Goal: Task Accomplishment & Management: Manage account settings

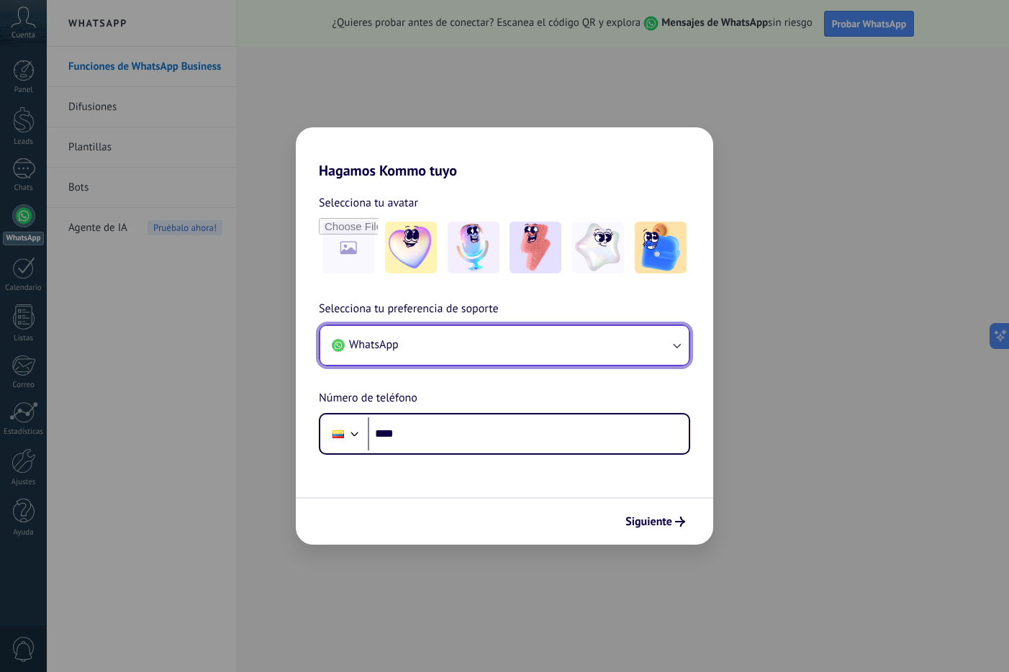
click at [394, 340] on span "WhatsApp" at bounding box center [374, 345] width 50 height 14
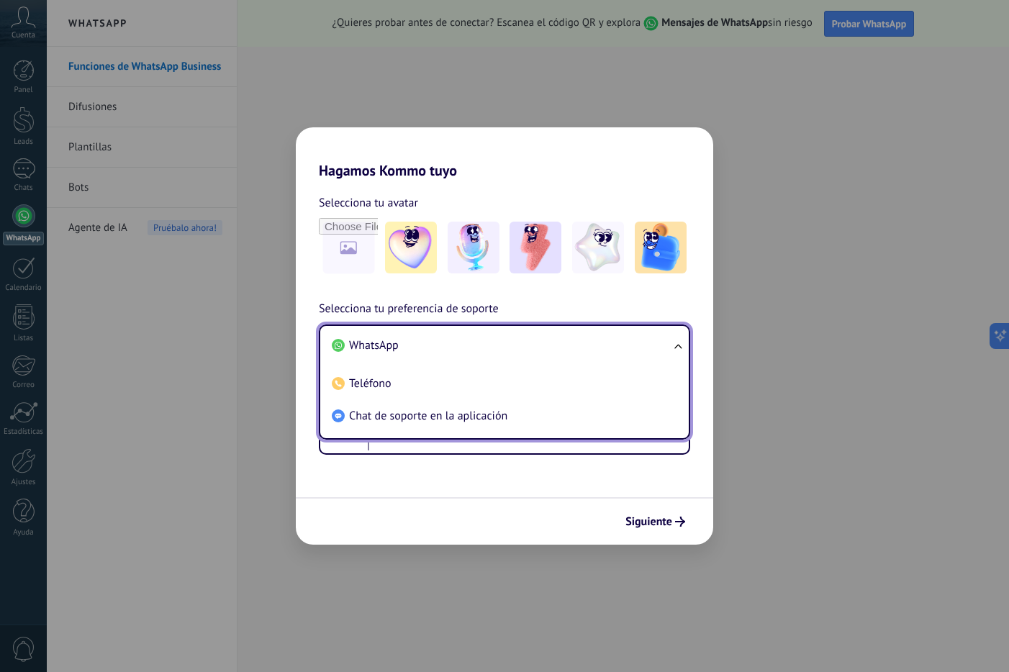
click at [407, 347] on li "WhatsApp" at bounding box center [501, 346] width 351 height 32
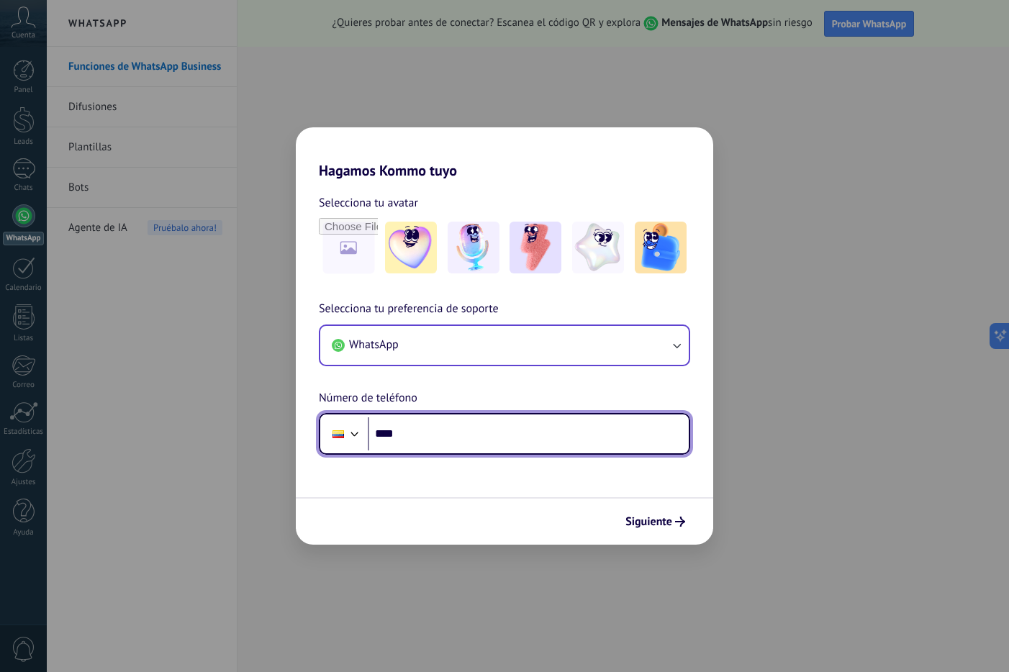
drag, startPoint x: 446, startPoint y: 442, endPoint x: 361, endPoint y: 435, distance: 85.2
click at [444, 441] on input "****" at bounding box center [528, 433] width 321 height 33
click at [355, 435] on div at bounding box center [354, 432] width 17 height 17
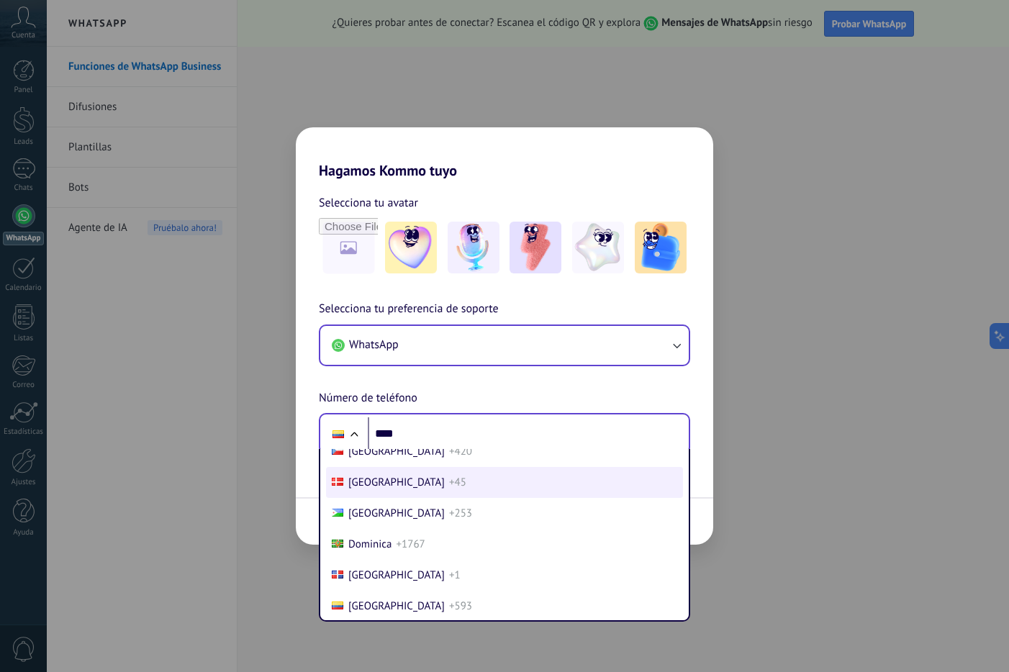
scroll to position [1075, 0]
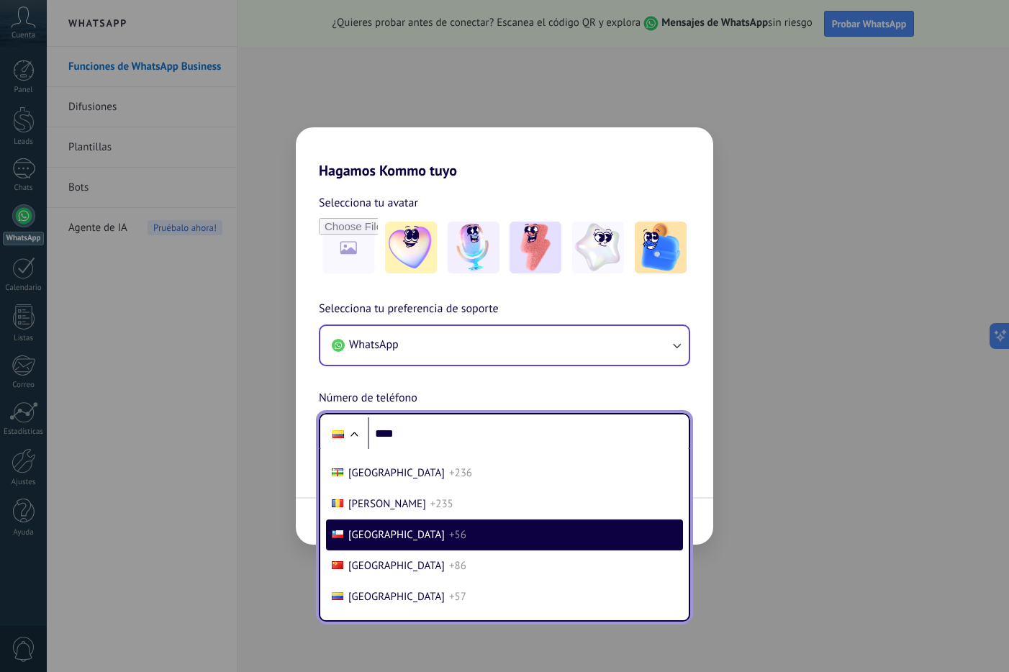
click at [399, 527] on li "Chile +56" at bounding box center [504, 535] width 357 height 31
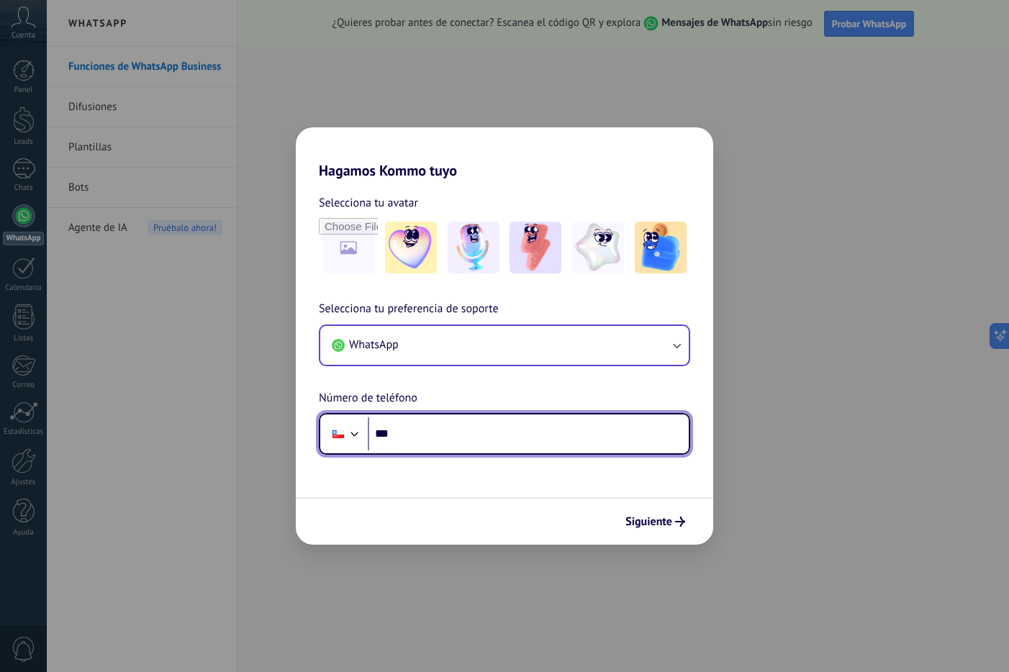
click at [428, 442] on input "***" at bounding box center [528, 433] width 321 height 33
paste input "**********"
click at [411, 429] on input "**********" at bounding box center [528, 433] width 321 height 33
type input "**********"
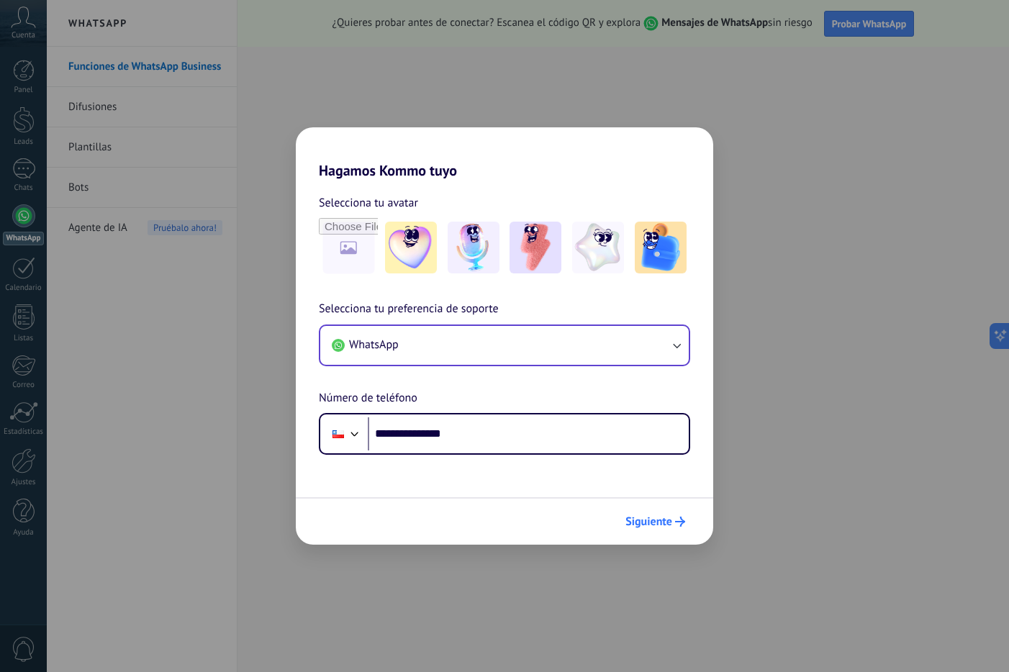
click at [638, 517] on span "Siguiente" at bounding box center [649, 522] width 47 height 10
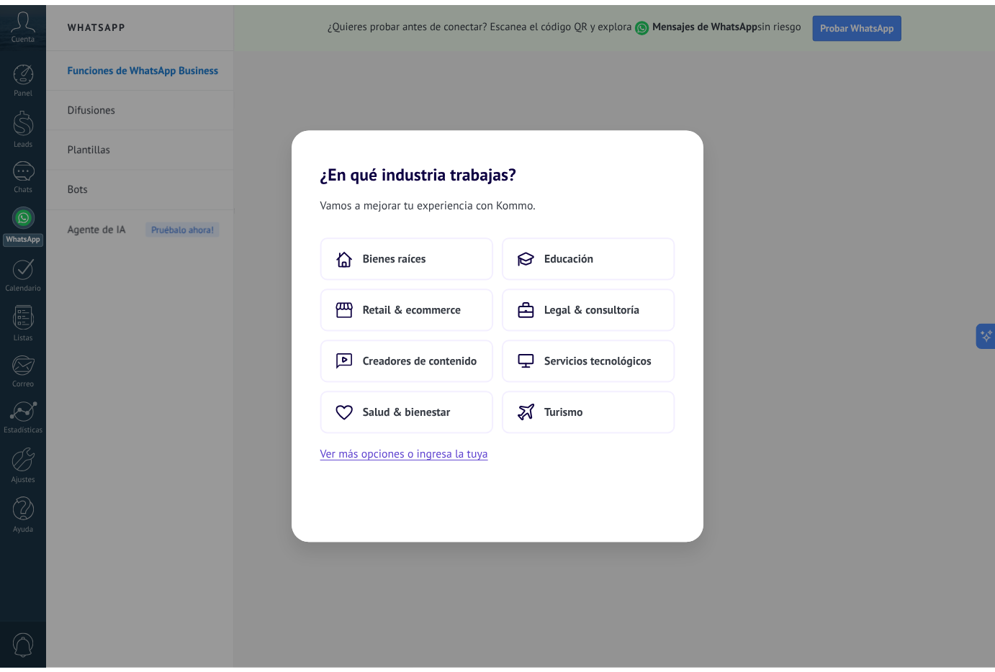
scroll to position [0, 0]
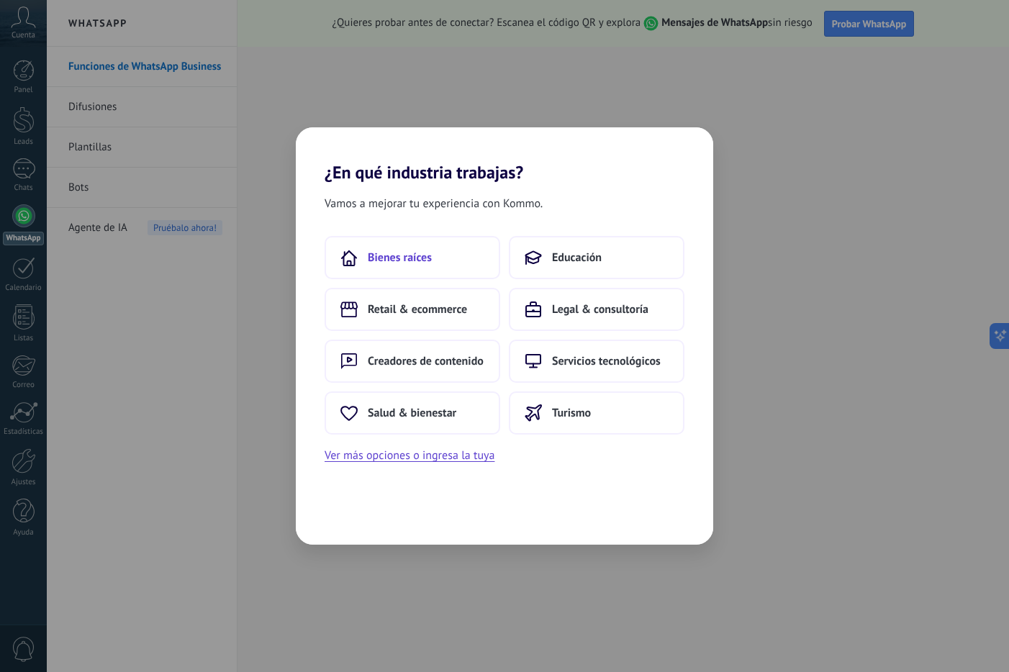
click at [454, 259] on button "Bienes raíces" at bounding box center [413, 257] width 176 height 43
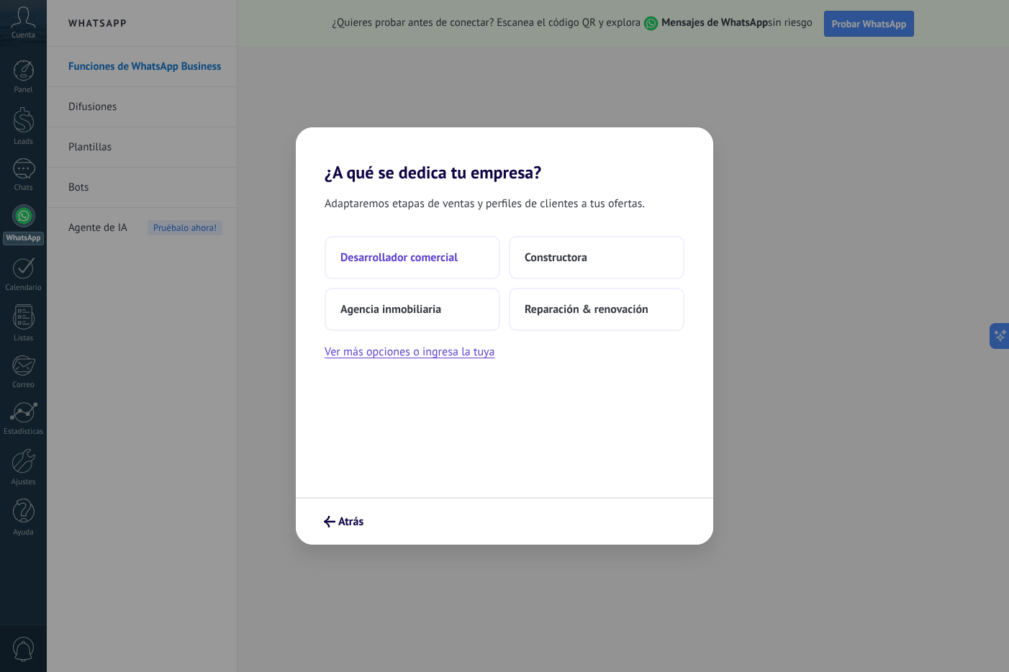
click at [453, 264] on span "Desarrollador comercial" at bounding box center [398, 257] width 117 height 14
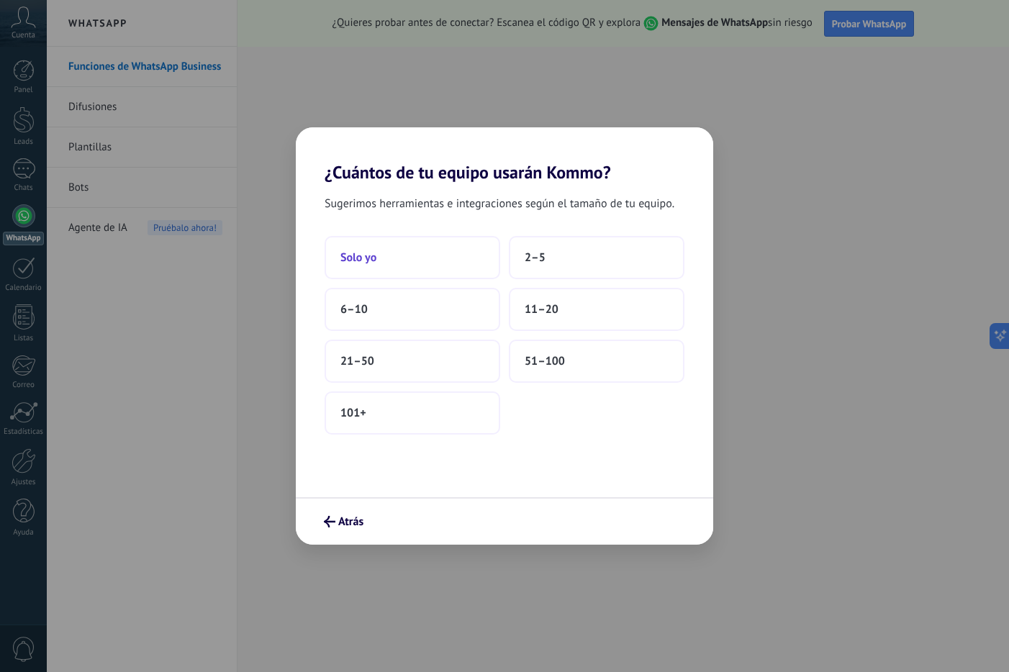
click at [461, 265] on button "Solo yo" at bounding box center [413, 257] width 176 height 43
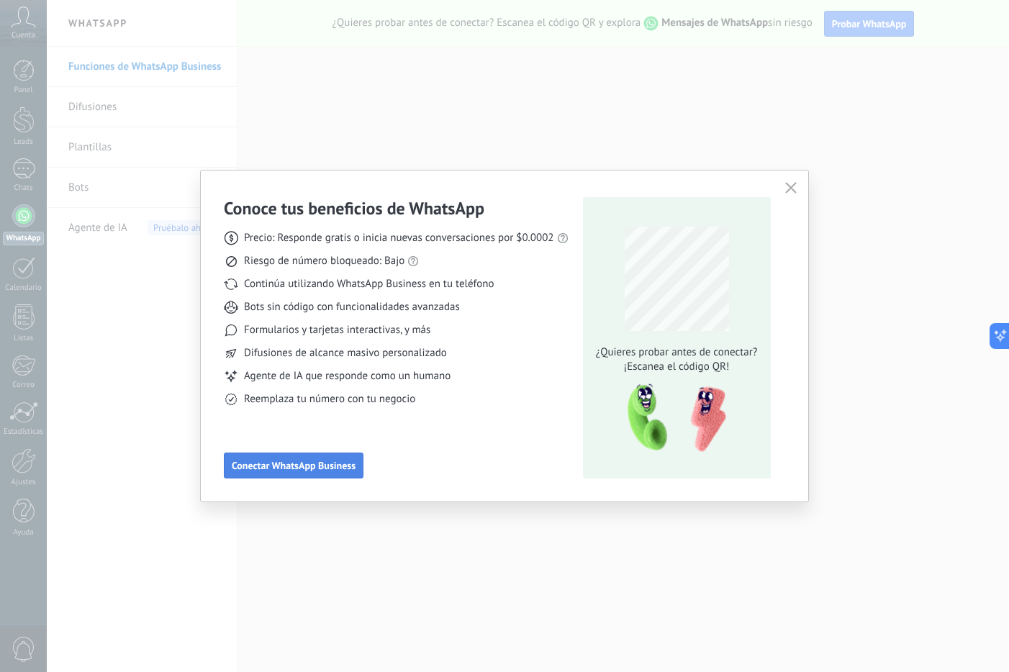
click at [344, 471] on span "Conectar WhatsApp Business" at bounding box center [294, 466] width 124 height 10
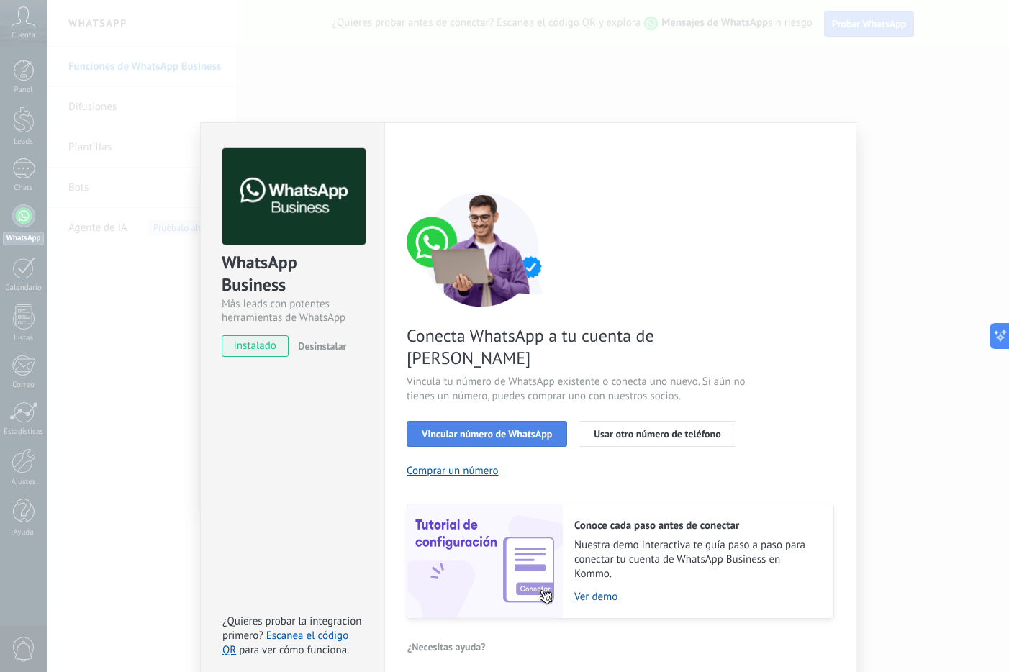
click at [541, 429] on span "Vincular número de WhatsApp" at bounding box center [487, 434] width 130 height 10
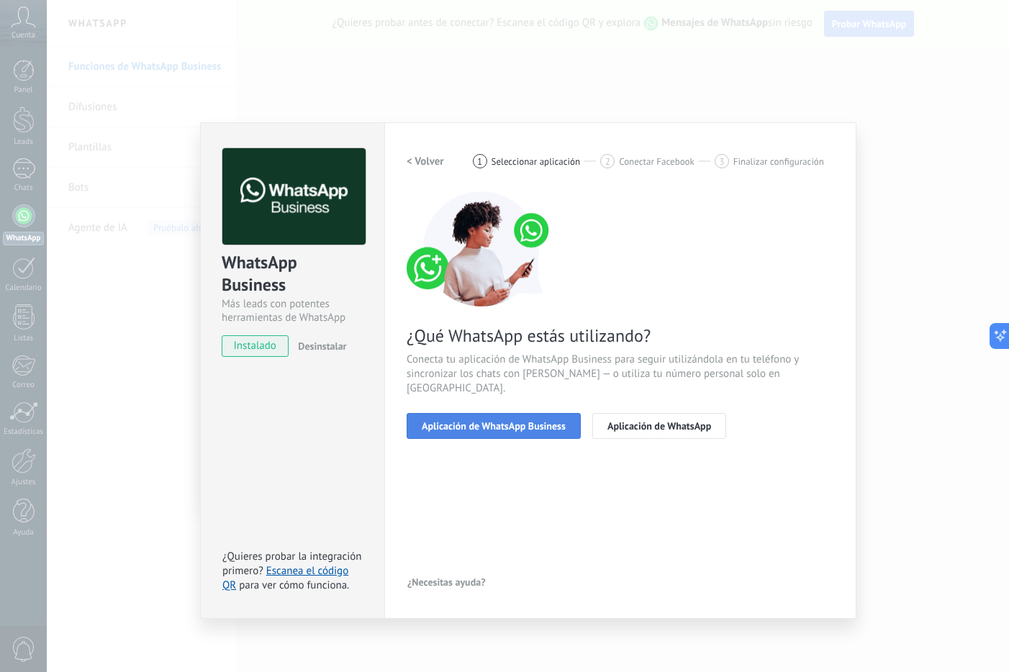
click at [551, 421] on span "Aplicación de WhatsApp Business" at bounding box center [494, 426] width 144 height 10
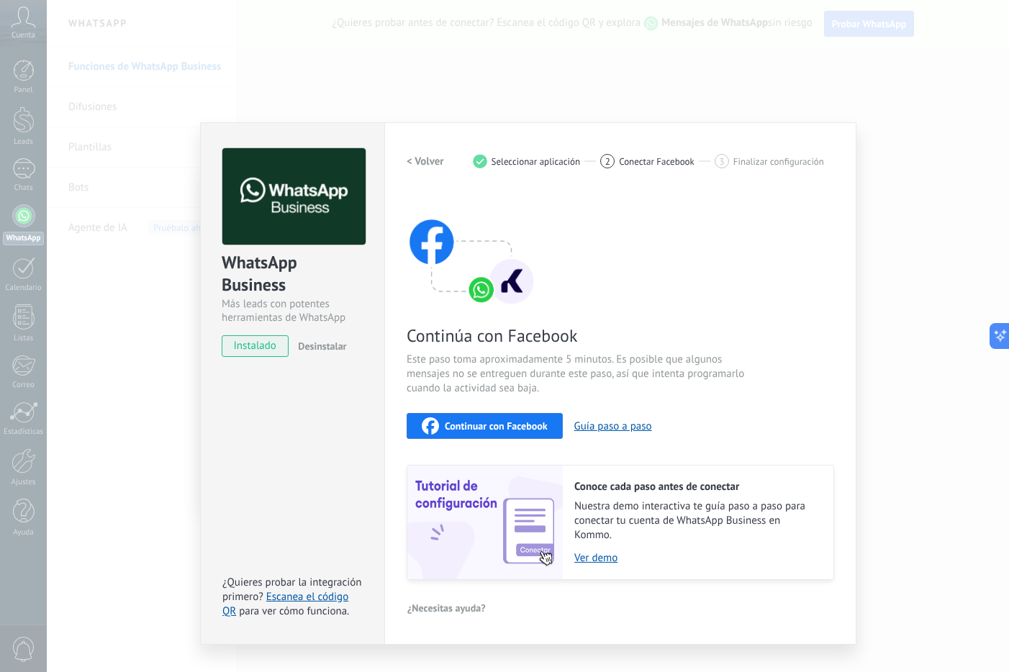
click at [539, 431] on span "Continuar con Facebook" at bounding box center [496, 426] width 103 height 10
click at [519, 429] on span "Continuar con Facebook" at bounding box center [496, 426] width 103 height 10
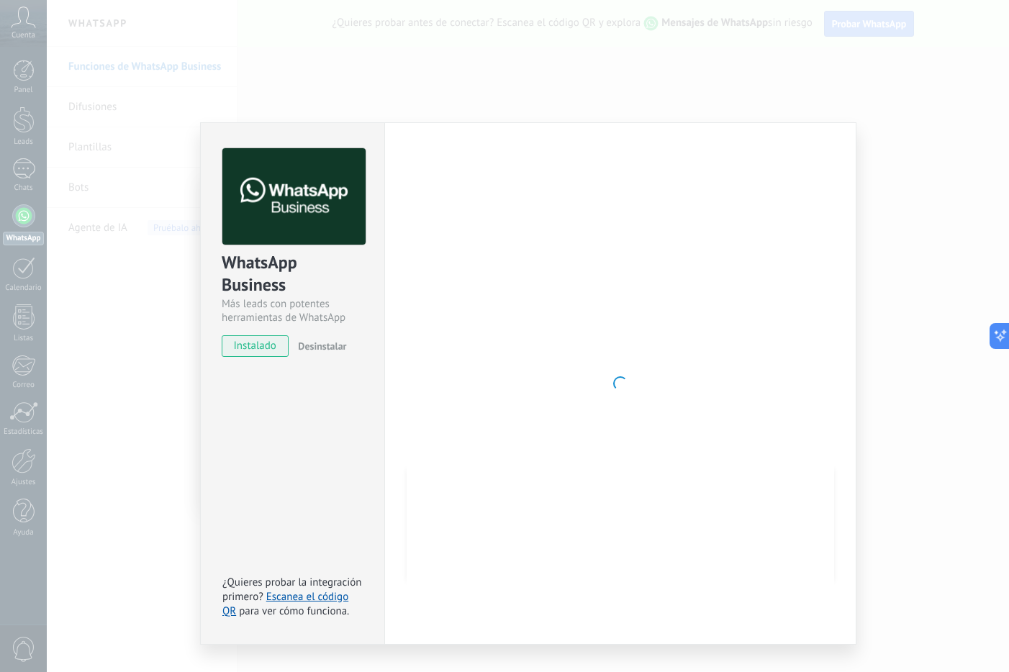
click at [775, 348] on div at bounding box center [621, 383] width 428 height 471
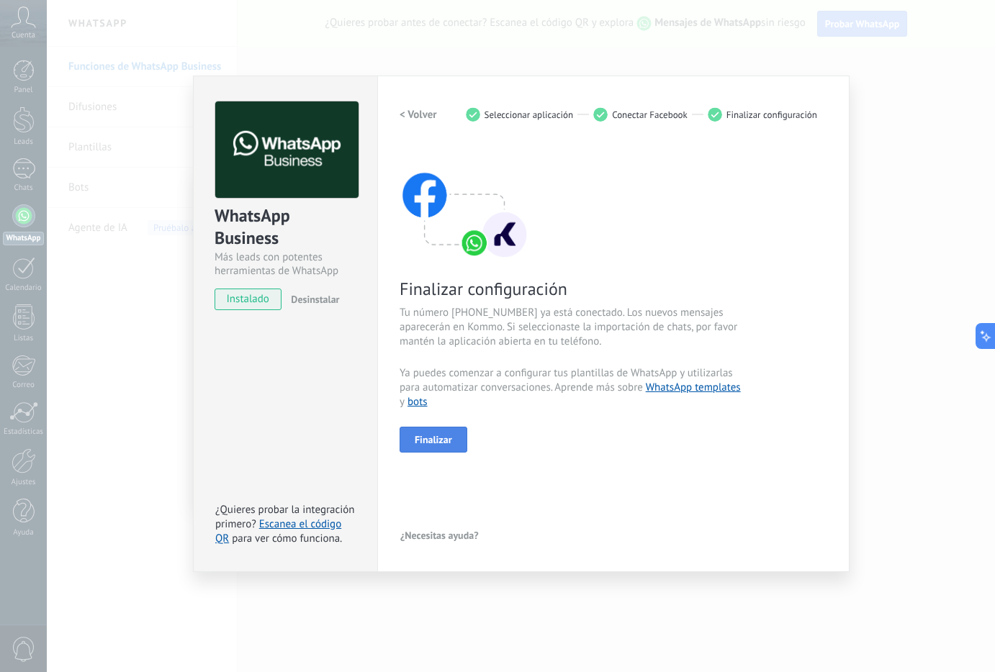
click at [430, 442] on span "Finalizar" at bounding box center [433, 440] width 37 height 10
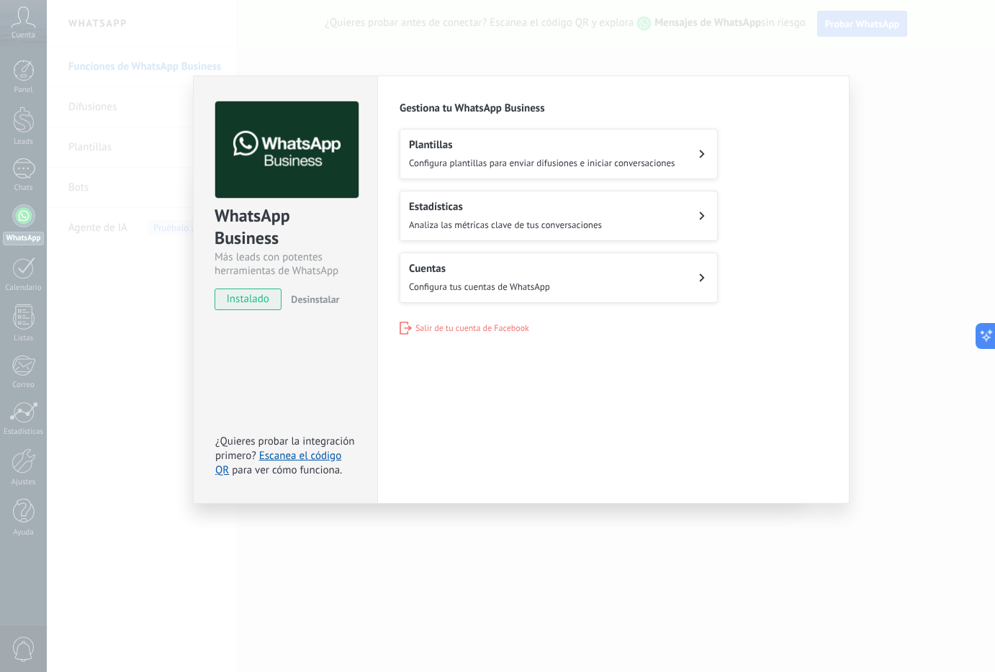
click at [871, 71] on div "WhatsApp Business Más leads con potentes herramientas de WhatsApp instalado Des…" at bounding box center [521, 336] width 948 height 672
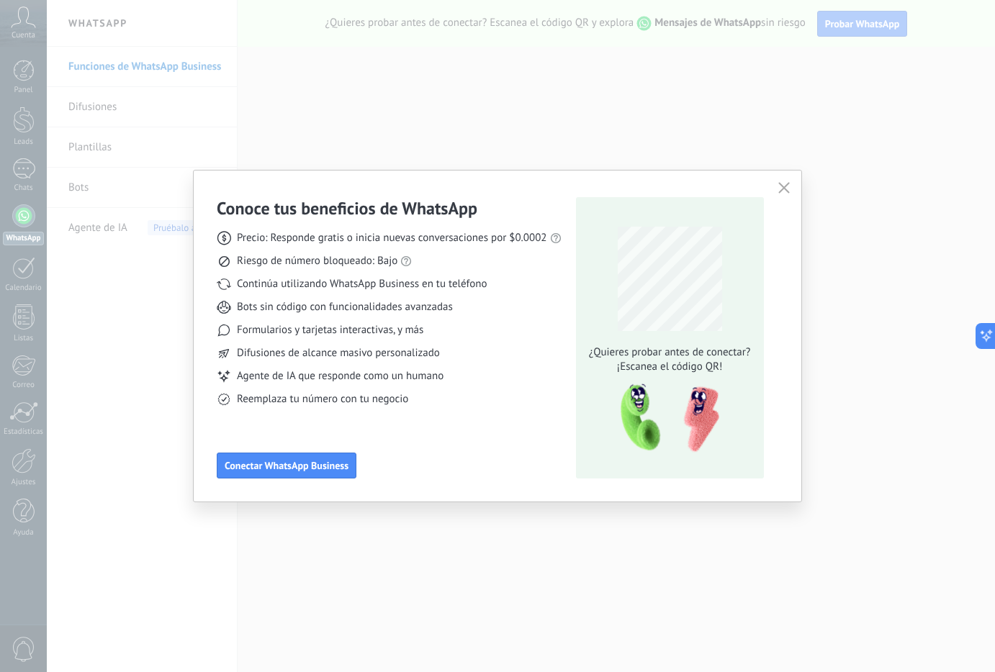
click at [780, 186] on icon "button" at bounding box center [784, 188] width 12 height 12
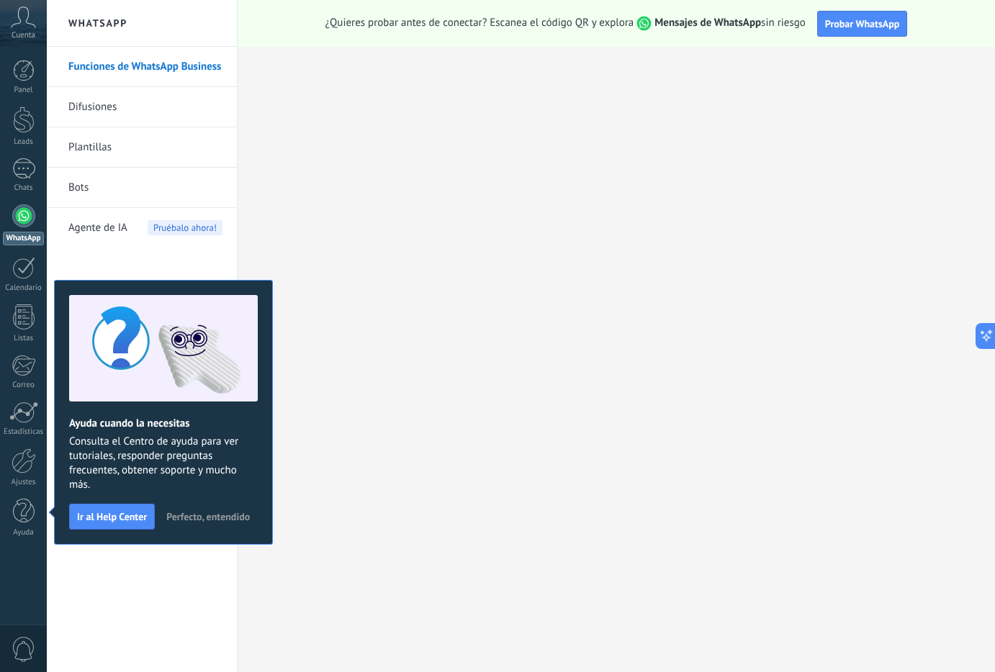
click at [204, 520] on span "Perfecto, entendido" at bounding box center [207, 517] width 83 height 10
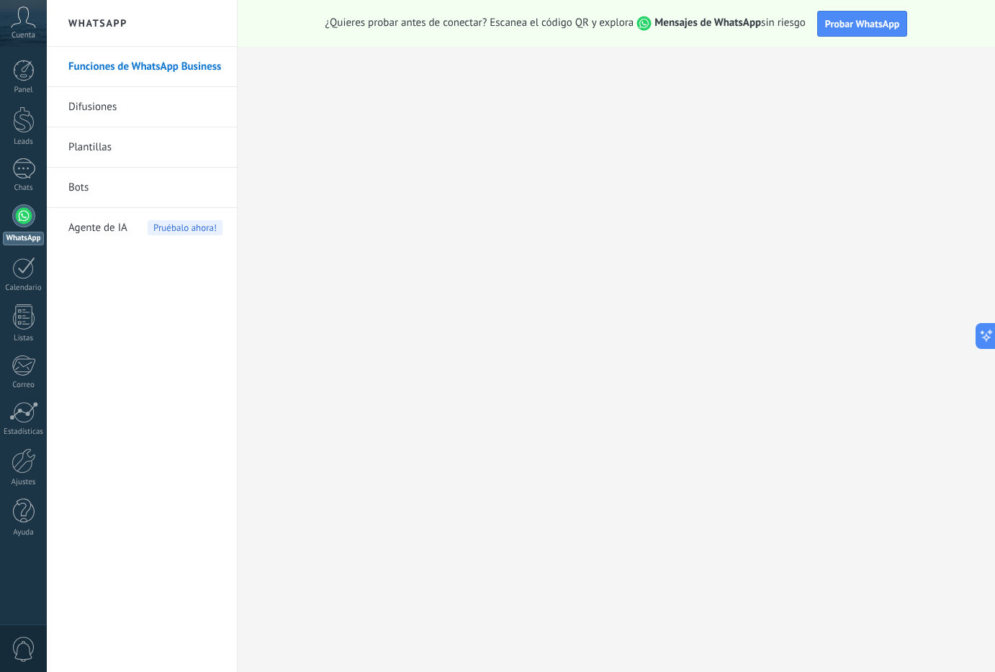
click at [19, 227] on link "WhatsApp" at bounding box center [23, 224] width 47 height 41
click at [17, 212] on div at bounding box center [23, 215] width 23 height 23
click at [137, 314] on div "Funciones de WhatsApp Business Difusiones Plantillas Bots Agente de IA Pruébalo…" at bounding box center [142, 360] width 190 height 626
click at [850, 29] on span "Probar WhatsApp" at bounding box center [862, 23] width 75 height 13
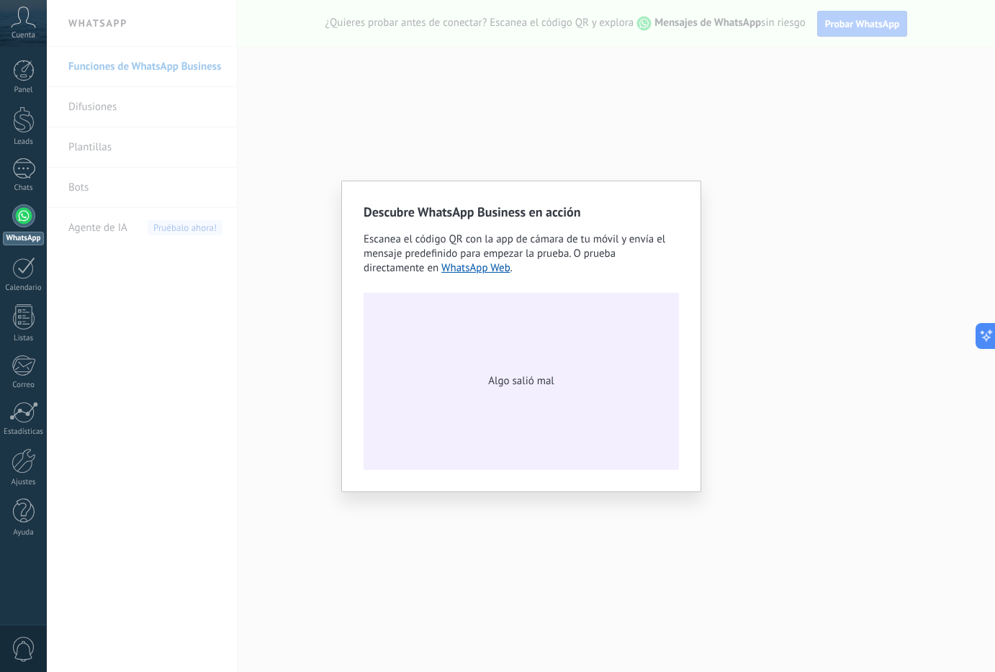
drag, startPoint x: 176, startPoint y: 380, endPoint x: 458, endPoint y: 37, distance: 444.0
click at [177, 380] on div "Descubre WhatsApp Business en acción Escanea el código QR con la app de cámara …" at bounding box center [521, 336] width 948 height 672
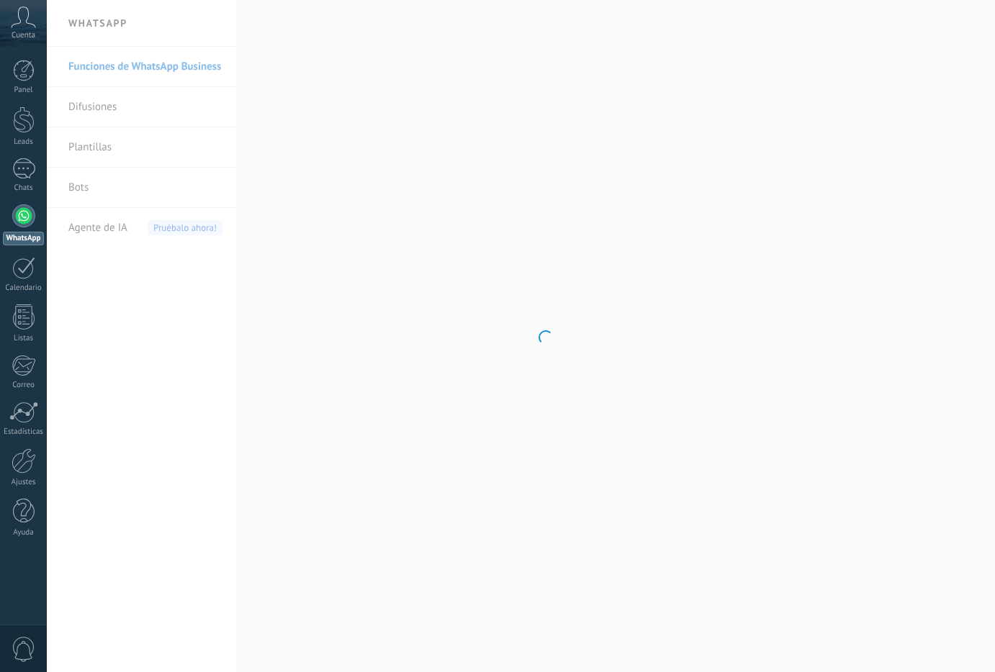
click at [28, 18] on icon at bounding box center [23, 17] width 25 height 22
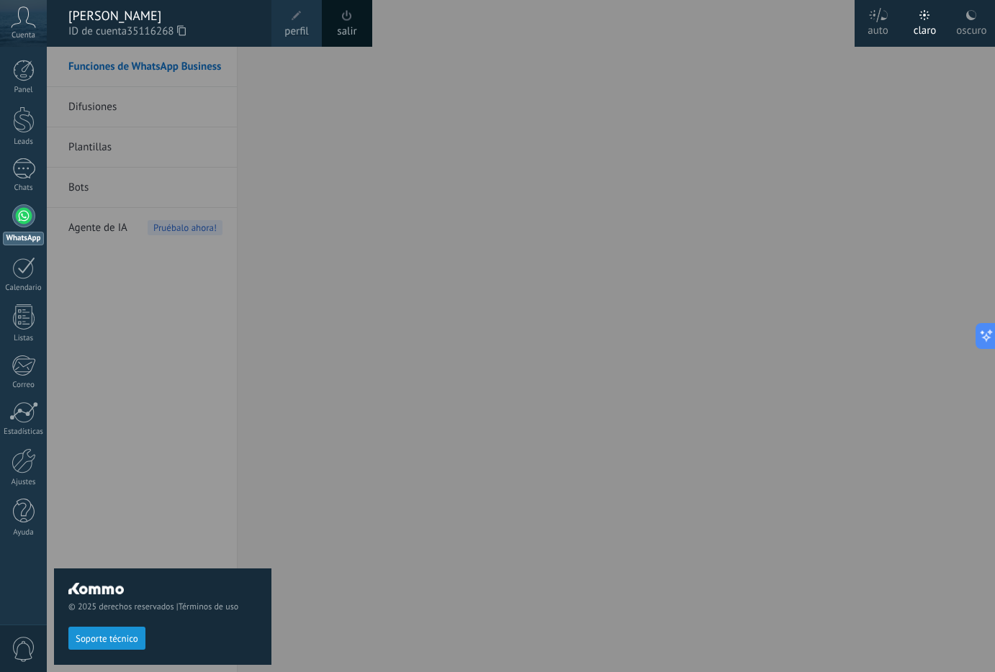
click at [136, 27] on span "35116268" at bounding box center [156, 32] width 59 height 16
click at [100, 460] on div "© 2025 derechos reservados | Términos de uso Soporte técnico" at bounding box center [162, 360] width 217 height 626
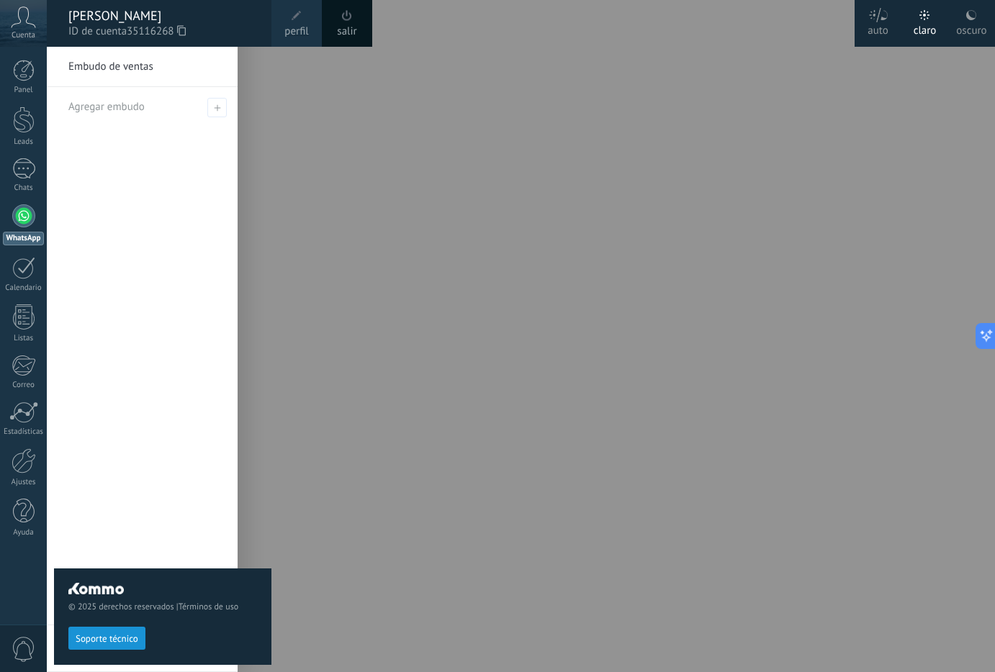
click at [204, 169] on div "© 2025 derechos reservados | Términos de uso Soporte técnico" at bounding box center [162, 360] width 217 height 626
click at [237, 20] on div "[PERSON_NAME]" at bounding box center [162, 16] width 189 height 16
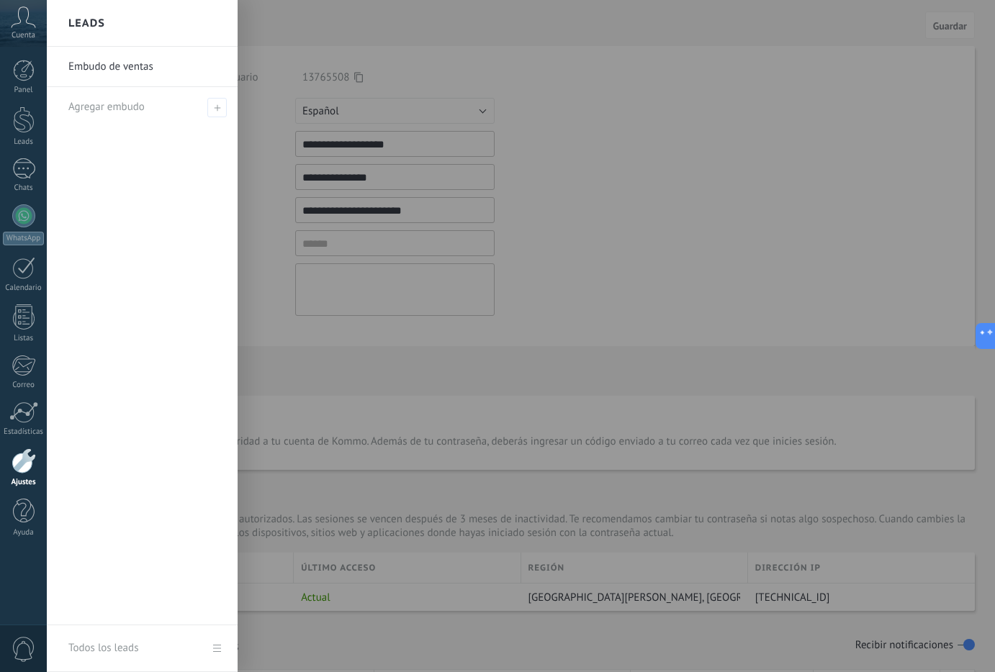
click at [173, 217] on div "Embudo de ventas Agregar embudo" at bounding box center [142, 336] width 191 height 579
click at [21, 74] on div at bounding box center [24, 71] width 22 height 22
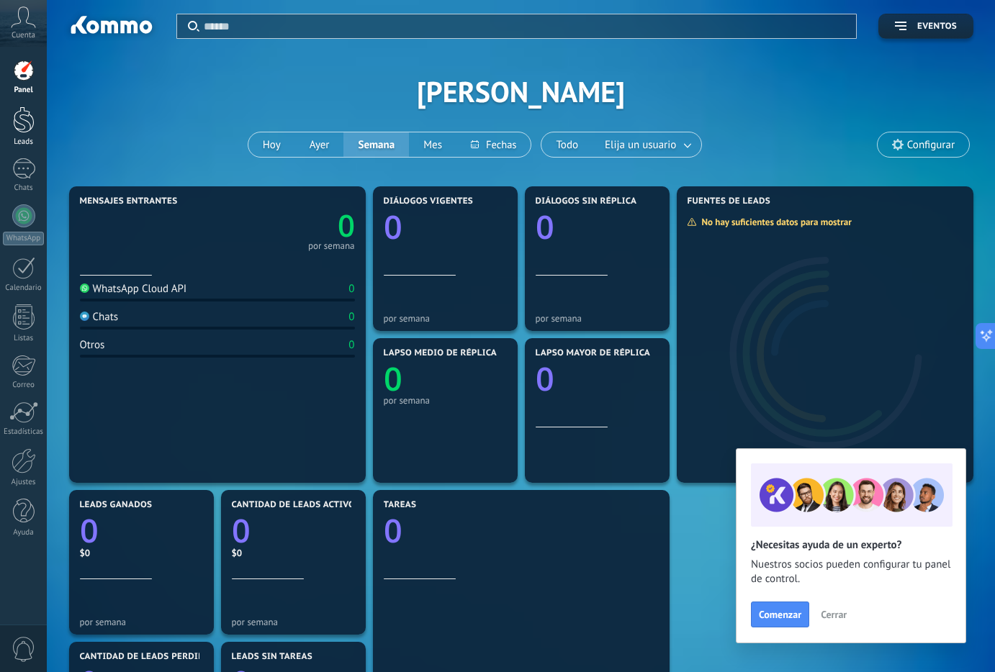
click at [20, 118] on div at bounding box center [24, 120] width 22 height 27
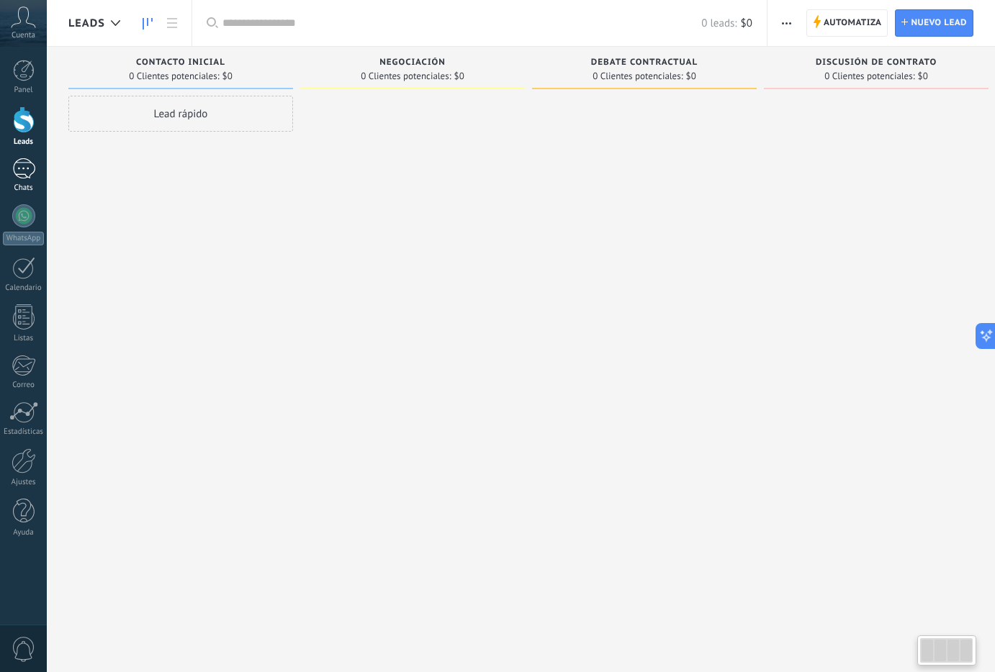
click at [30, 176] on div at bounding box center [23, 168] width 23 height 21
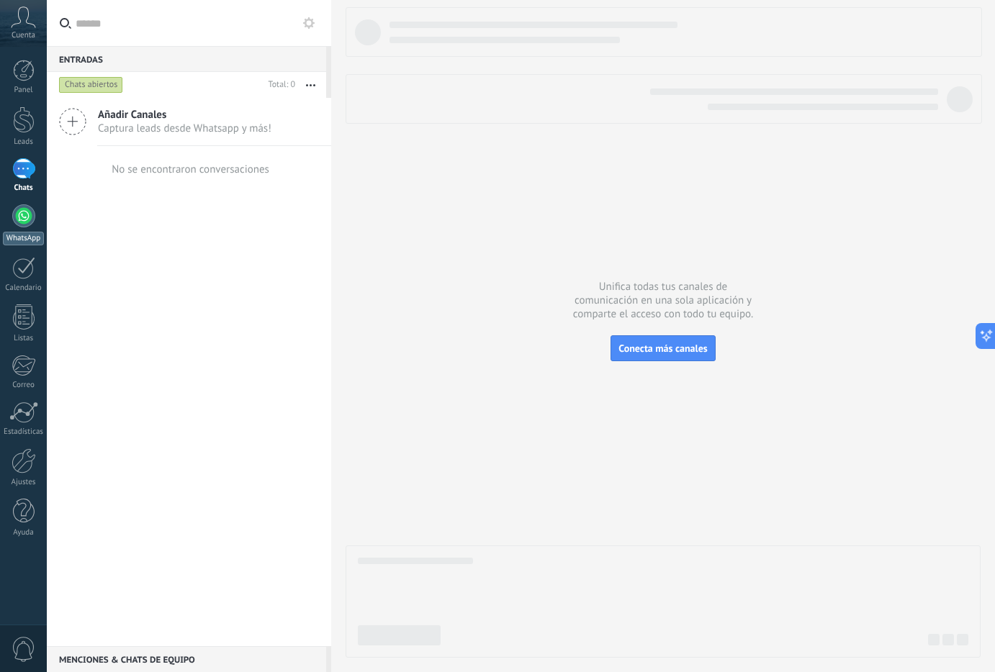
click at [19, 216] on div at bounding box center [23, 215] width 23 height 23
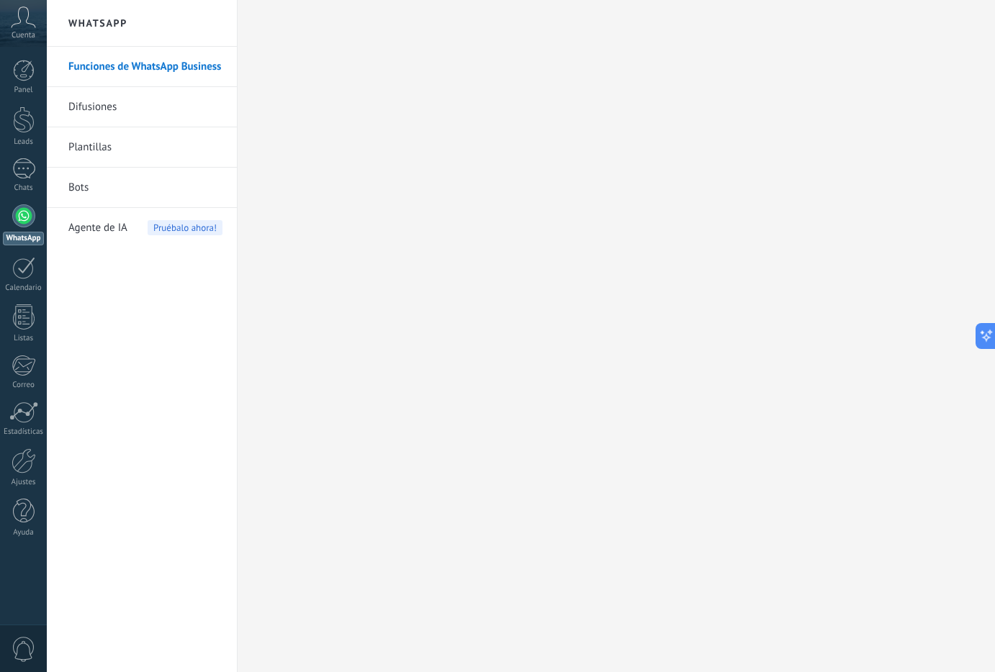
click at [30, 35] on span "Cuenta" at bounding box center [24, 35] width 24 height 9
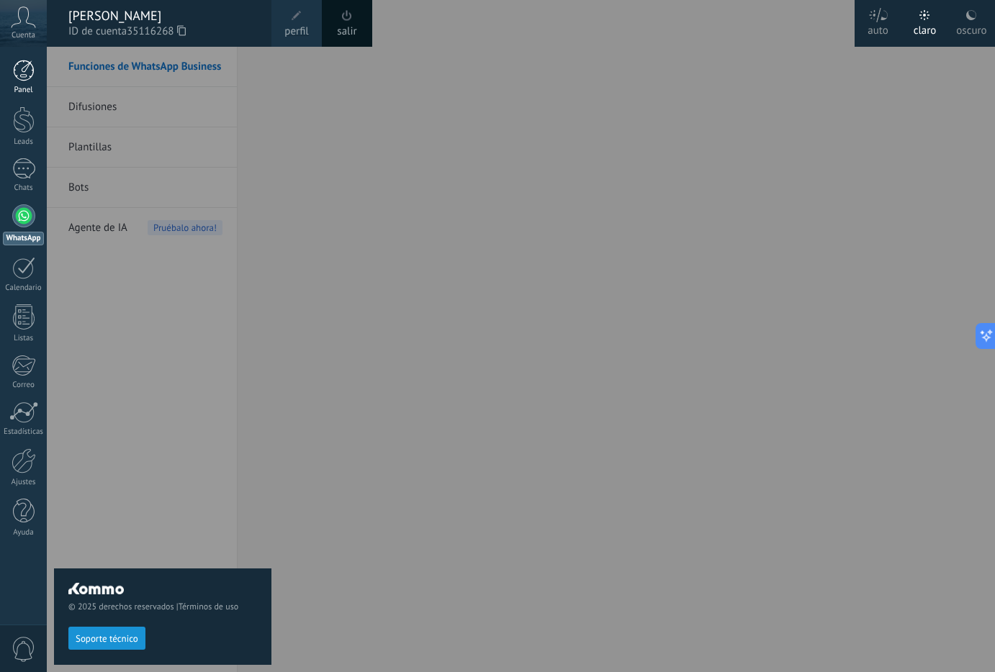
click at [33, 87] on div "Panel" at bounding box center [24, 90] width 42 height 9
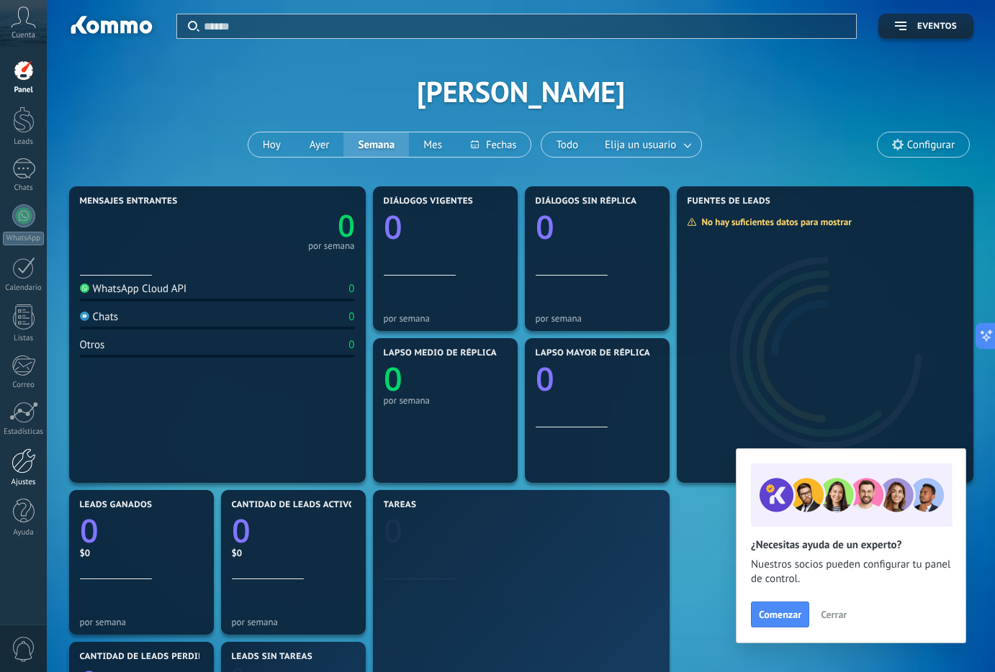
click at [22, 469] on div at bounding box center [24, 460] width 24 height 25
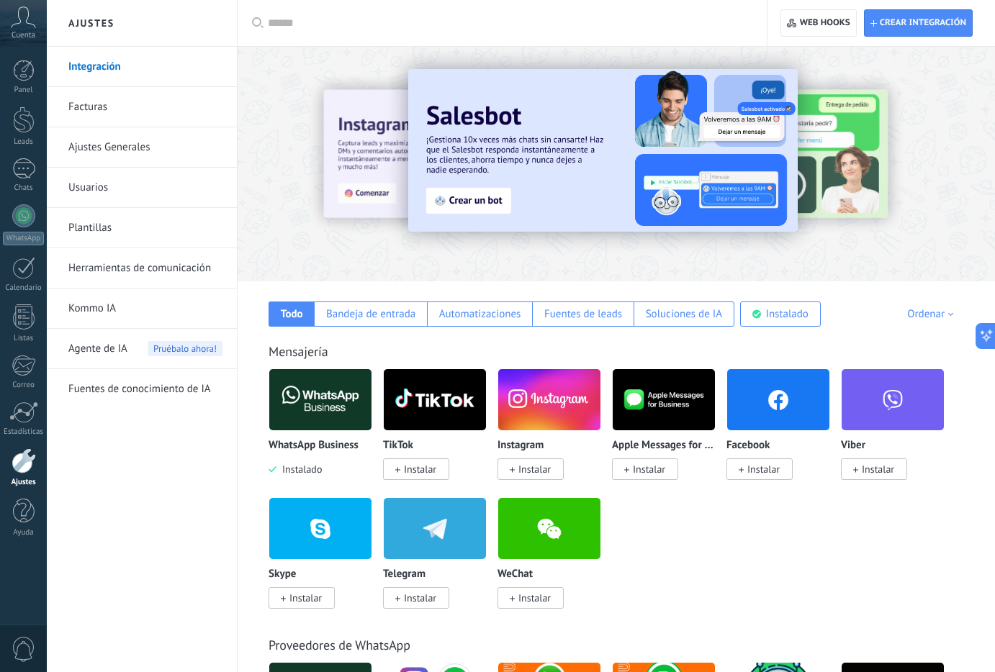
click at [316, 403] on img at bounding box center [320, 400] width 102 height 70
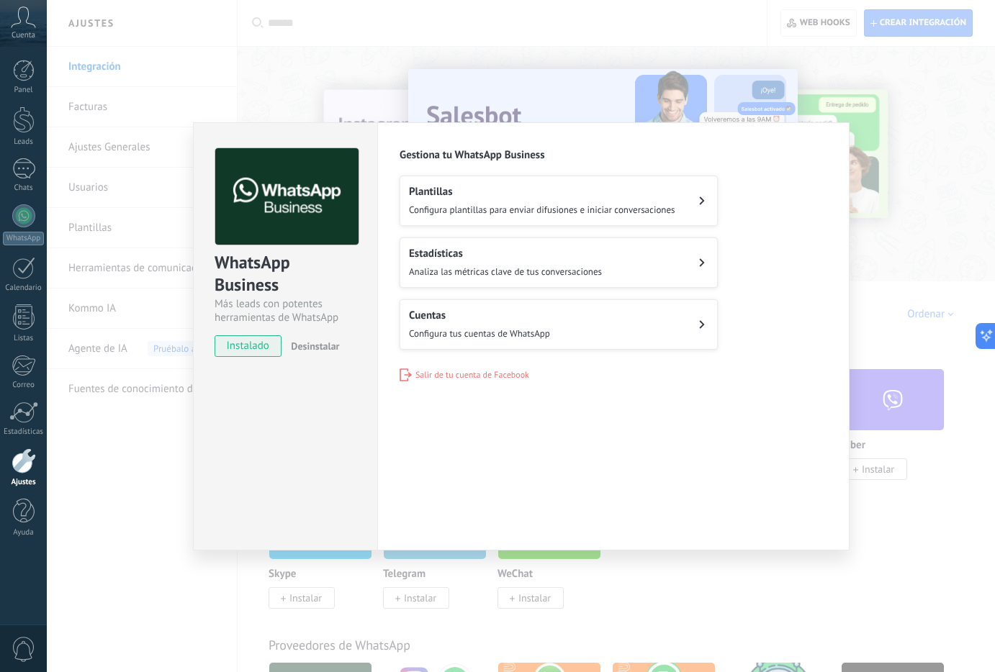
click at [880, 200] on div "WhatsApp Business Más leads con potentes herramientas de WhatsApp instalado Des…" at bounding box center [521, 336] width 948 height 672
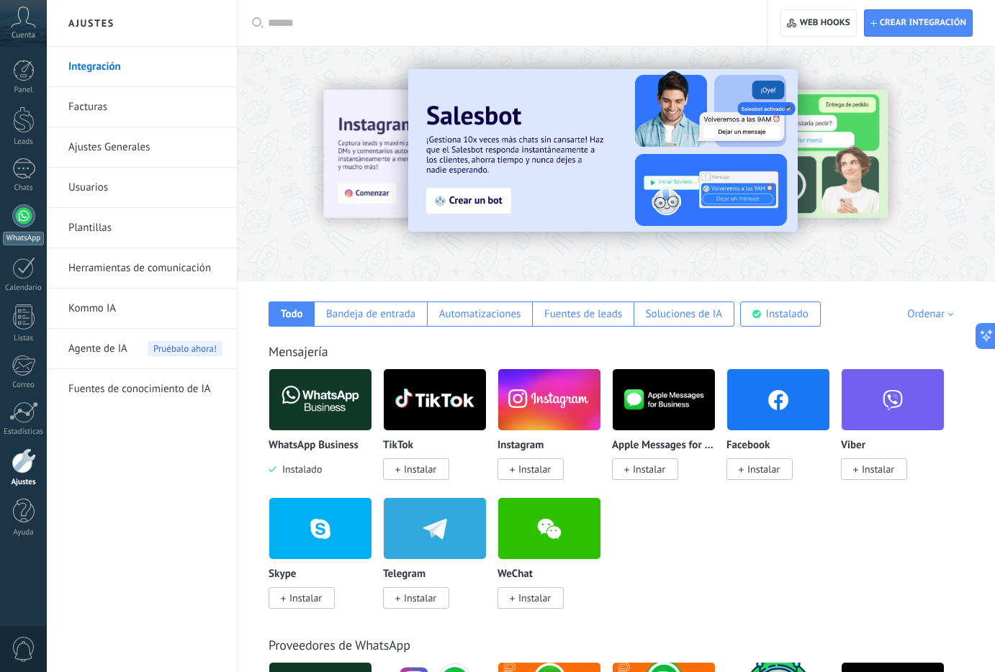
click at [25, 205] on div at bounding box center [23, 215] width 23 height 23
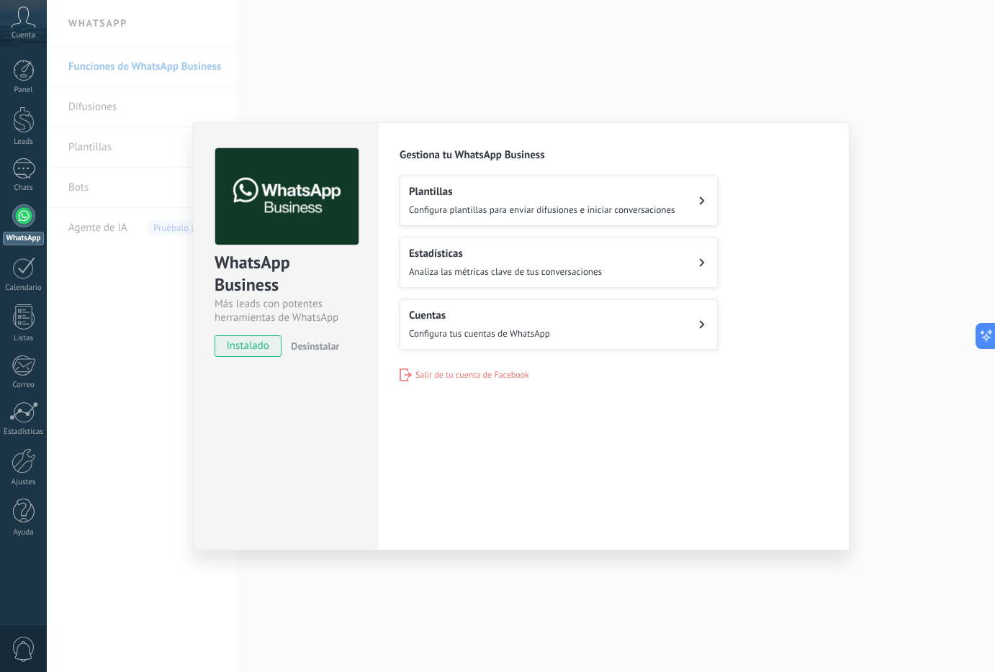
click at [645, 322] on button "Cuentas Configura tus cuentas de WhatsApp" at bounding box center [558, 324] width 318 height 50
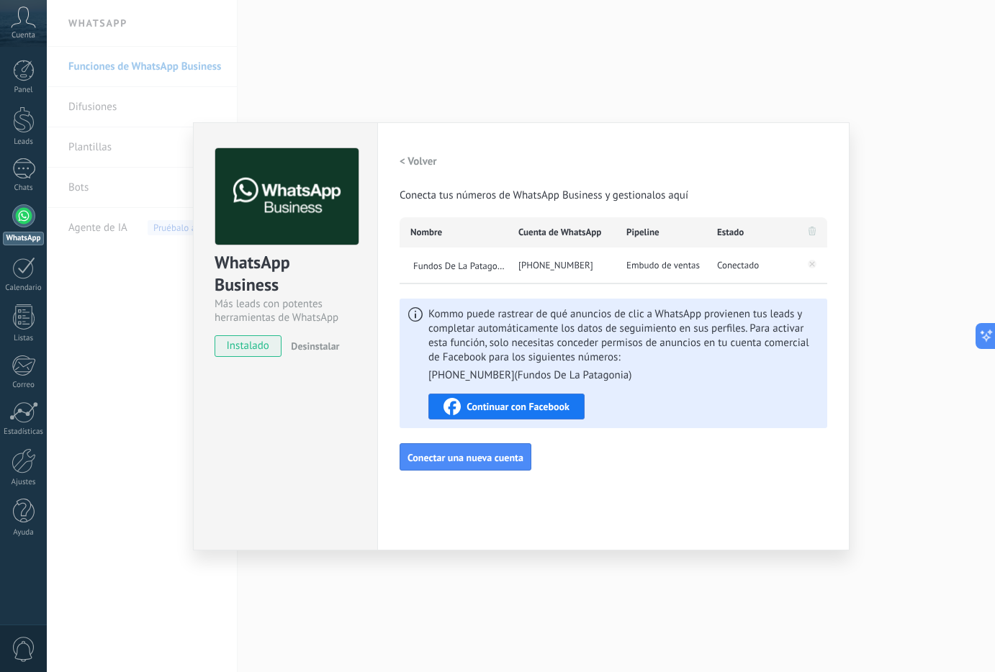
click at [521, 410] on span "Continuar con Facebook" at bounding box center [517, 407] width 103 height 10
click at [146, 389] on div "WhatsApp Business Más leads con potentes herramientas de WhatsApp instalado Des…" at bounding box center [521, 336] width 948 height 672
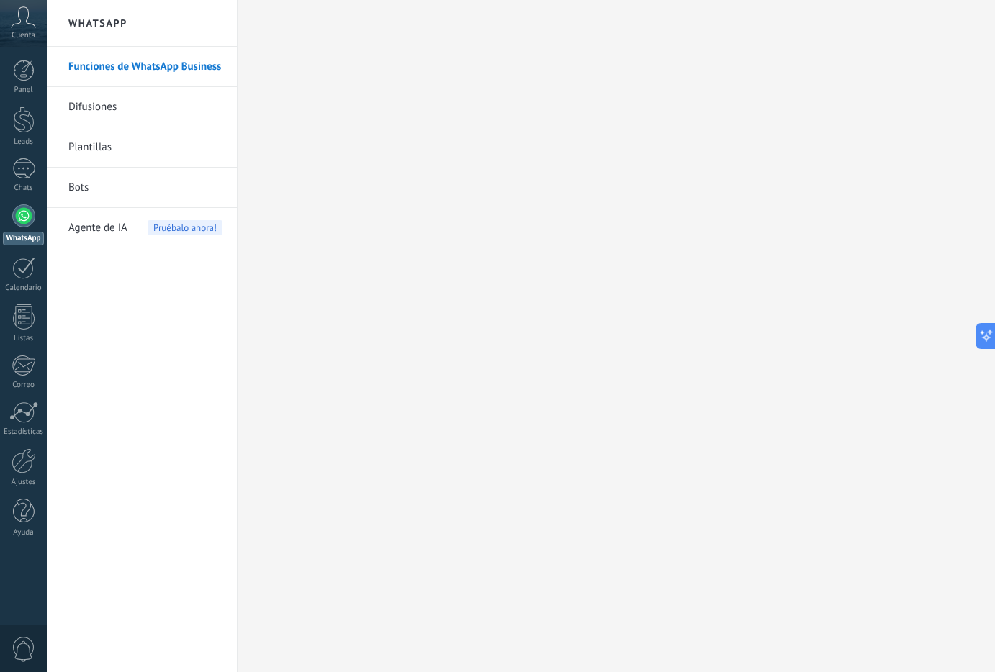
click at [32, 38] on span "Cuenta" at bounding box center [24, 35] width 24 height 9
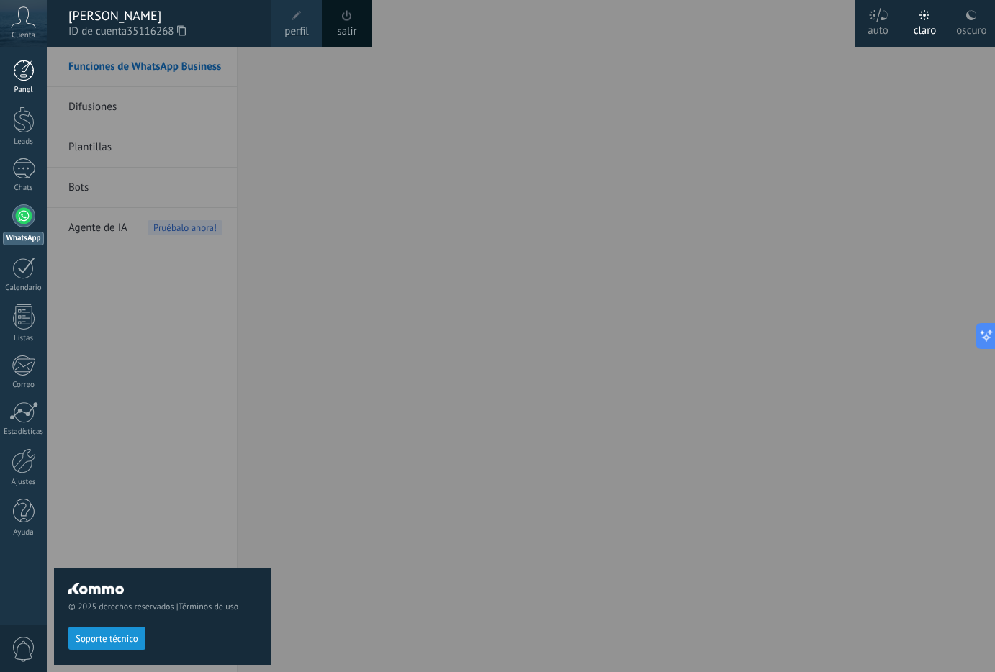
click at [27, 78] on div at bounding box center [24, 71] width 22 height 22
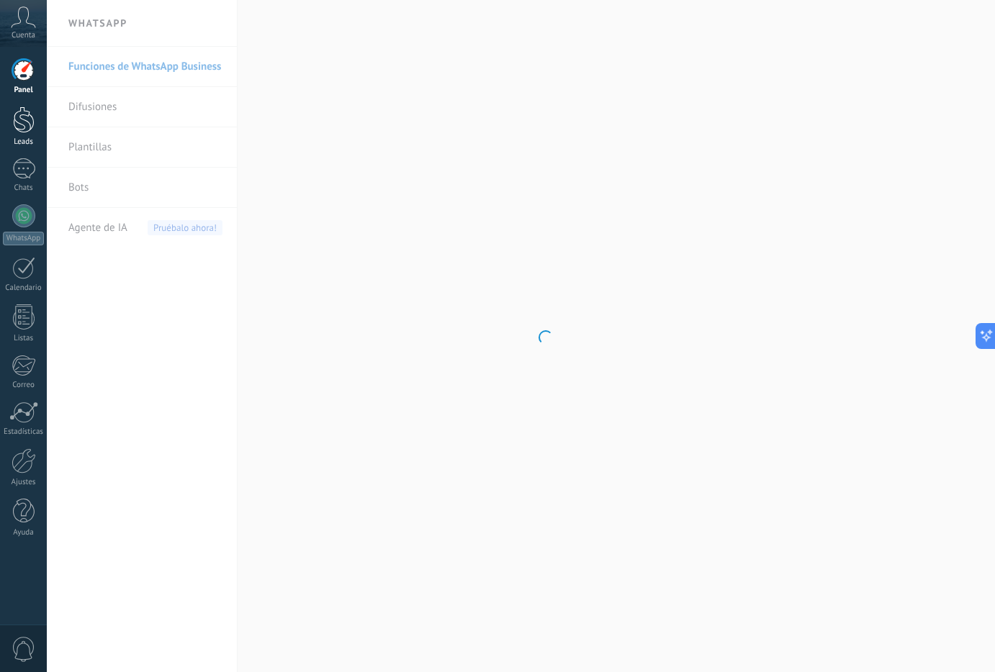
click at [32, 121] on div at bounding box center [24, 120] width 22 height 27
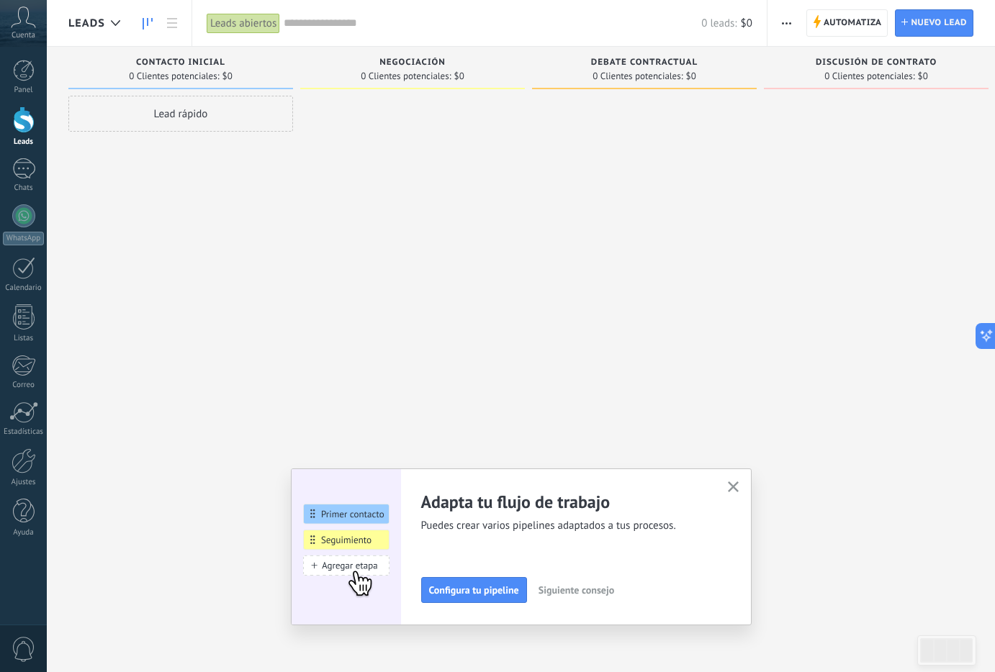
click at [593, 592] on span "Siguiente consejo" at bounding box center [576, 590] width 76 height 10
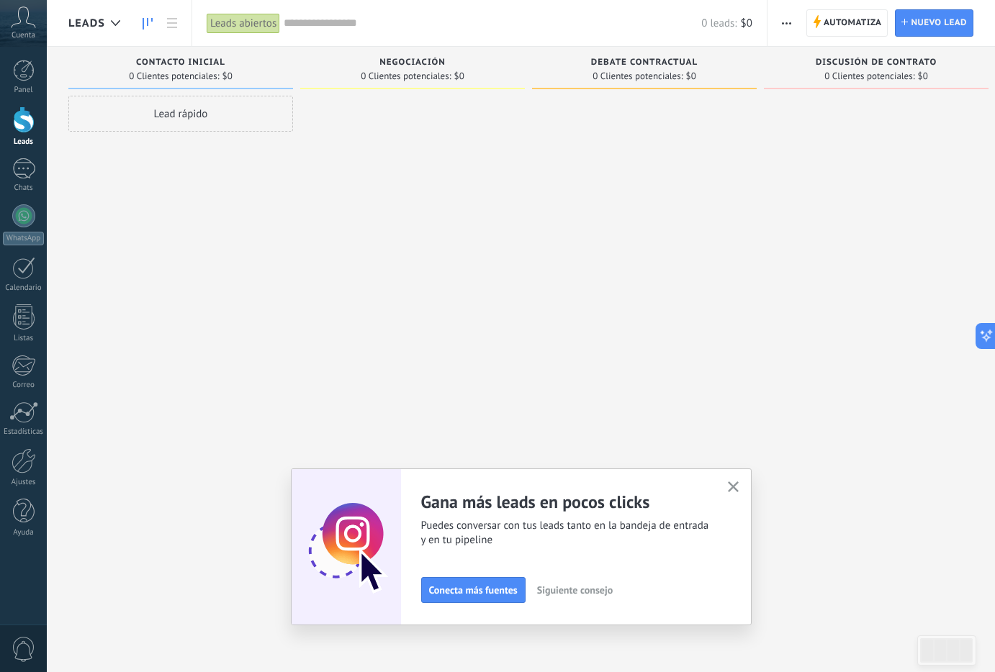
click at [593, 592] on span "Siguiente consejo" at bounding box center [575, 590] width 76 height 10
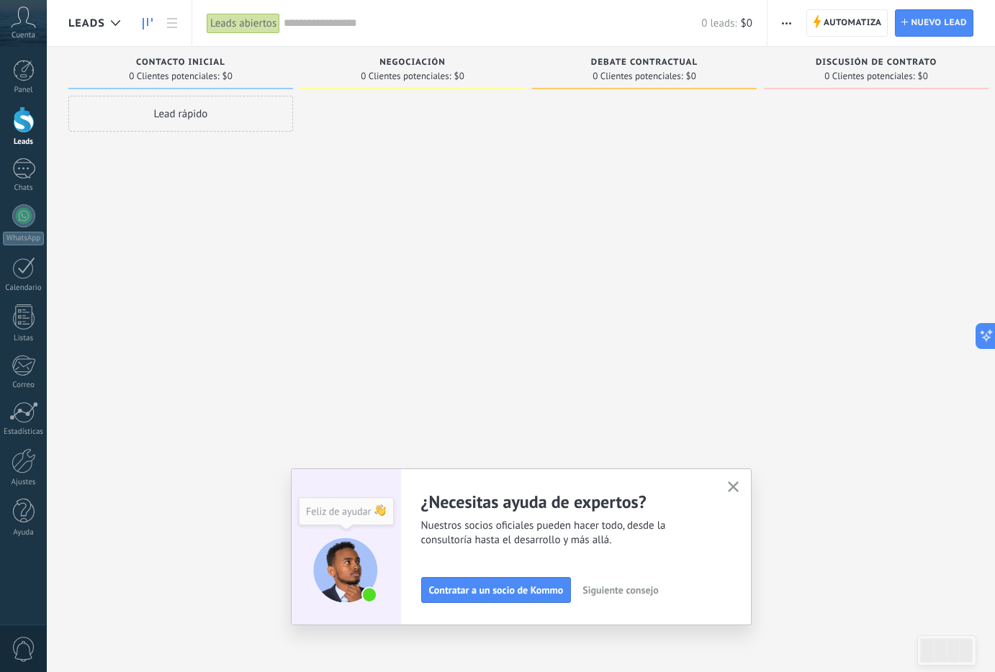
click at [593, 592] on span "Siguiente consejo" at bounding box center [620, 590] width 76 height 10
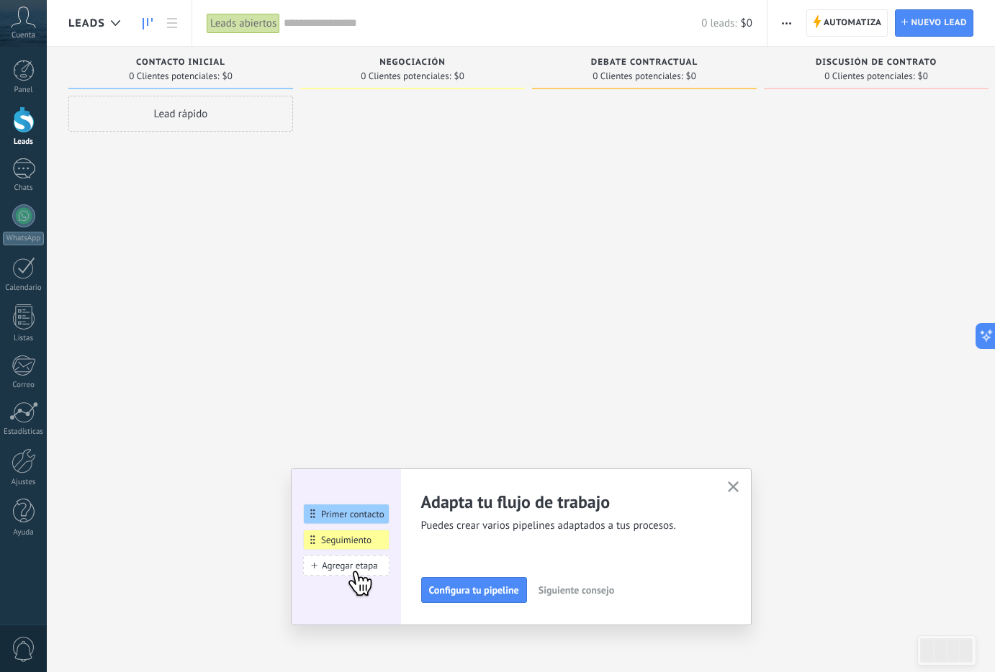
click at [593, 592] on span "Siguiente consejo" at bounding box center [576, 590] width 76 height 10
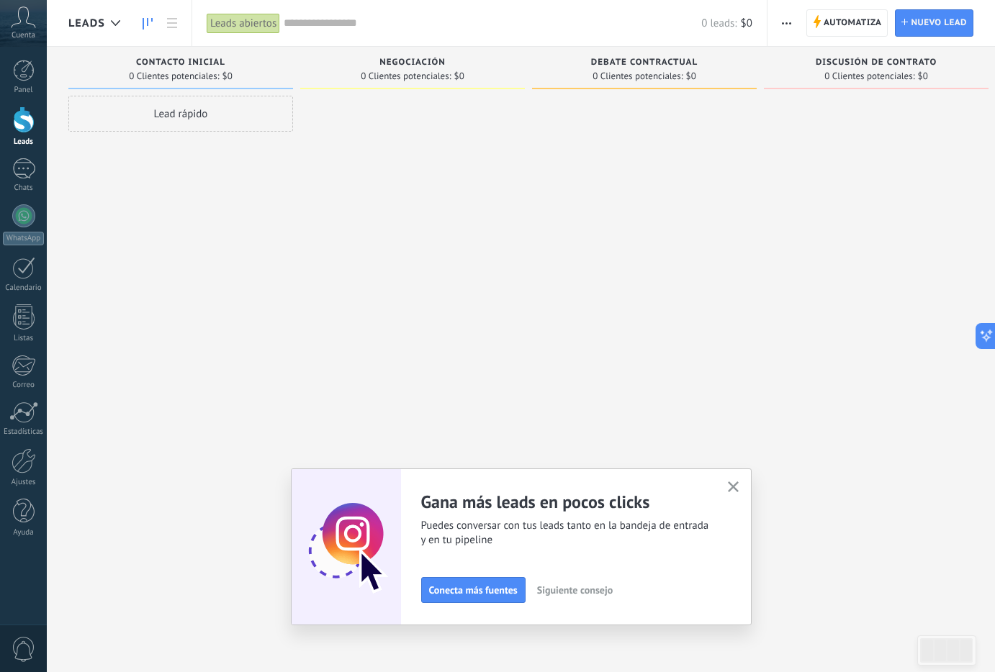
click at [593, 592] on span "Siguiente consejo" at bounding box center [575, 590] width 76 height 10
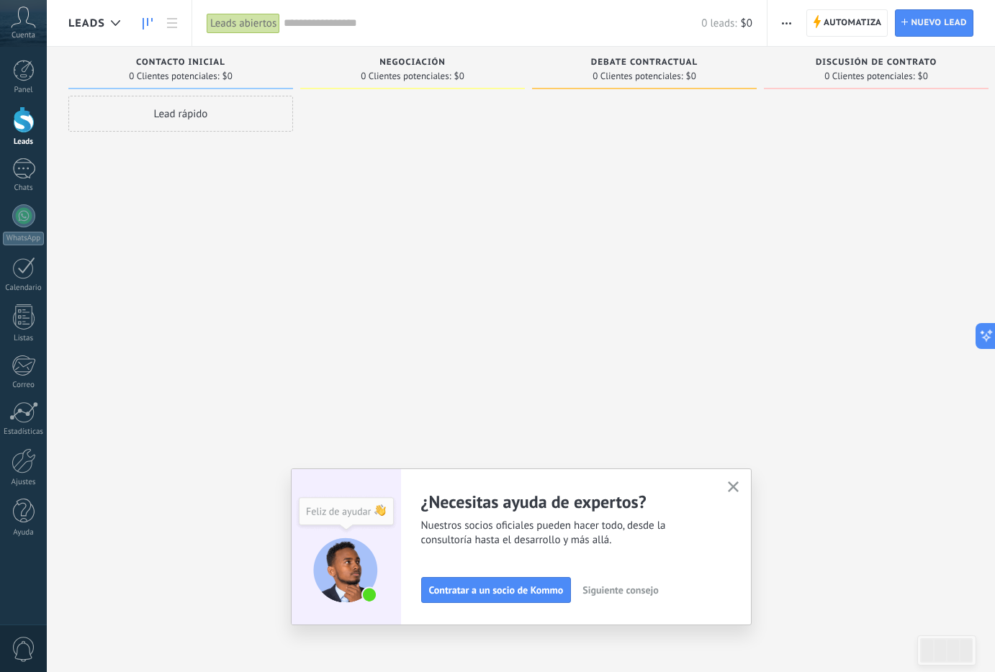
click at [593, 592] on span "Siguiente consejo" at bounding box center [620, 590] width 76 height 10
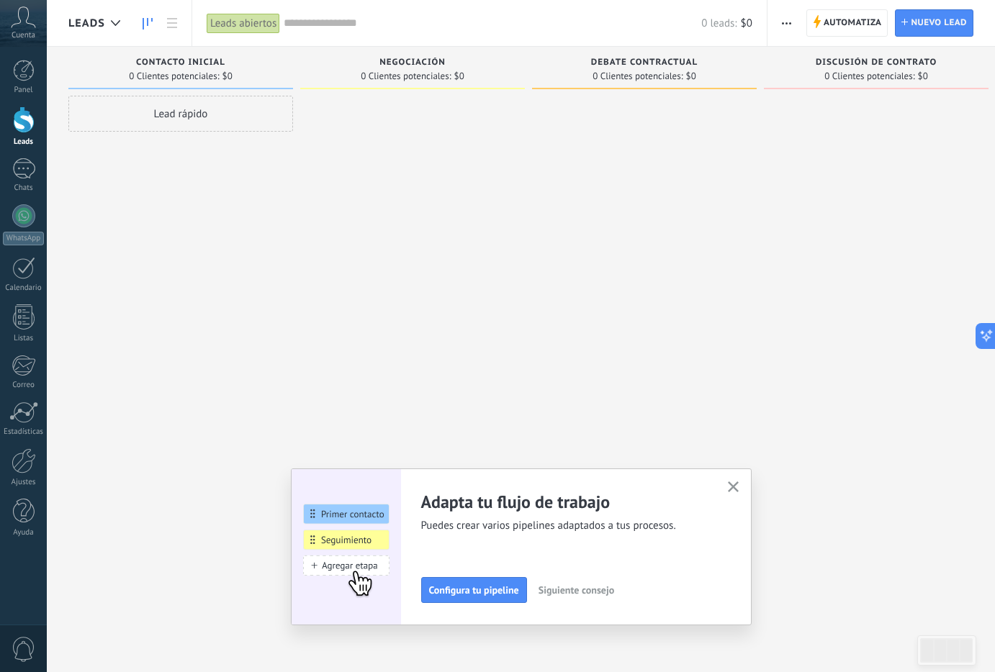
click at [593, 592] on span "Siguiente consejo" at bounding box center [576, 590] width 76 height 10
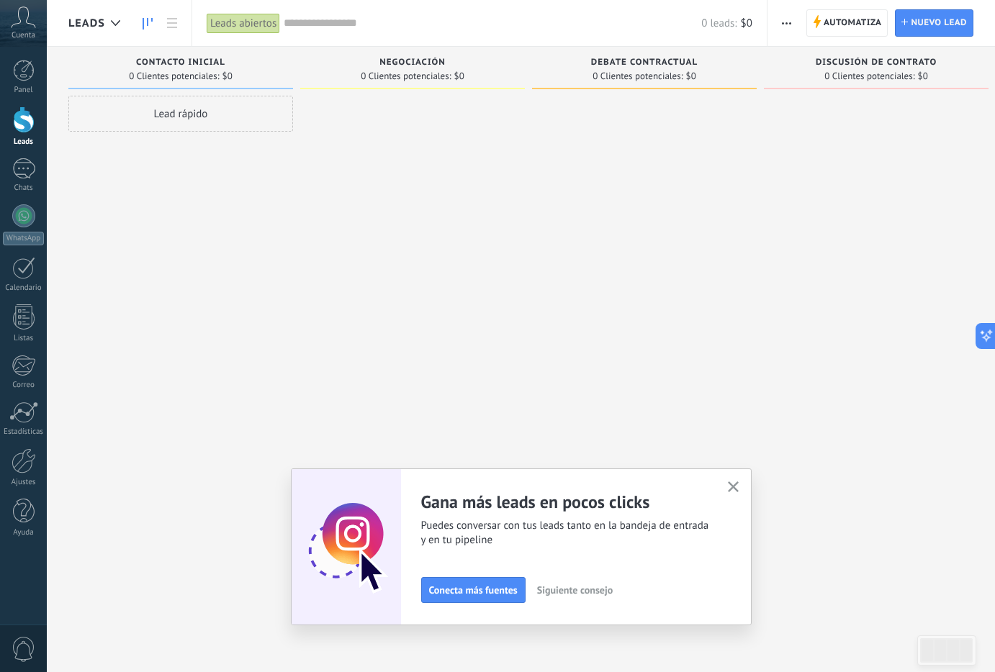
click at [593, 592] on span "Siguiente consejo" at bounding box center [575, 590] width 76 height 10
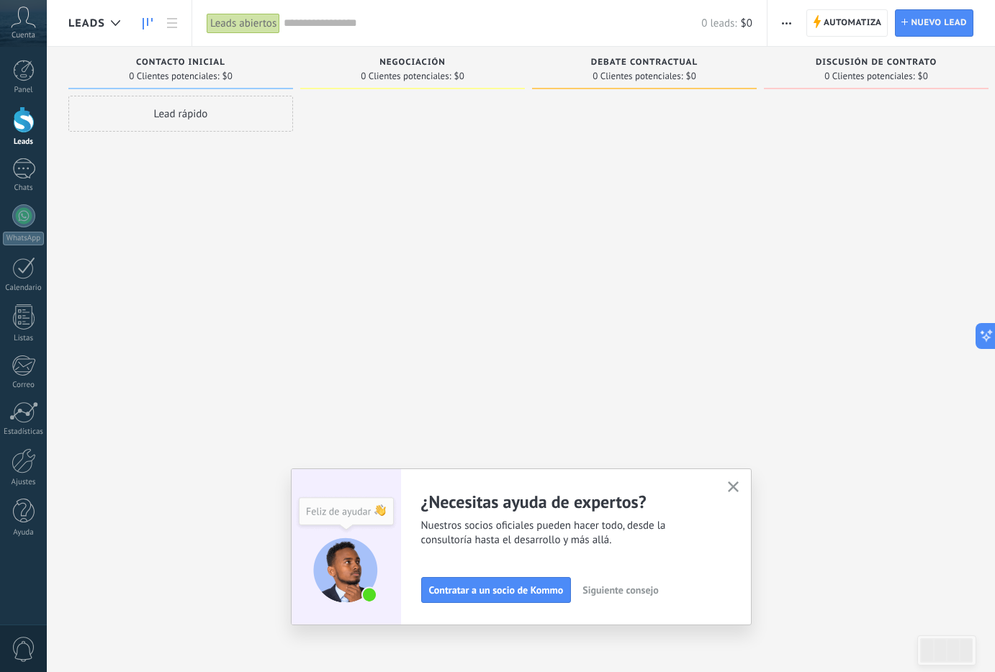
click at [593, 592] on span "Siguiente consejo" at bounding box center [620, 590] width 76 height 10
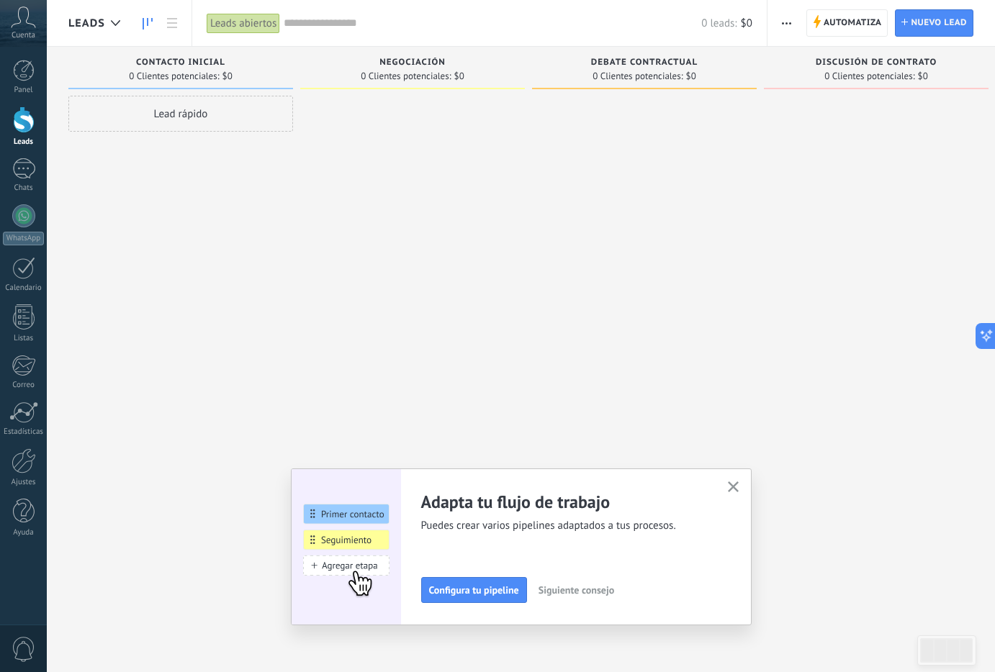
click at [593, 592] on span "Siguiente consejo" at bounding box center [576, 590] width 76 height 10
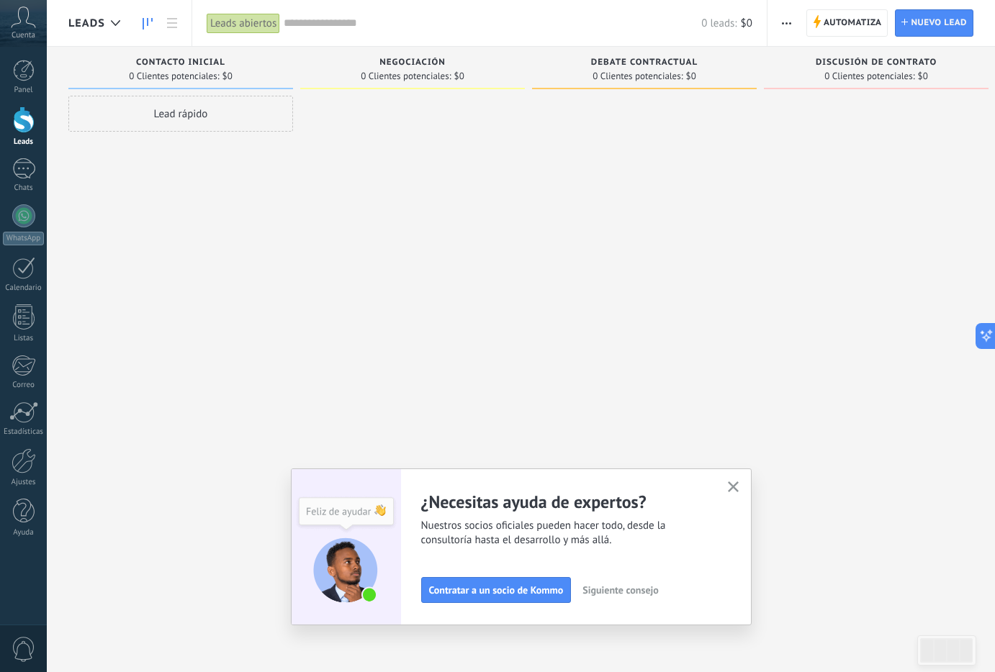
click at [593, 592] on span "Siguiente consejo" at bounding box center [620, 590] width 76 height 10
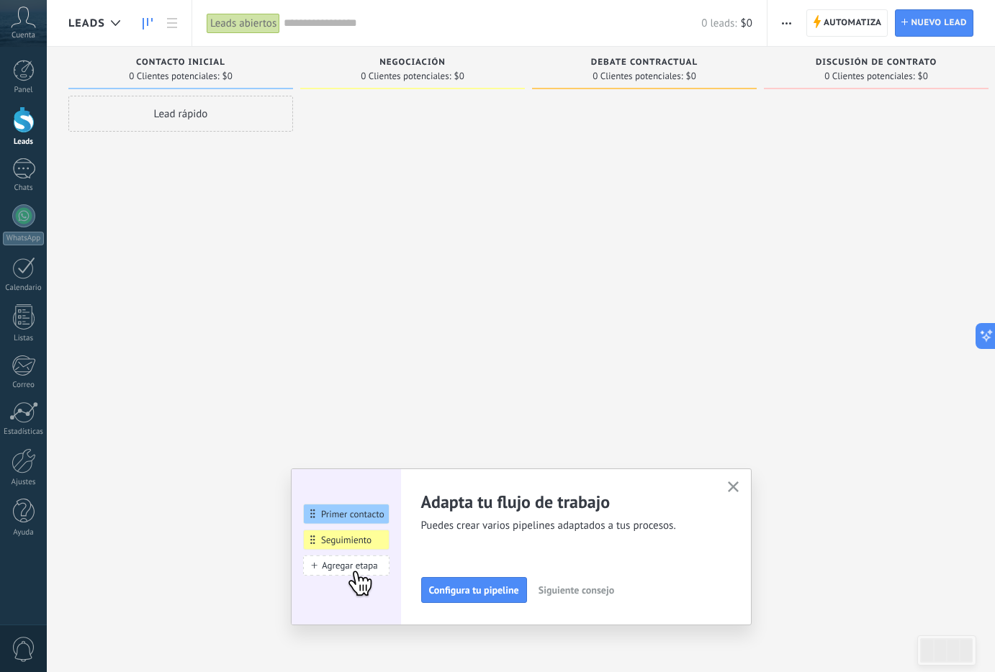
click at [593, 592] on span "Siguiente consejo" at bounding box center [576, 590] width 76 height 10
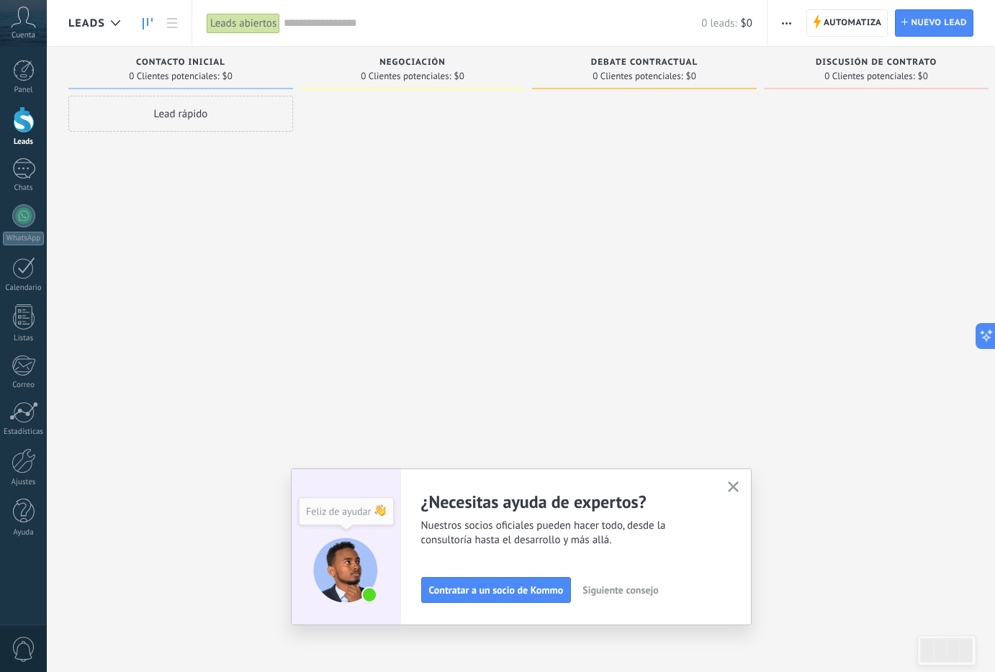
click at [593, 592] on span "Siguiente consejo" at bounding box center [620, 590] width 76 height 10
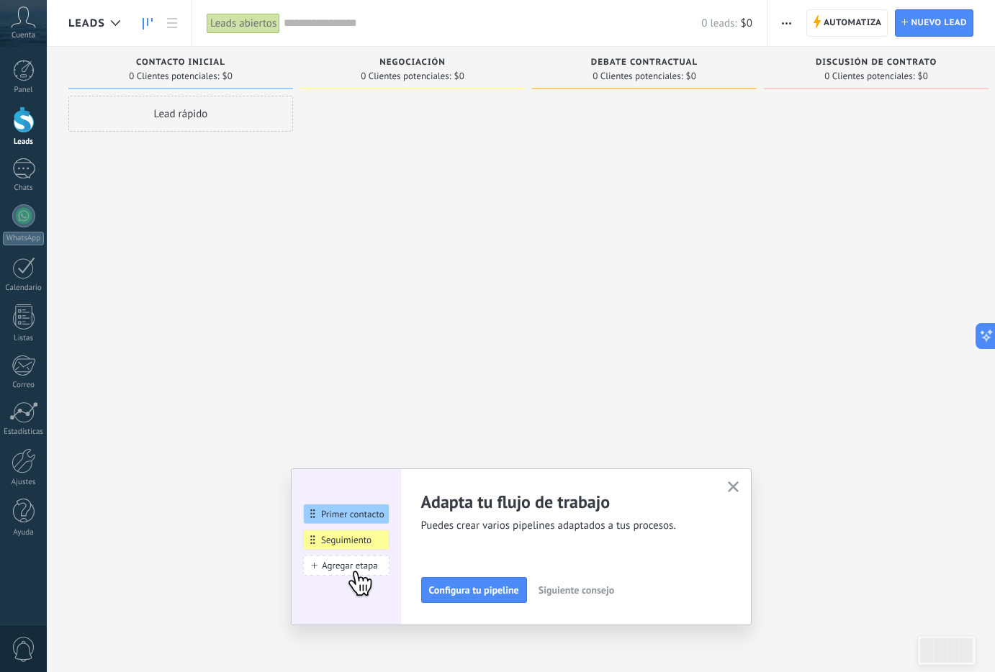
click at [725, 489] on button "button" at bounding box center [733, 487] width 18 height 19
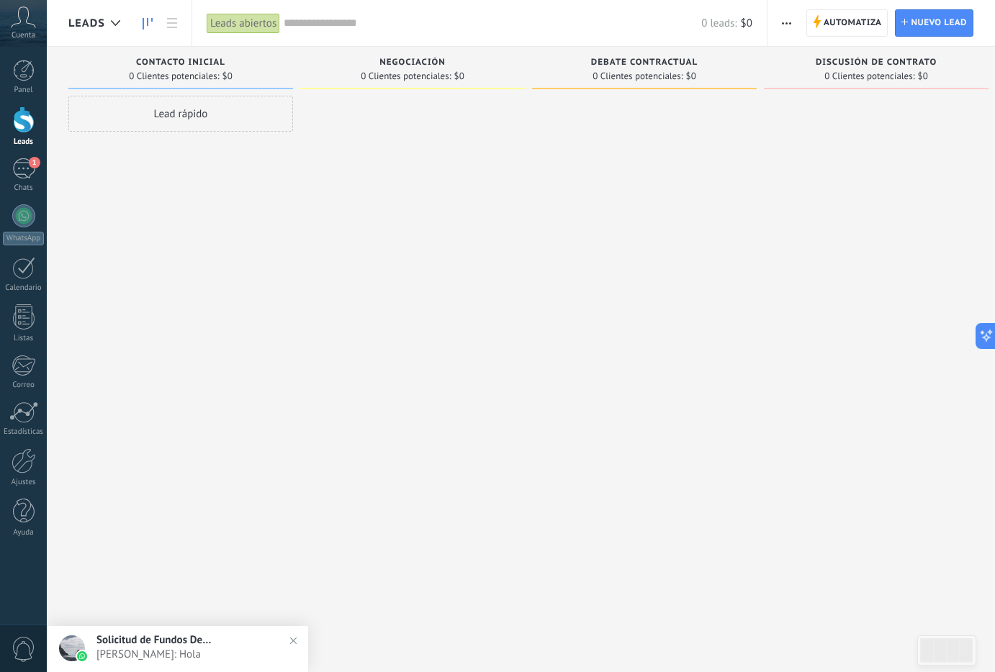
scroll to position [24, 0]
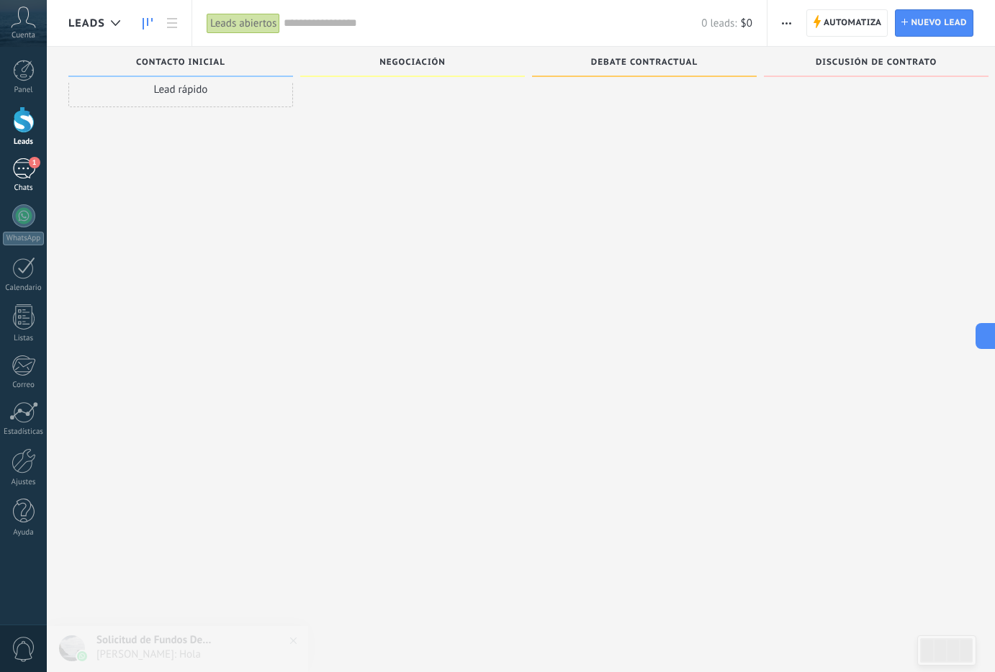
click at [29, 173] on div "1" at bounding box center [23, 168] width 23 height 21
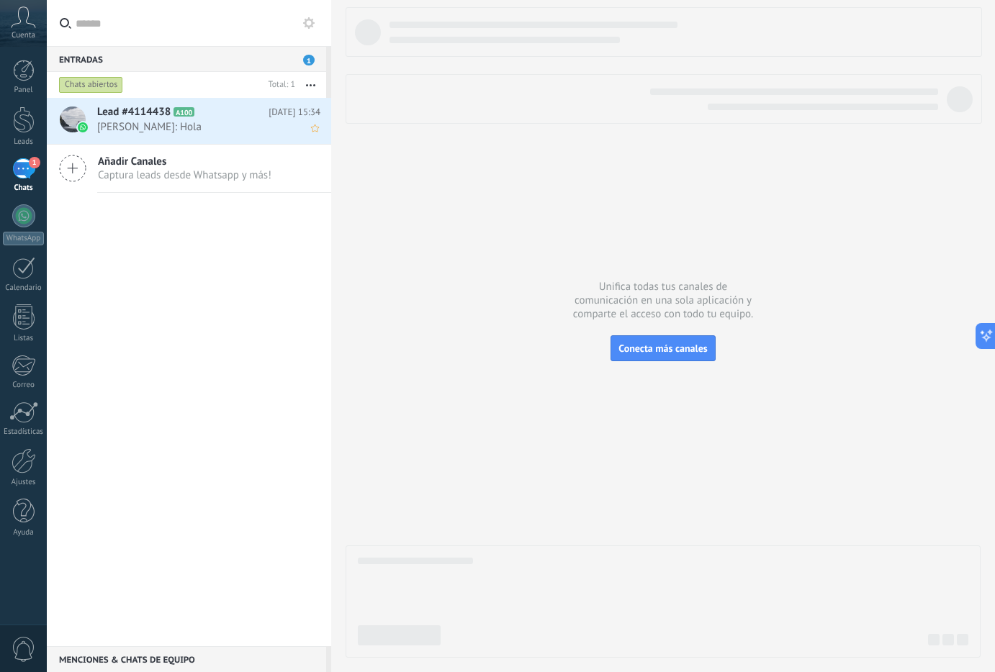
click at [182, 131] on span "Raul: Hola" at bounding box center [195, 127] width 196 height 14
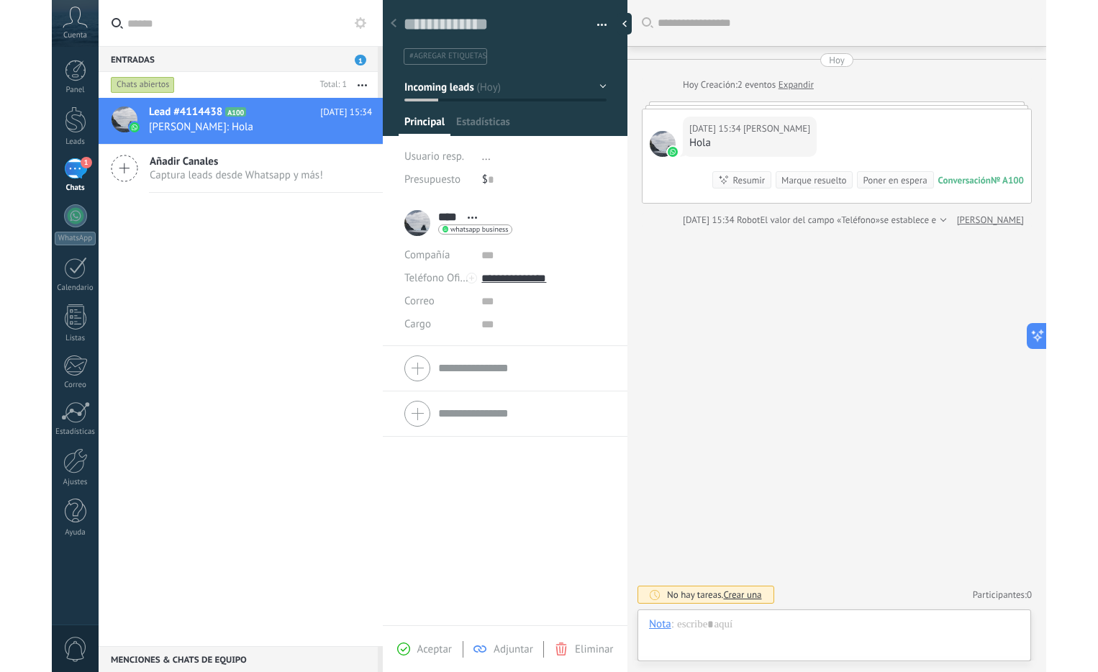
scroll to position [22, 0]
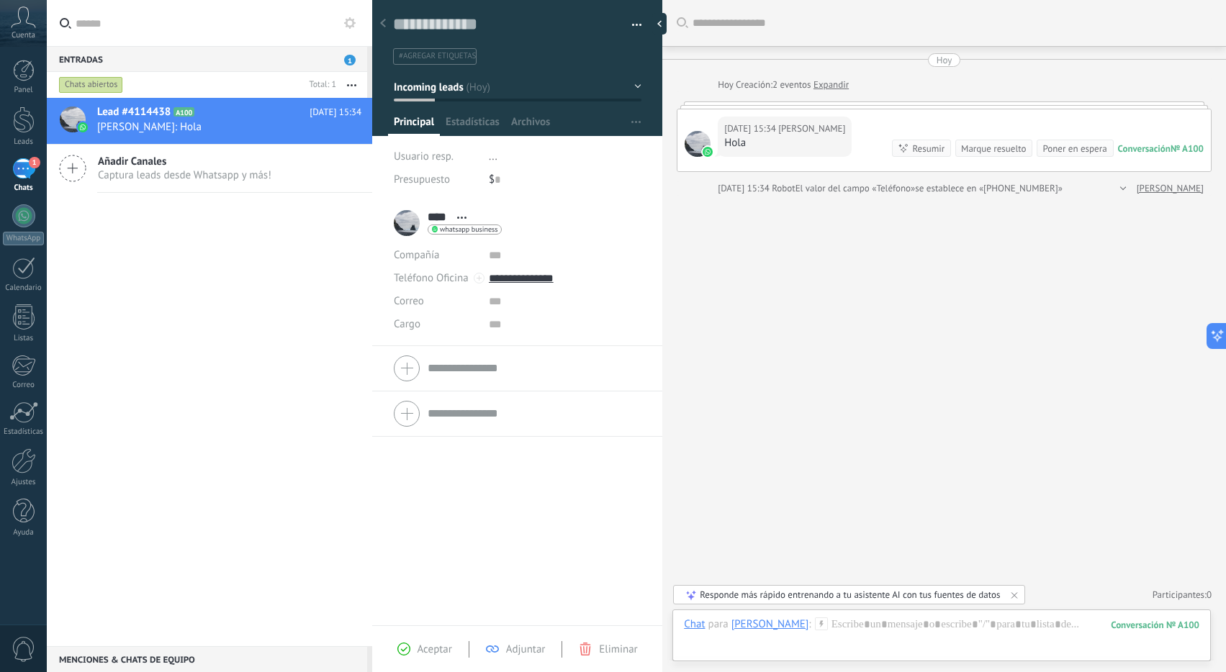
type textarea "**********"
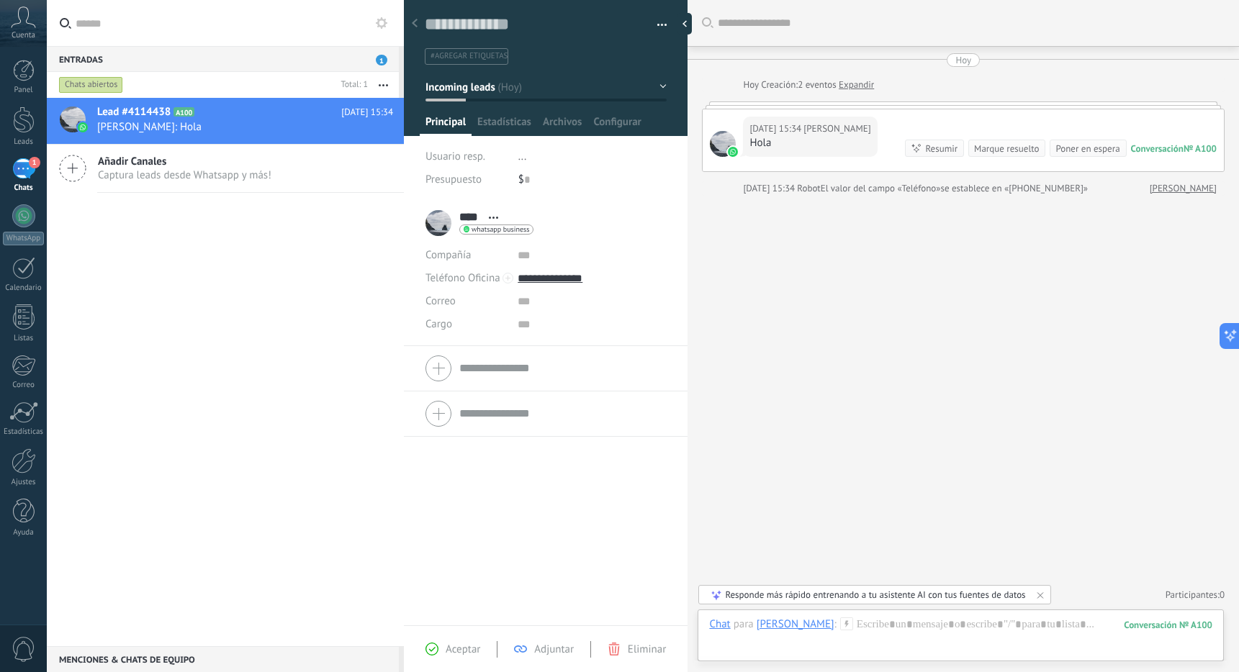
click at [888, 125] on div "Hoy 15:34 Raul Hola Conversación № A100 Conversación № A100 Resumir Resumir Mar…" at bounding box center [963, 140] width 521 height 62
click at [808, 134] on span "[PERSON_NAME]" at bounding box center [836, 129] width 67 height 14
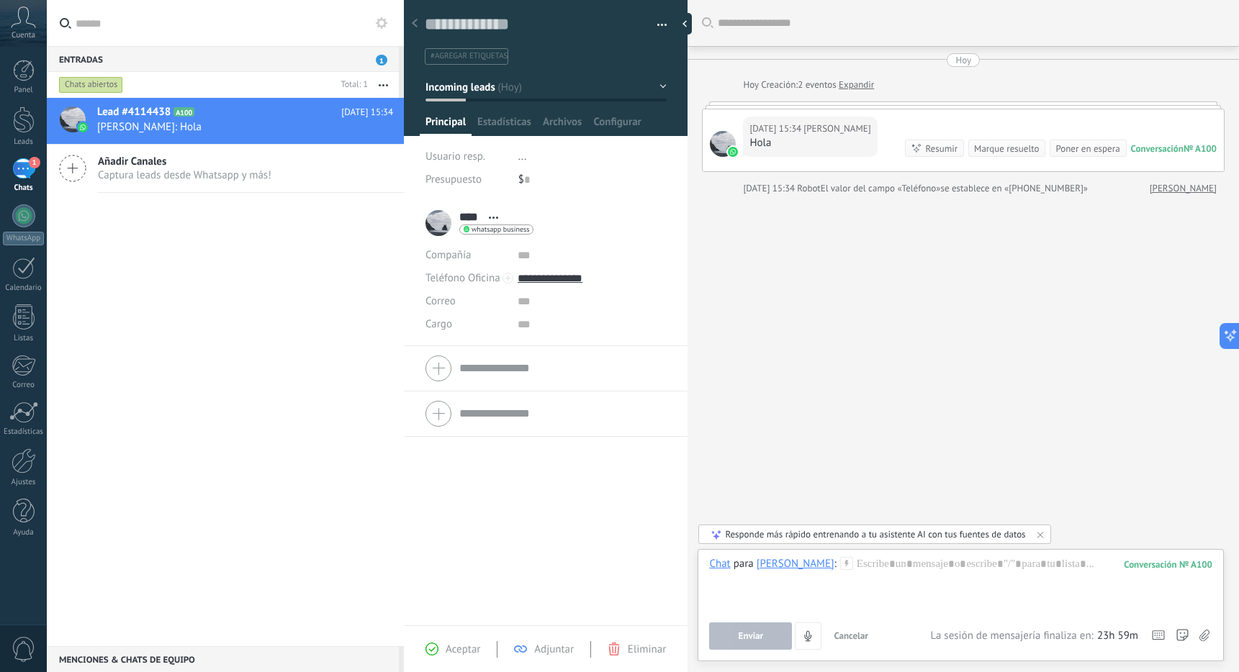
click at [849, 402] on div "Buscar Carga más Hoy Hoy Creación: 2 eventos Expandir Hoy 15:34 Raul Hola Conve…" at bounding box center [962, 336] width 551 height 672
click at [898, 564] on div at bounding box center [960, 584] width 503 height 55
click at [916, 148] on div "Resumir Resumir" at bounding box center [934, 148] width 59 height 17
drag, startPoint x: 915, startPoint y: 369, endPoint x: 912, endPoint y: 355, distance: 14.0
click at [915, 369] on div "Buscar Carga más Hoy Hoy Creación: 2 eventos Expandir Hoy 15:34 Raul Hola Conve…" at bounding box center [962, 336] width 551 height 672
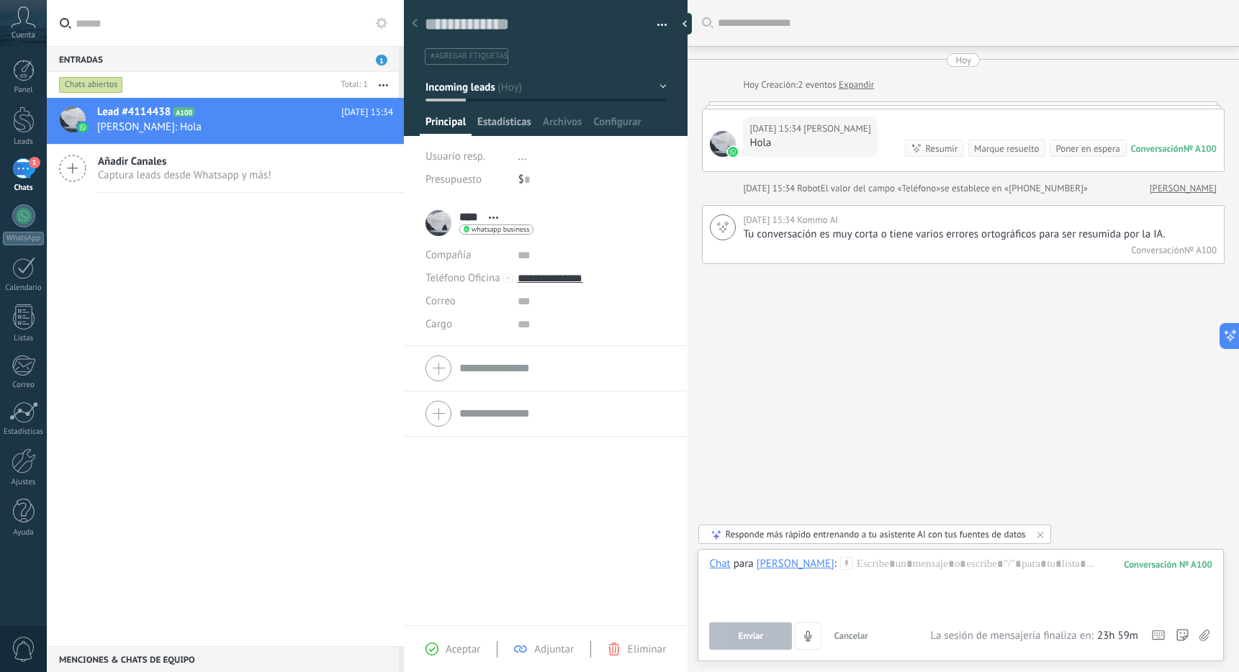
click at [488, 117] on span "Estadísticas" at bounding box center [504, 125] width 54 height 21
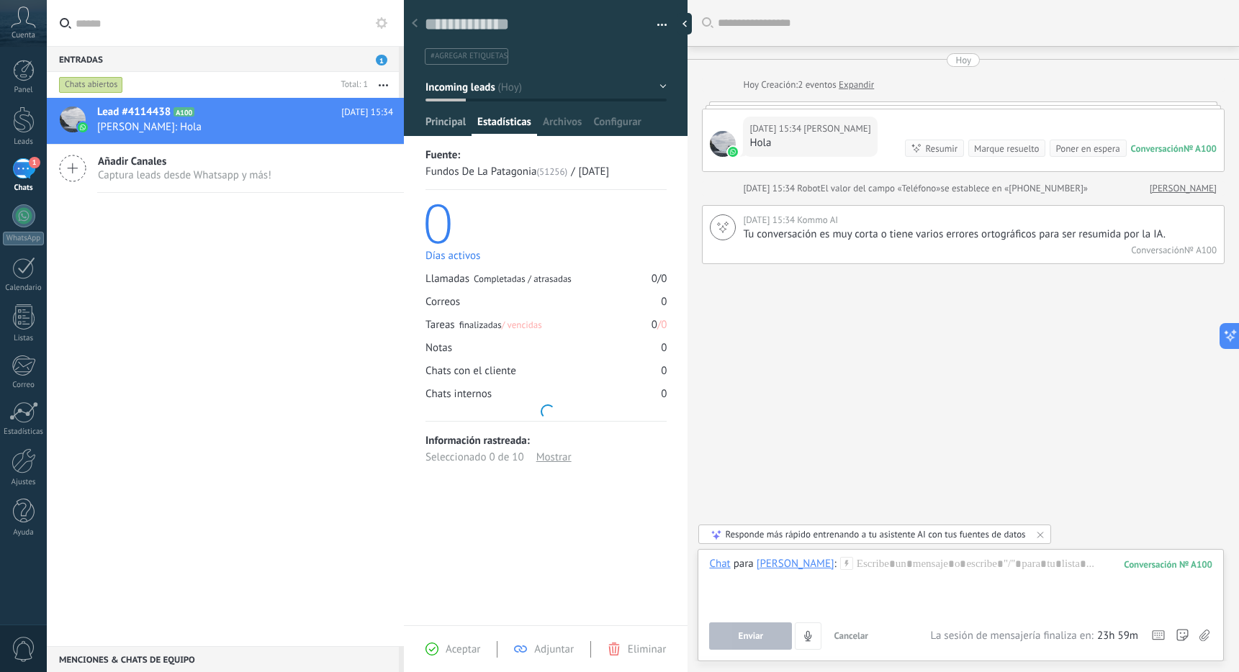
click at [443, 117] on span "Principal" at bounding box center [445, 125] width 40 height 21
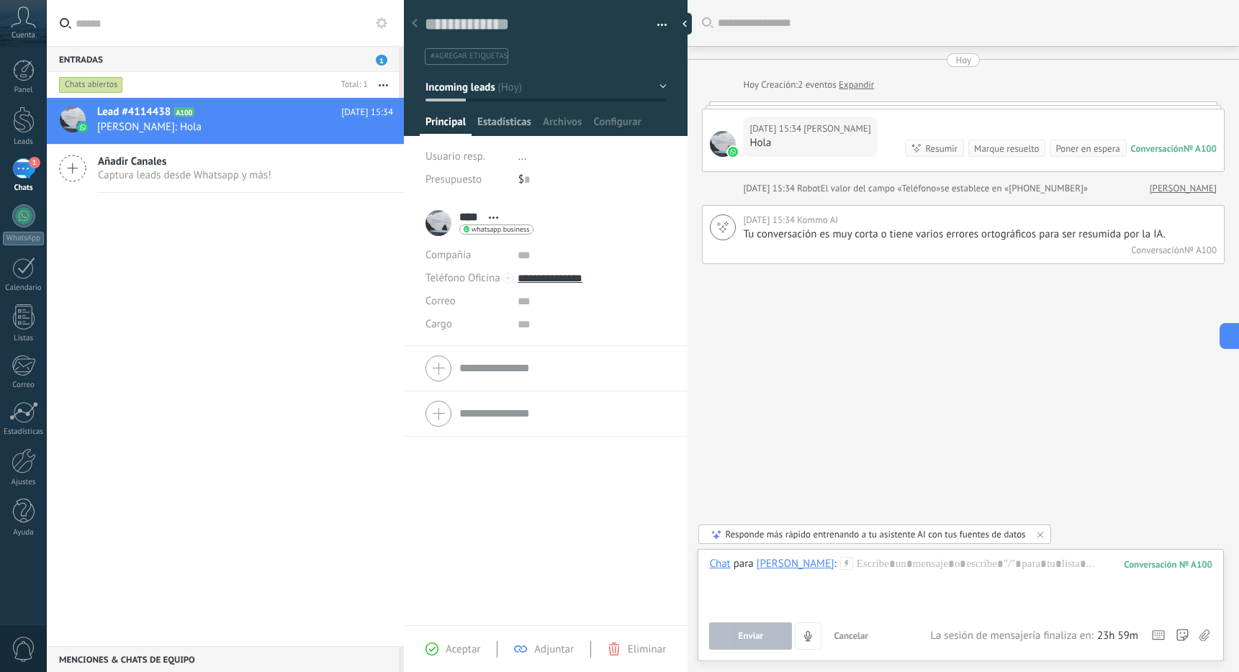
click at [497, 121] on span "Estadísticas" at bounding box center [504, 125] width 54 height 21
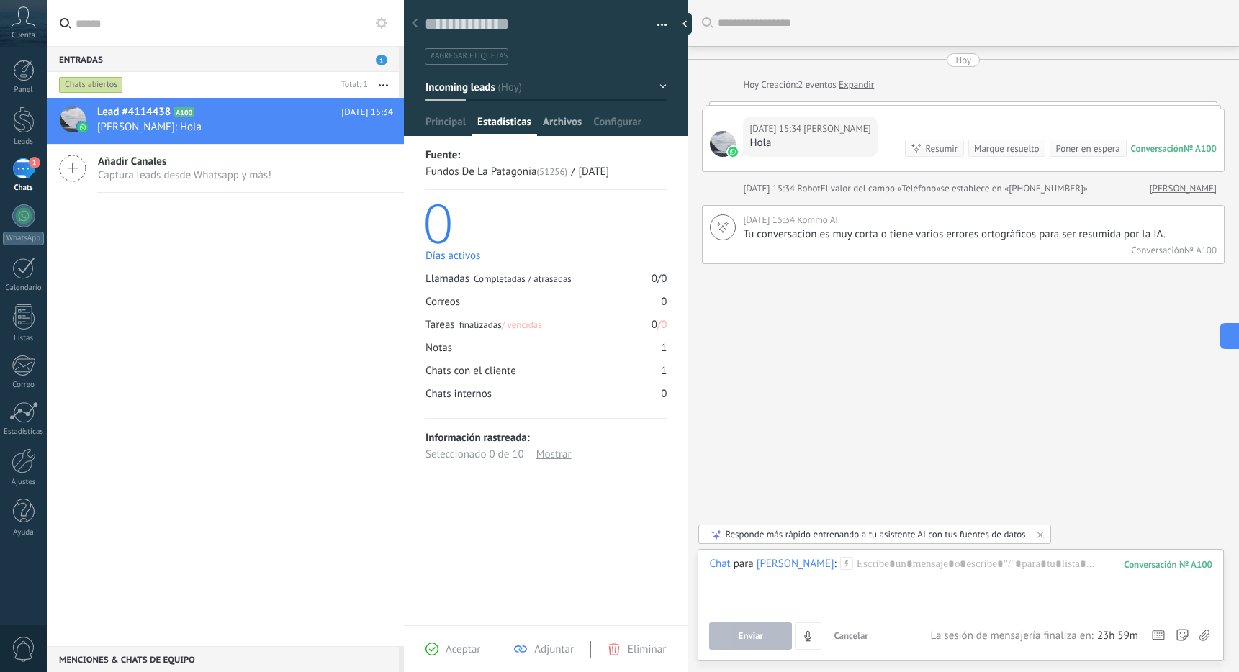
click at [579, 125] on span "Archivos" at bounding box center [562, 125] width 39 height 21
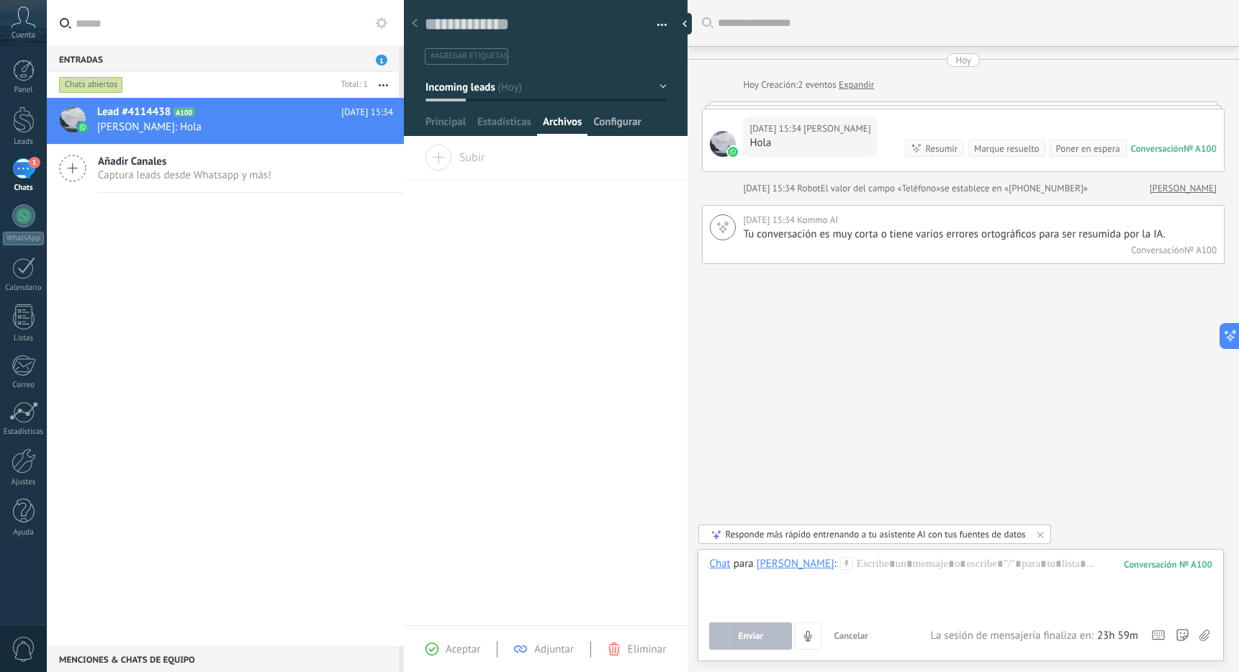
click at [616, 125] on span "Configurar" at bounding box center [617, 125] width 48 height 21
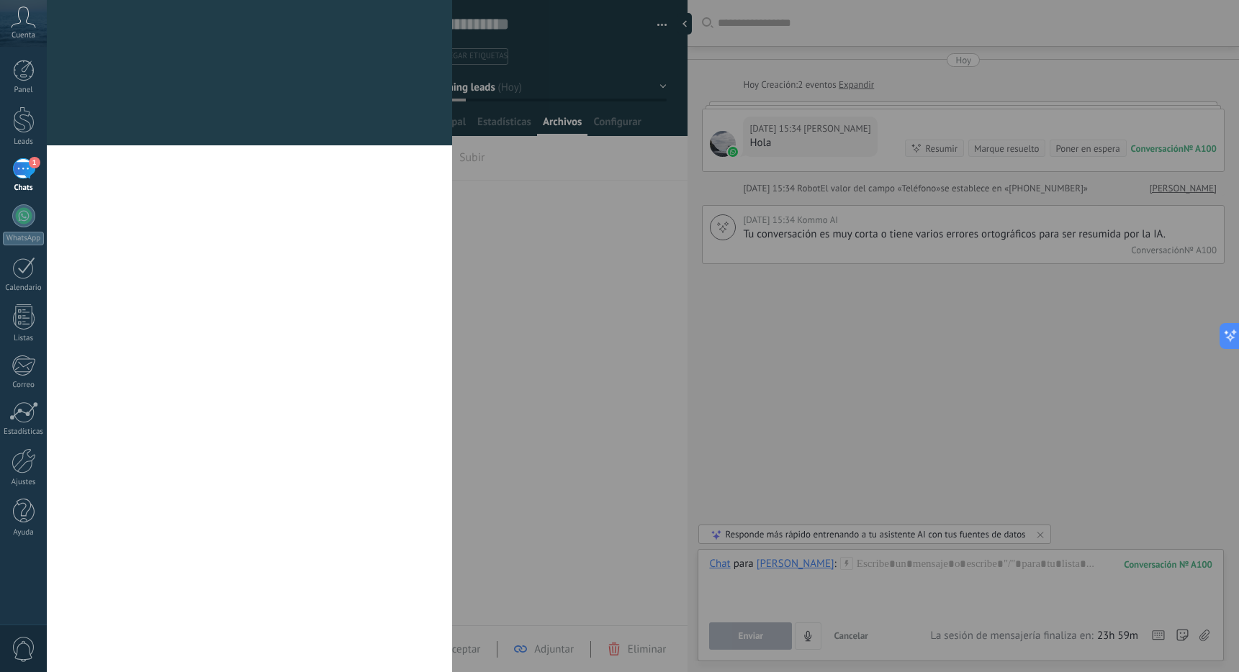
click at [463, 117] on div "Campos y grupos En Kommo puedes añadir tus propios campos y usarlos para cualqu…" at bounding box center [643, 336] width 1192 height 672
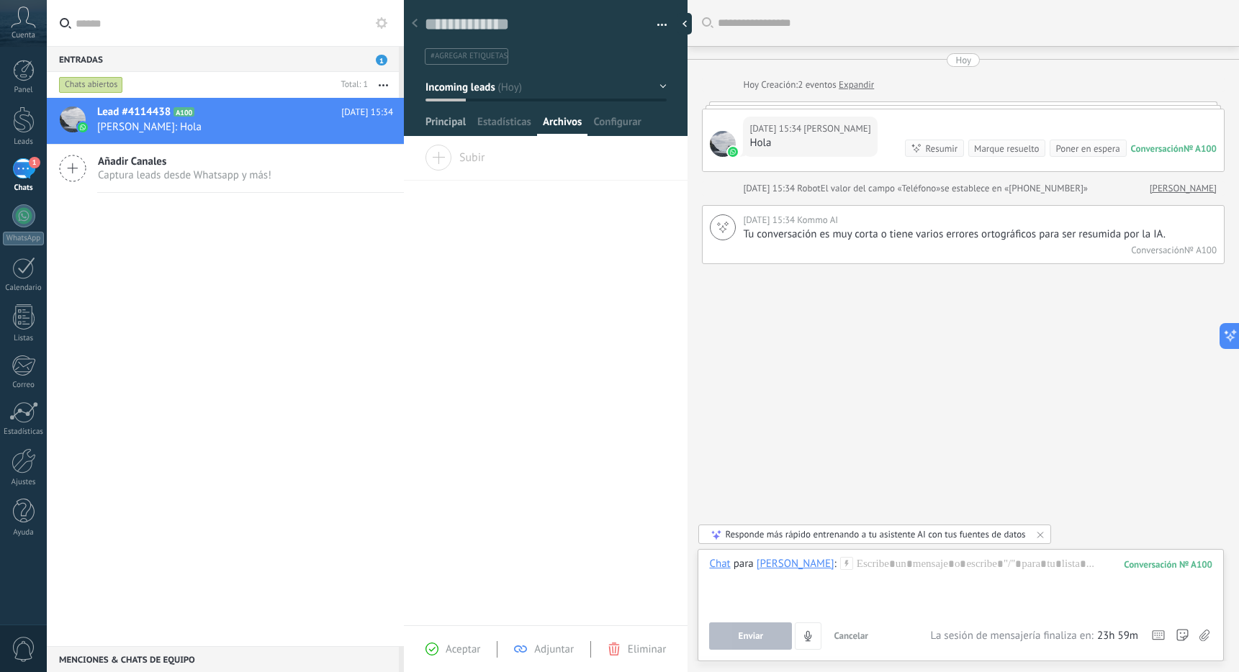
click at [454, 127] on span "Principal" at bounding box center [445, 125] width 40 height 21
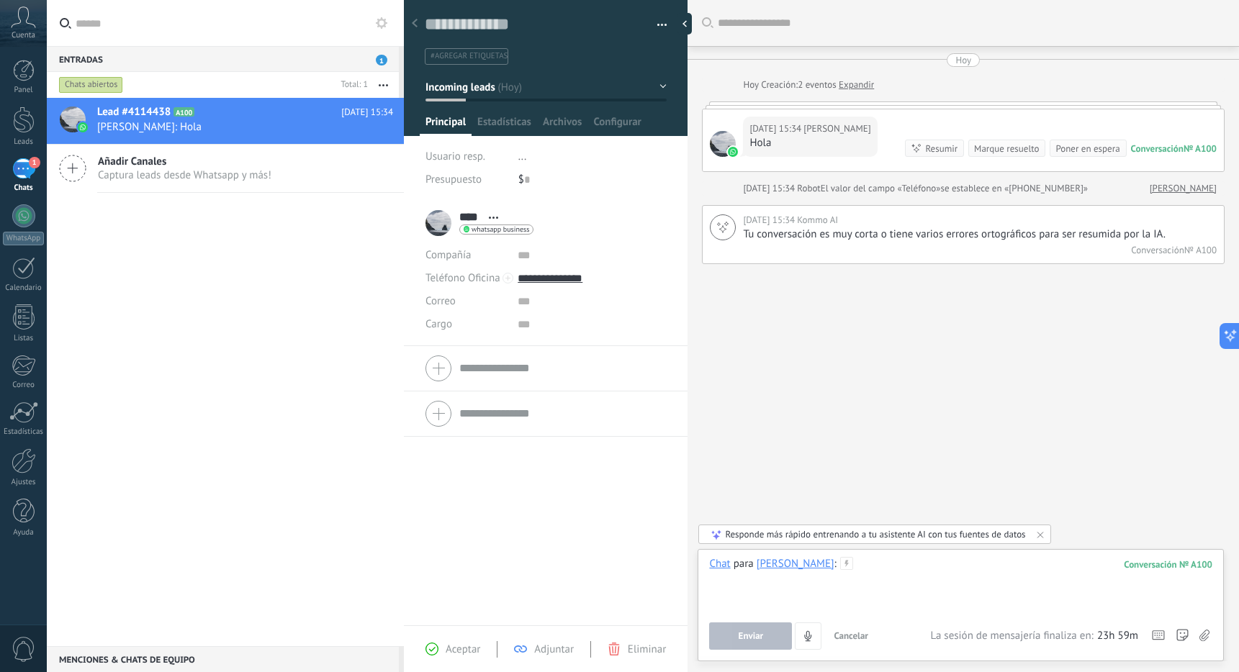
click at [940, 572] on div at bounding box center [960, 584] width 503 height 55
click at [751, 638] on span "Enviar" at bounding box center [751, 636] width 25 height 10
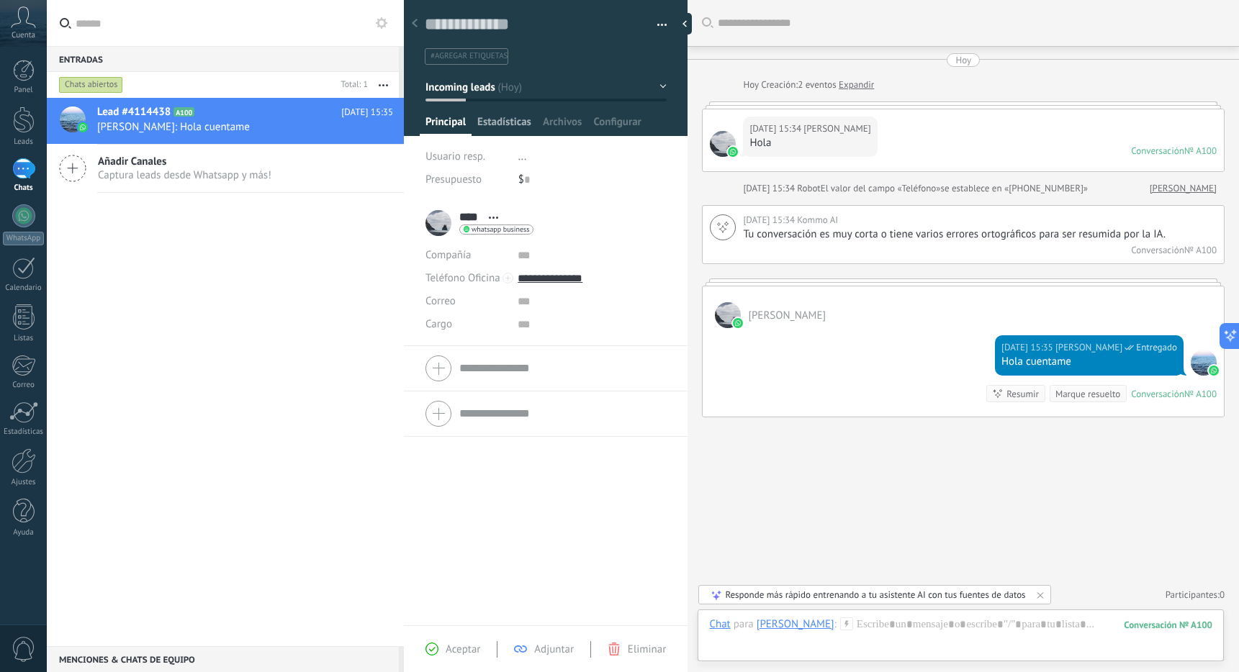
click at [510, 124] on span "Estadísticas" at bounding box center [504, 125] width 54 height 21
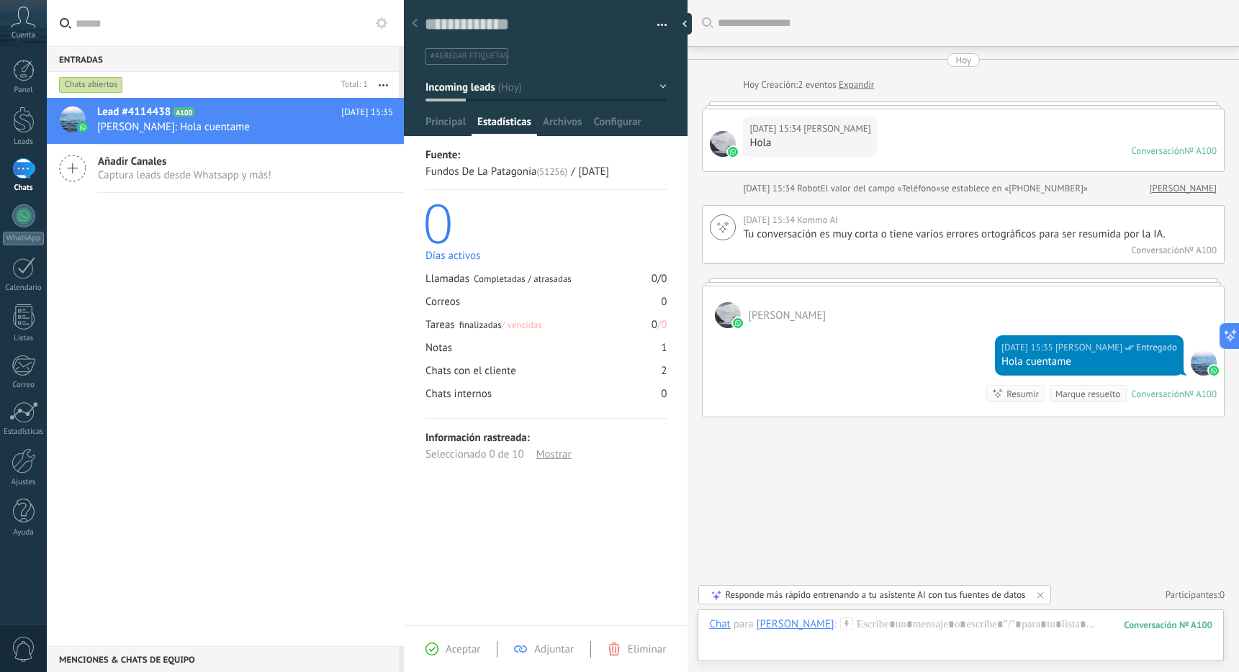
click at [437, 247] on div "0" at bounding box center [545, 222] width 244 height 51
click at [559, 129] on span "Archivos" at bounding box center [562, 125] width 39 height 21
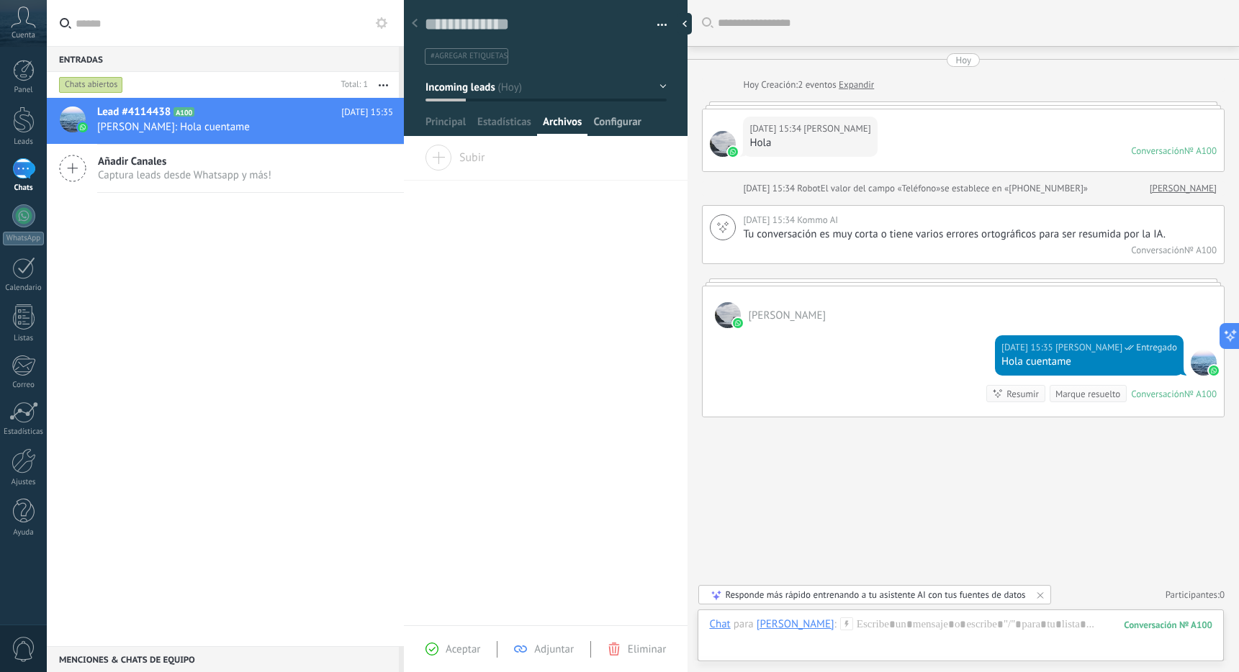
click at [623, 126] on span "Configurar" at bounding box center [617, 125] width 48 height 21
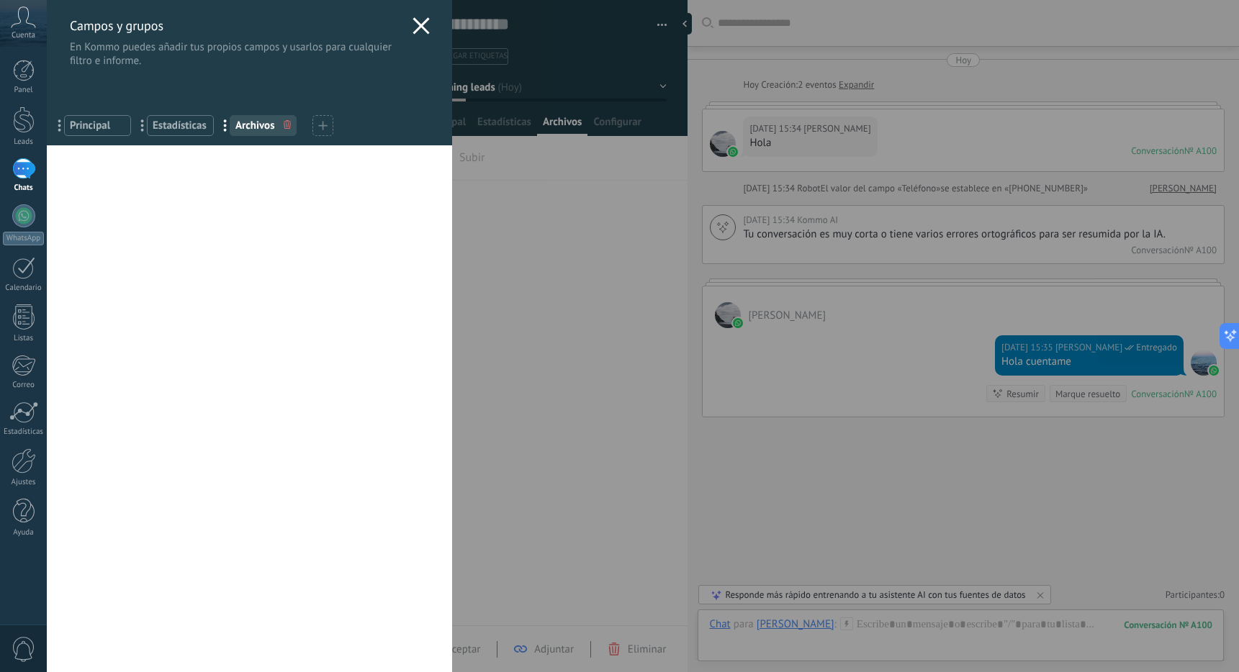
click at [412, 19] on icon at bounding box center [420, 25] width 17 height 17
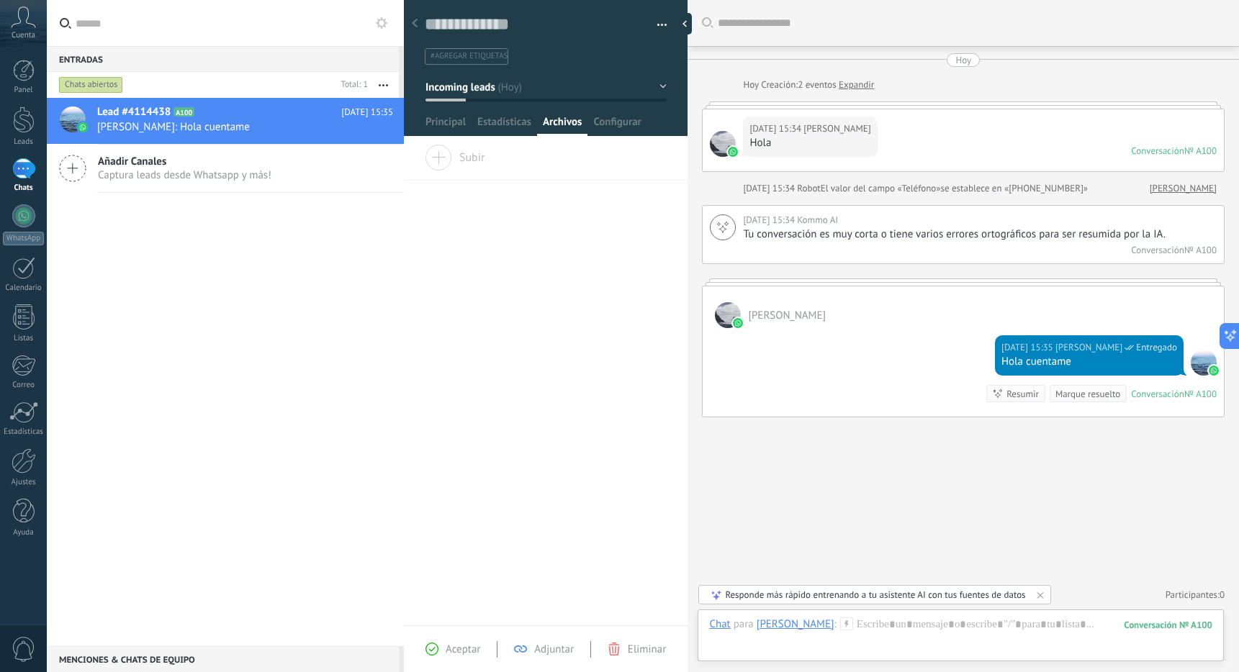
click at [518, 243] on div "Arrastra y suelte los archivos aquí para adjuntarlos. Suelte el botón del ratón…" at bounding box center [546, 385] width 284 height 481
click at [441, 126] on span "Principal" at bounding box center [445, 125] width 40 height 21
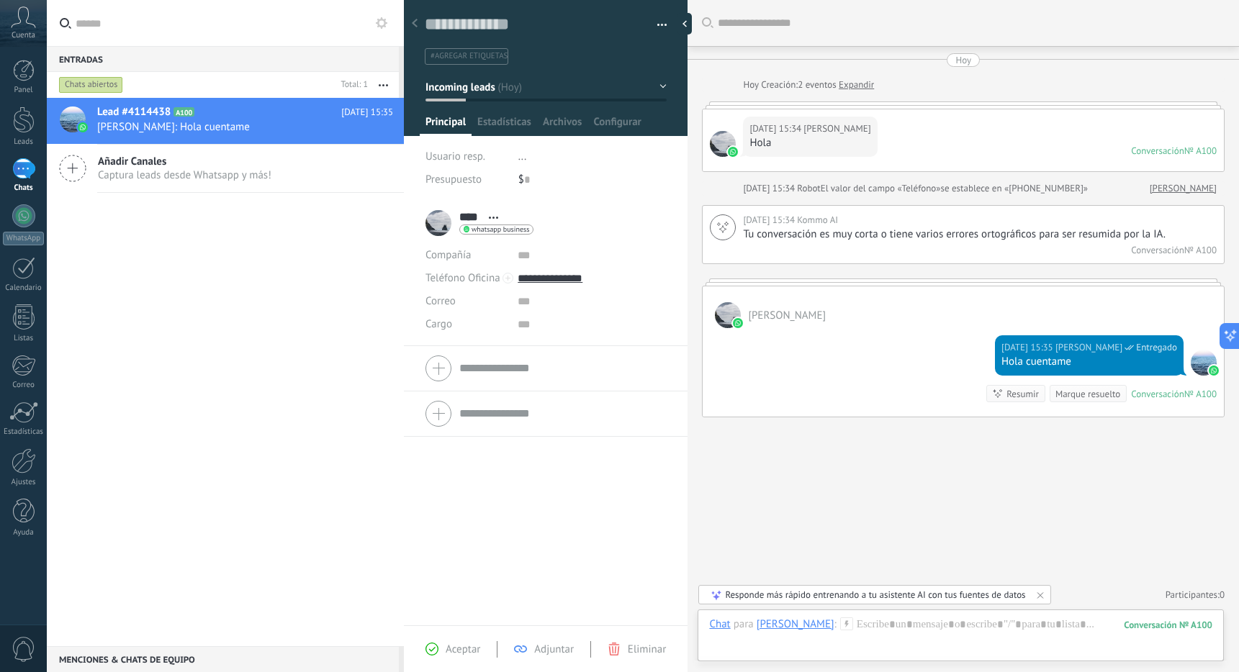
click at [31, 174] on div "1" at bounding box center [23, 168] width 23 height 21
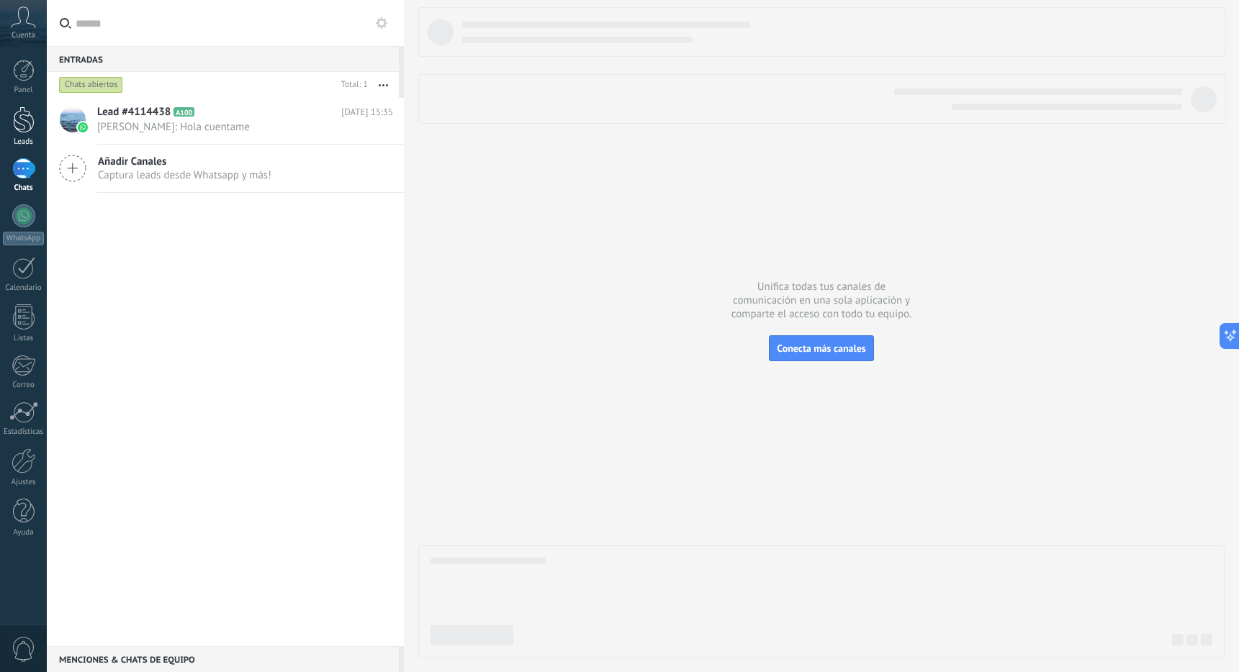
click at [26, 128] on div at bounding box center [24, 120] width 22 height 27
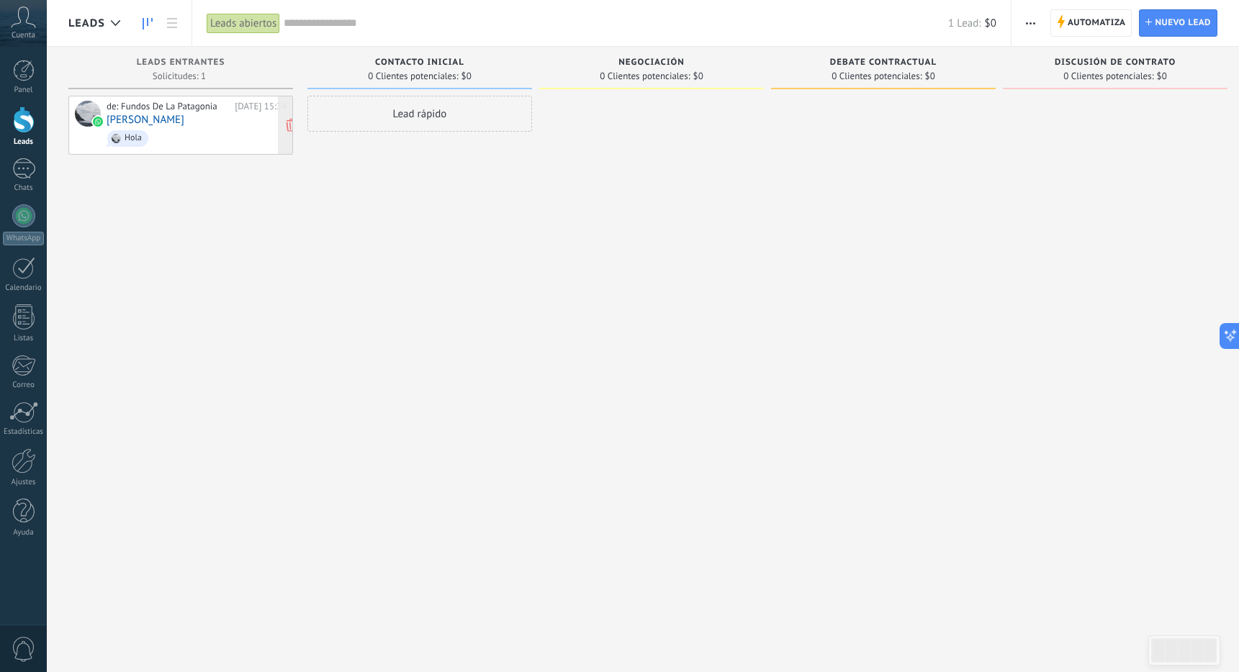
click at [189, 132] on span "Hola" at bounding box center [197, 138] width 180 height 22
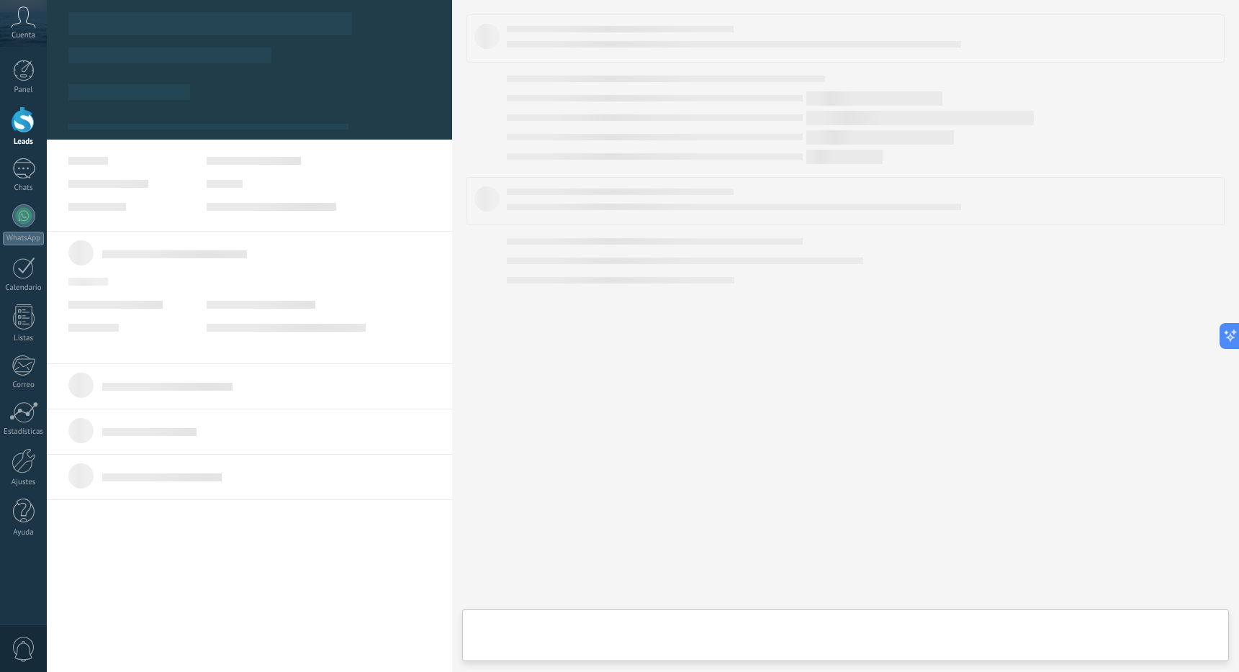
type textarea "**********"
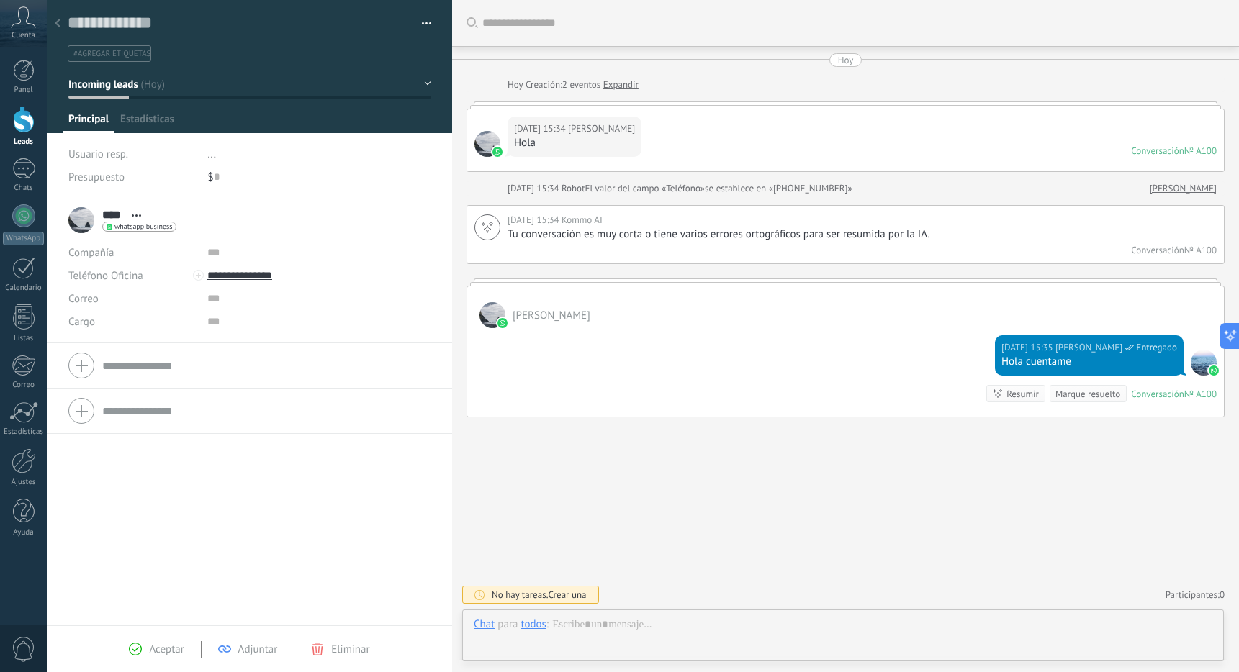
scroll to position [22, 0]
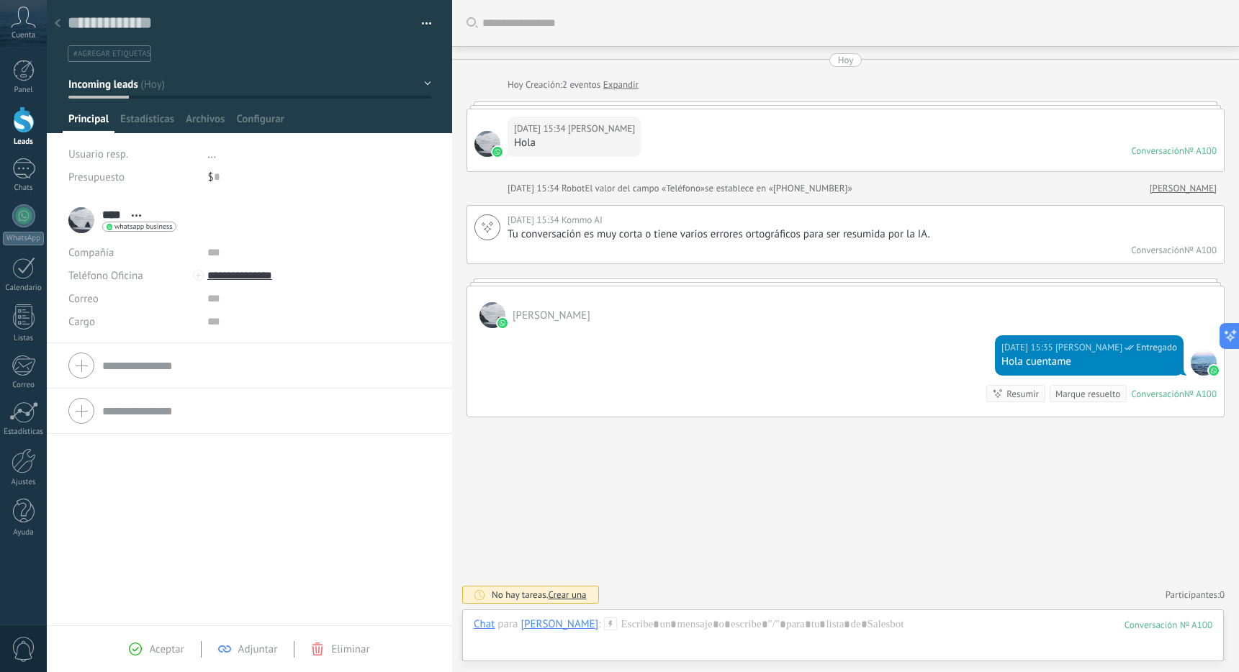
click at [30, 16] on icon at bounding box center [23, 17] width 25 height 22
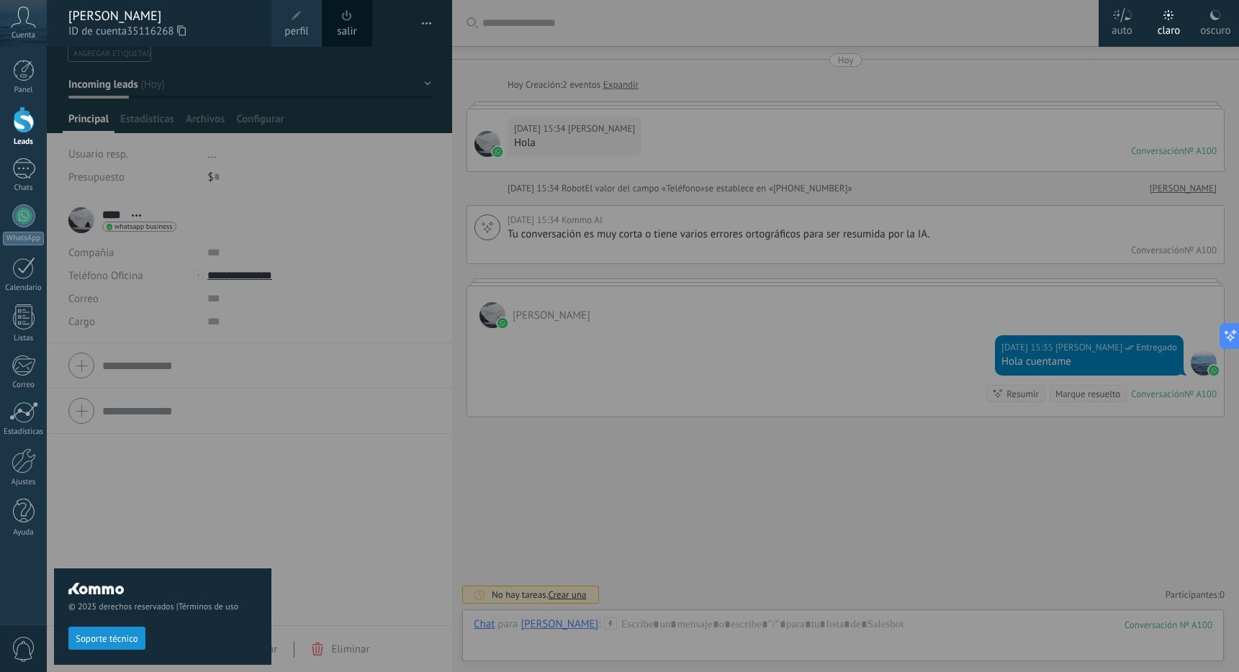
click at [595, 510] on div at bounding box center [666, 336] width 1239 height 672
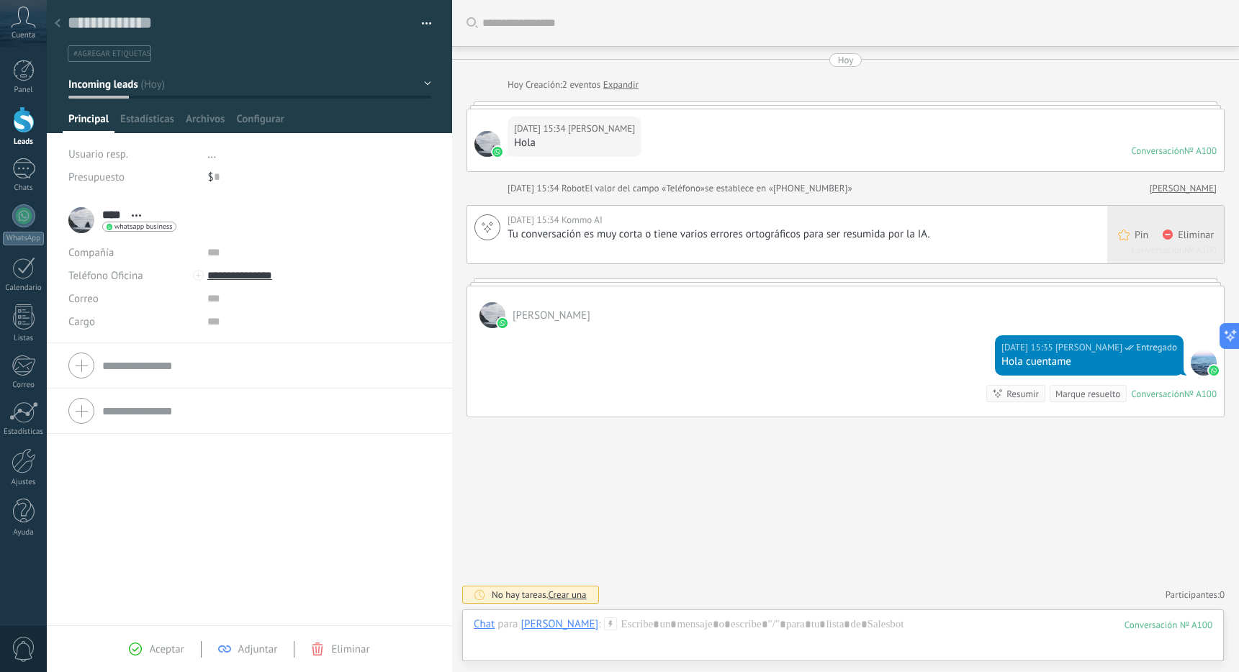
click at [994, 239] on div "Eliminar" at bounding box center [1189, 235] width 69 height 58
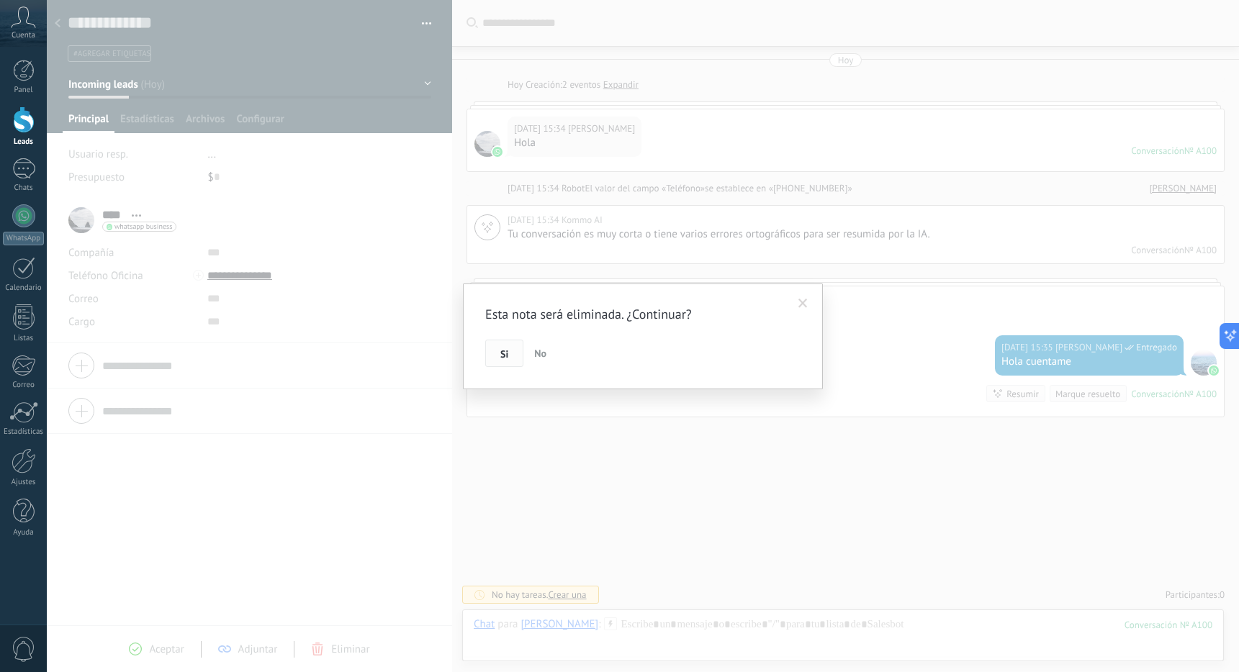
click at [495, 354] on button "Si" at bounding box center [504, 353] width 38 height 27
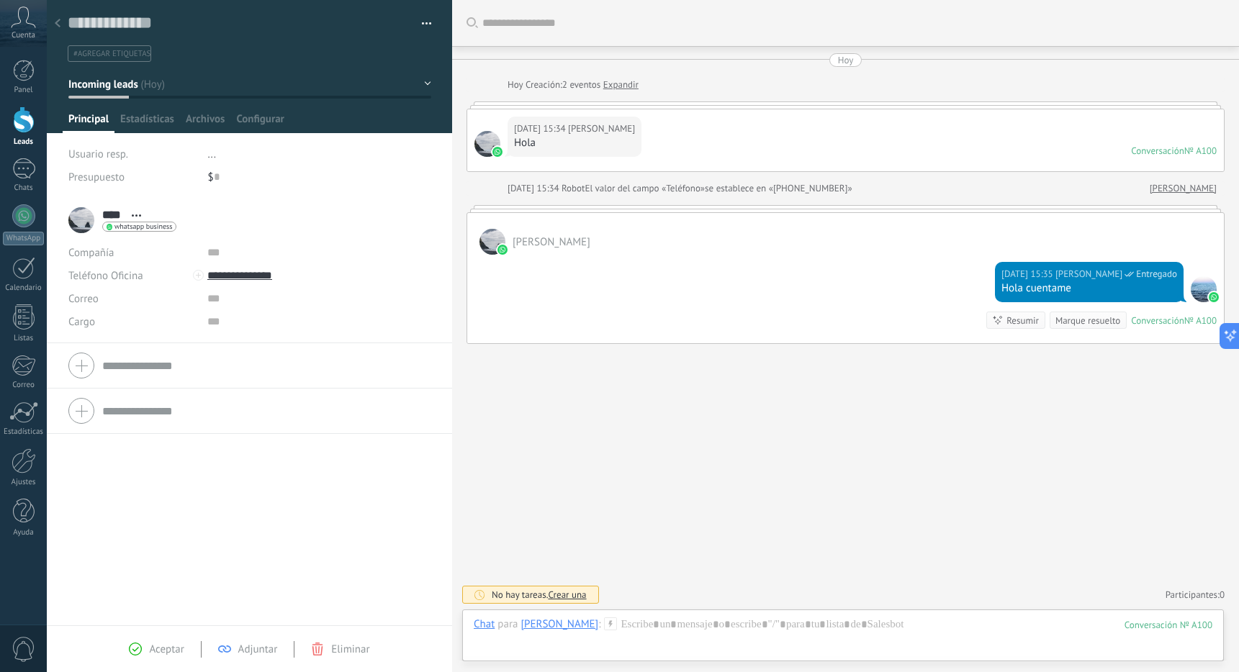
click at [621, 87] on link "Expandir" at bounding box center [620, 85] width 35 height 14
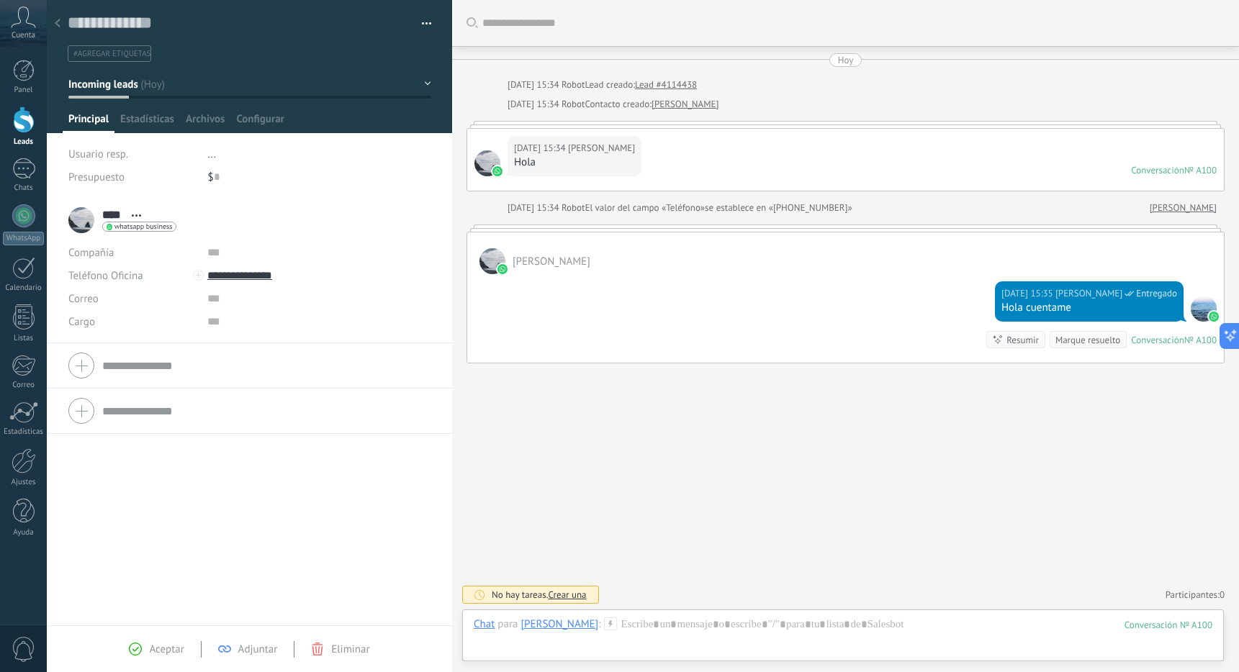
click at [652, 107] on link "[PERSON_NAME]" at bounding box center [684, 104] width 67 height 14
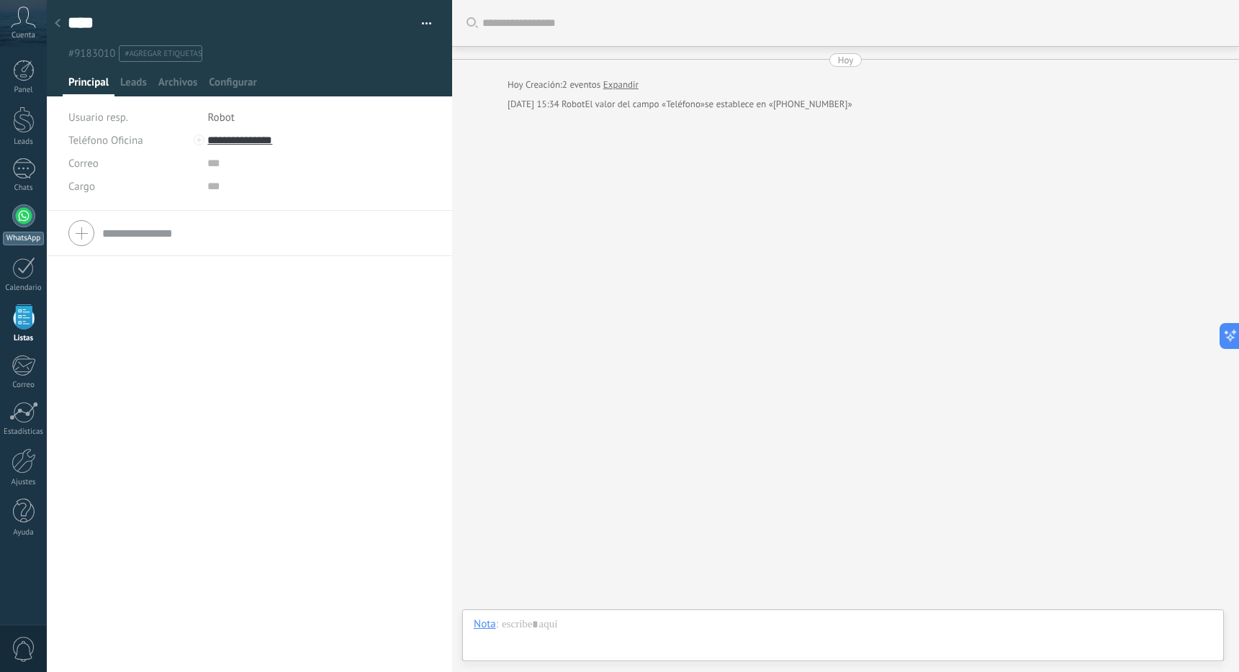
click at [22, 214] on div at bounding box center [23, 215] width 23 height 23
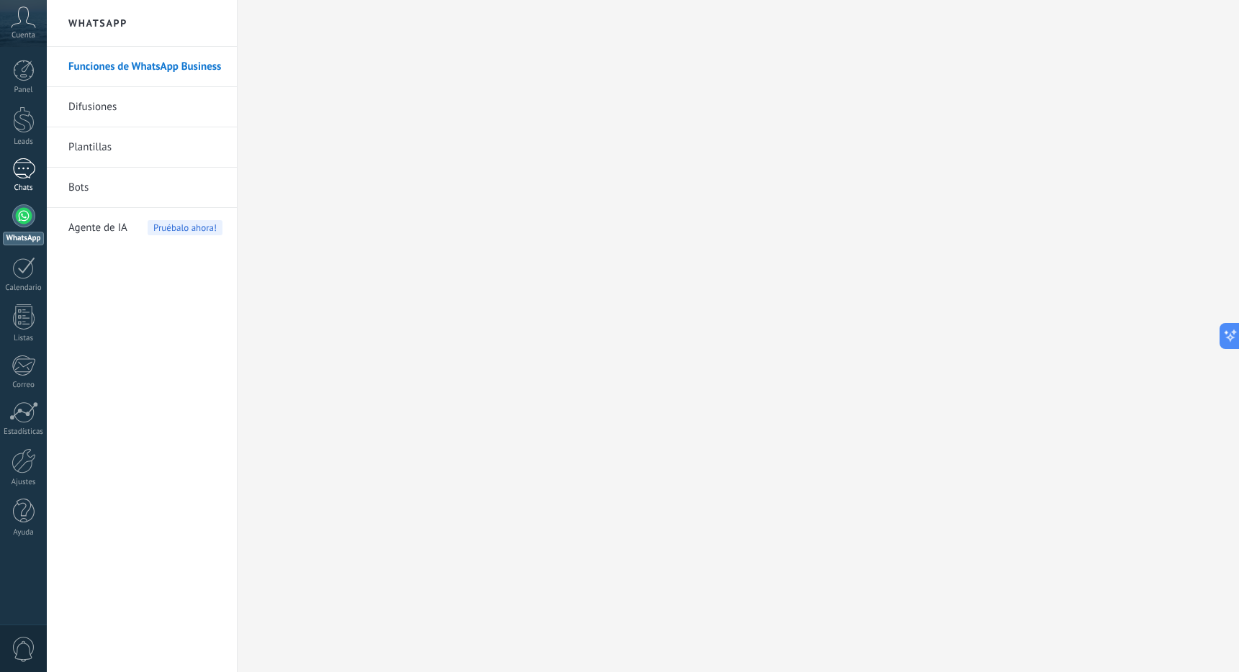
click at [32, 176] on div "1" at bounding box center [23, 168] width 23 height 21
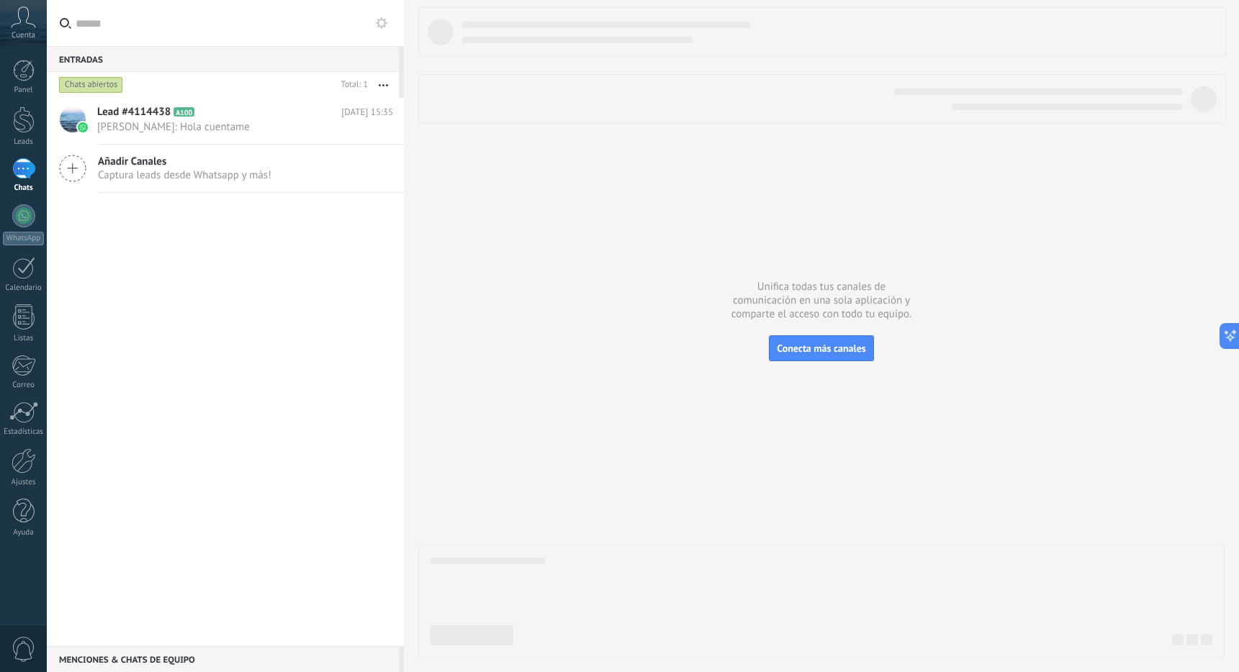
click at [27, 168] on div "1" at bounding box center [23, 168] width 23 height 21
click at [28, 419] on div at bounding box center [23, 413] width 29 height 22
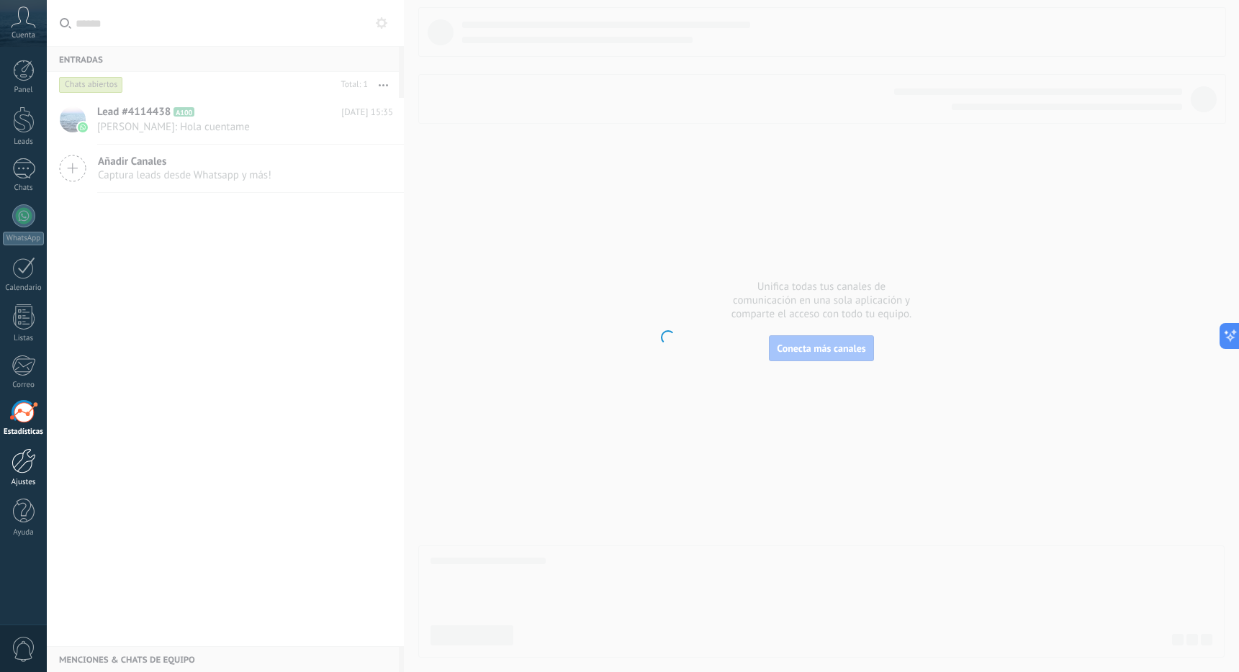
click at [26, 471] on div at bounding box center [24, 460] width 24 height 25
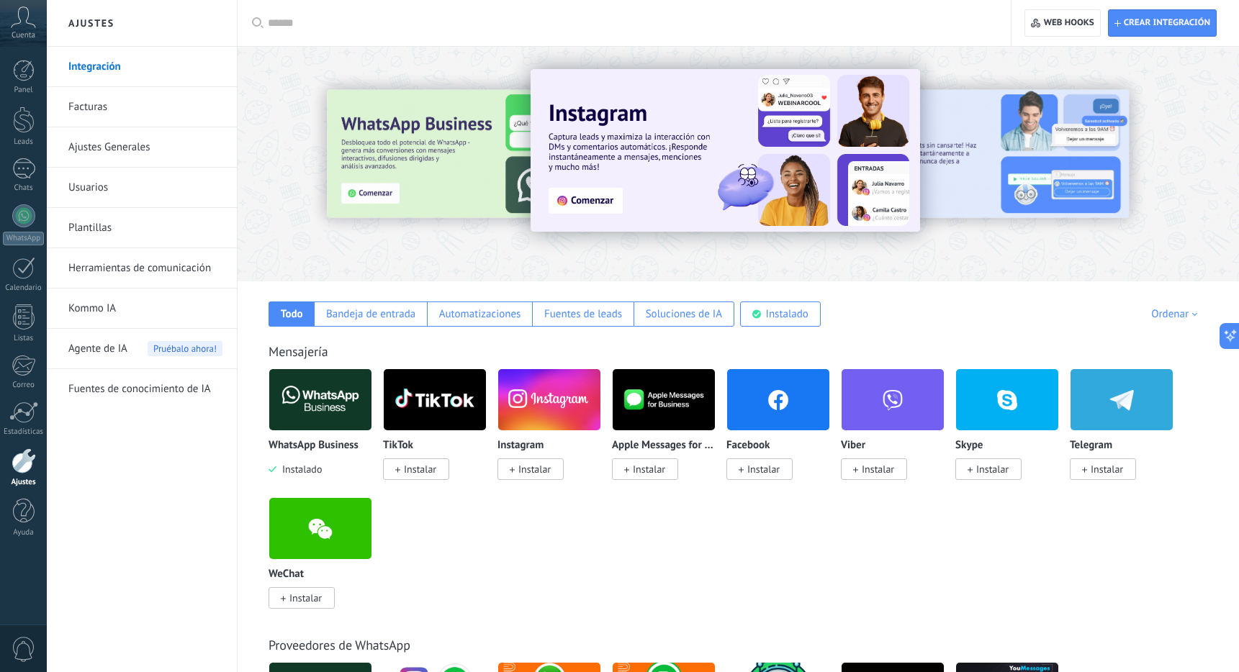
click at [312, 384] on img at bounding box center [320, 400] width 102 height 70
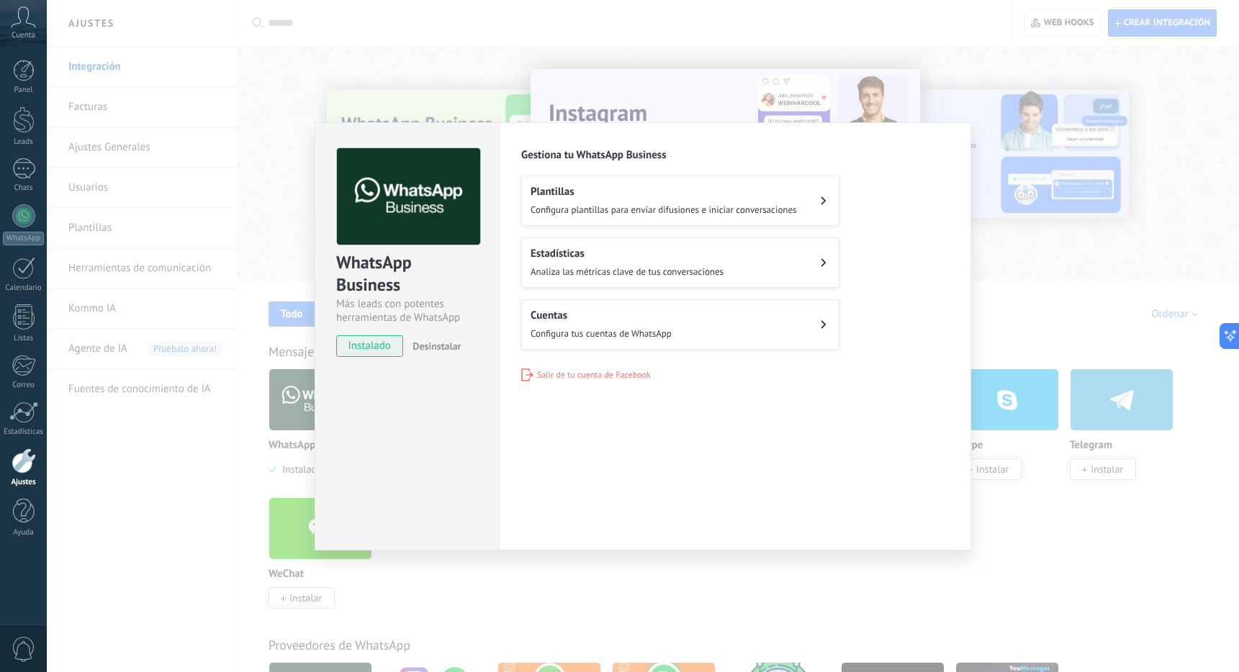
click at [649, 212] on span "Configura plantillas para enviar difusiones e iniciar conversaciones" at bounding box center [664, 210] width 266 height 12
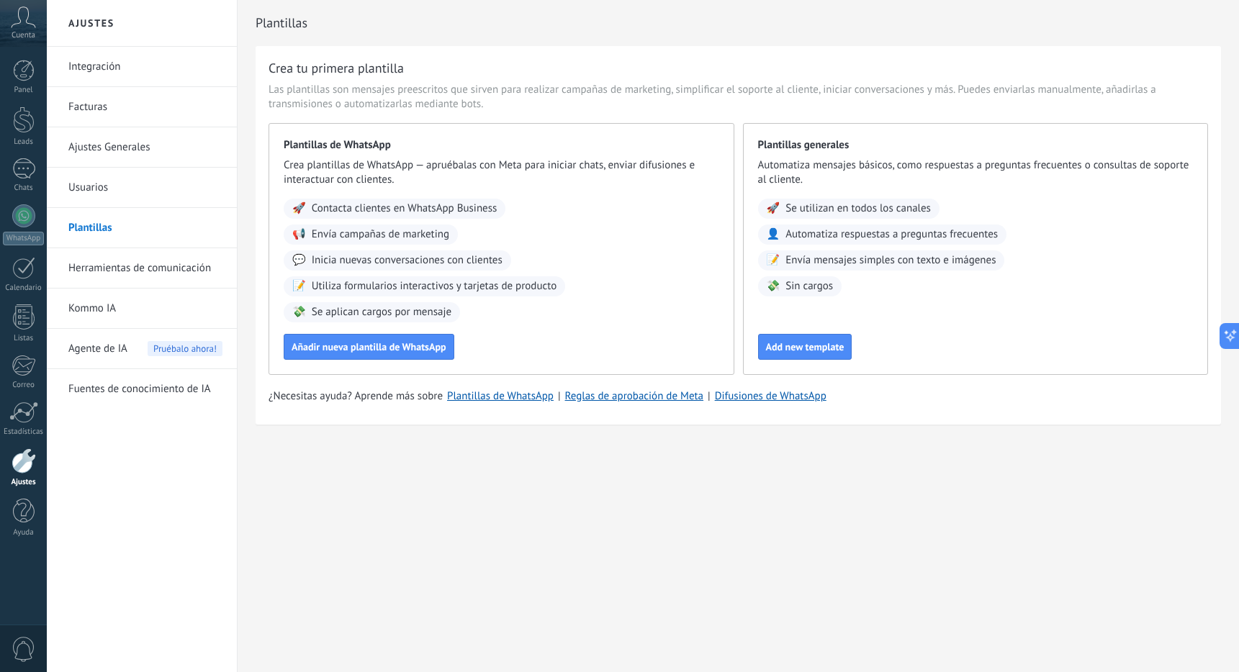
click at [124, 190] on link "Usuarios" at bounding box center [145, 188] width 154 height 40
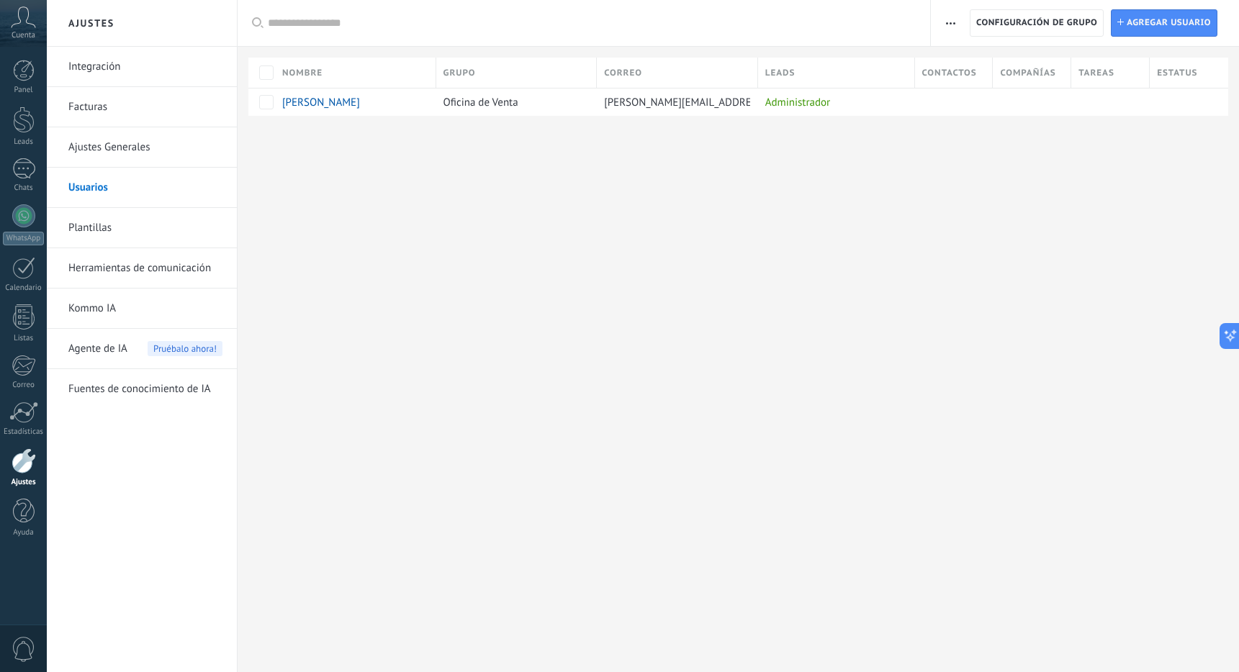
click at [122, 121] on link "Facturas" at bounding box center [145, 107] width 154 height 40
click at [122, 142] on link "Ajustes Generales" at bounding box center [145, 147] width 154 height 40
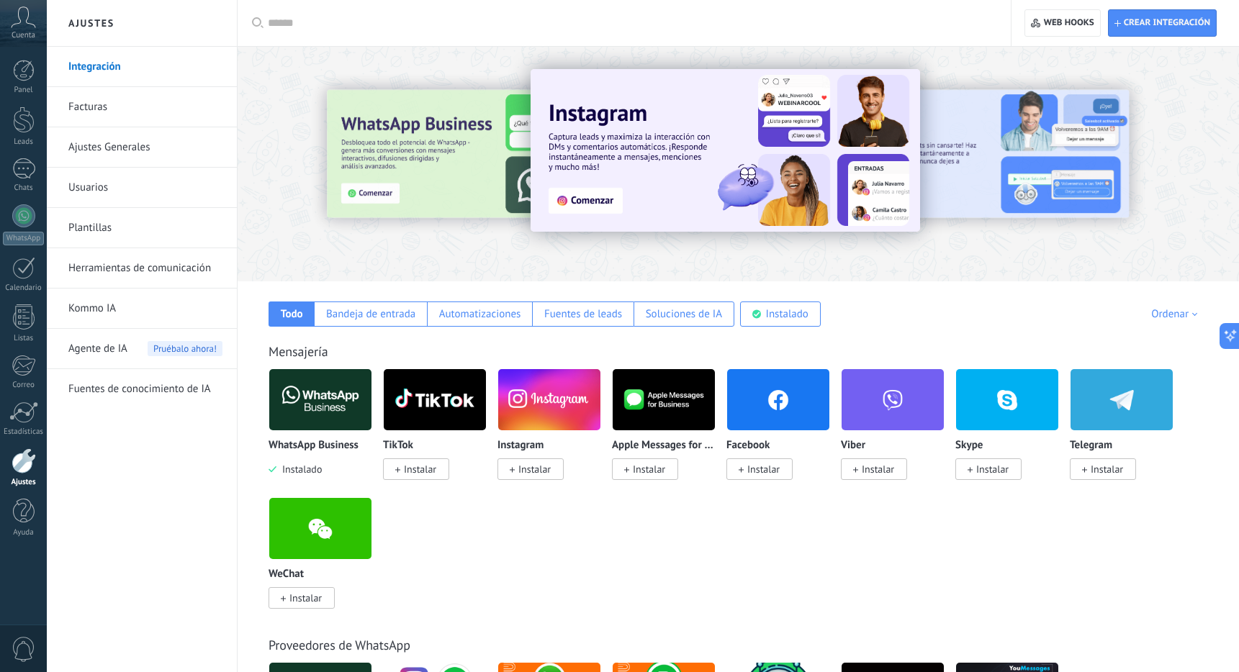
click at [152, 304] on link "Kommo IA" at bounding box center [145, 309] width 154 height 40
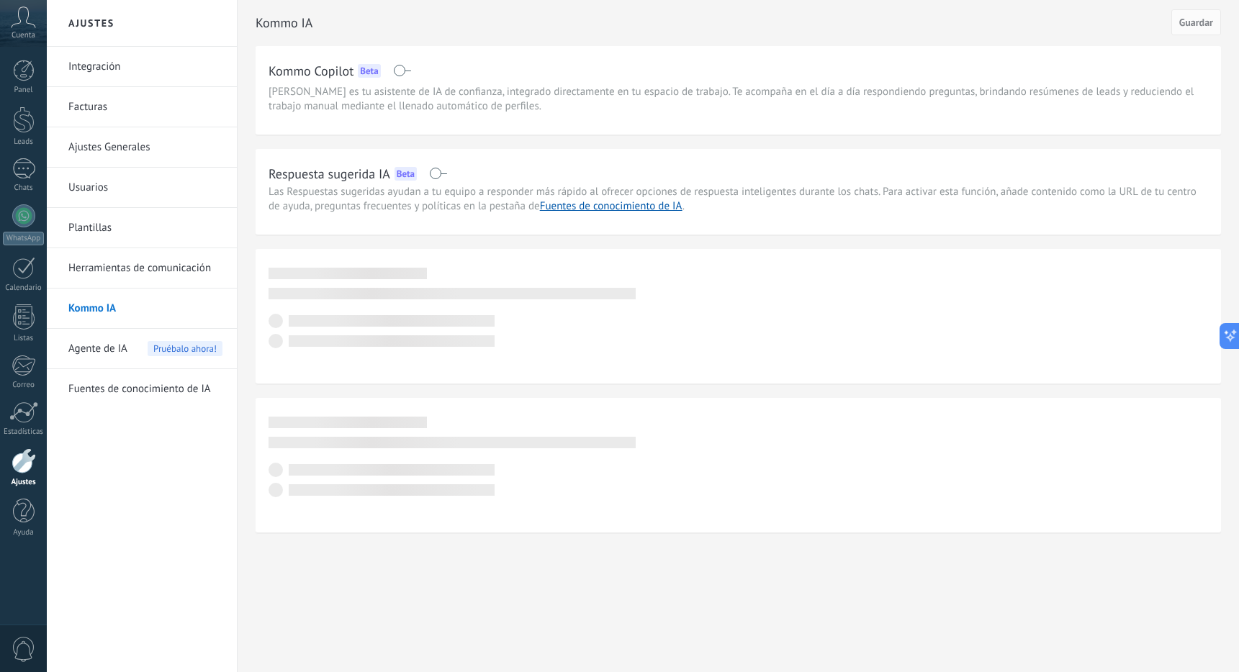
click at [105, 348] on span "Agente de IA" at bounding box center [97, 349] width 59 height 40
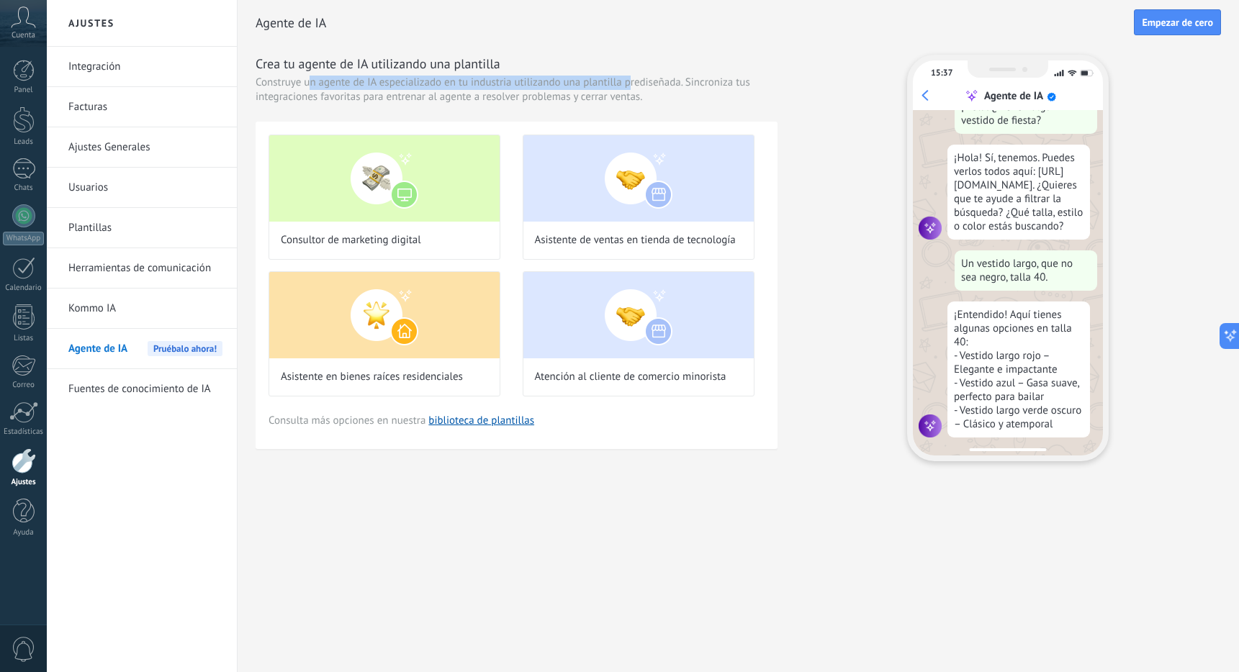
scroll to position [43, 0]
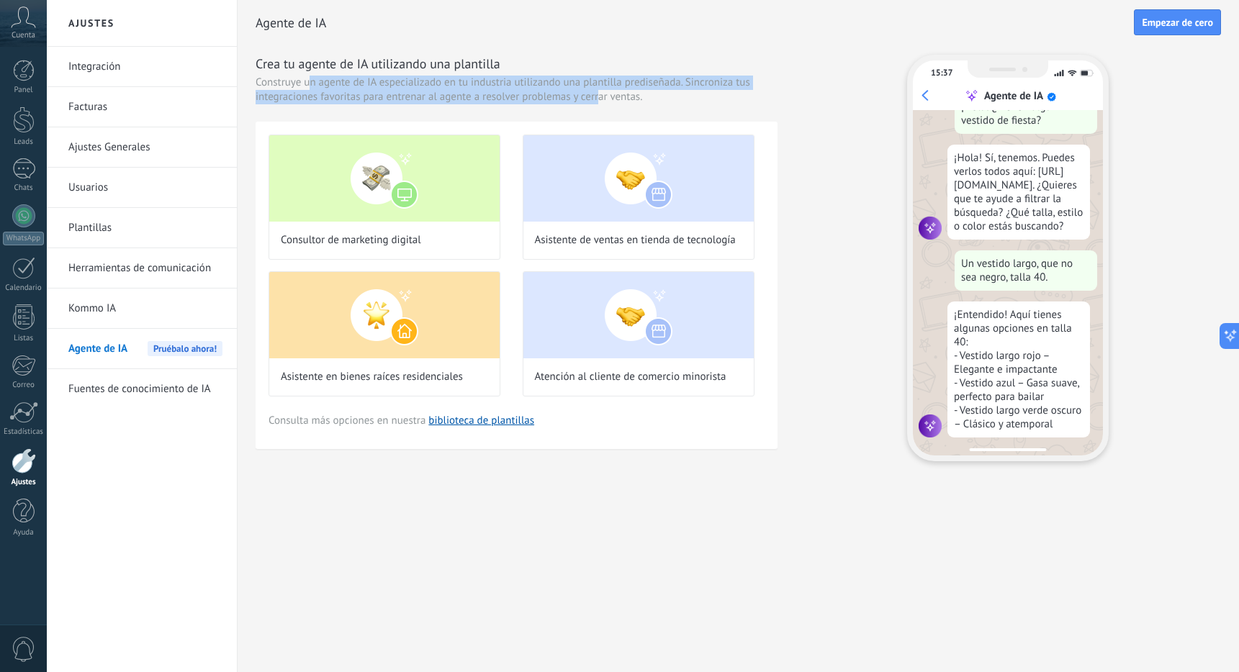
drag, startPoint x: 312, startPoint y: 86, endPoint x: 599, endPoint y: 96, distance: 286.6
click at [599, 96] on span "Construye un agente de IA especializado en tu industria utilizando una plantill…" at bounding box center [517, 90] width 522 height 29
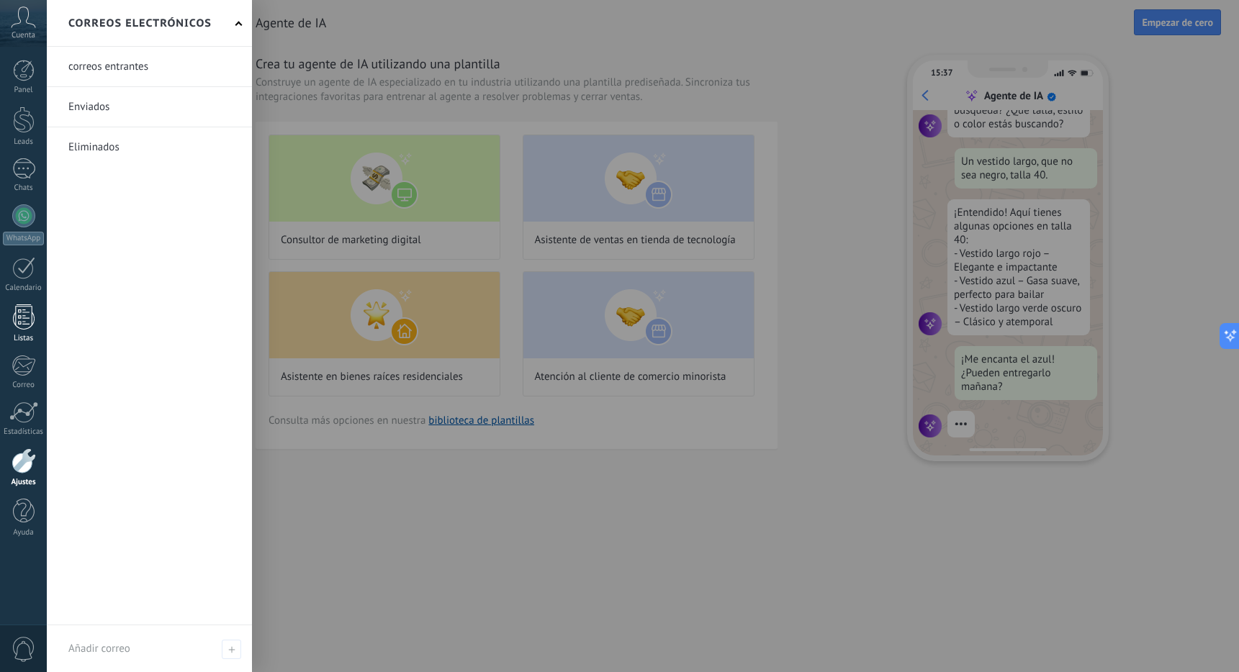
scroll to position [145, 0]
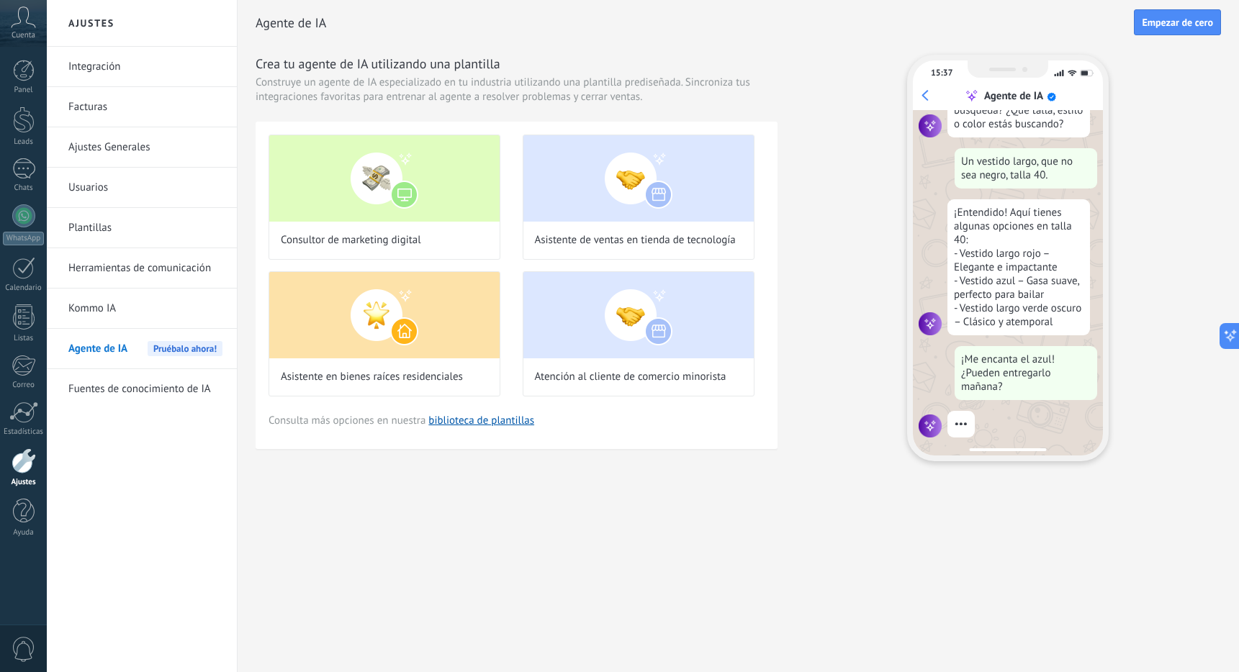
click at [531, 551] on div "Ajustes Integración Facturas Ajustes Generales Usuarios Plantillas Herramientas…" at bounding box center [643, 336] width 1192 height 672
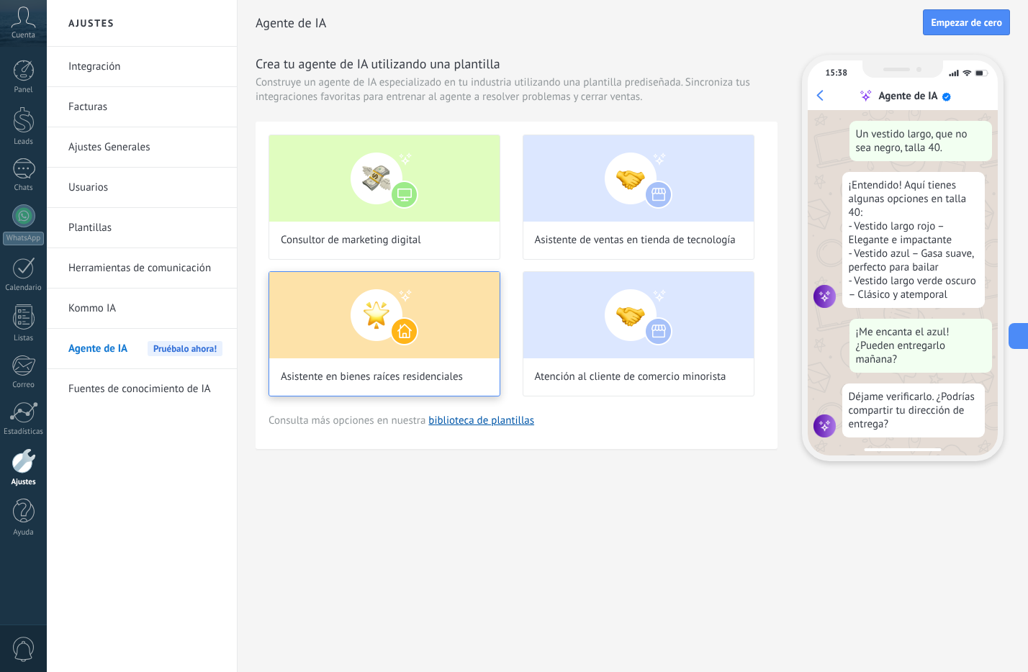
scroll to position [173, 0]
click at [22, 124] on div at bounding box center [24, 120] width 22 height 27
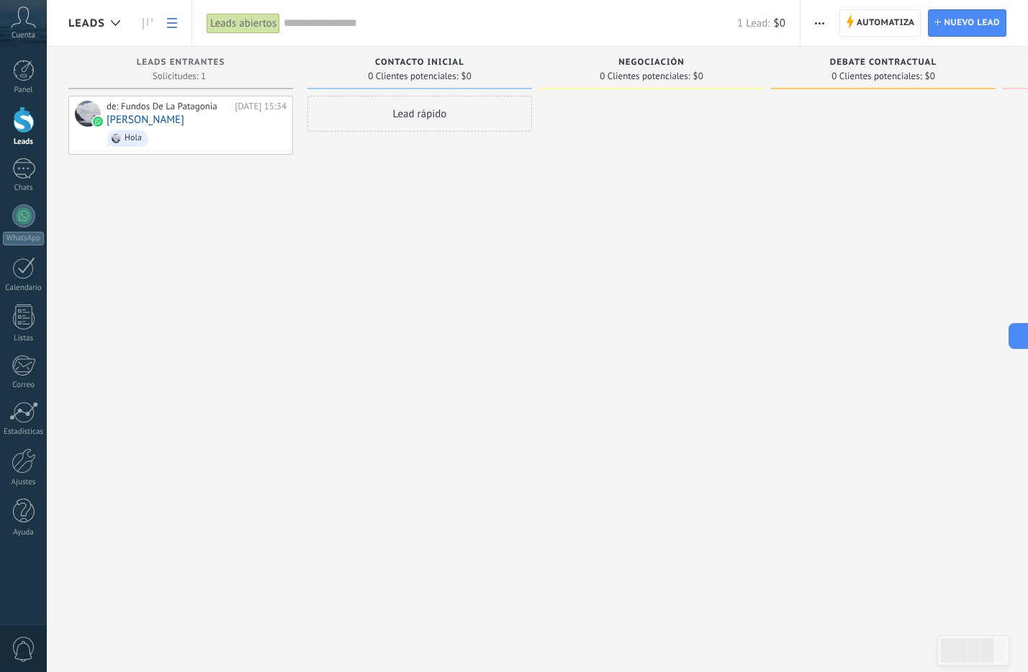
click at [172, 23] on use at bounding box center [172, 23] width 10 height 10
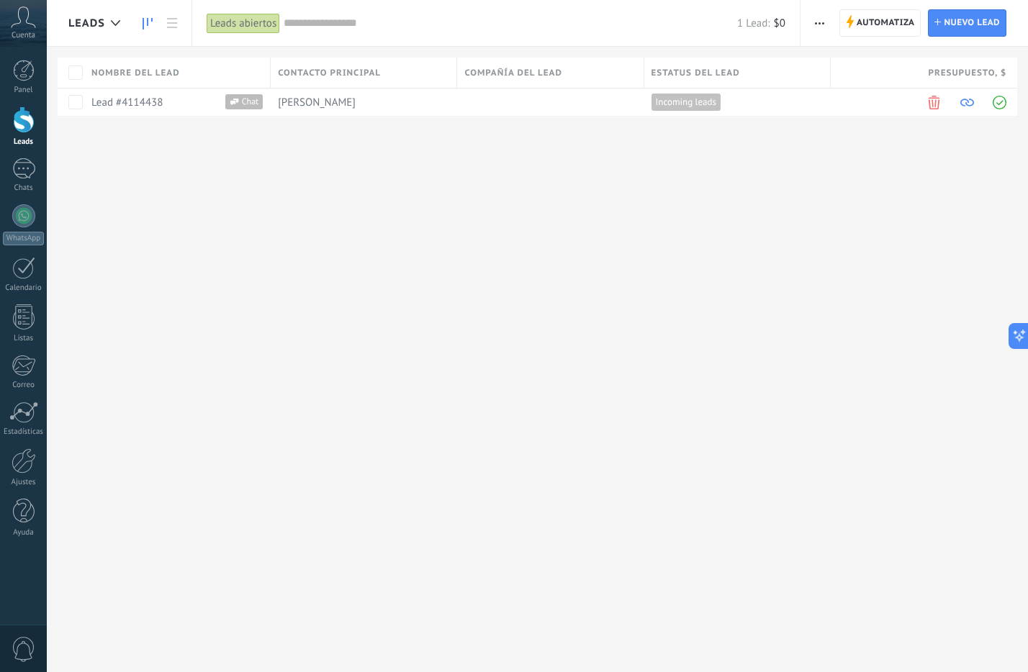
click at [150, 22] on icon at bounding box center [148, 24] width 10 height 12
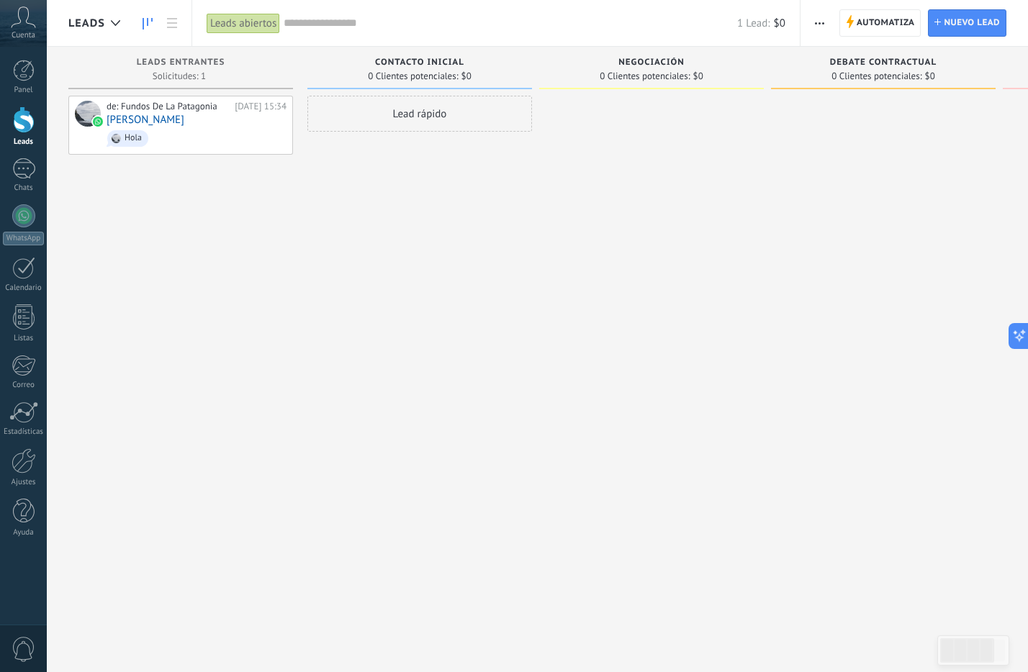
click at [429, 75] on span "0 Clientes potenciales:" at bounding box center [413, 76] width 90 height 9
click at [892, 22] on span "Automatiza" at bounding box center [886, 23] width 58 height 26
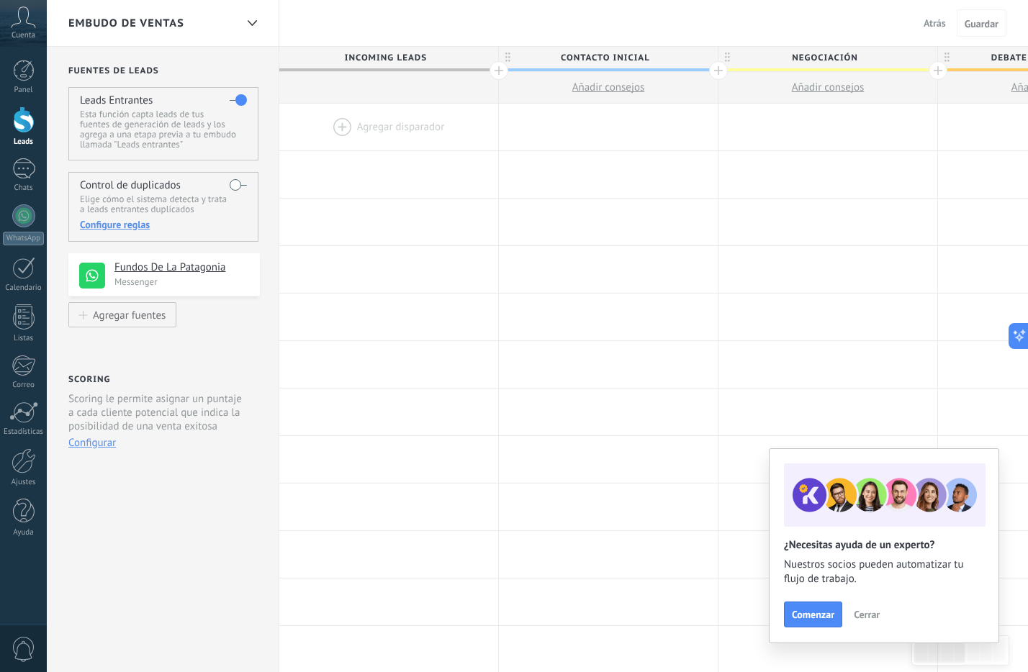
click at [412, 122] on div at bounding box center [388, 127] width 219 height 47
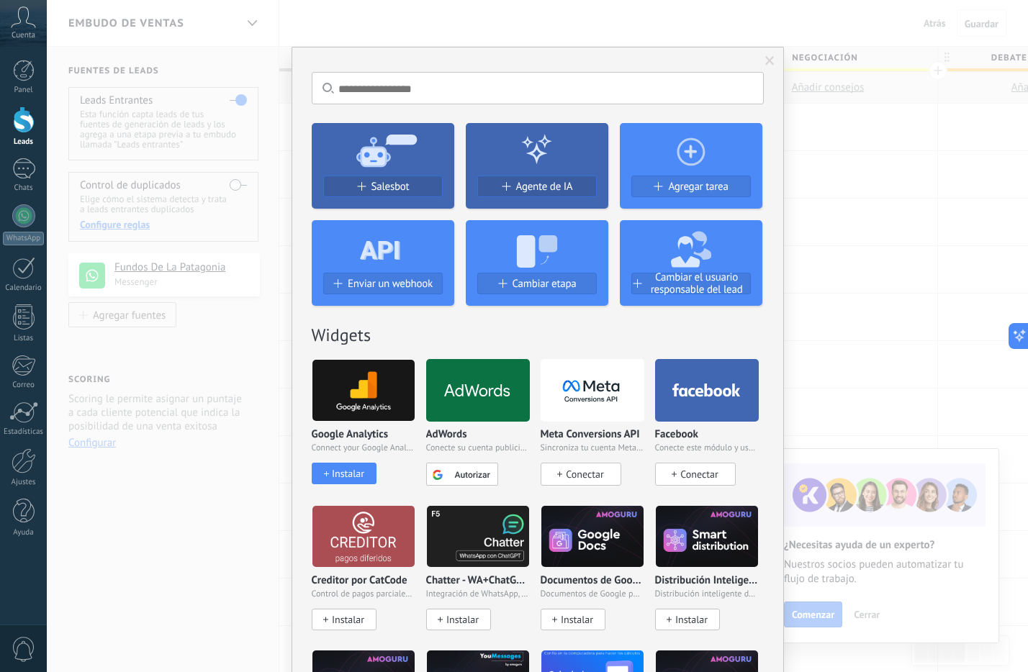
click at [908, 240] on div "No hay resultados Salesbot Agente de IA Agregar tarea Enviar un webhook Cambiar…" at bounding box center [537, 336] width 981 height 672
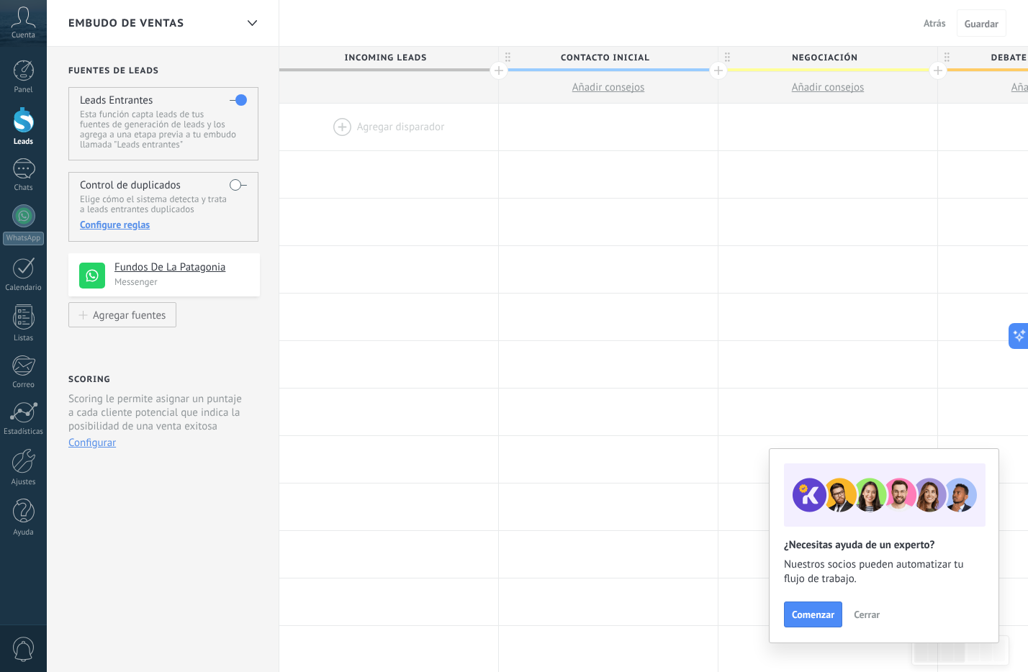
click at [436, 124] on div at bounding box center [388, 127] width 219 height 47
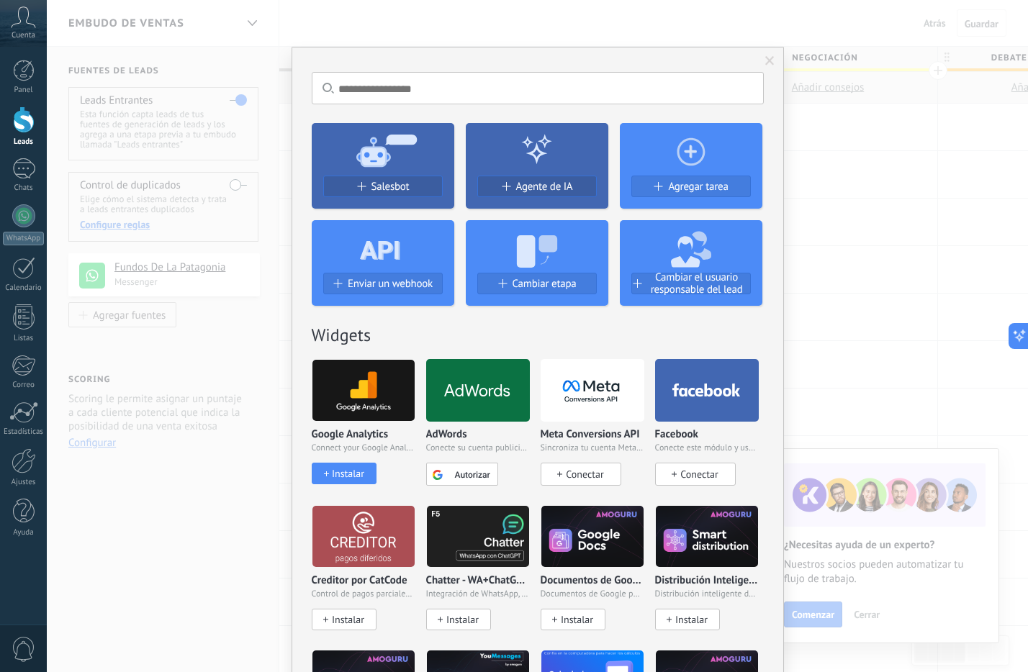
click at [462, 90] on input "text" at bounding box center [538, 88] width 452 height 32
click at [840, 150] on div "No hay resultados Salesbot Agente de IA Agregar tarea Enviar un webhook Cambiar…" at bounding box center [537, 336] width 981 height 672
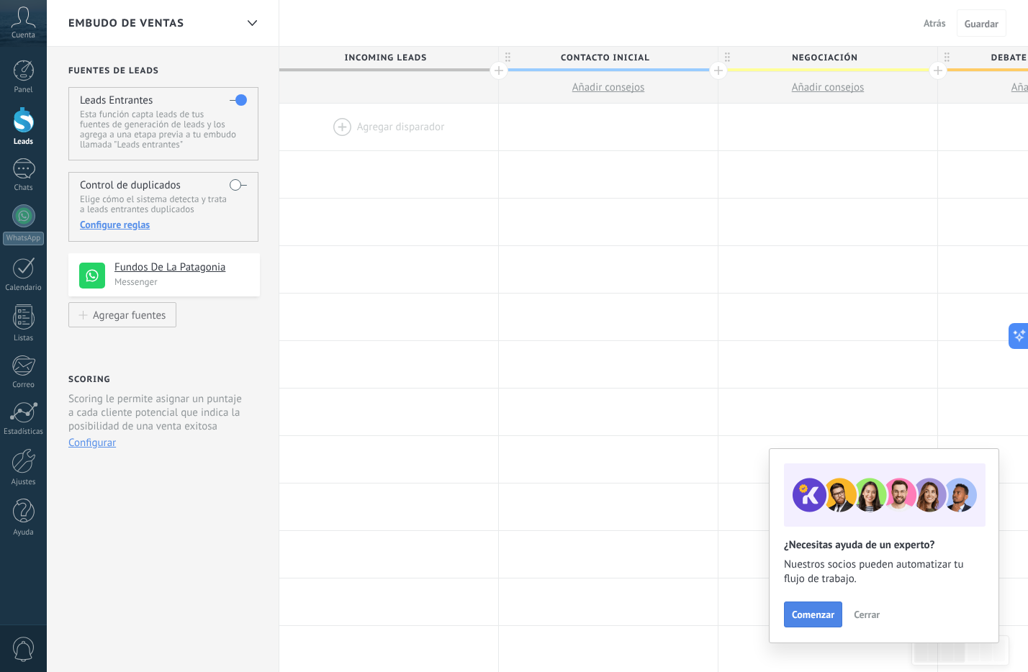
click at [822, 611] on span "Comenzar" at bounding box center [813, 615] width 42 height 10
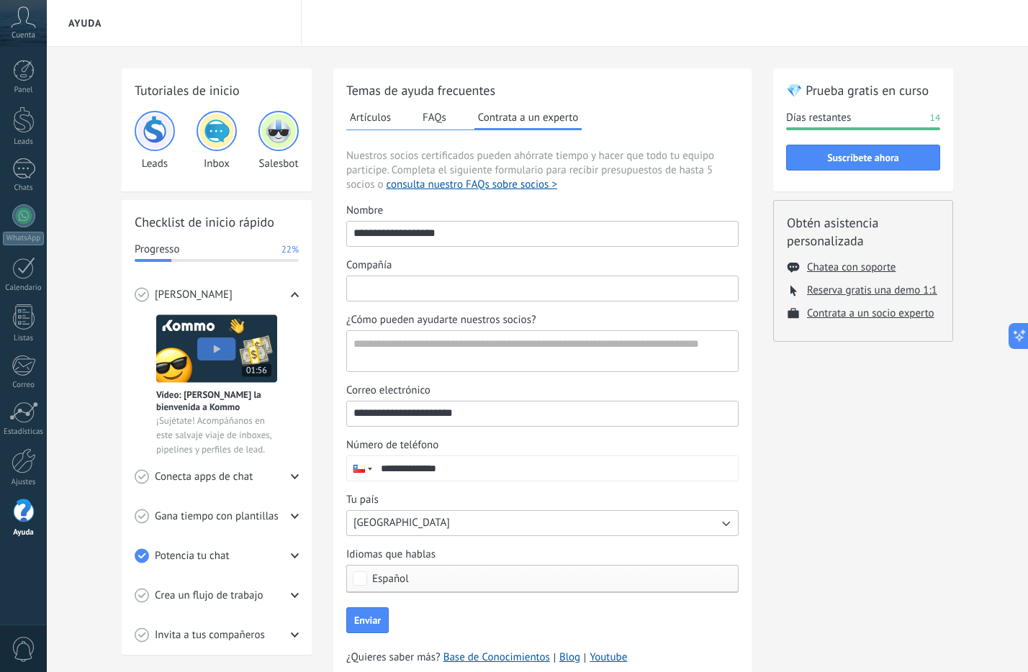
click at [407, 290] on input "Compañía" at bounding box center [542, 287] width 391 height 23
type input "*******"
type textarea "**********"
click at [68, 50] on div "Tutoriales de inicio Leads Inbox Salesbot Checklist de inicio rápido Progresso …" at bounding box center [537, 386] width 981 height 679
click at [16, 204] on link "WhatsApp" at bounding box center [23, 224] width 47 height 41
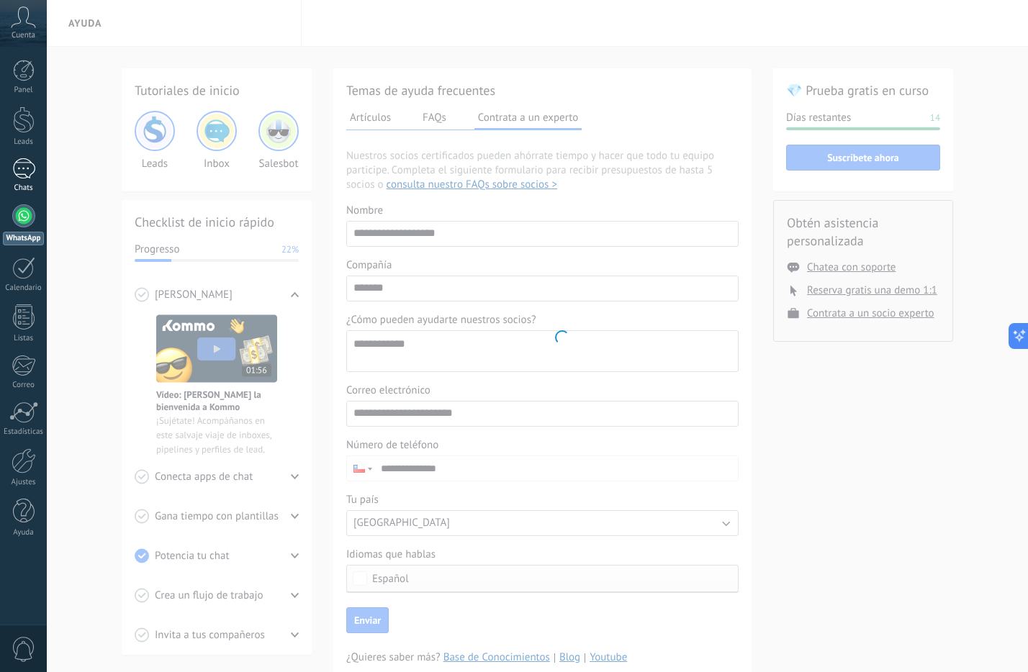
click at [23, 171] on div at bounding box center [23, 168] width 23 height 21
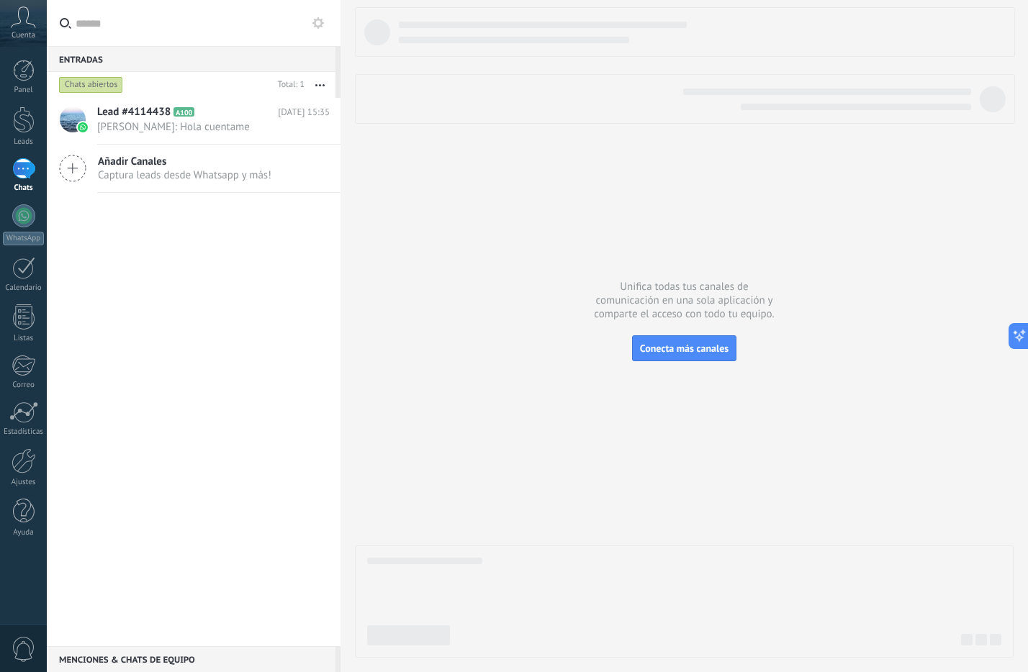
click at [528, 338] on div at bounding box center [684, 332] width 659 height 651
click at [212, 253] on div "Lead #4114438 A100 [DATE] 15:35 [PERSON_NAME]: Hola cuentame Añadir Canales Cap…" at bounding box center [194, 372] width 294 height 548
click at [167, 118] on span "Lead #4114438" at bounding box center [133, 112] width 73 height 14
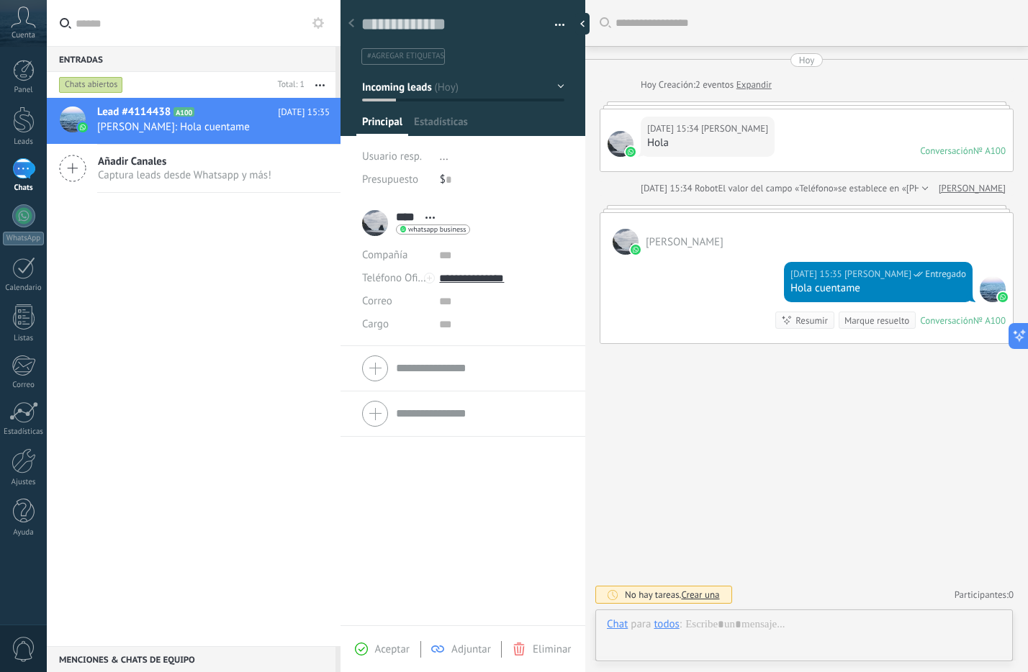
scroll to position [22, 0]
click at [256, 256] on div "Lead #4114438 A100 [DATE] 15:35 [PERSON_NAME]: Hola cuentame Añadir Canales Cap…" at bounding box center [194, 372] width 294 height 548
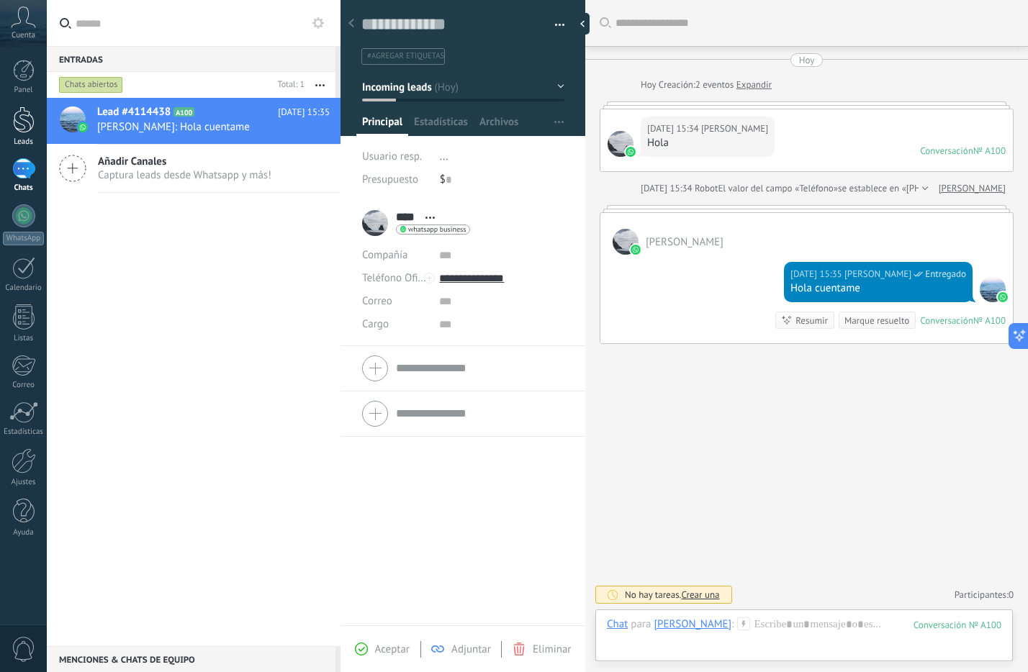
click at [17, 128] on div at bounding box center [24, 120] width 22 height 27
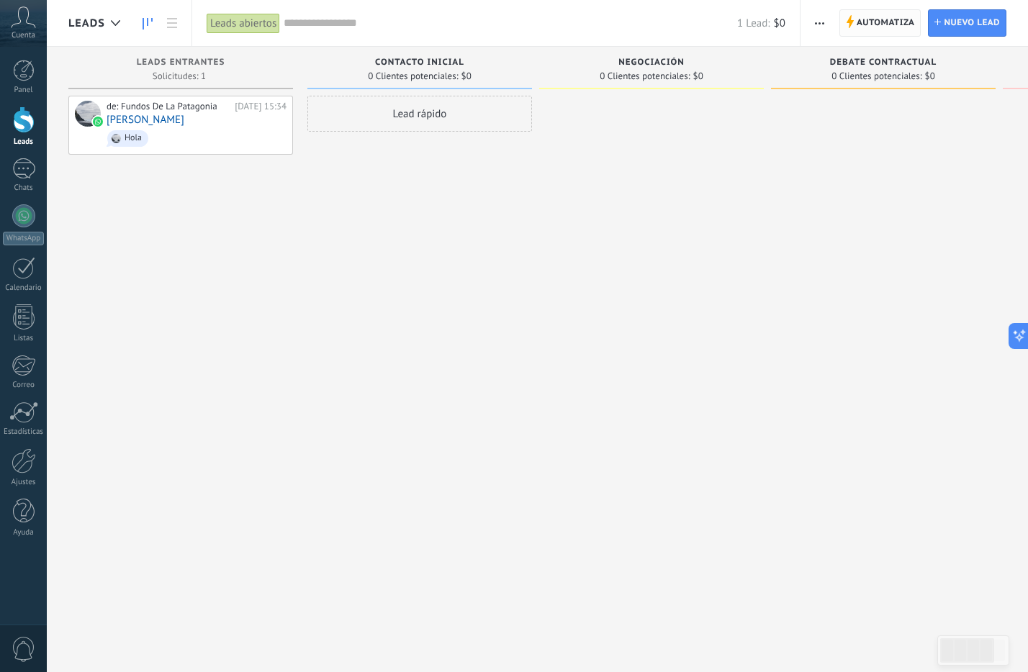
click at [906, 24] on span "Automatiza" at bounding box center [886, 23] width 58 height 26
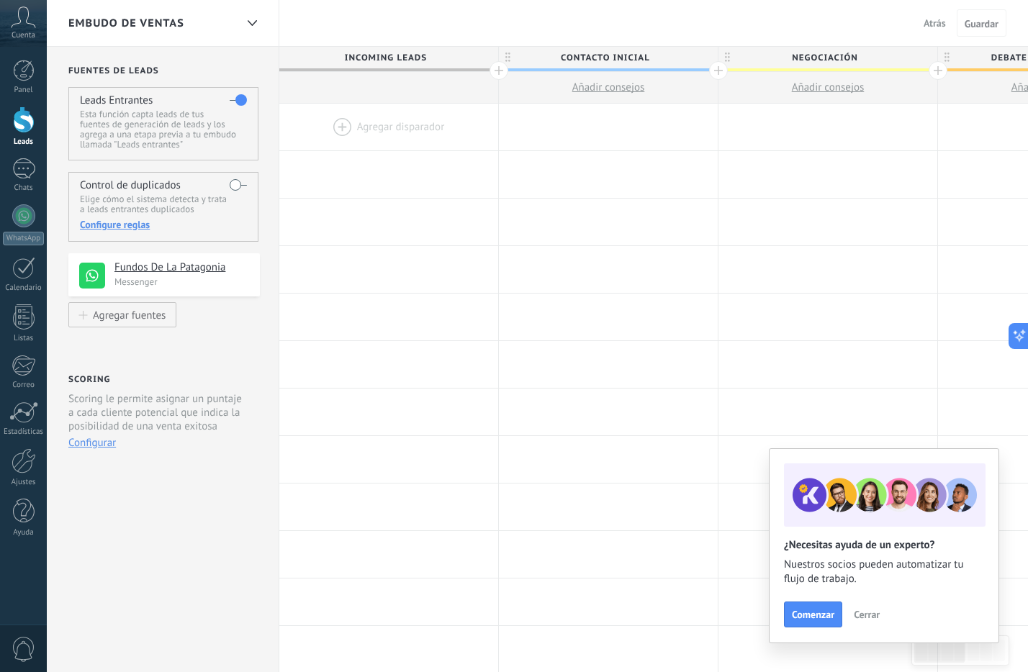
click at [353, 120] on div at bounding box center [388, 127] width 219 height 47
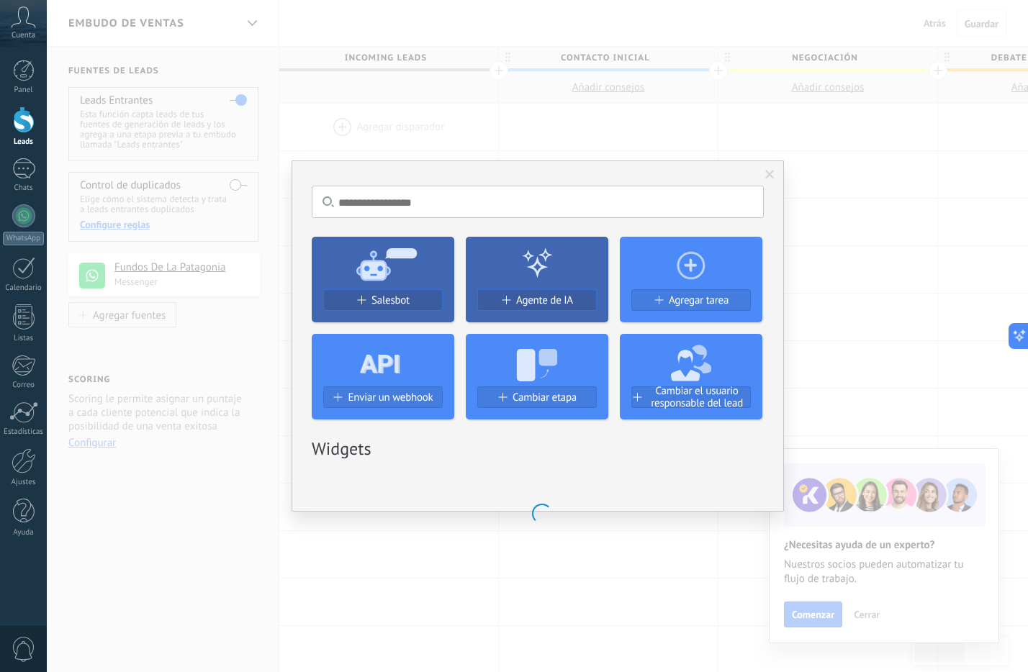
click at [382, 274] on use at bounding box center [386, 264] width 60 height 32
click at [391, 302] on span "Salesbot" at bounding box center [390, 300] width 38 height 12
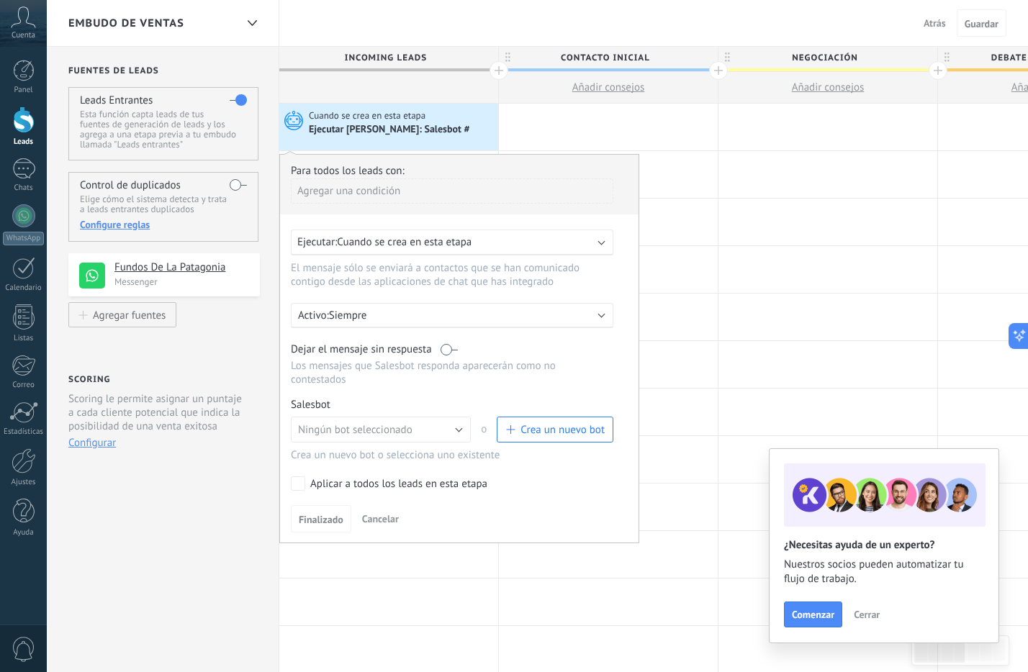
click at [453, 245] on span "Cuando se crea en esta etapa" at bounding box center [404, 242] width 135 height 14
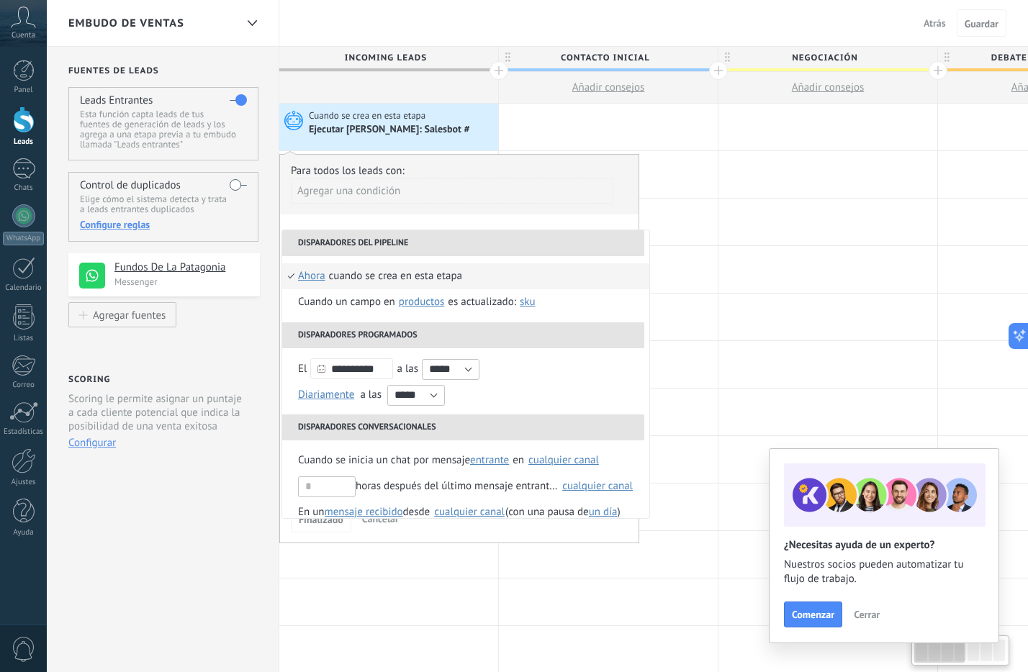
click at [514, 183] on div "Agregar una condición" at bounding box center [452, 191] width 322 height 25
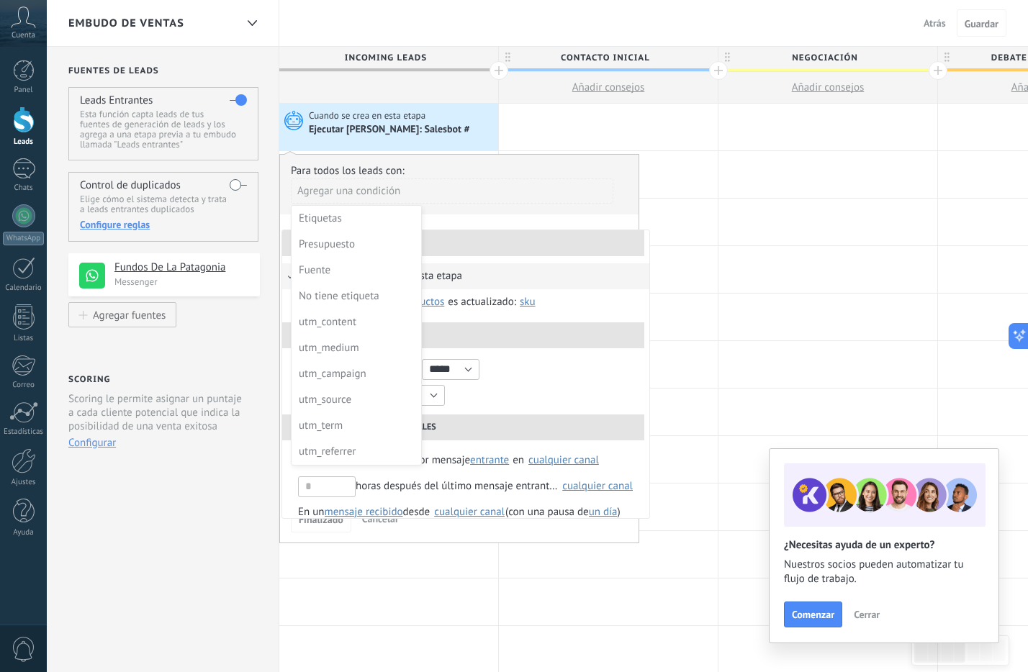
click at [513, 177] on div at bounding box center [459, 349] width 358 height 388
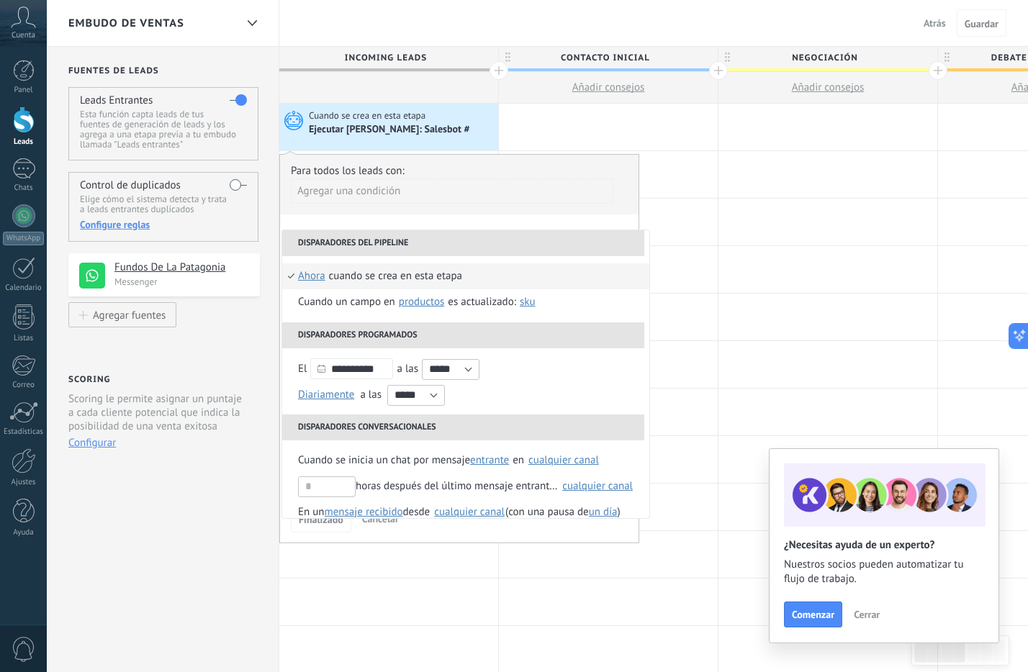
click at [17, 429] on div "Estadísticas" at bounding box center [24, 432] width 42 height 9
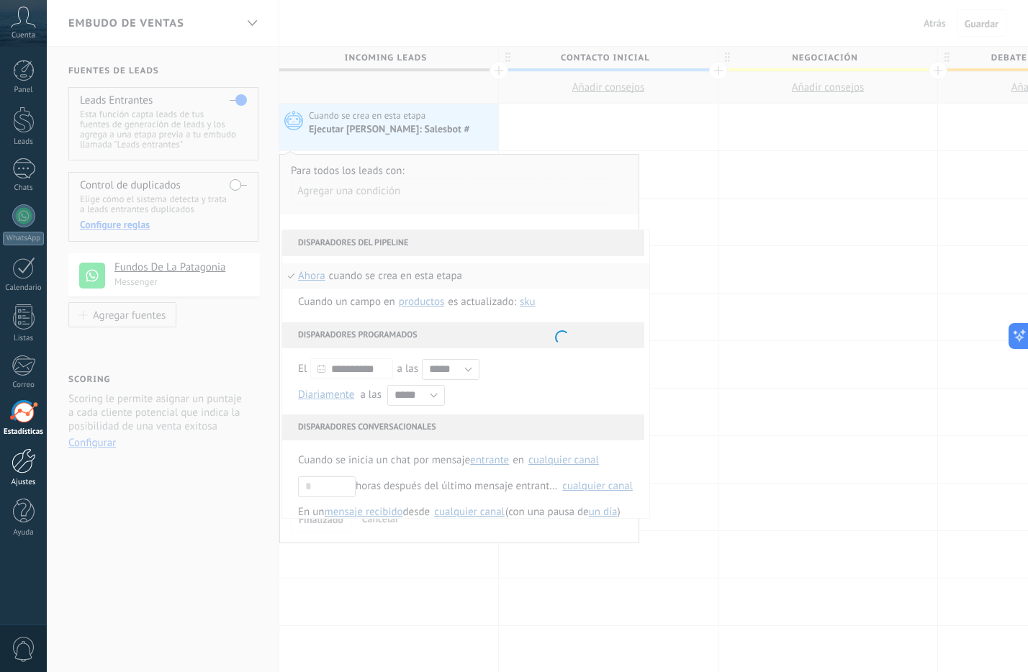
click at [29, 448] on div at bounding box center [24, 460] width 24 height 25
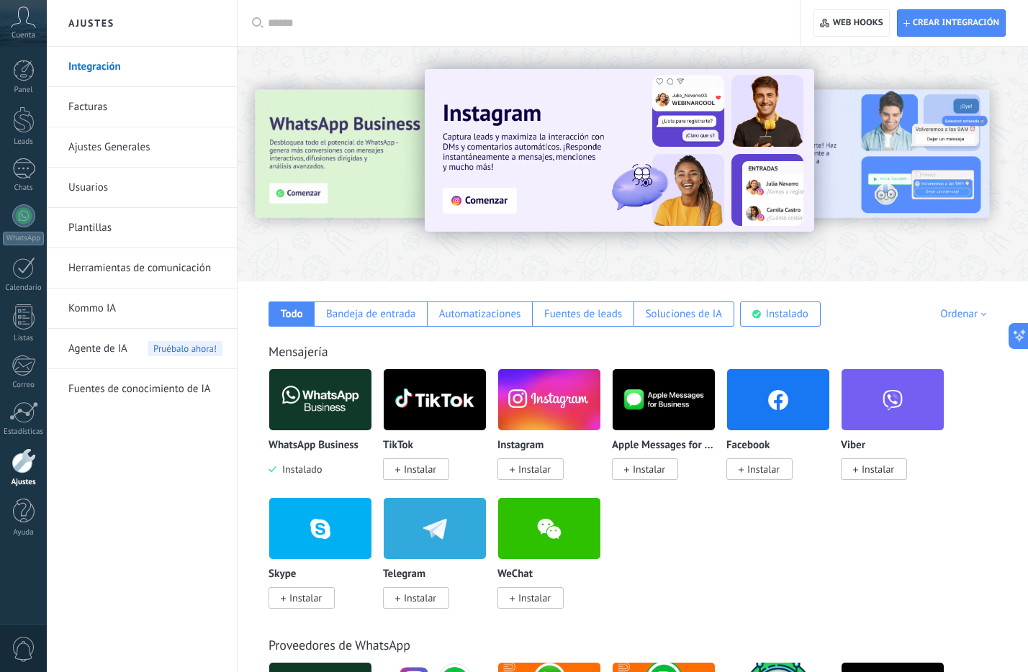
click at [134, 380] on link "Fuentes de conocimiento de IA" at bounding box center [145, 389] width 154 height 40
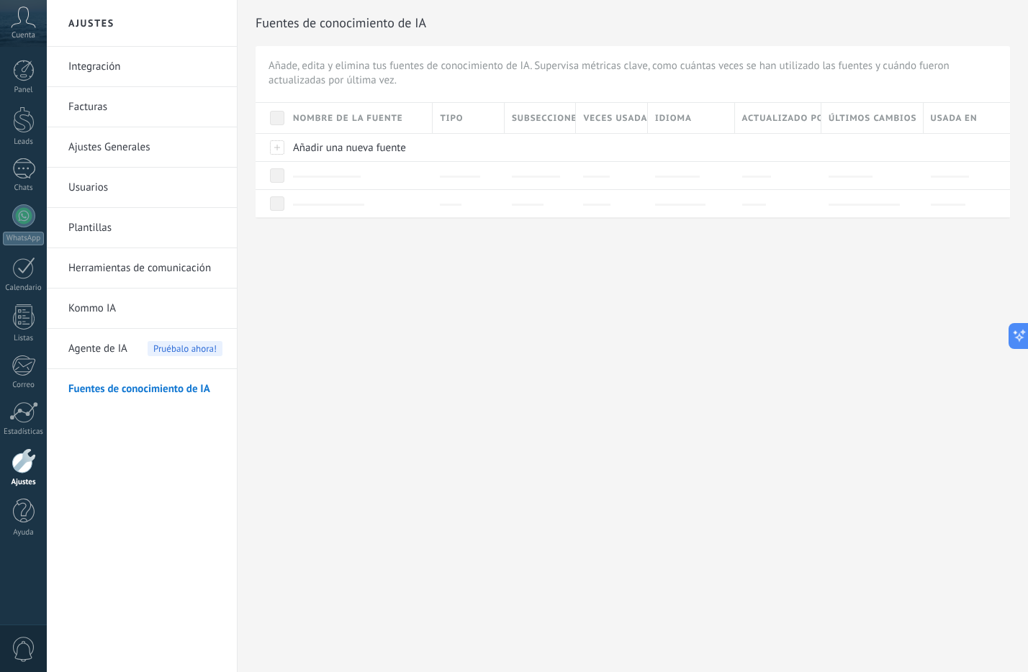
click at [131, 268] on link "Herramientas de comunicación" at bounding box center [145, 268] width 154 height 40
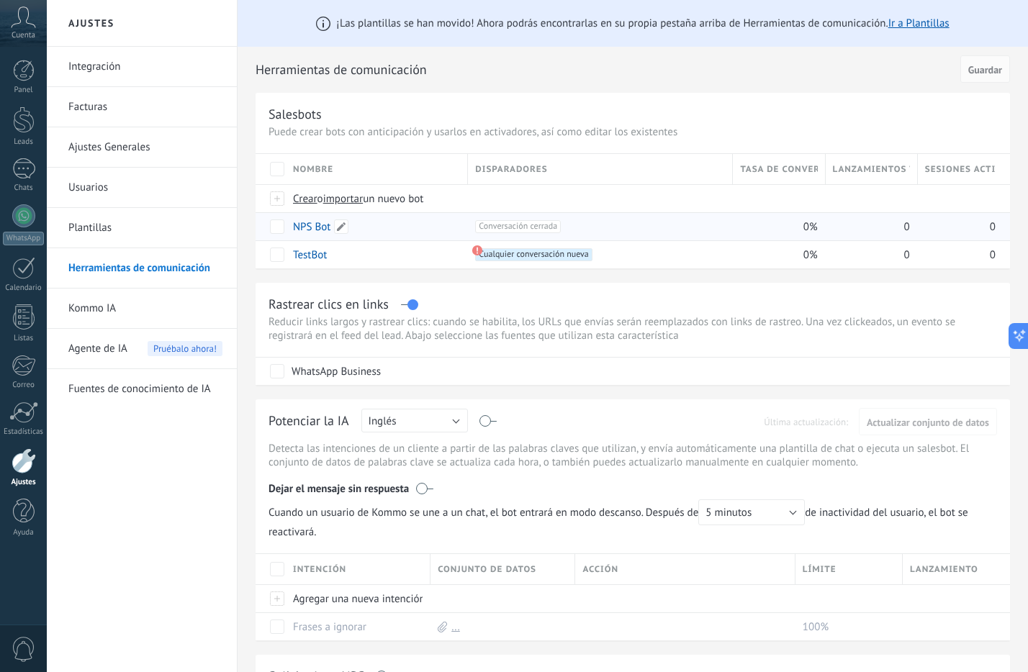
click at [317, 228] on link "NPS Bot" at bounding box center [311, 227] width 37 height 14
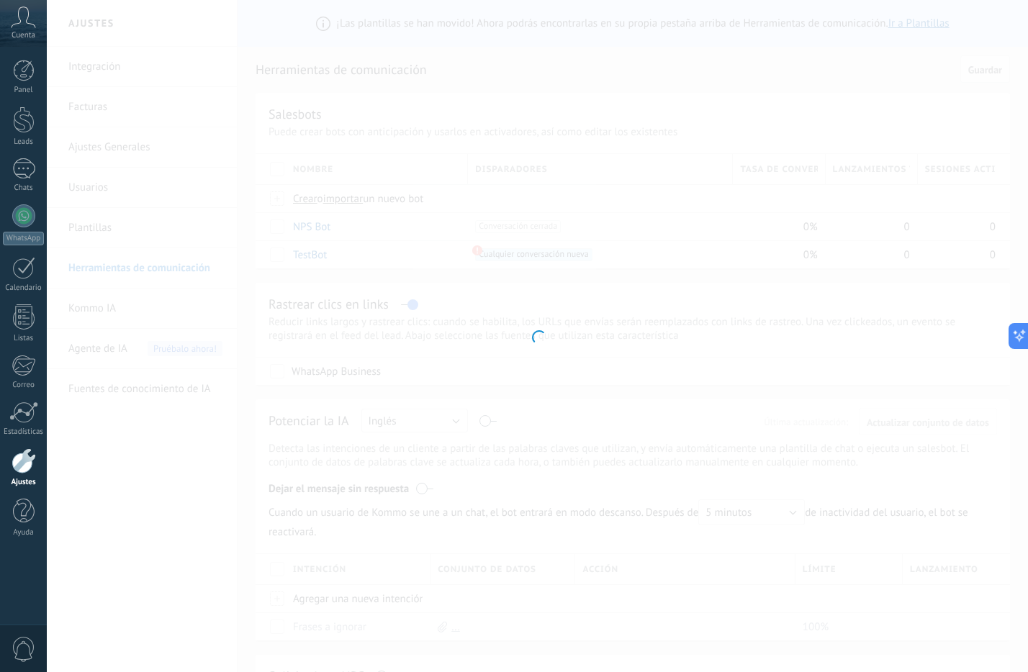
type input "*******"
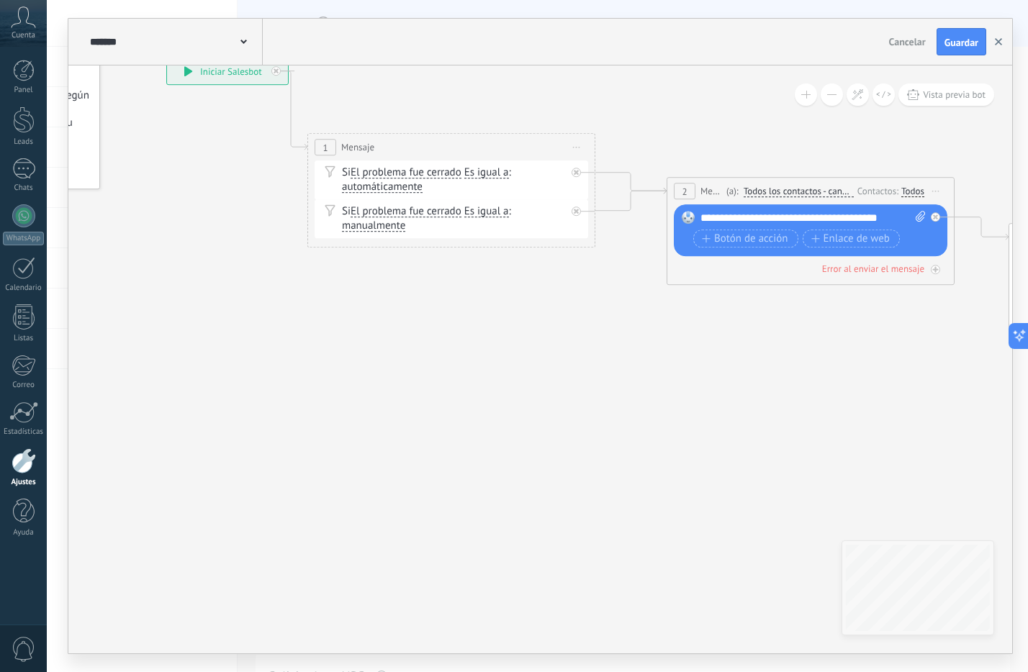
click at [991, 41] on button "button" at bounding box center [999, 41] width 22 height 27
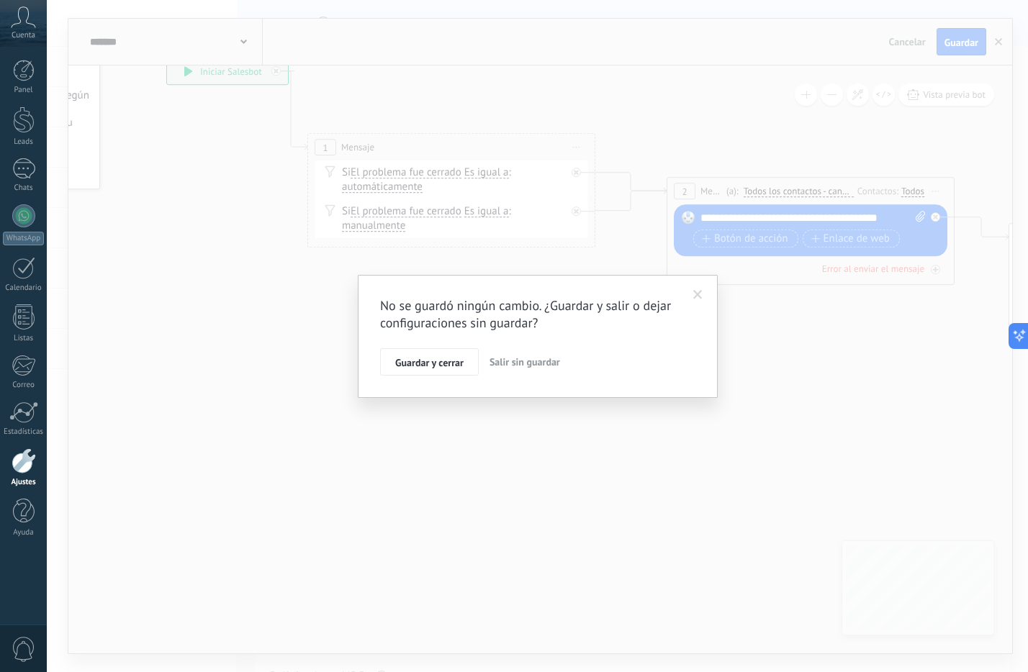
click at [541, 366] on span "Salir sin guardar" at bounding box center [524, 362] width 71 height 13
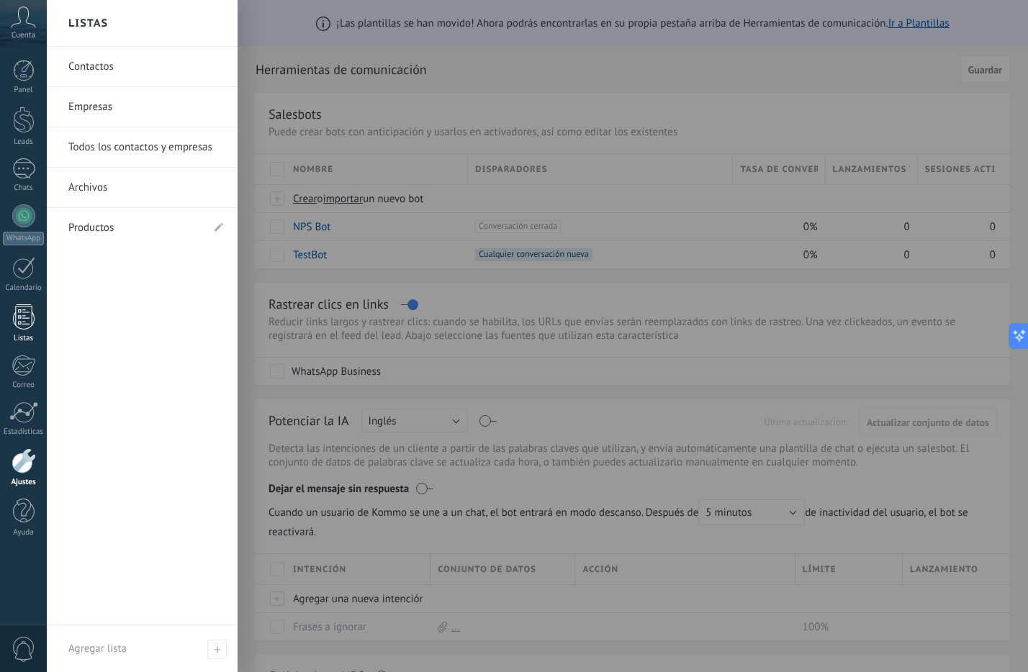
click at [32, 324] on div at bounding box center [24, 316] width 22 height 25
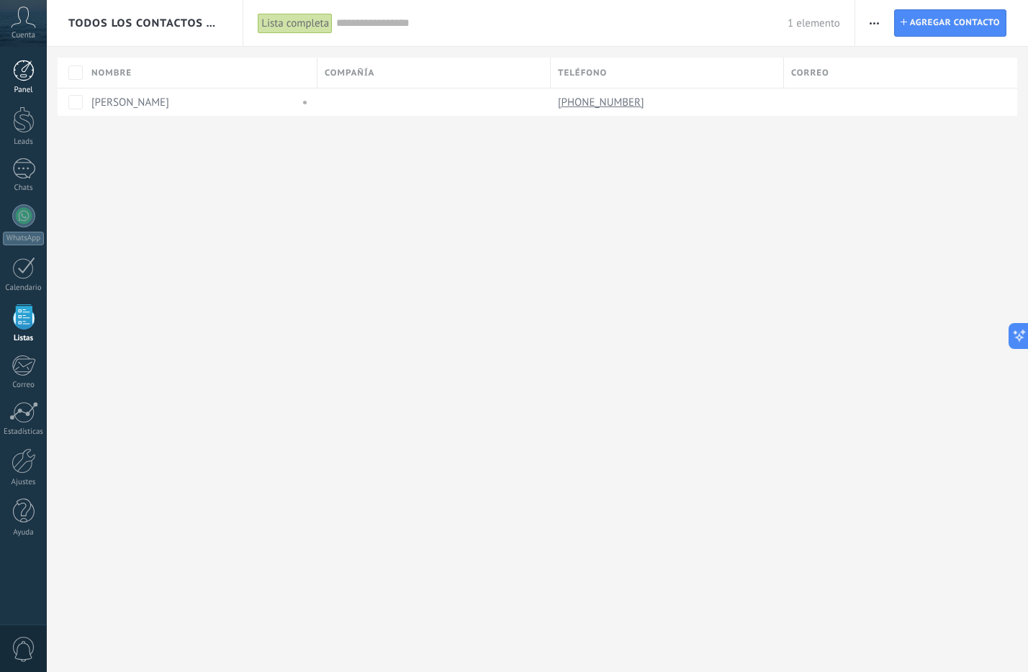
click at [30, 88] on div "Panel" at bounding box center [24, 90] width 42 height 9
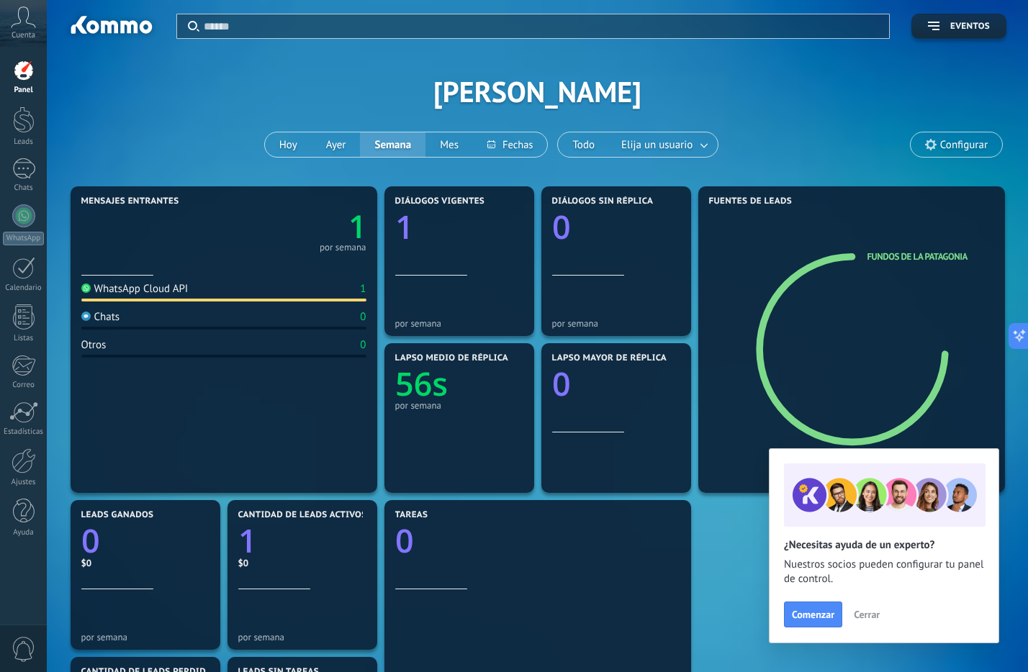
click at [871, 615] on span "Cerrar" at bounding box center [867, 615] width 26 height 10
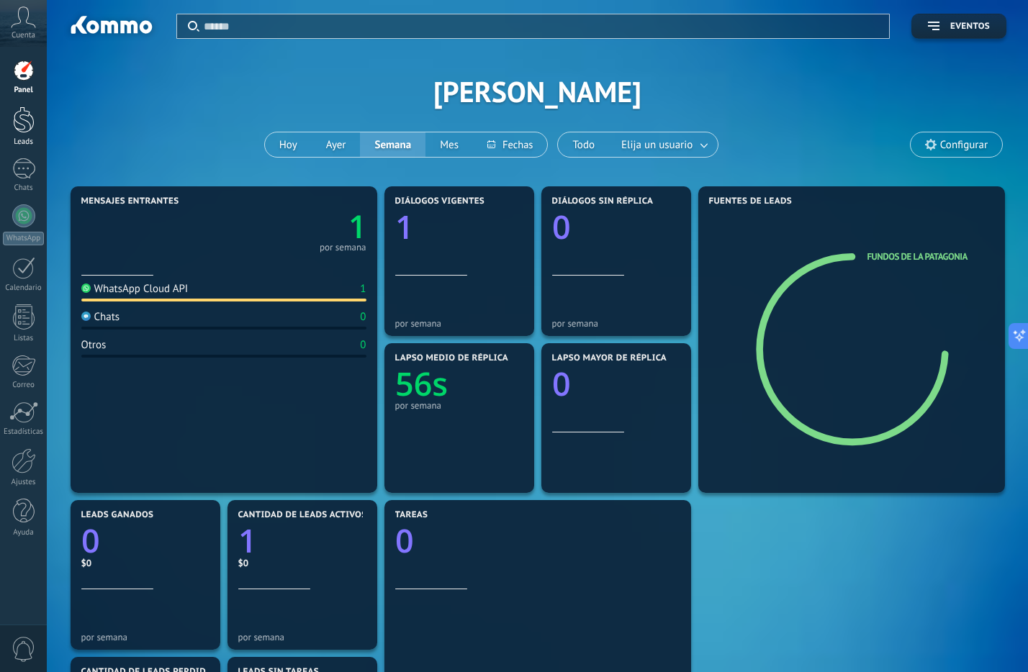
click at [22, 140] on div "Leads" at bounding box center [24, 141] width 42 height 9
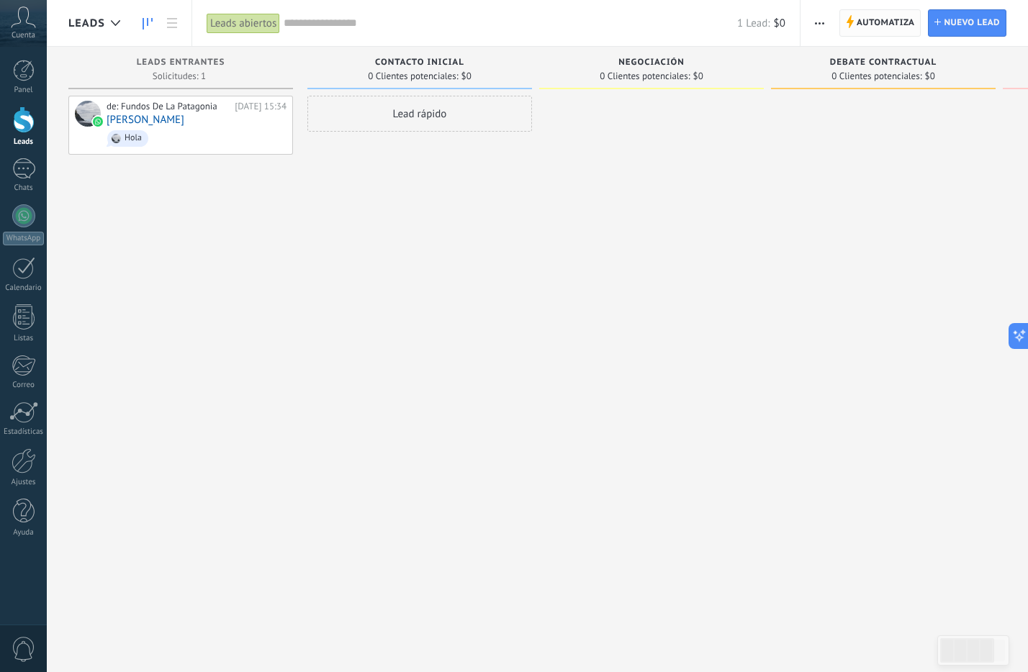
click at [888, 32] on span "Automatiza" at bounding box center [886, 23] width 58 height 26
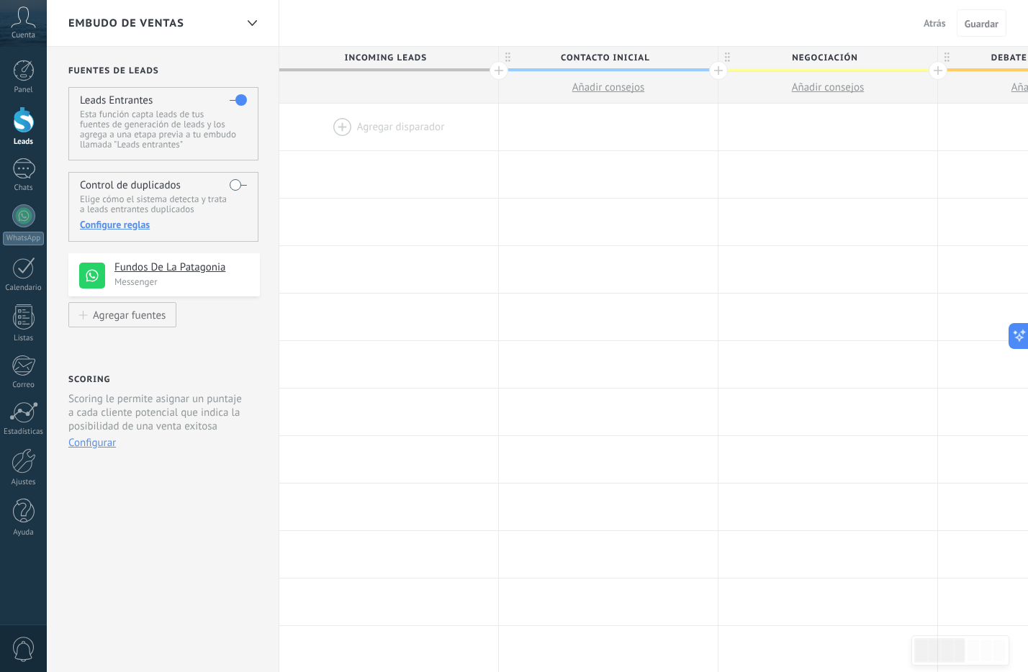
click at [375, 122] on div at bounding box center [388, 127] width 219 height 47
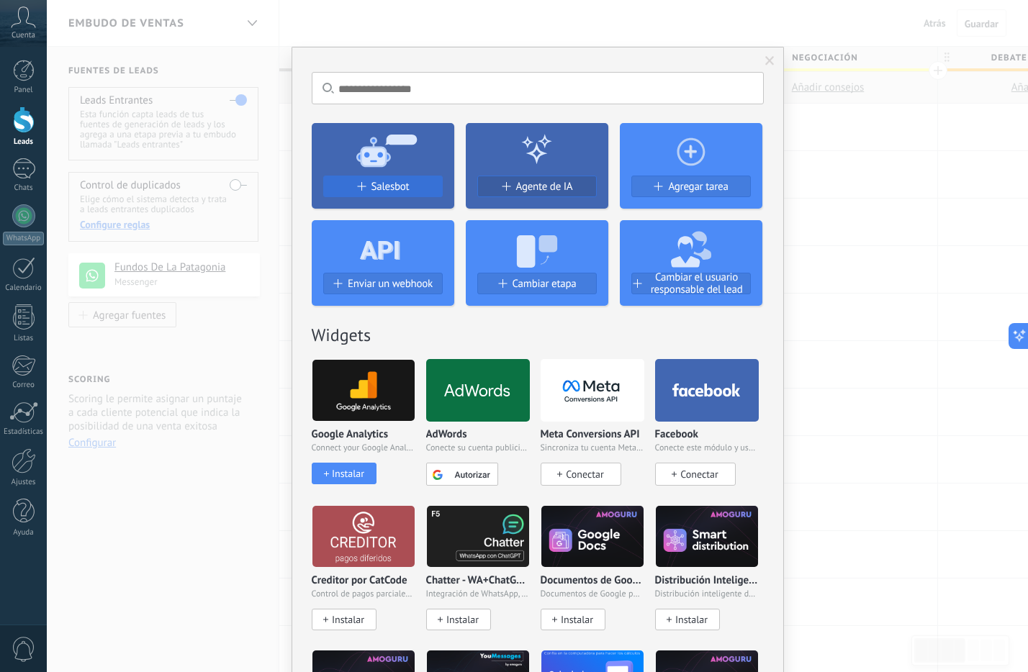
click at [361, 183] on span at bounding box center [360, 186] width 9 height 9
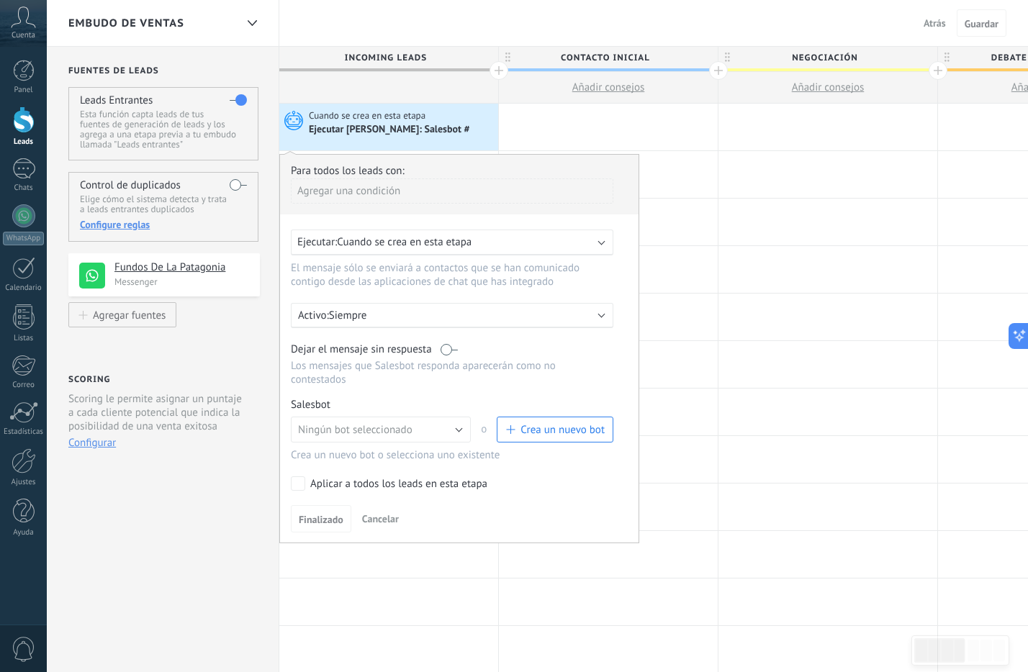
click at [586, 423] on span "Crea un nuevo bot" at bounding box center [562, 430] width 84 height 14
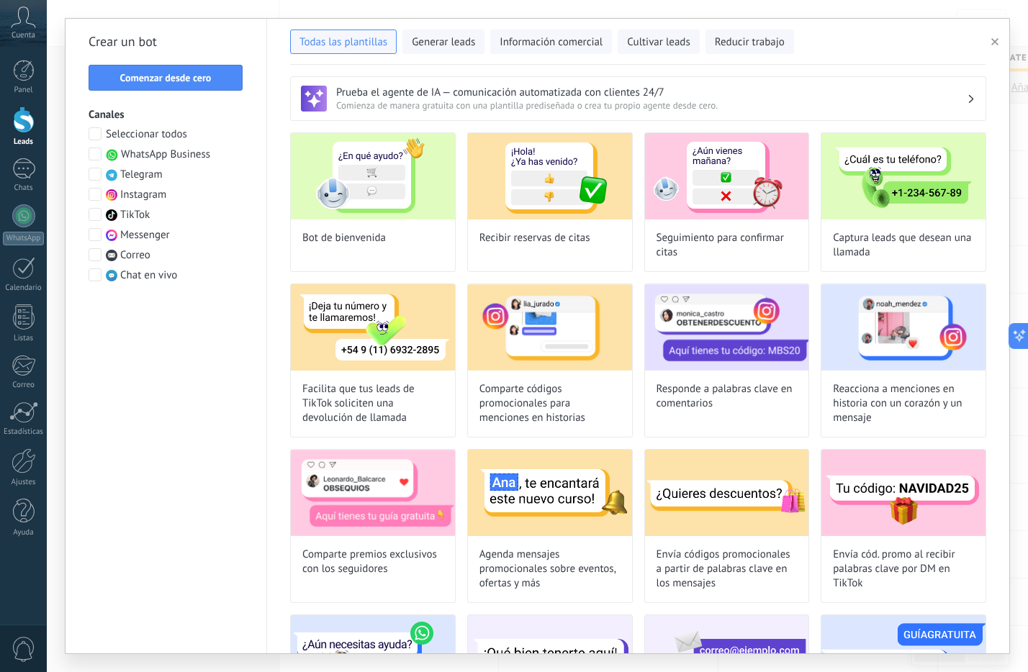
click at [94, 151] on span at bounding box center [95, 154] width 13 height 13
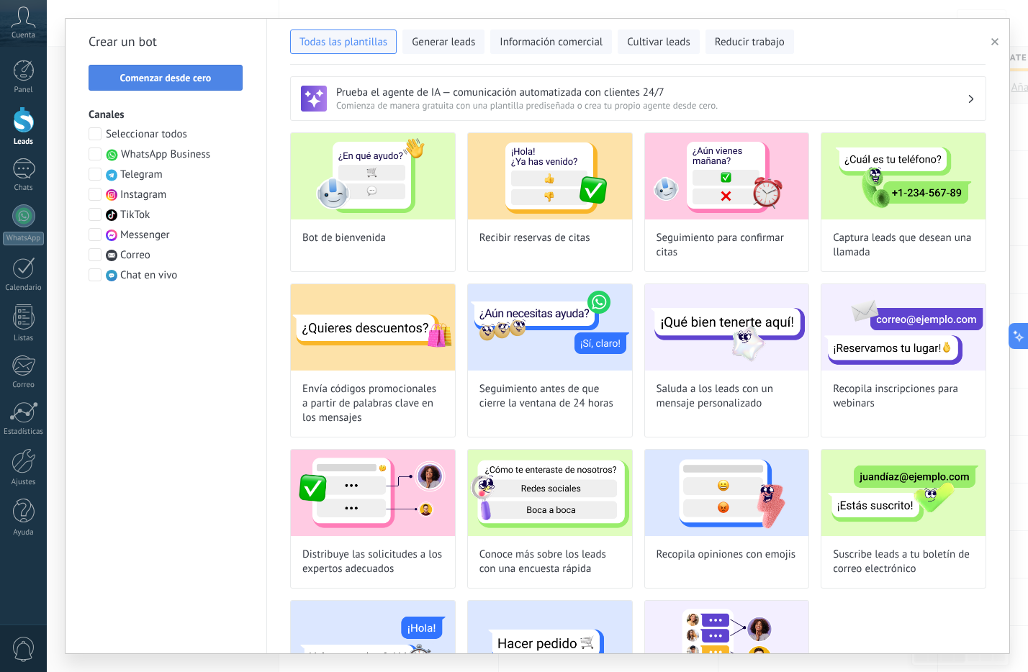
click at [185, 83] on span "Comenzar desde cero" at bounding box center [165, 78] width 91 height 10
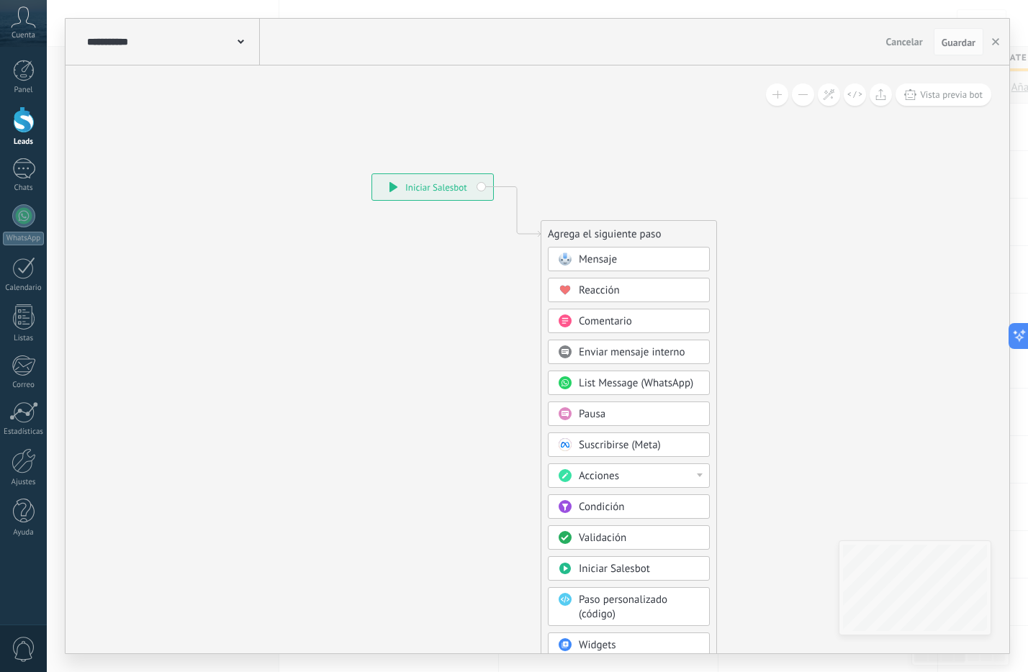
click at [599, 258] on span "Mensaje" at bounding box center [598, 260] width 38 height 14
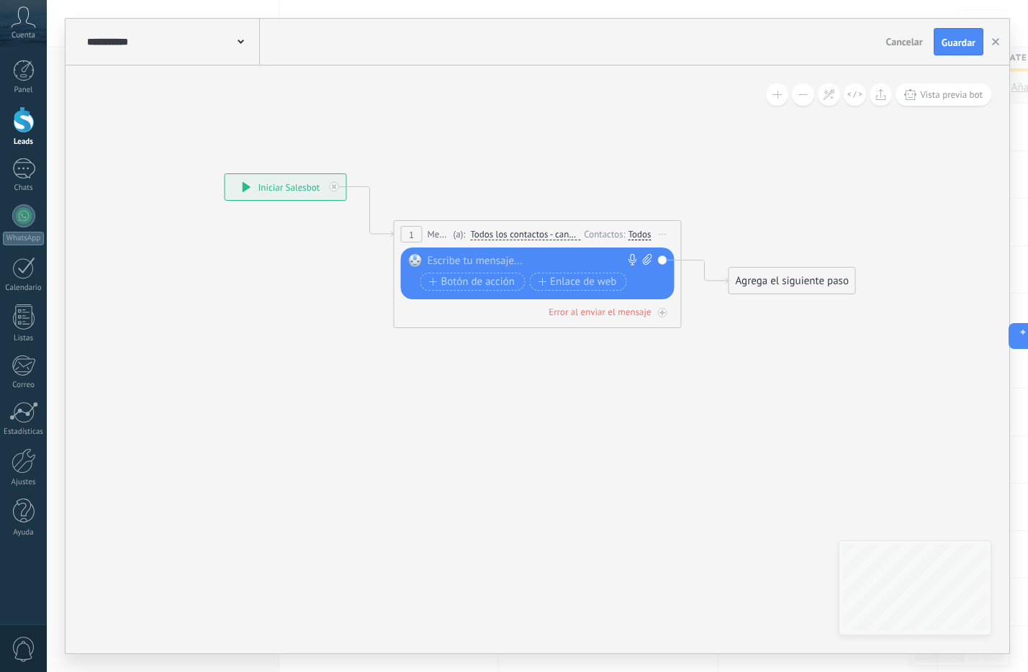
click at [497, 256] on div at bounding box center [535, 261] width 214 height 14
click at [798, 279] on div "Agrega el siguiente paso" at bounding box center [792, 281] width 126 height 24
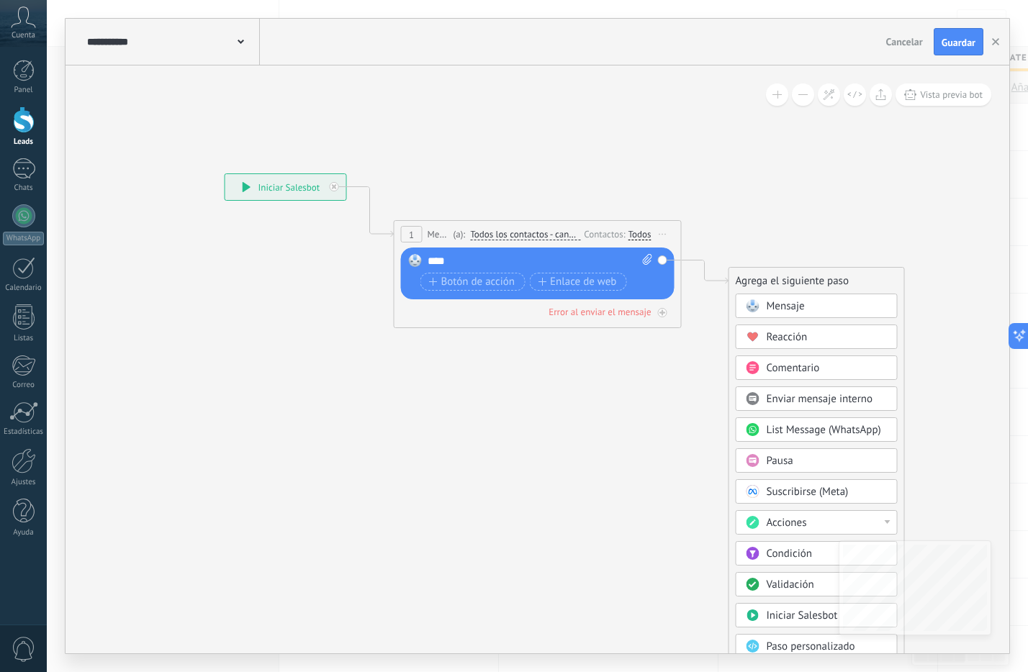
click at [795, 464] on div "Pausa" at bounding box center [827, 461] width 121 height 14
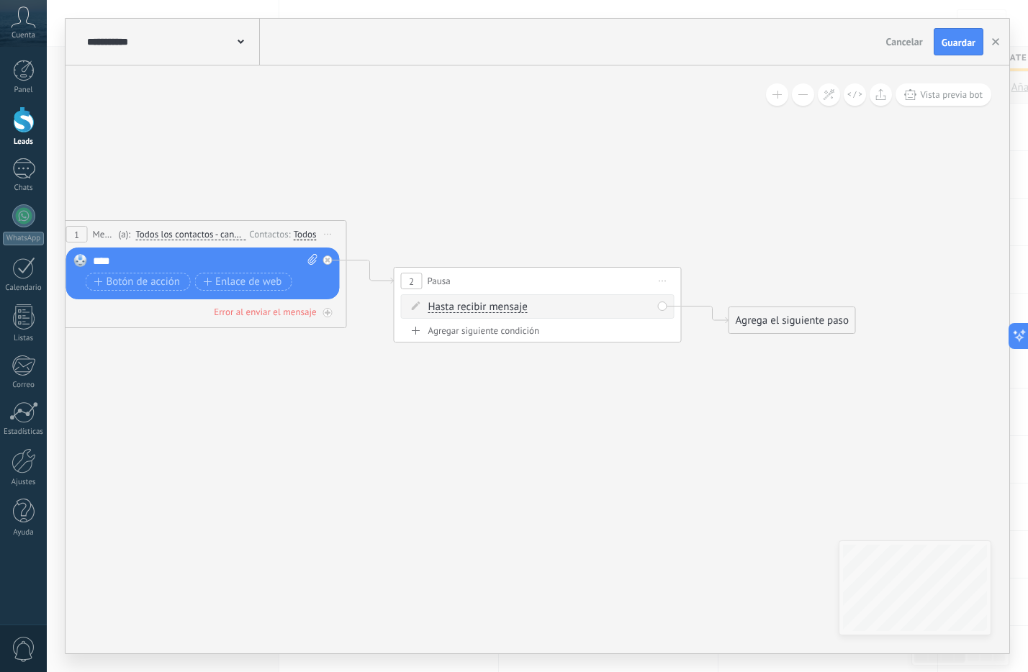
click at [663, 307] on div "Hasta recibir mensaje Hasta recibir mensaje Temporizador Excepto horas laborale…" at bounding box center [538, 306] width 274 height 24
click at [804, 319] on div "Agrega el siguiente paso" at bounding box center [792, 321] width 126 height 24
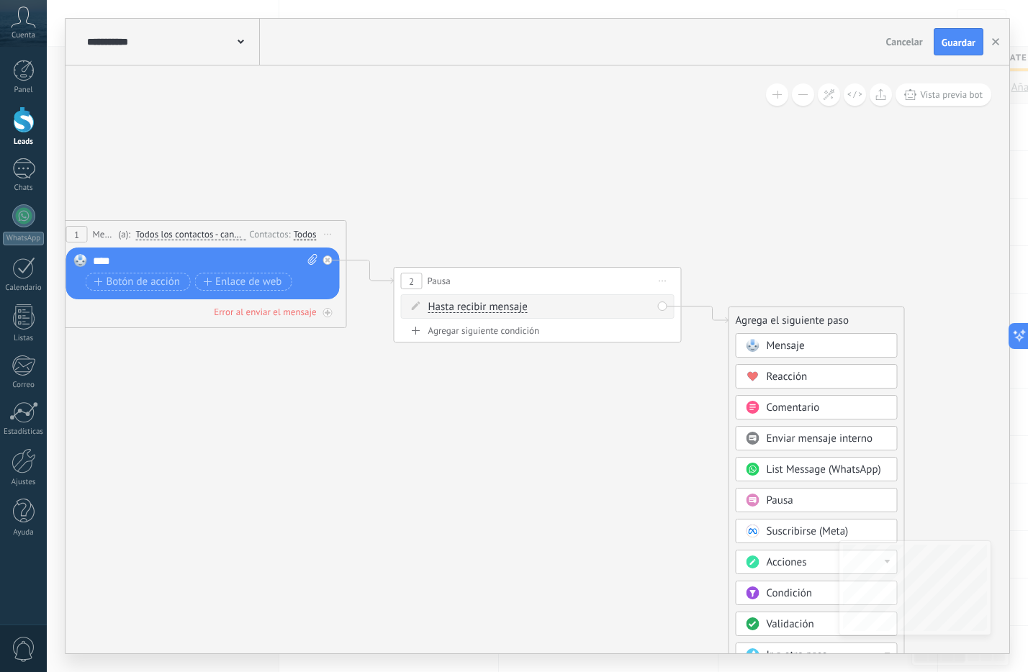
click at [954, 430] on icon at bounding box center [348, 258] width 1637 height 889
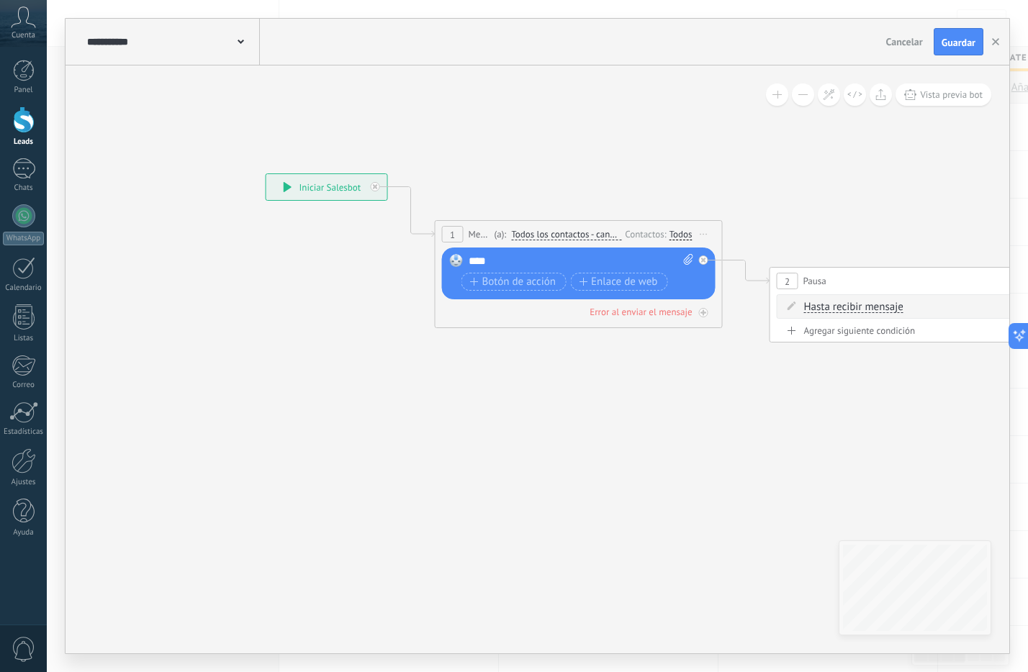
click at [528, 263] on div "****" at bounding box center [581, 261] width 225 height 14
click at [530, 283] on span "Botón de acción" at bounding box center [513, 282] width 86 height 12
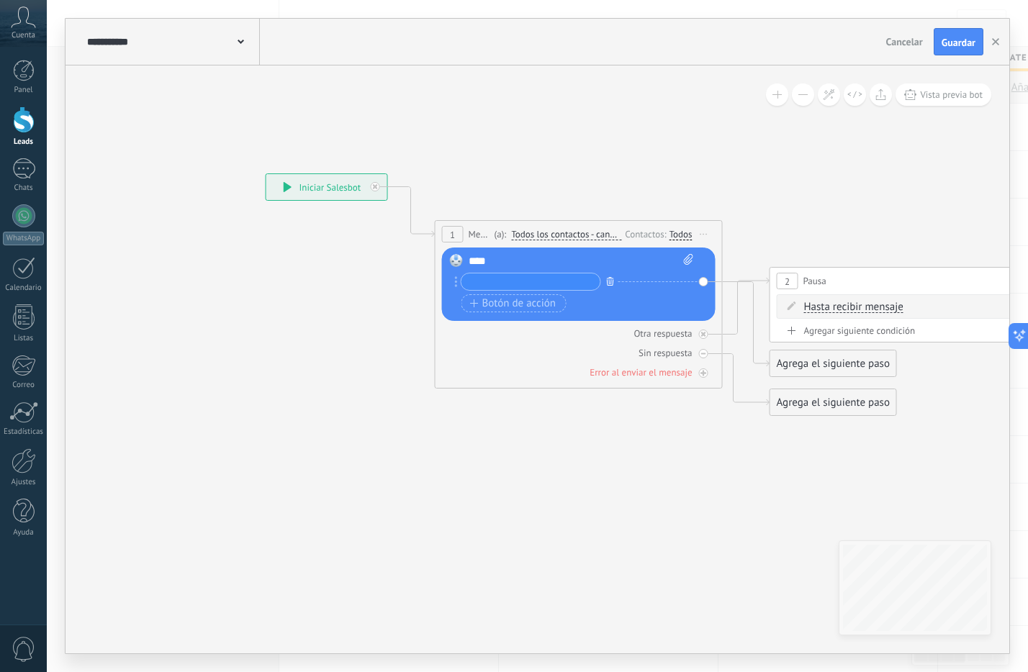
click at [609, 278] on icon "button" at bounding box center [610, 281] width 7 height 9
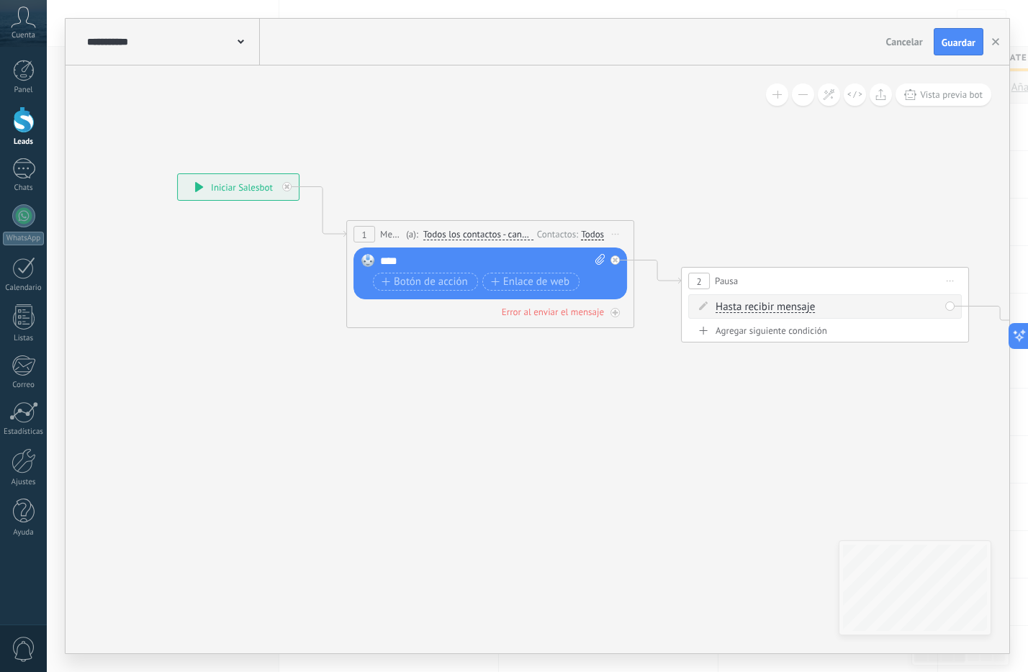
click at [497, 234] on span "Todos los contactos - canales seleccionados" at bounding box center [478, 235] width 110 height 12
click at [497, 234] on button "Todos los contactos - canales seleccionados" at bounding box center [506, 235] width 180 height 26
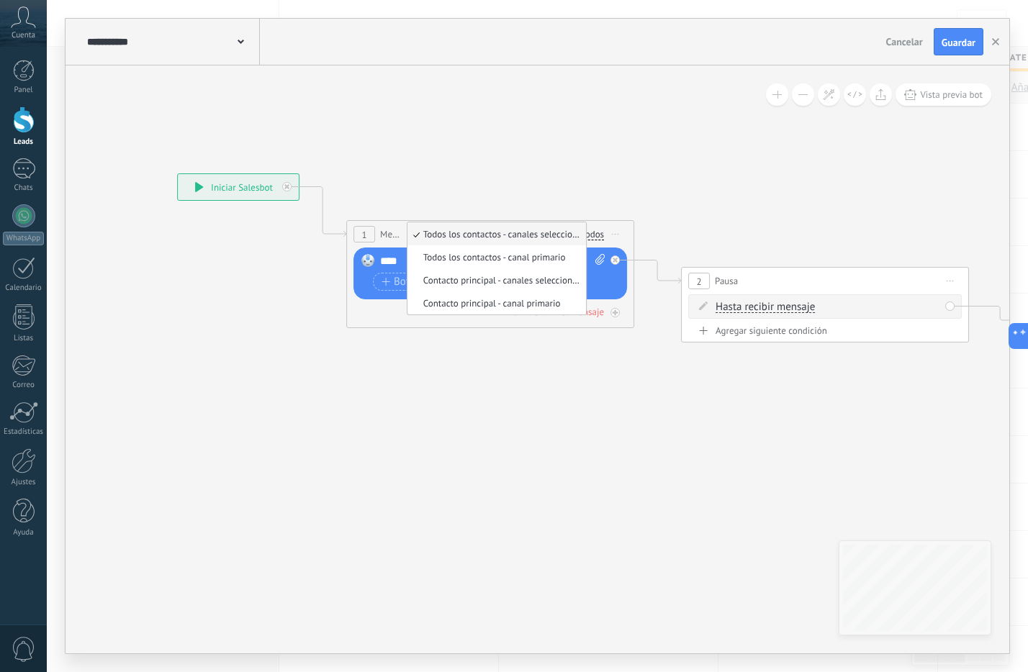
click at [495, 351] on icon at bounding box center [635, 295] width 1637 height 962
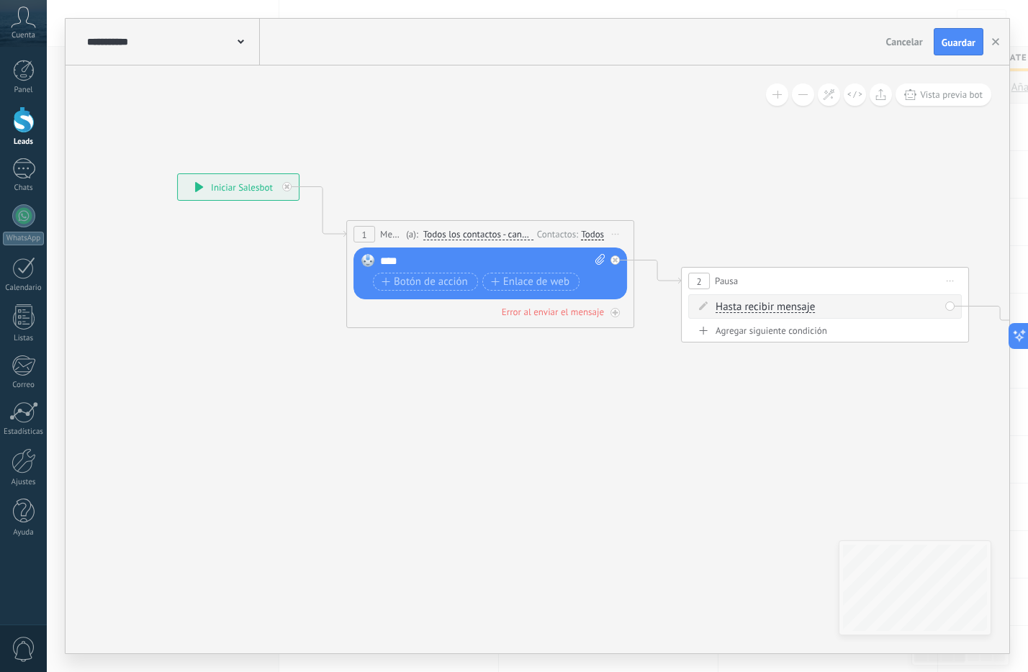
click at [430, 261] on div "****" at bounding box center [492, 261] width 225 height 14
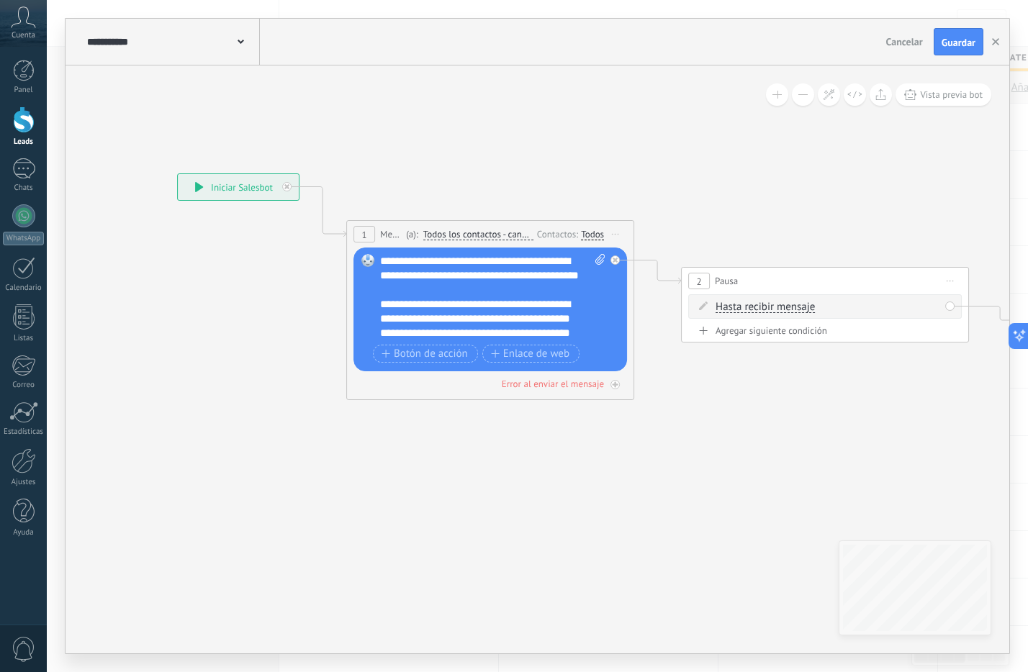
drag, startPoint x: 404, startPoint y: 261, endPoint x: 423, endPoint y: 271, distance: 21.3
click at [410, 264] on div "**********" at bounding box center [492, 297] width 225 height 86
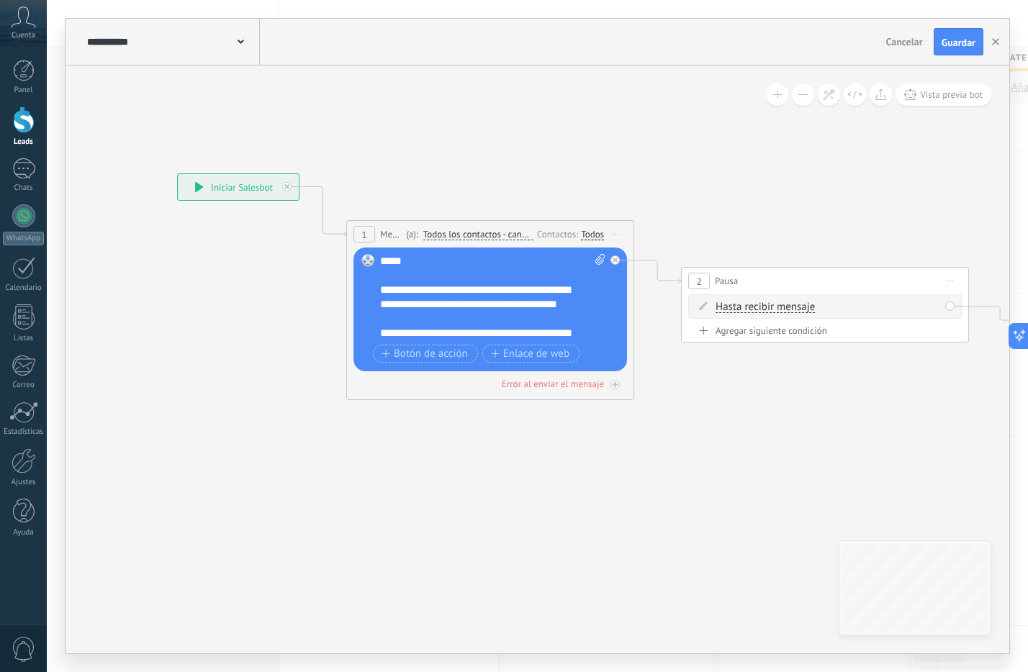
click at [666, 399] on icon at bounding box center [635, 295] width 1637 height 962
click at [697, 399] on icon at bounding box center [635, 295] width 1637 height 962
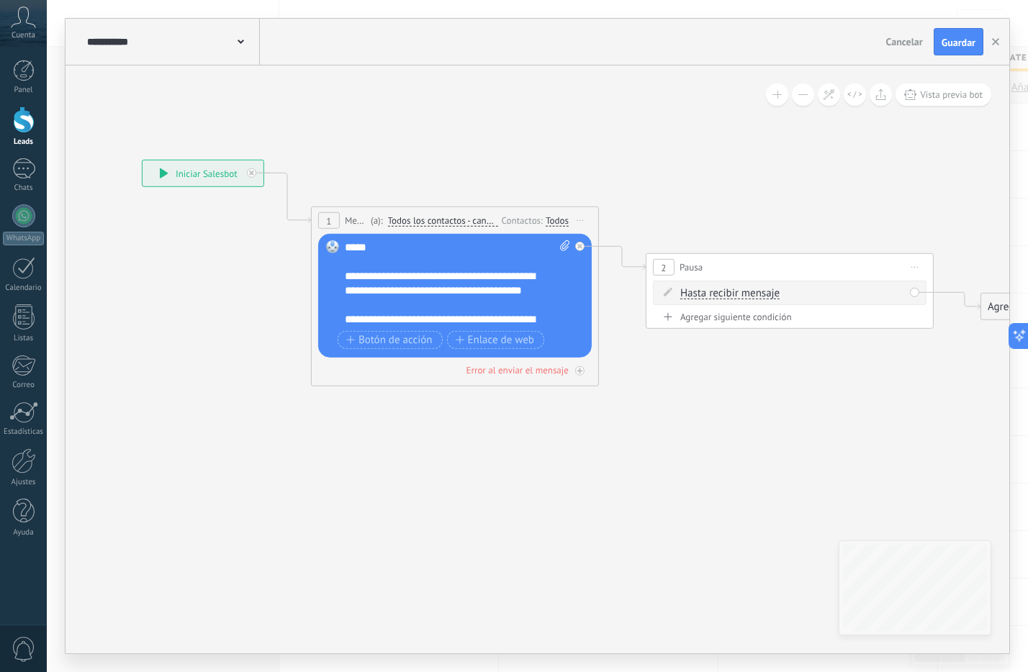
click at [157, 176] on div "**********" at bounding box center [203, 174] width 121 height 26
click at [515, 451] on icon at bounding box center [600, 281] width 1637 height 962
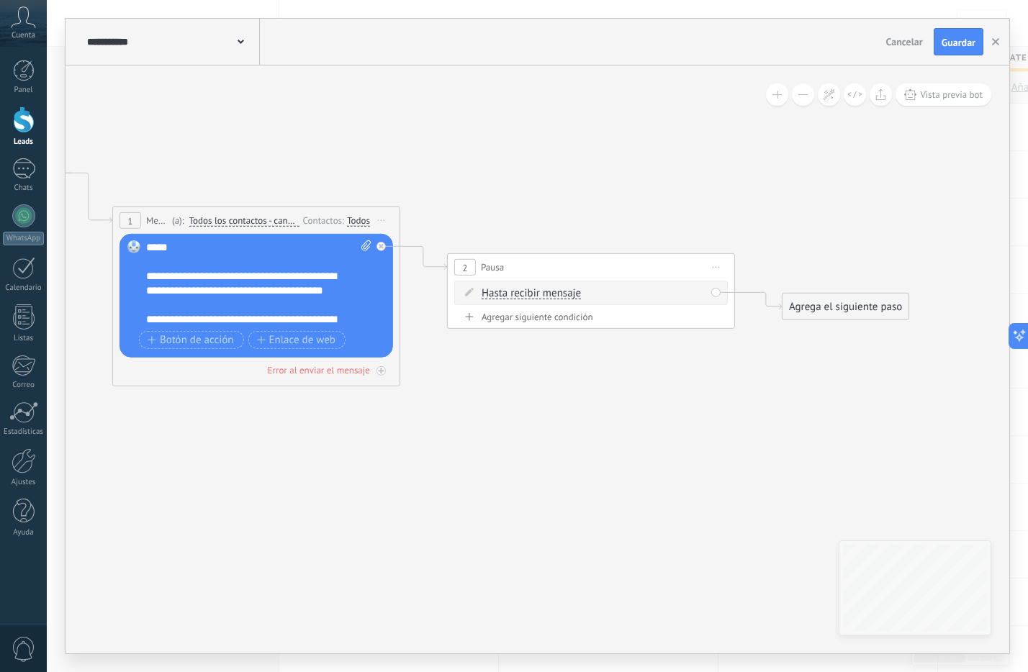
click at [717, 293] on div "Hasta recibir mensaje Hasta recibir mensaje Temporizador Excepto horas laborale…" at bounding box center [591, 293] width 274 height 24
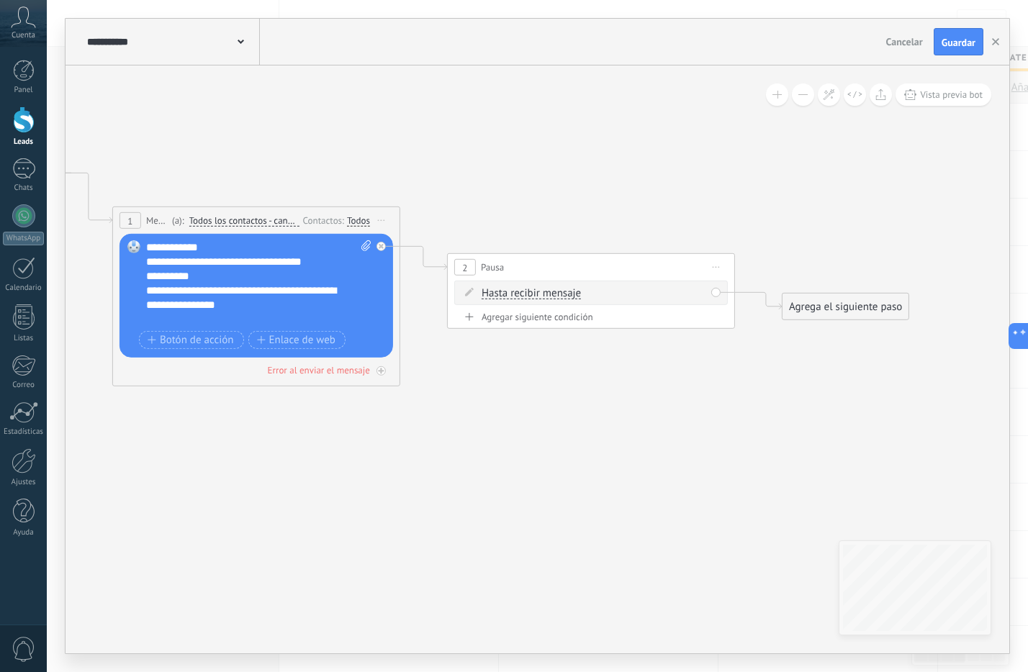
click at [302, 421] on icon at bounding box center [401, 281] width 1637 height 962
click at [366, 370] on div "Error al enviar el mensaje" at bounding box center [319, 370] width 102 height 12
click at [374, 477] on icon at bounding box center [402, 310] width 1637 height 1021
click at [380, 371] on icon at bounding box center [381, 370] width 5 height 1
click at [294, 370] on div "Error al enviar el mensaje" at bounding box center [319, 370] width 102 height 12
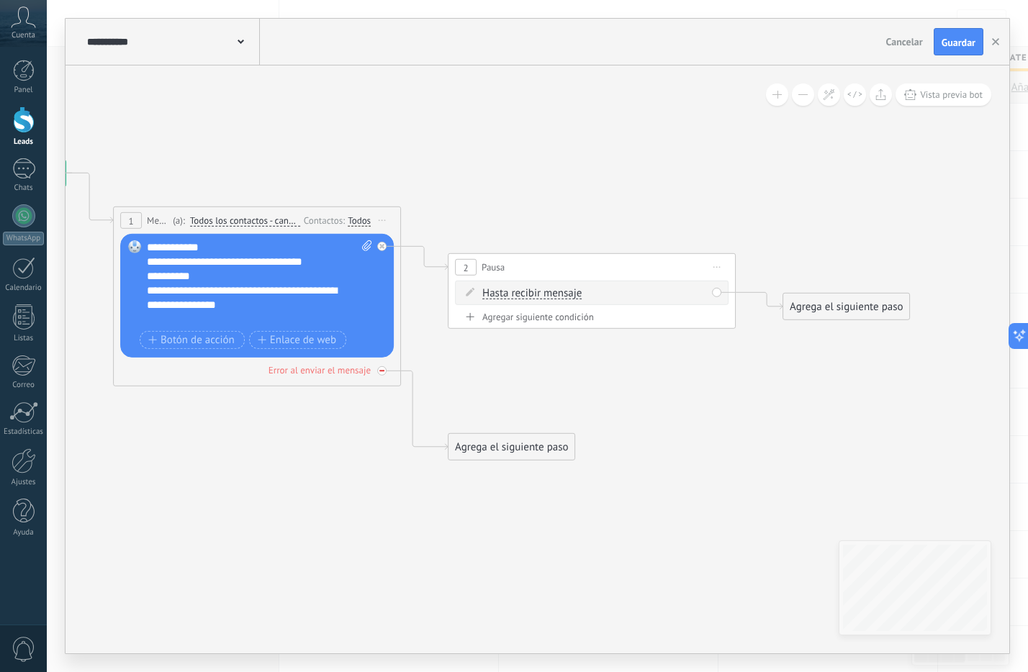
click at [295, 371] on div "Error al enviar el mensaje" at bounding box center [319, 370] width 102 height 12
click at [986, 52] on button "button" at bounding box center [996, 41] width 22 height 27
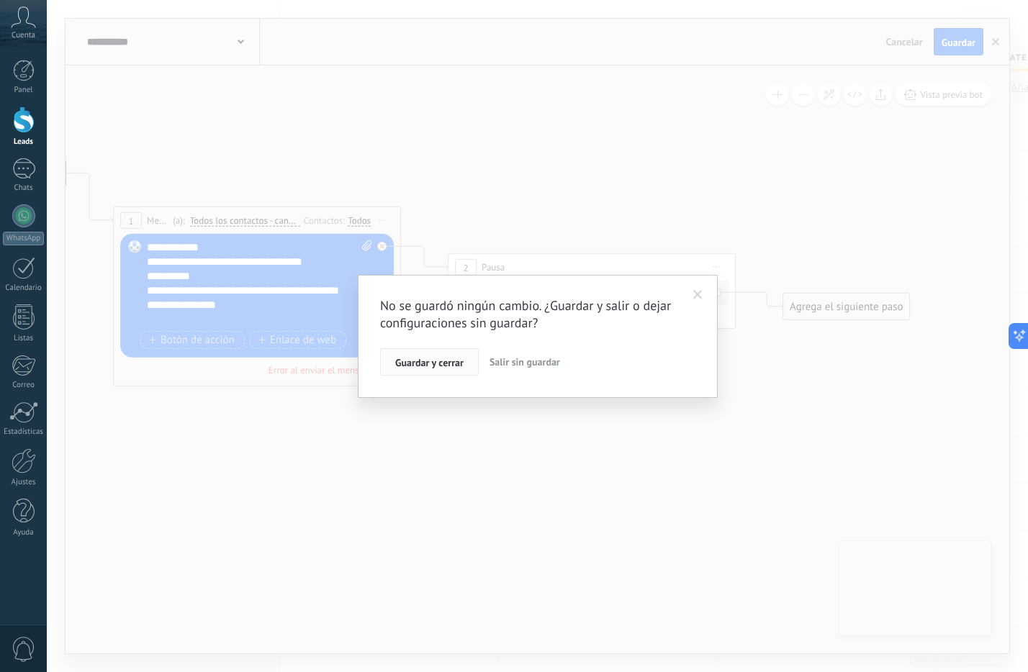
click at [450, 358] on span "Guardar y cerrar" at bounding box center [429, 363] width 68 height 10
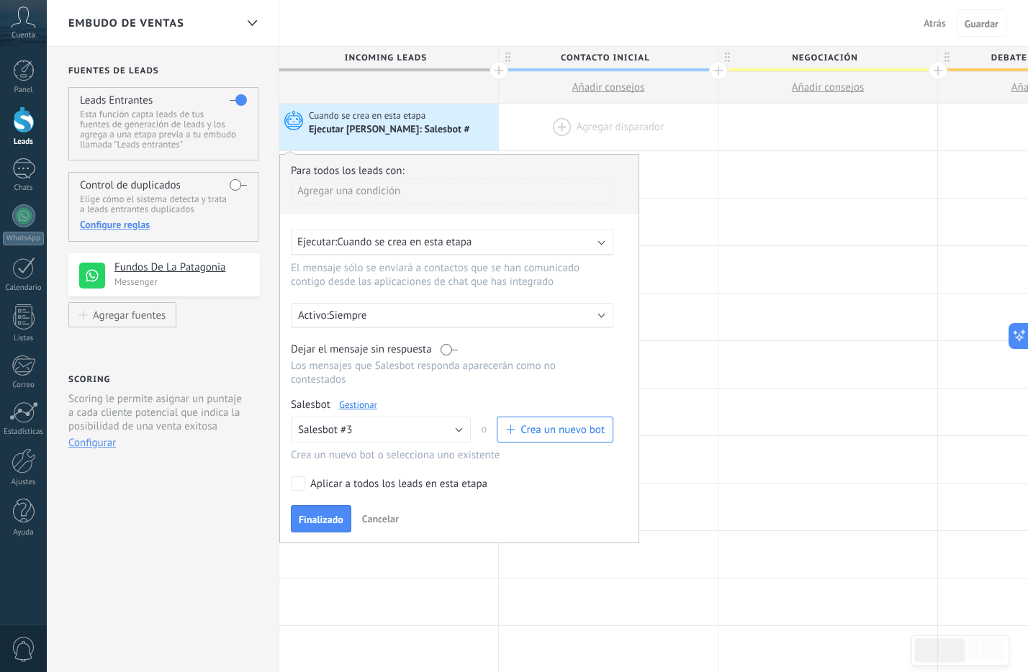
click at [545, 119] on div at bounding box center [608, 127] width 219 height 47
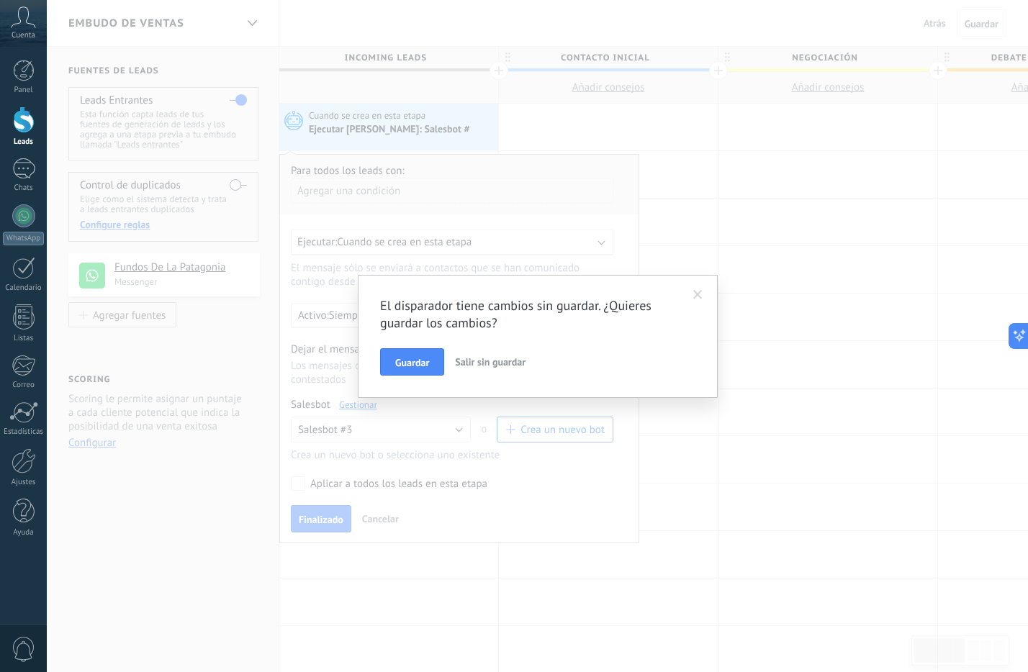
drag, startPoint x: 716, startPoint y: 284, endPoint x: 702, endPoint y: 291, distance: 16.1
click at [707, 288] on div "El disparador tiene cambios sin guardar. ¿Quieres guardar los cambios? Guardar …" at bounding box center [538, 336] width 360 height 123
click at [692, 295] on span at bounding box center [698, 295] width 24 height 24
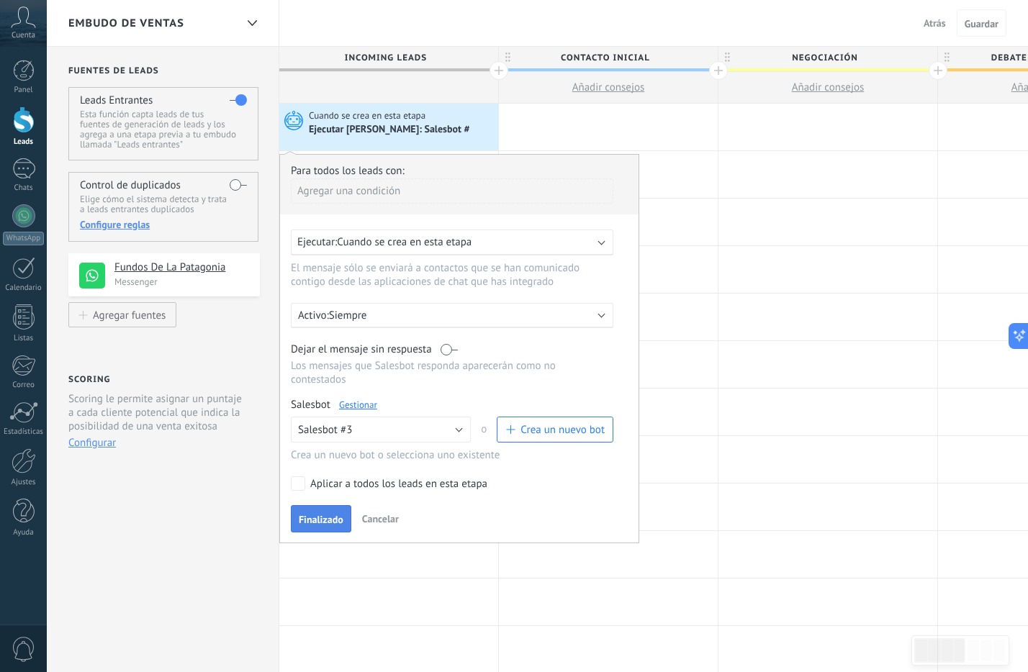
click at [327, 513] on button "Finalizado" at bounding box center [321, 518] width 60 height 27
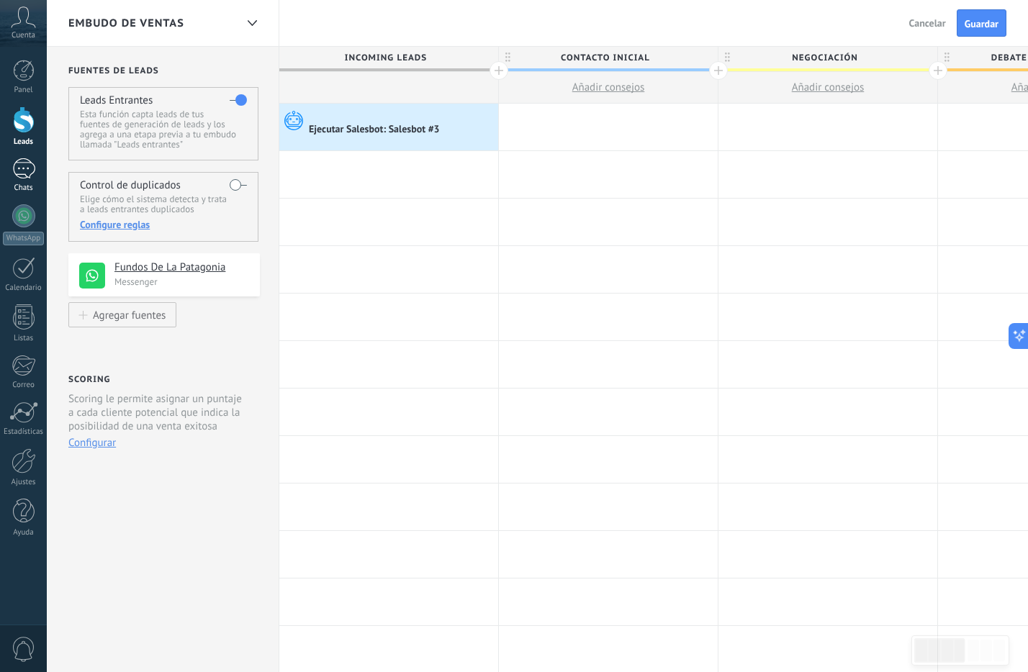
click at [23, 163] on div at bounding box center [23, 168] width 23 height 21
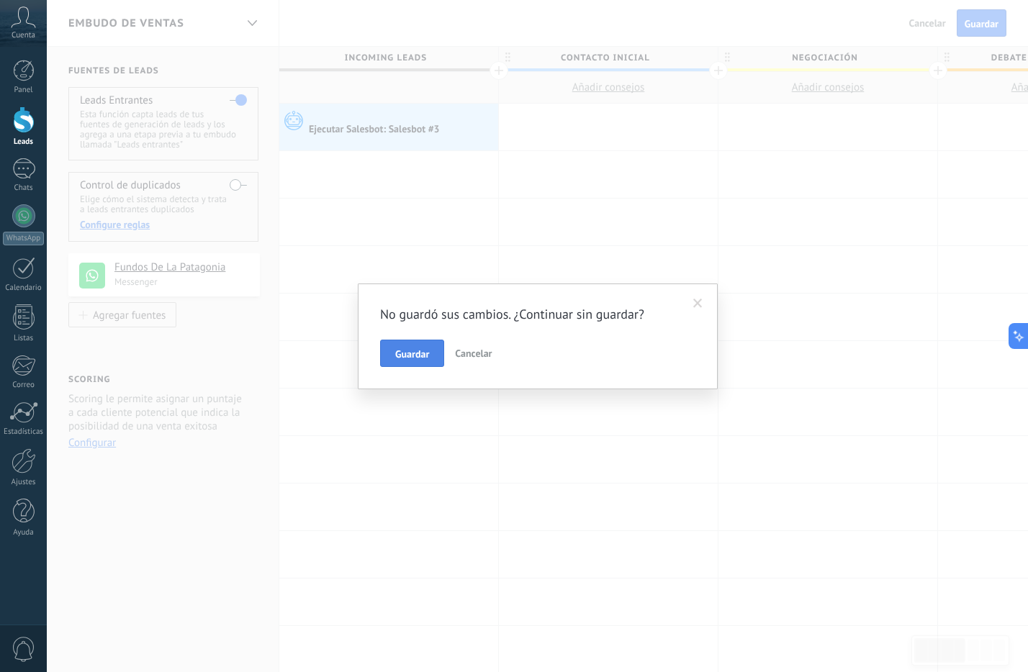
click at [409, 346] on button "Guardar" at bounding box center [412, 353] width 64 height 27
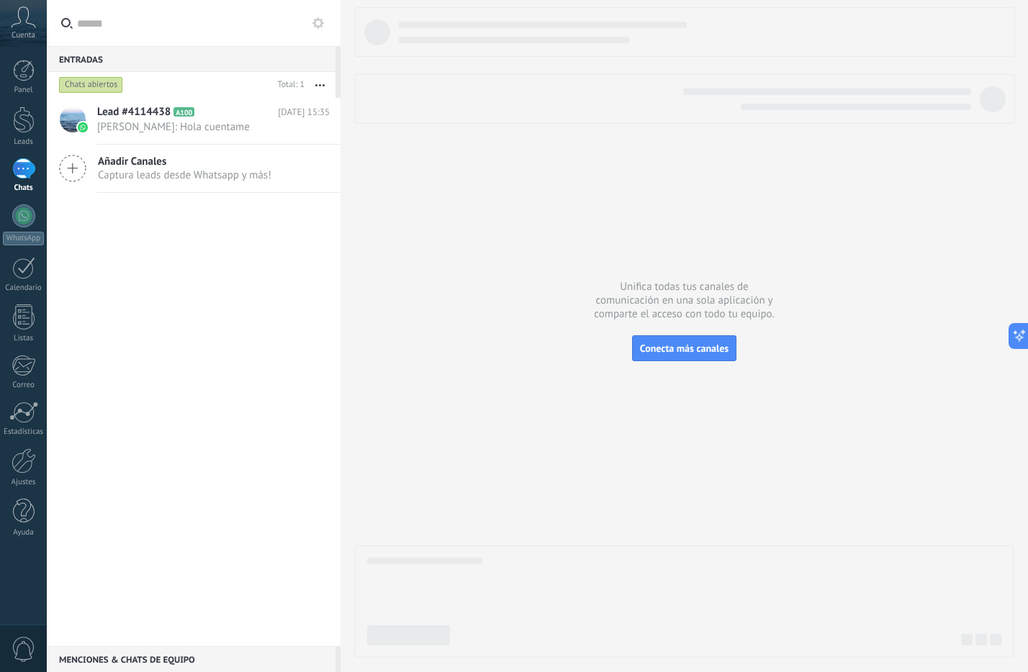
click at [190, 30] on input "text" at bounding box center [201, 23] width 249 height 46
click at [73, 28] on label at bounding box center [194, 23] width 294 height 47
click at [77, 28] on input "text" at bounding box center [201, 23] width 249 height 46
click at [327, 21] on label at bounding box center [194, 23] width 294 height 47
click at [326, 21] on input "text" at bounding box center [201, 23] width 249 height 46
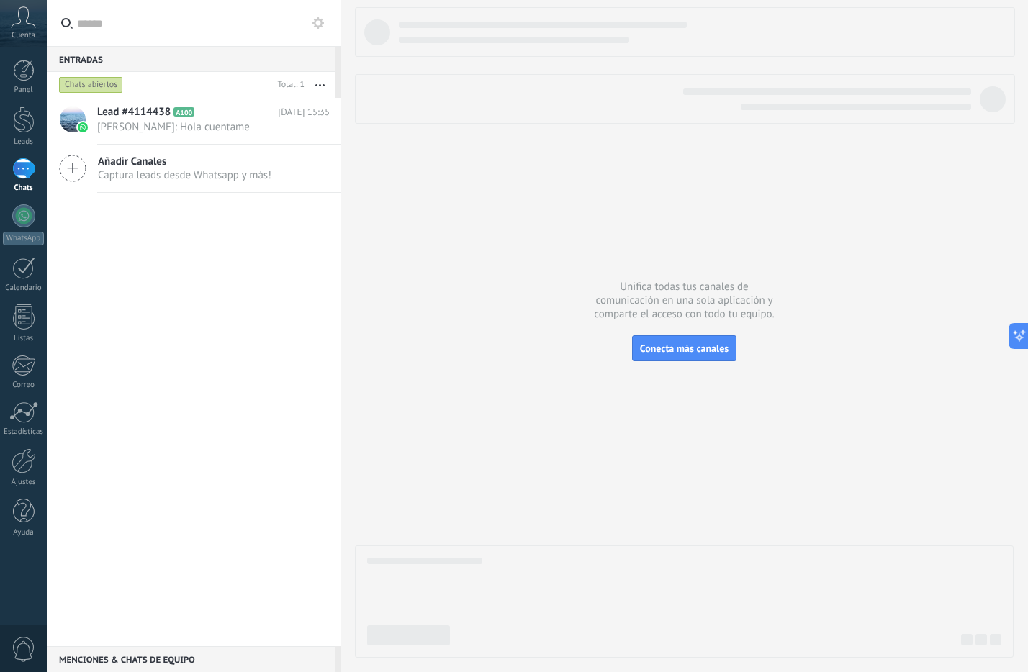
click at [314, 22] on use at bounding box center [318, 23] width 12 height 12
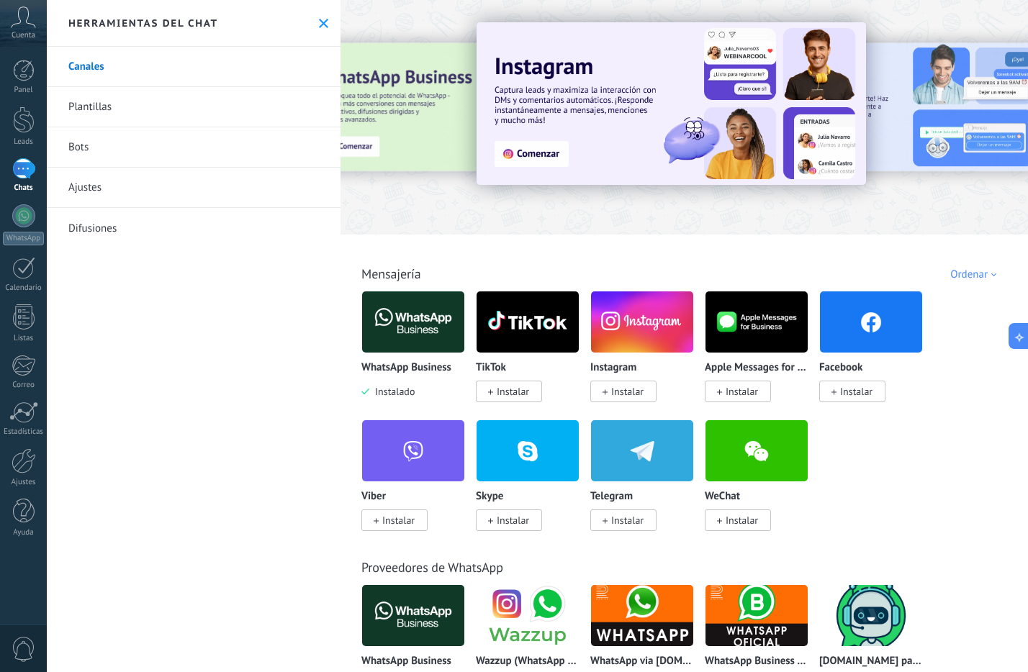
click at [324, 22] on button at bounding box center [323, 23] width 12 height 12
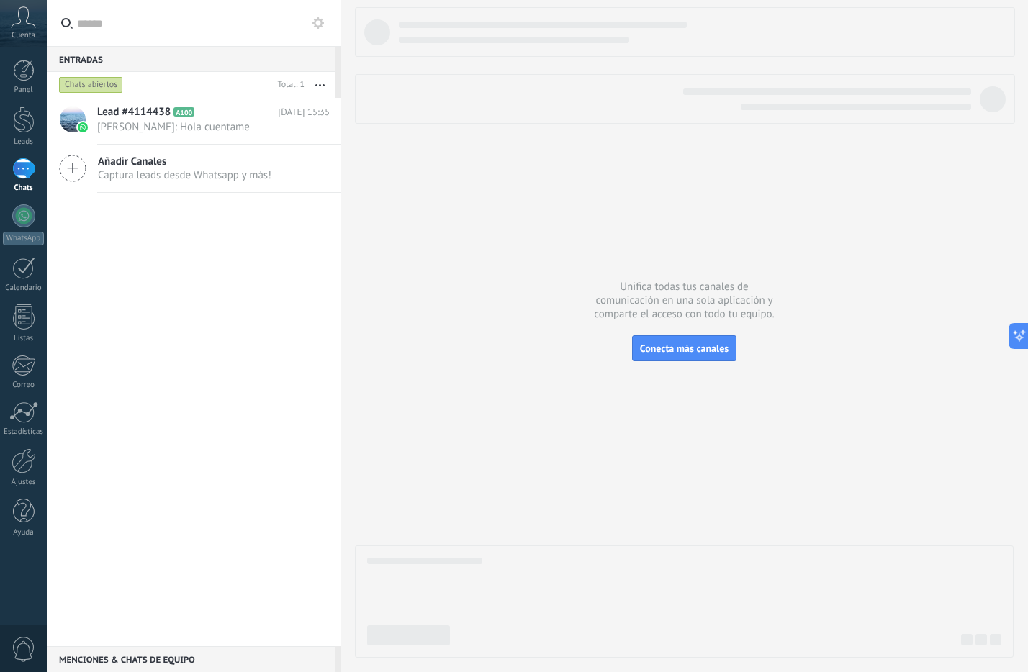
click at [22, 169] on div at bounding box center [23, 168] width 23 height 21
click at [107, 83] on div "Chats abiertos" at bounding box center [91, 84] width 64 height 17
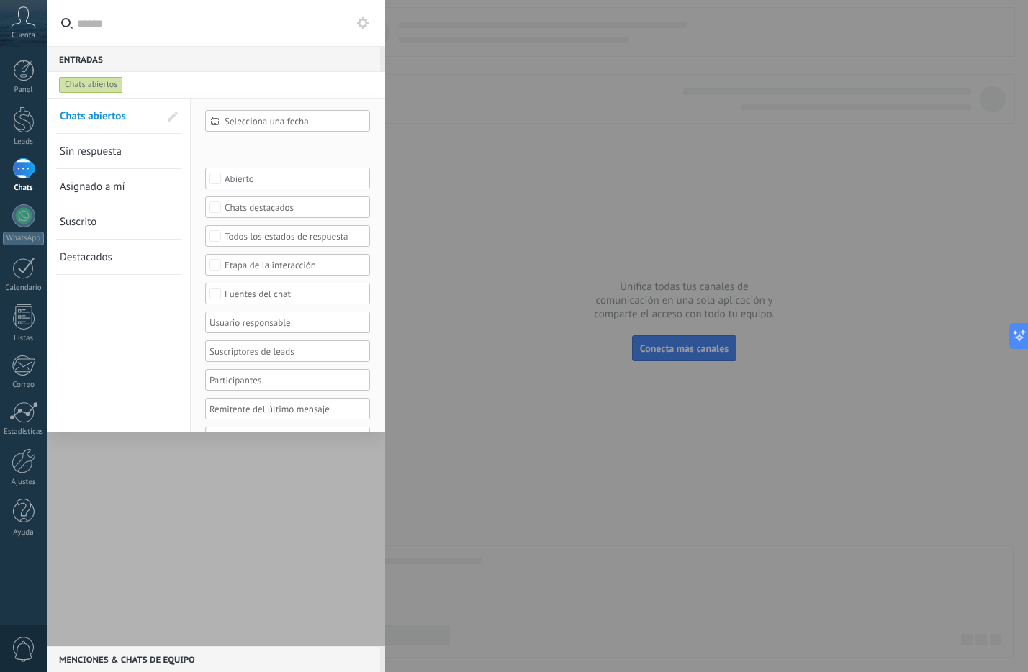
click at [127, 155] on link "Sin respuesta" at bounding box center [109, 151] width 99 height 35
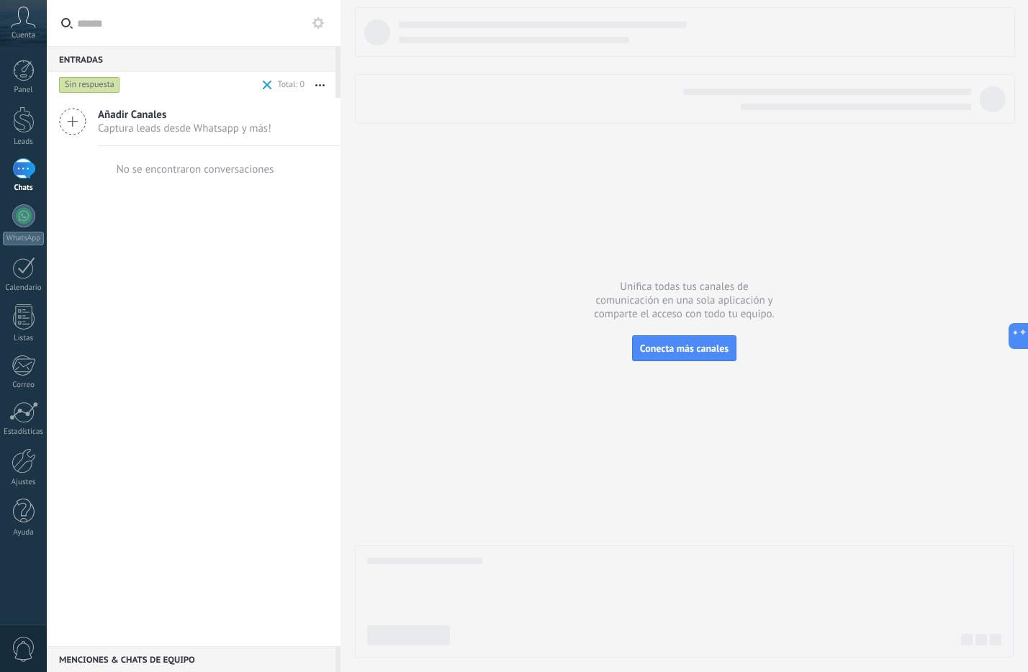
click at [104, 82] on div "Sin respuesta" at bounding box center [89, 84] width 61 height 17
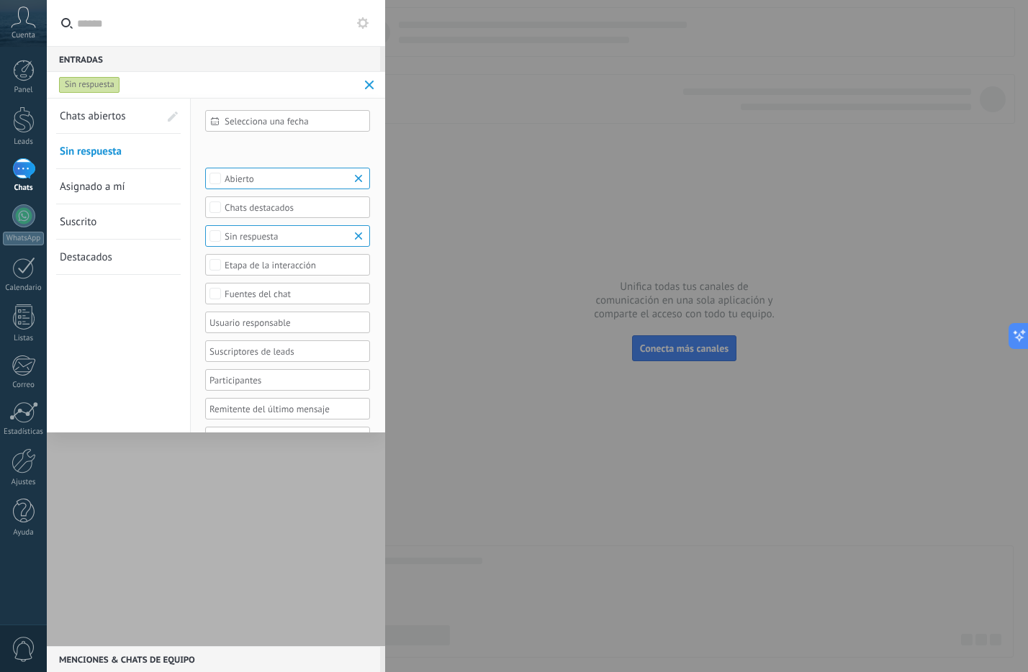
click at [105, 191] on span "Asignado a mí" at bounding box center [93, 187] width 66 height 14
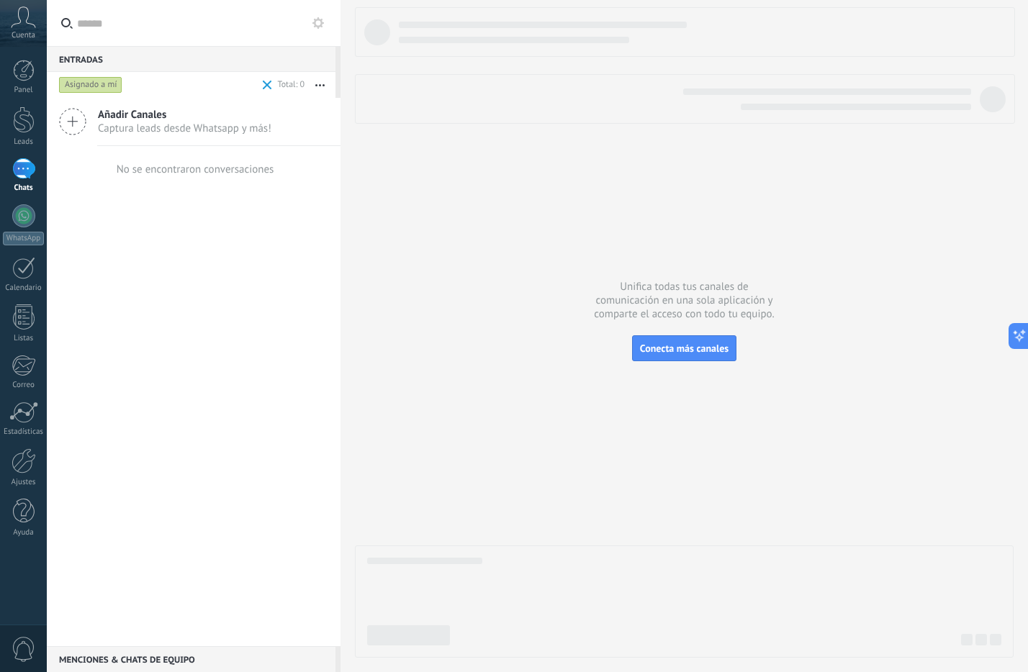
click at [101, 89] on div "Asignado a mí" at bounding box center [90, 84] width 63 height 17
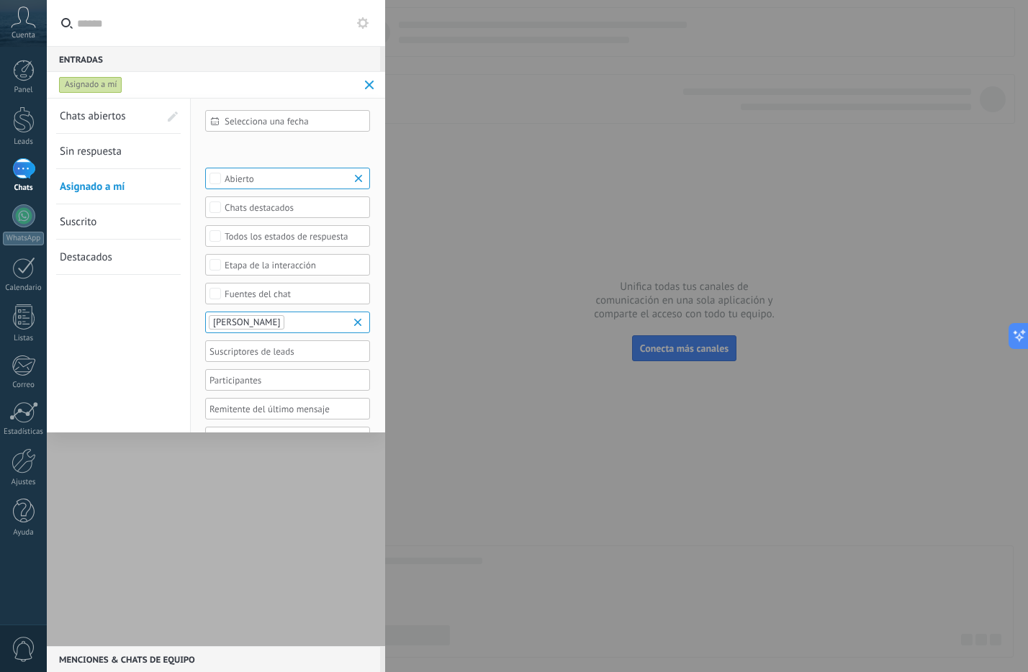
click at [104, 114] on span "Chats abiertos" at bounding box center [93, 116] width 66 height 14
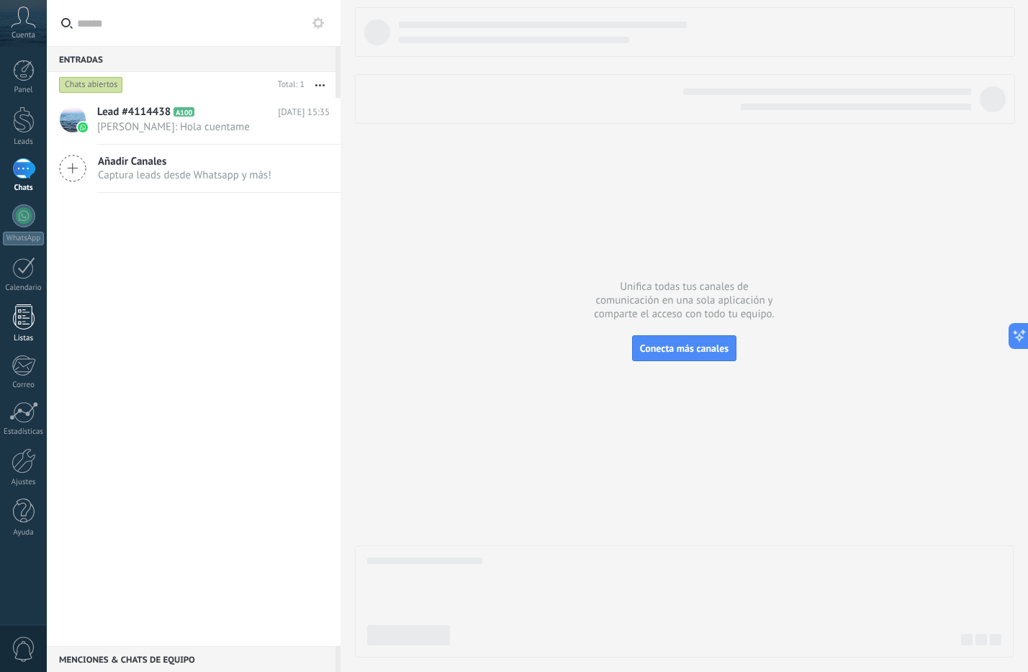
click at [33, 326] on div at bounding box center [24, 316] width 22 height 25
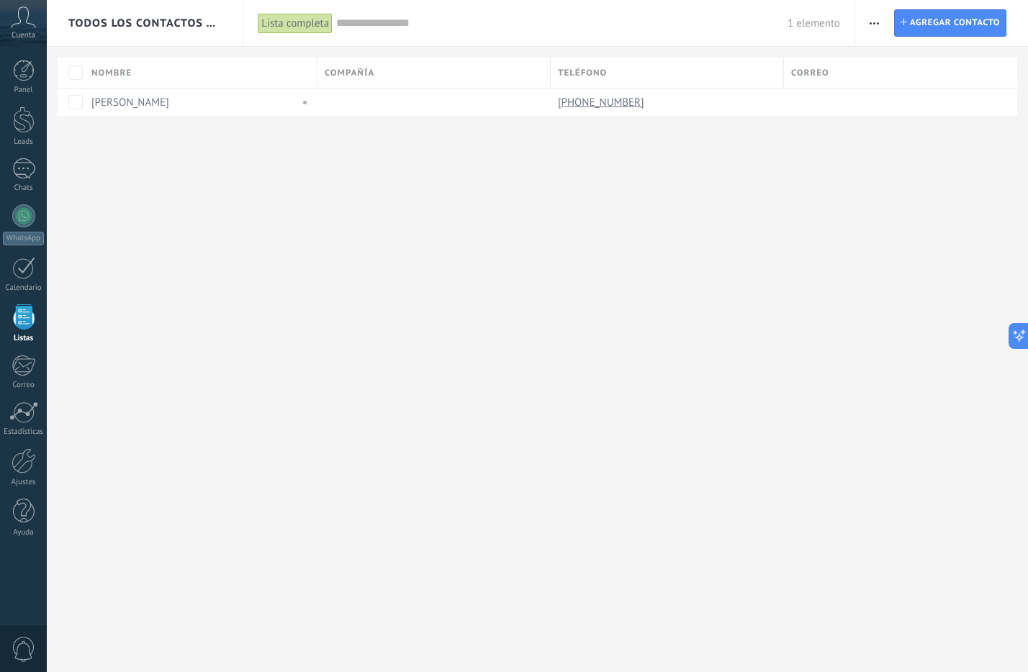
click at [27, 28] on div "Cuenta" at bounding box center [23, 23] width 47 height 47
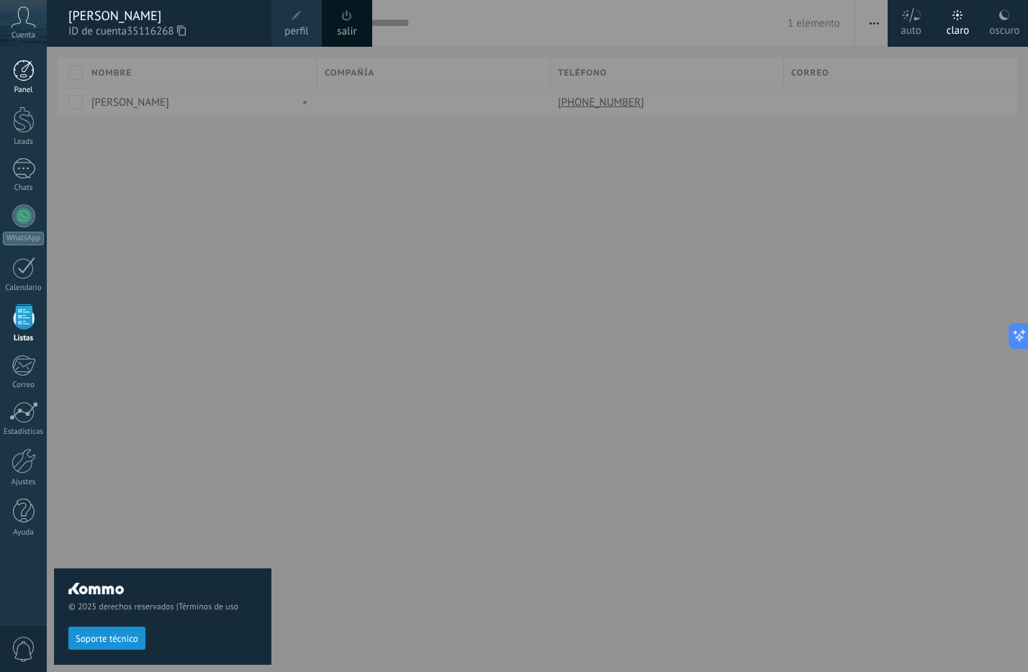
click at [22, 60] on div at bounding box center [24, 71] width 22 height 22
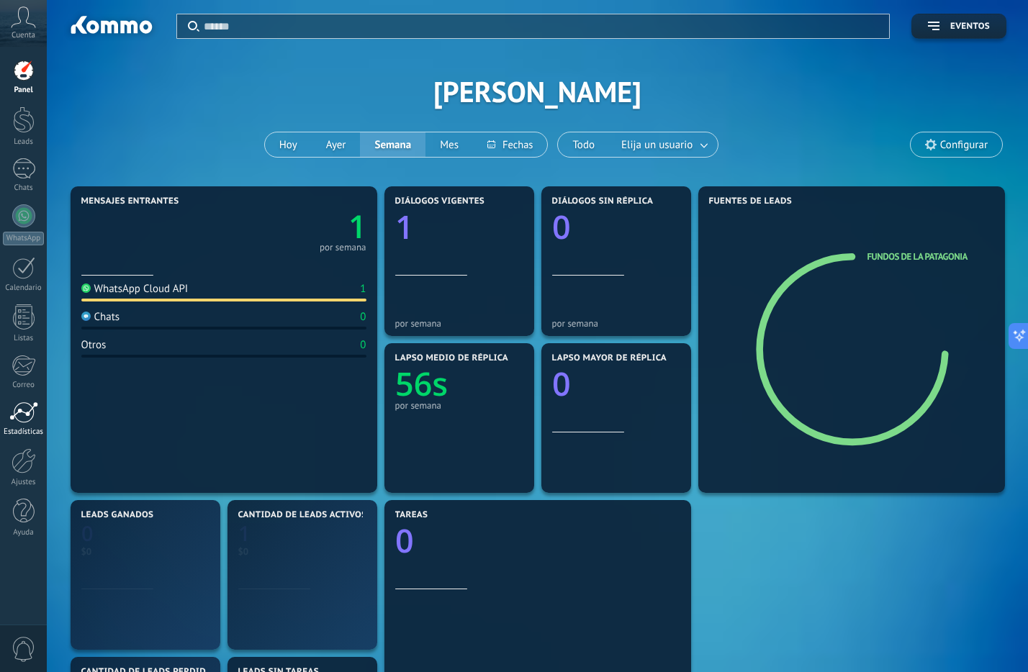
click at [17, 407] on div at bounding box center [23, 413] width 29 height 22
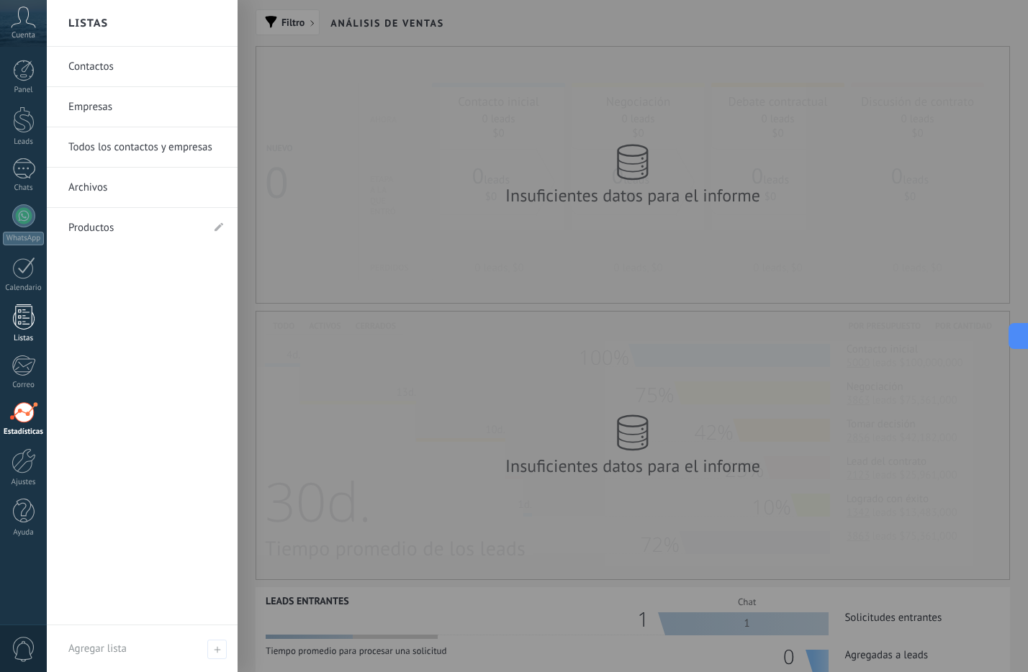
click at [30, 320] on div at bounding box center [24, 316] width 22 height 25
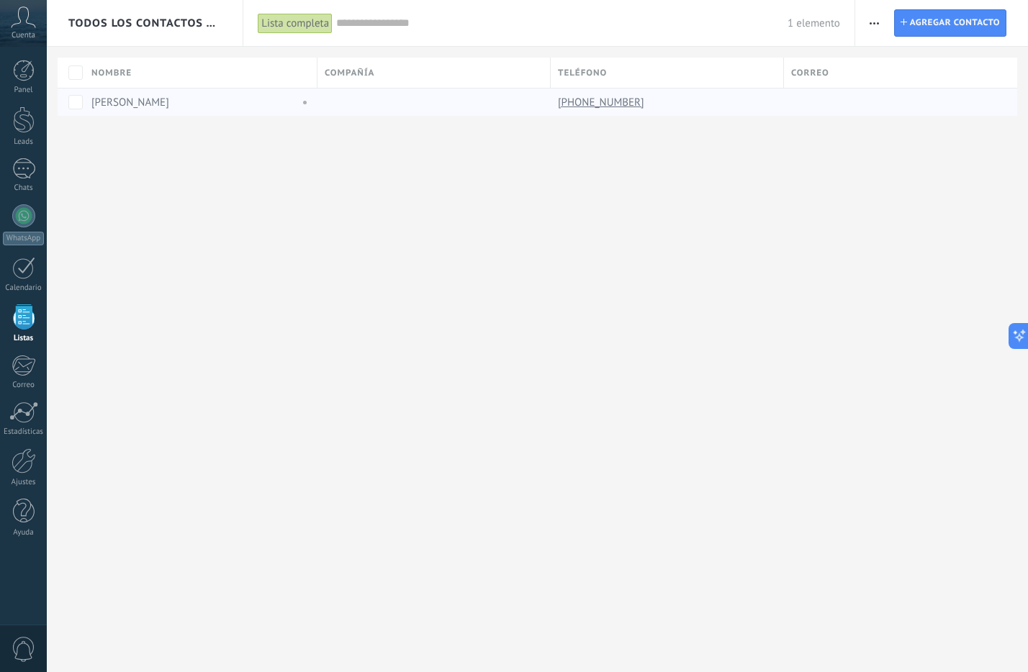
click at [374, 104] on div at bounding box center [430, 102] width 226 height 27
click at [108, 105] on link "[PERSON_NAME]" at bounding box center [130, 103] width 78 height 14
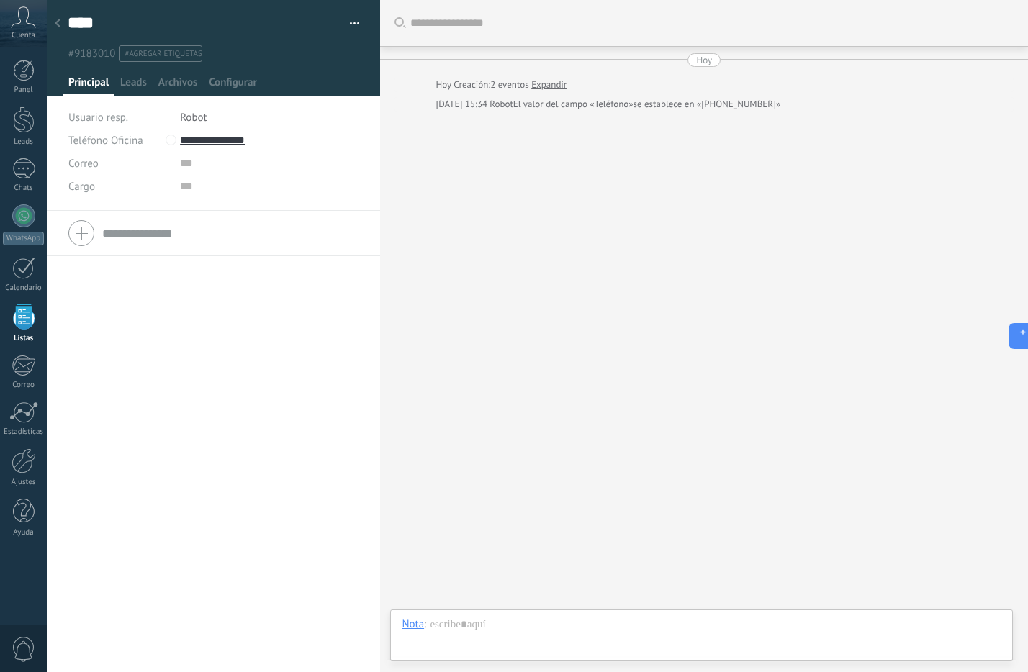
click at [295, 303] on div "Teléfono Oficina Ofic. directo Celular Fax Casa Otro Teléfono Oficina Llamar Co…" at bounding box center [213, 441] width 333 height 461
click at [131, 83] on span "Leads" at bounding box center [133, 86] width 27 height 21
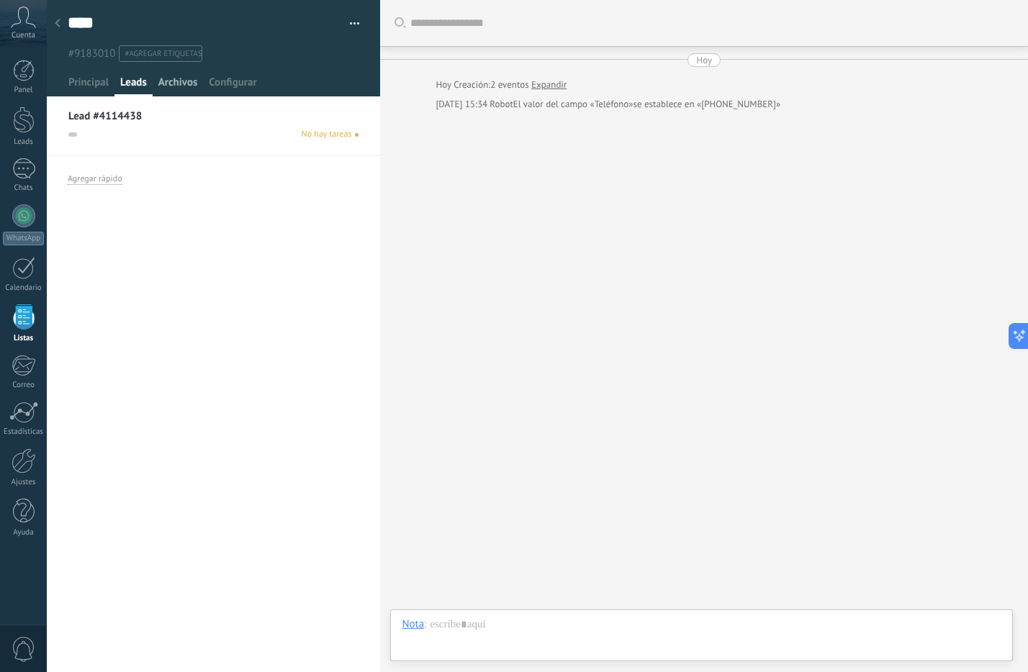
click at [163, 83] on span "Archivos" at bounding box center [177, 86] width 39 height 21
click at [86, 120] on span "Subir" at bounding box center [98, 115] width 60 height 20
click at [0, 0] on input "Subir" at bounding box center [0, 0] width 0 height 0
click at [27, 279] on div at bounding box center [23, 268] width 23 height 22
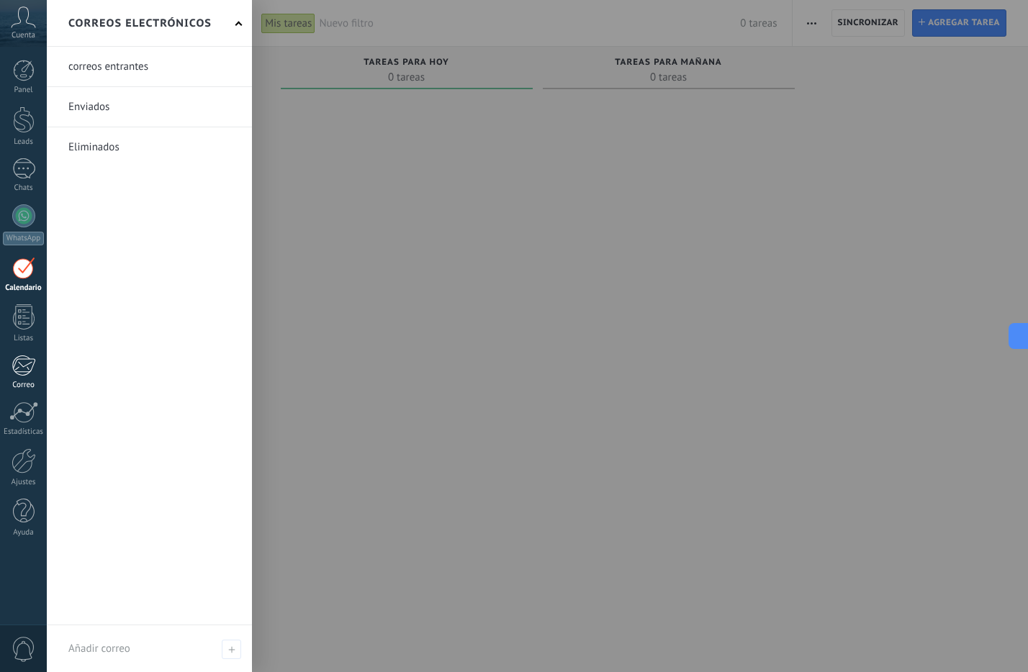
click at [27, 368] on div at bounding box center [24, 366] width 24 height 22
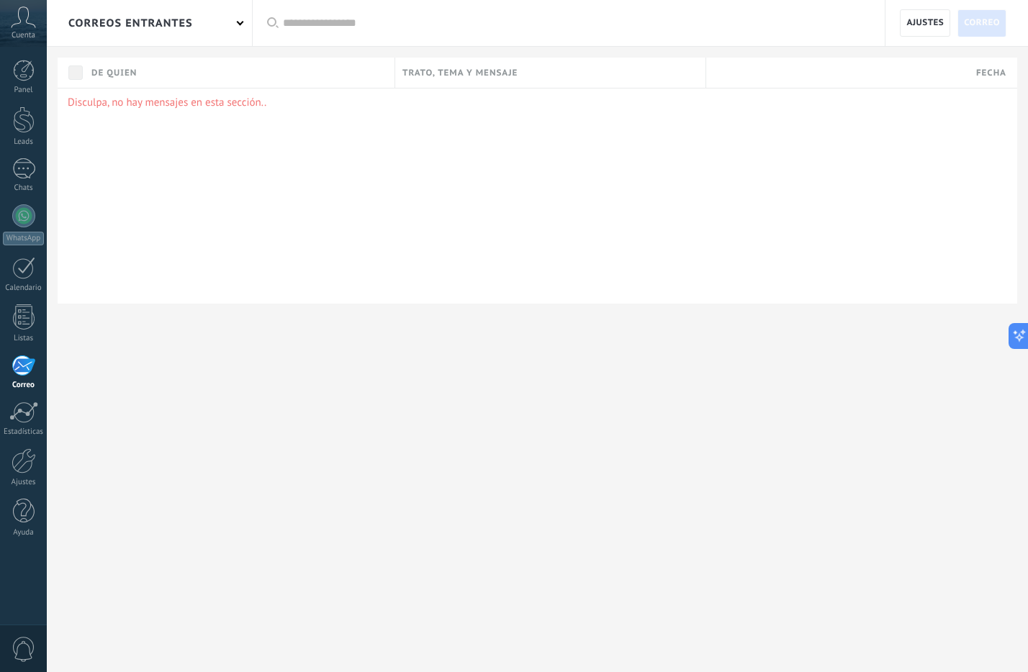
click at [238, 122] on div "Disculpa, no hay mensajes en esta sección.." at bounding box center [538, 196] width 960 height 216
click at [780, 176] on div "Disculpa, no hay mensajes en esta sección.." at bounding box center [538, 196] width 960 height 216
click at [40, 413] on link "Estadísticas" at bounding box center [23, 419] width 47 height 35
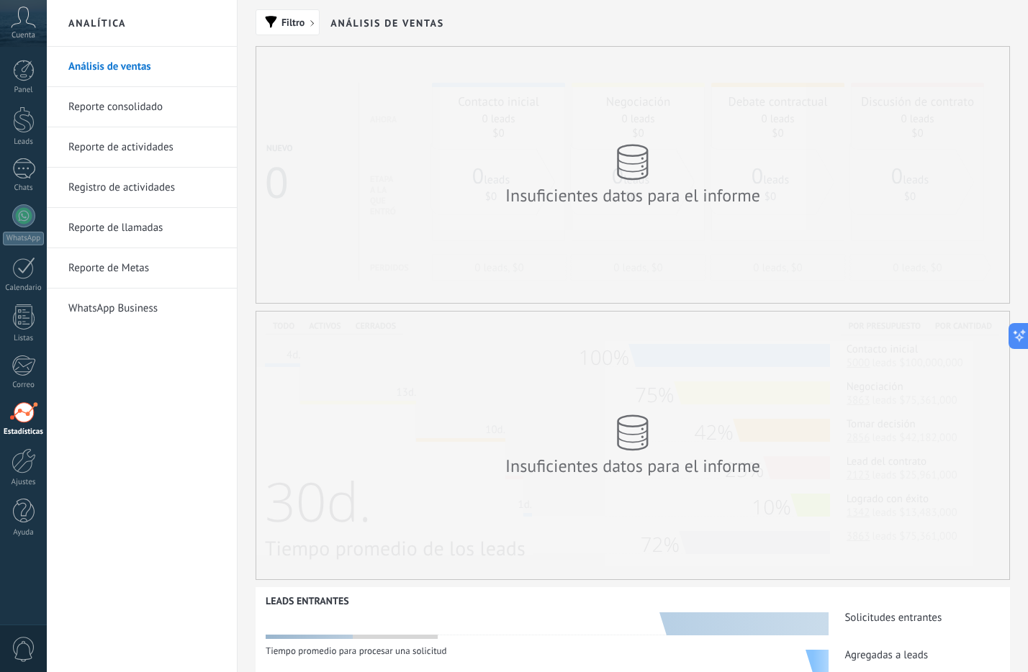
click at [163, 109] on link "Reporte consolidado" at bounding box center [145, 107] width 154 height 40
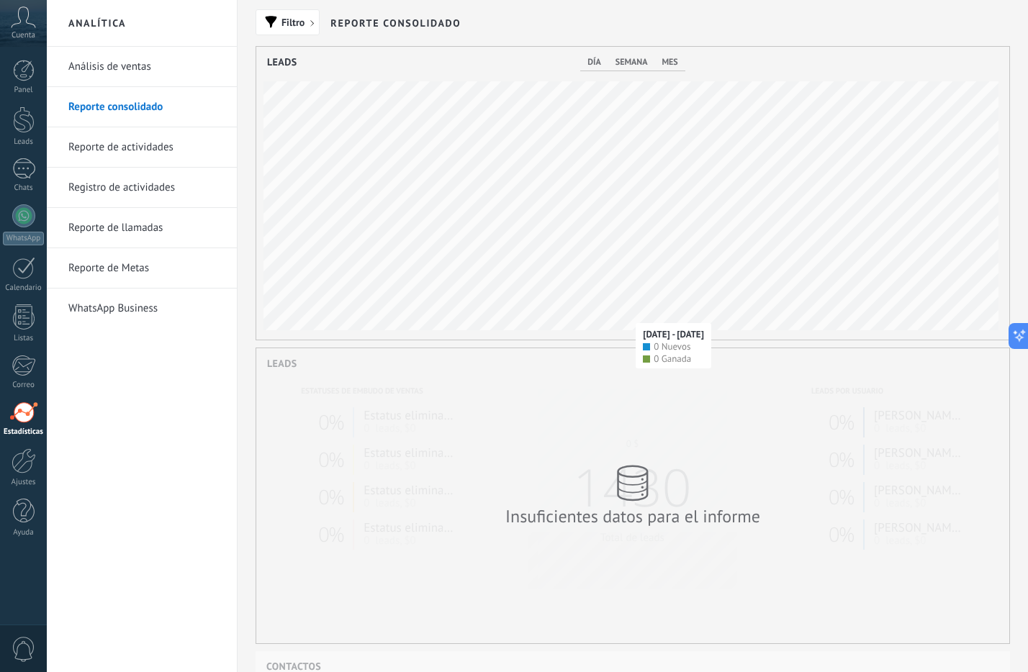
scroll to position [293, 753]
click at [669, 60] on span "mes" at bounding box center [670, 62] width 16 height 11
click at [13, 124] on div at bounding box center [24, 120] width 22 height 27
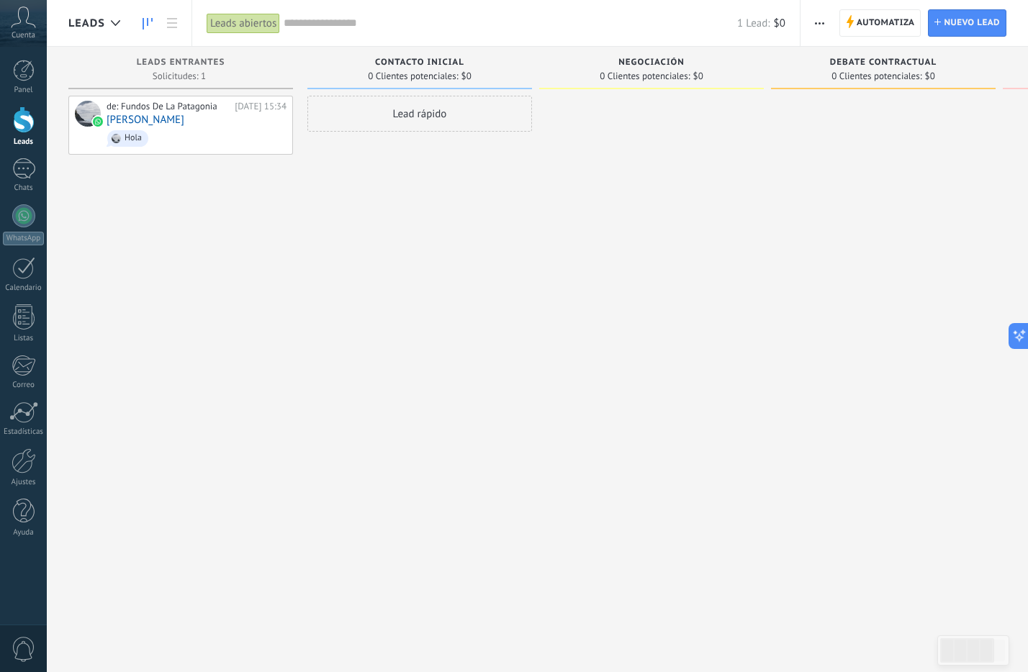
click at [21, 31] on span "Cuenta" at bounding box center [24, 35] width 24 height 9
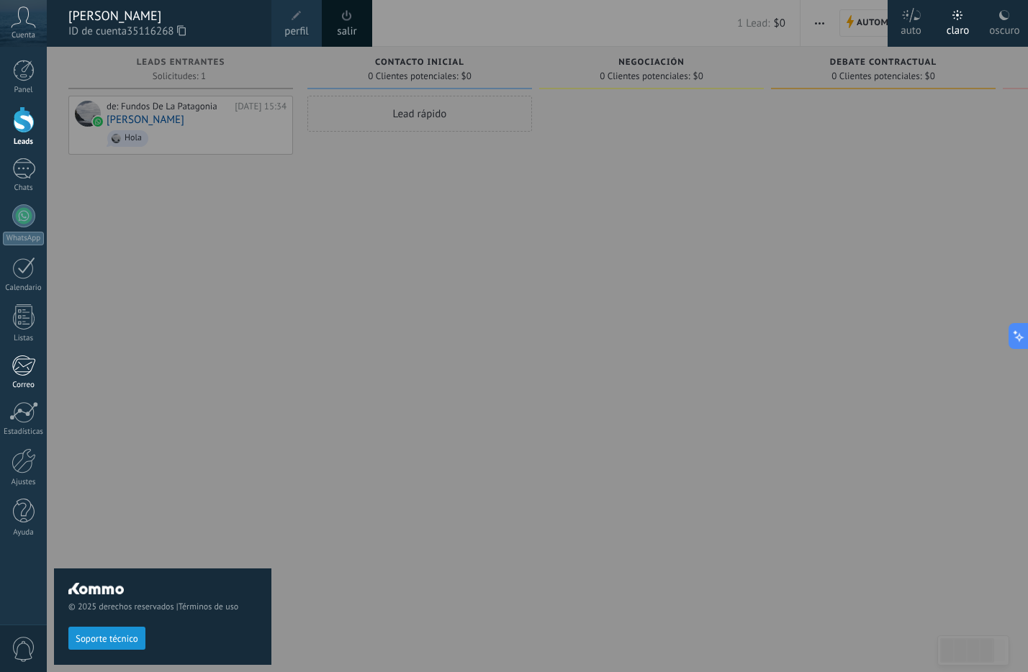
click at [28, 364] on div at bounding box center [24, 366] width 24 height 22
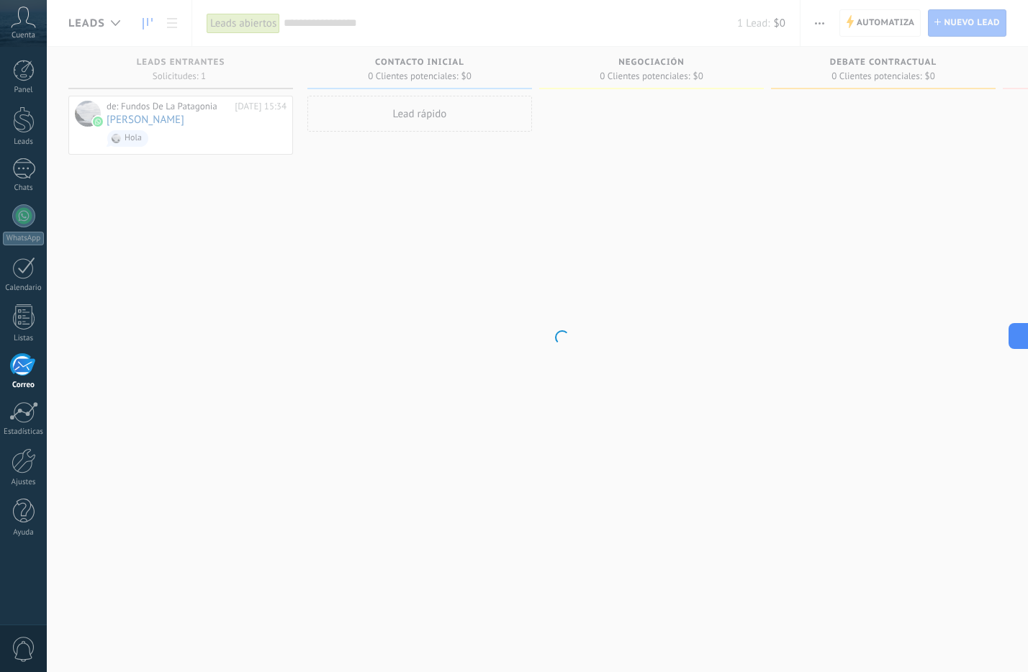
click at [28, 364] on div at bounding box center [24, 366] width 24 height 22
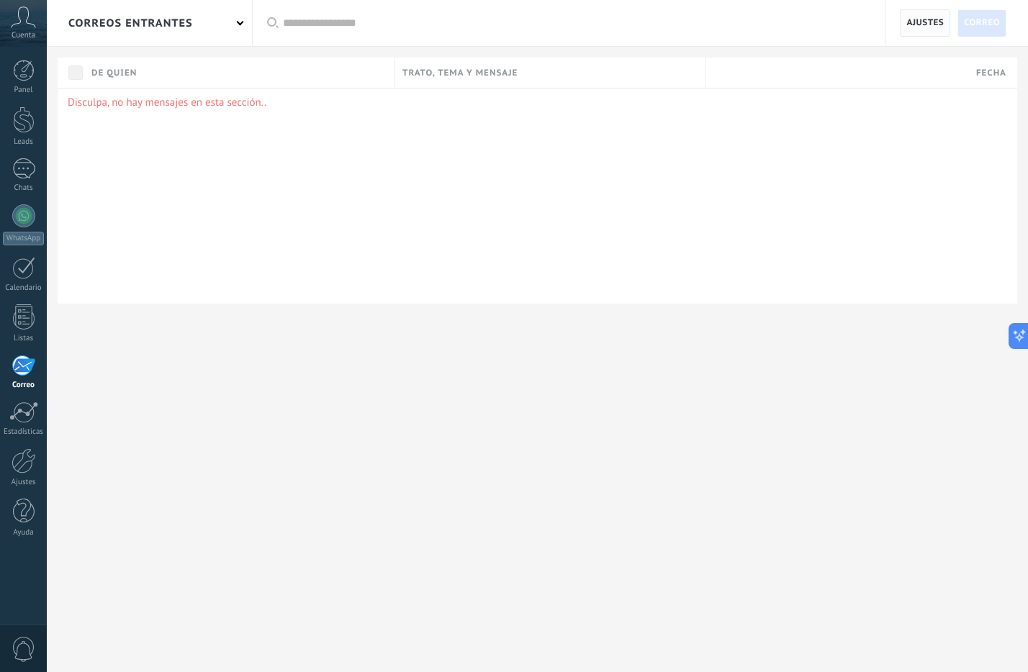
click at [918, 24] on span "Ajustes" at bounding box center [924, 23] width 37 height 26
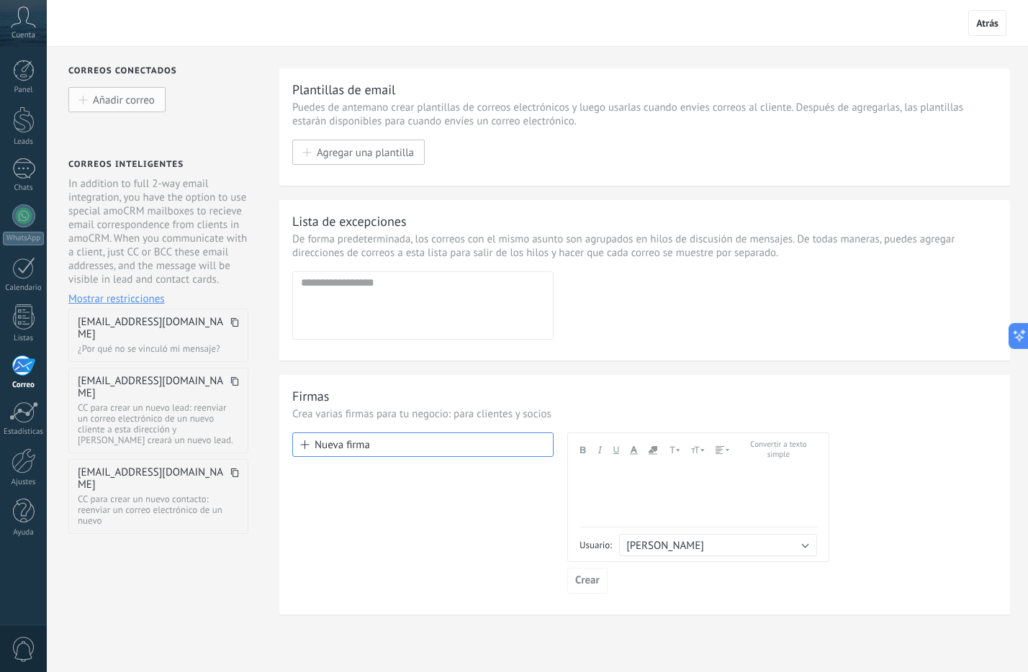
click at [143, 96] on span "Añadir correo" at bounding box center [124, 100] width 62 height 12
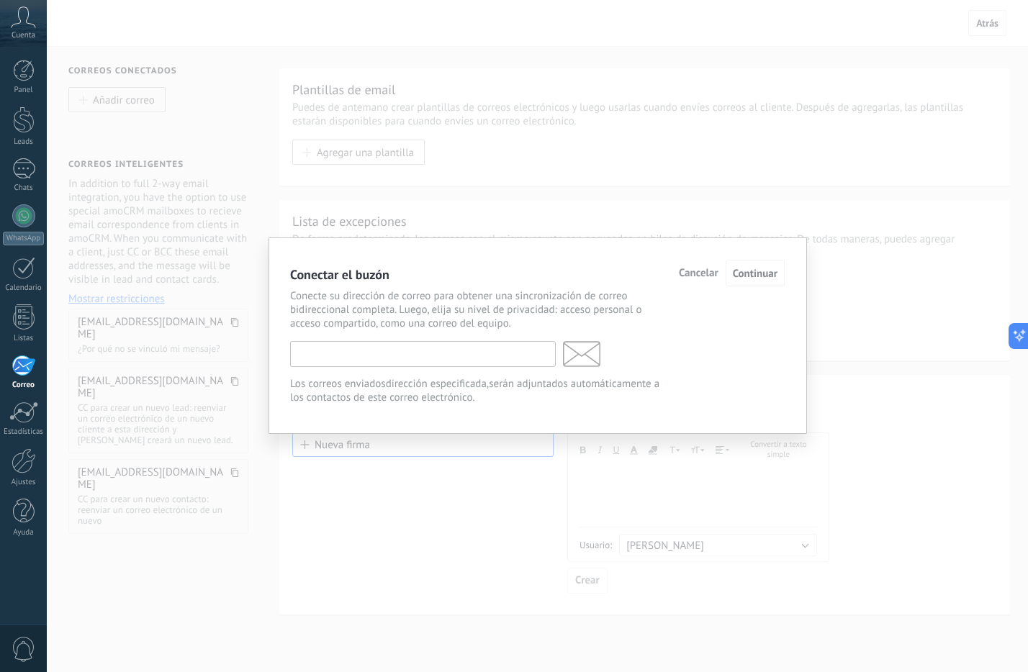
click at [459, 356] on input "text" at bounding box center [423, 354] width 266 height 26
click at [775, 160] on div "Conectar el buzón Cancelar Continuar Conecte su dirección de correo para obtene…" at bounding box center [537, 336] width 981 height 672
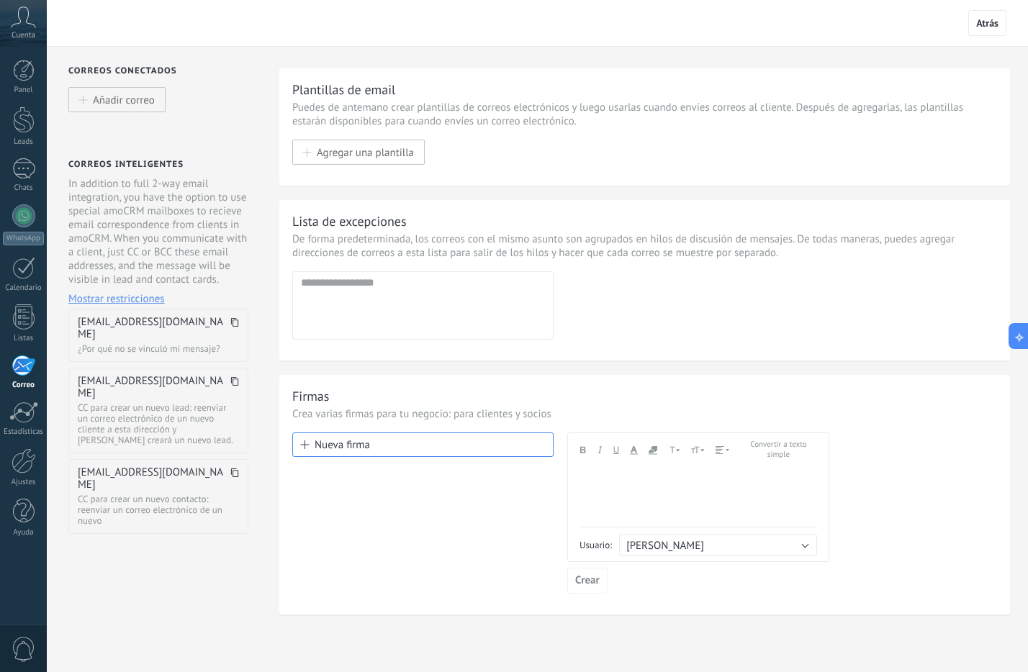
click at [32, 20] on icon at bounding box center [23, 17] width 25 height 22
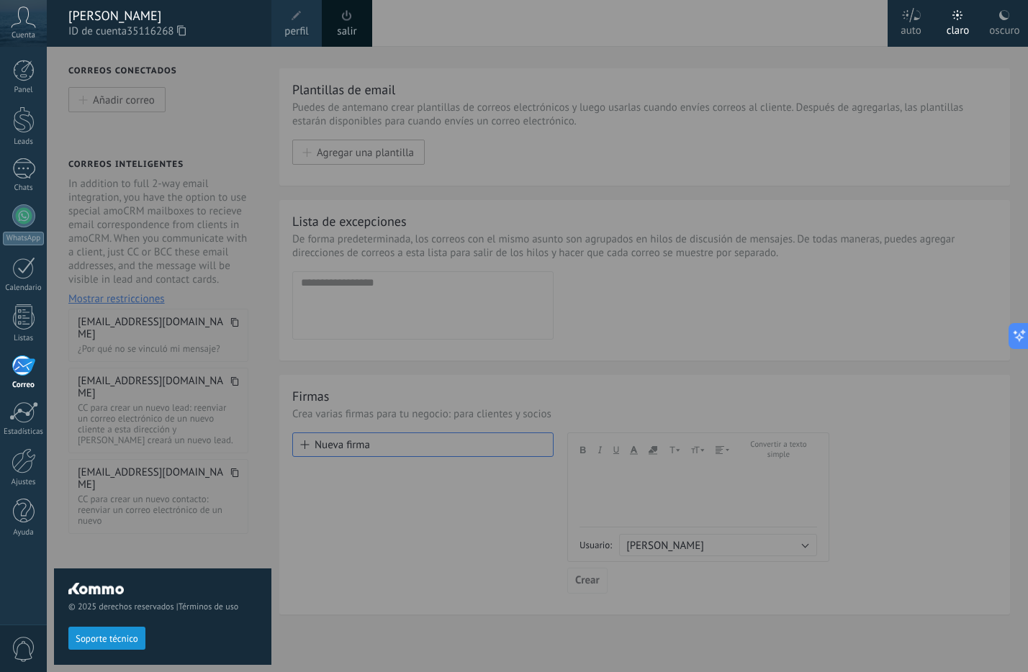
click at [289, 19] on span at bounding box center [297, 16] width 16 height 16
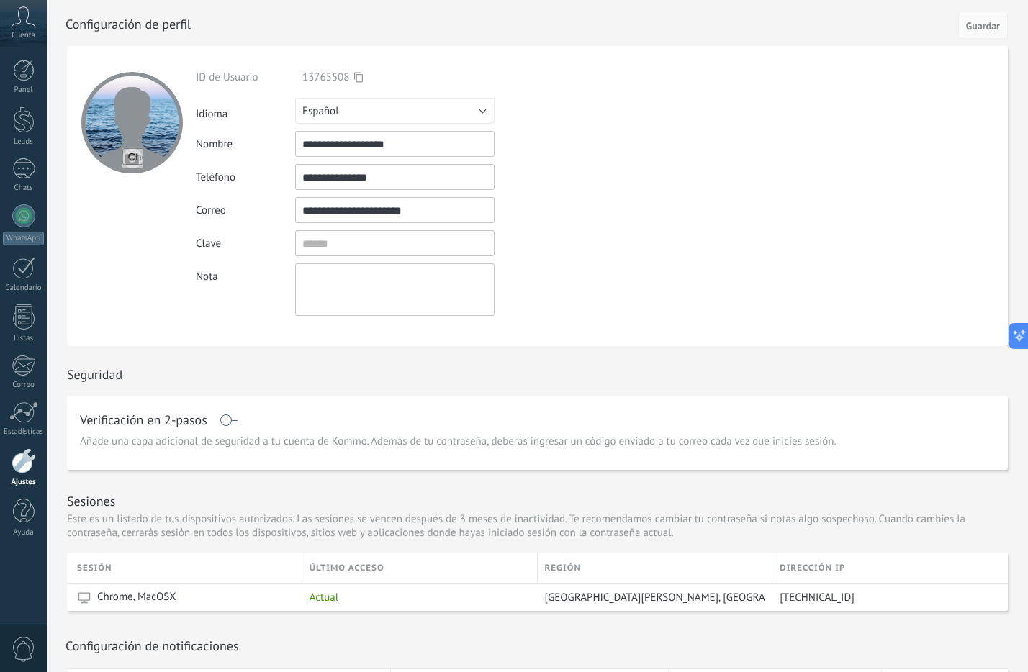
click at [128, 140] on div at bounding box center [131, 122] width 101 height 101
click at [130, 149] on input "file" at bounding box center [132, 158] width 20 height 20
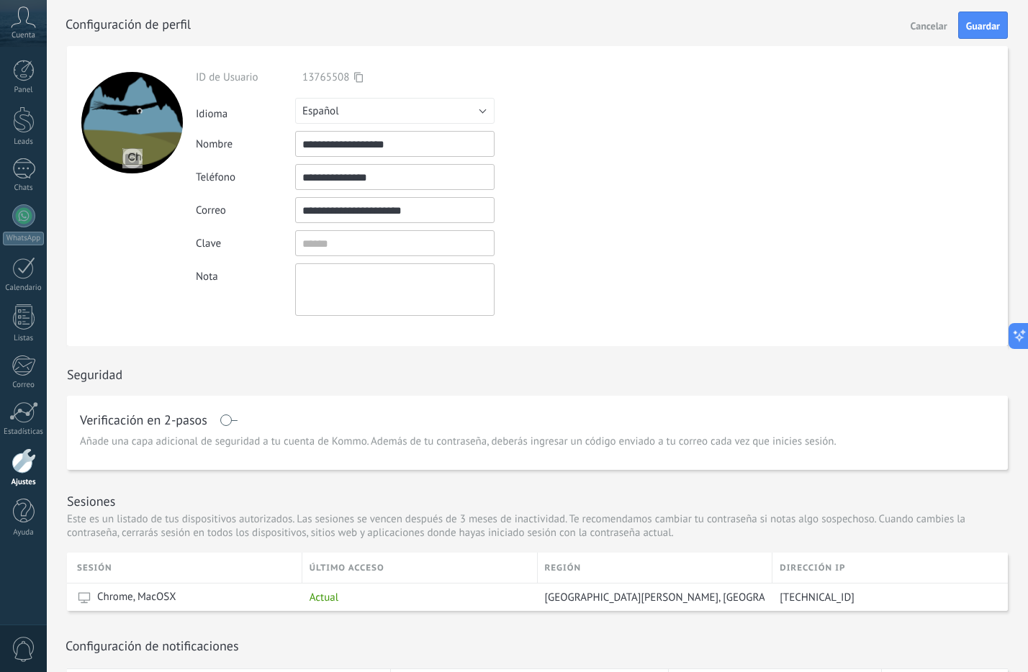
click at [140, 153] on input "file" at bounding box center [132, 158] width 20 height 20
type input "**********"
click at [373, 240] on input "textbox" at bounding box center [394, 243] width 199 height 26
click at [644, 240] on div "Clave" at bounding box center [428, 243] width 465 height 26
click at [978, 24] on span "Guardar" at bounding box center [983, 26] width 34 height 10
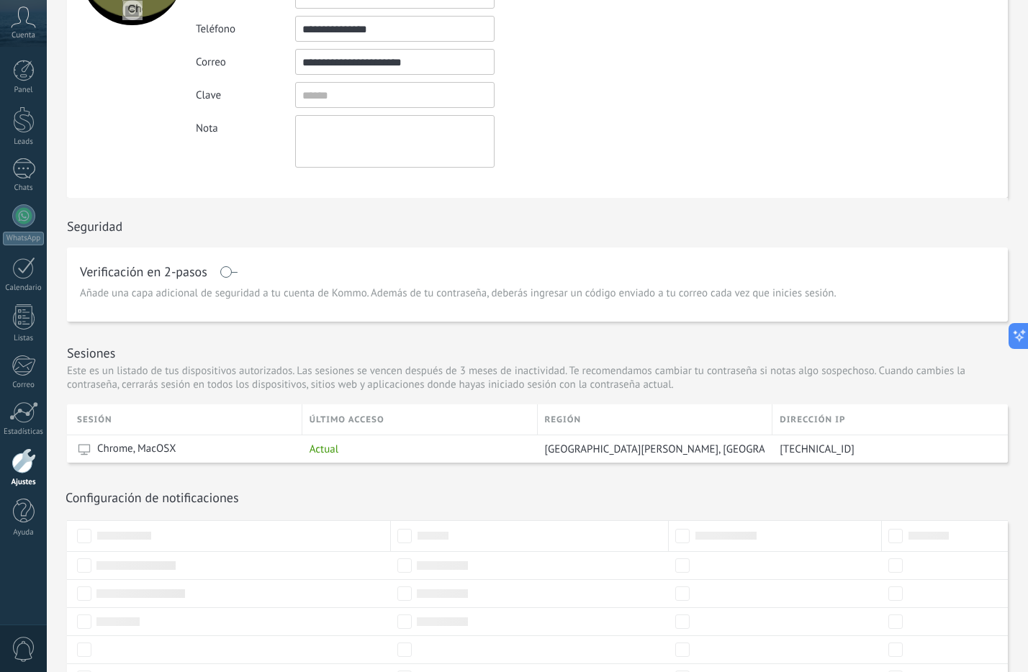
scroll to position [222, 0]
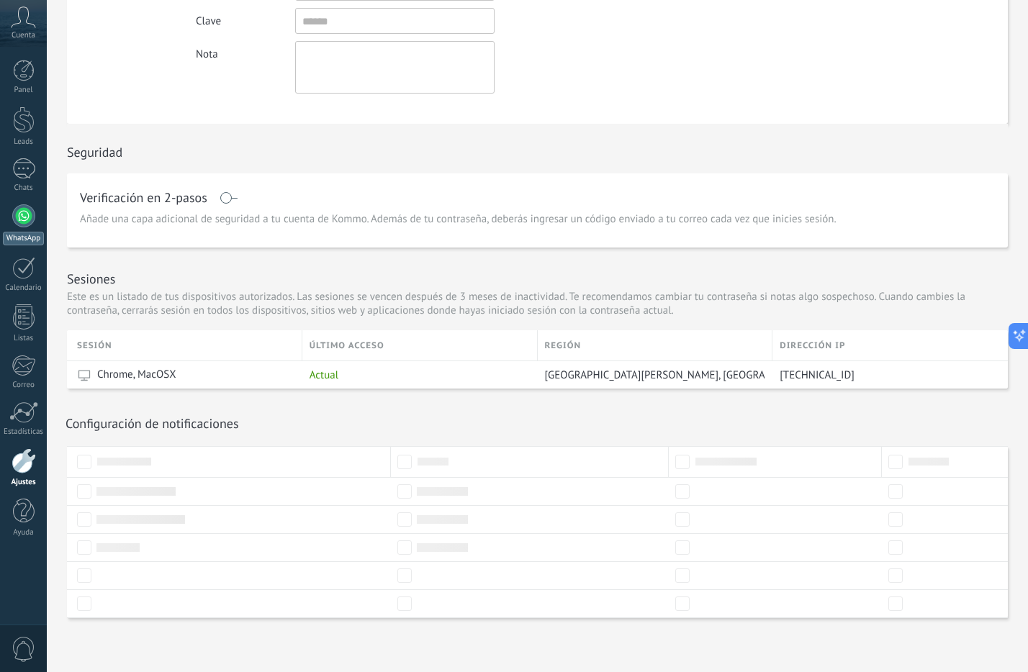
click at [25, 210] on div at bounding box center [23, 215] width 23 height 23
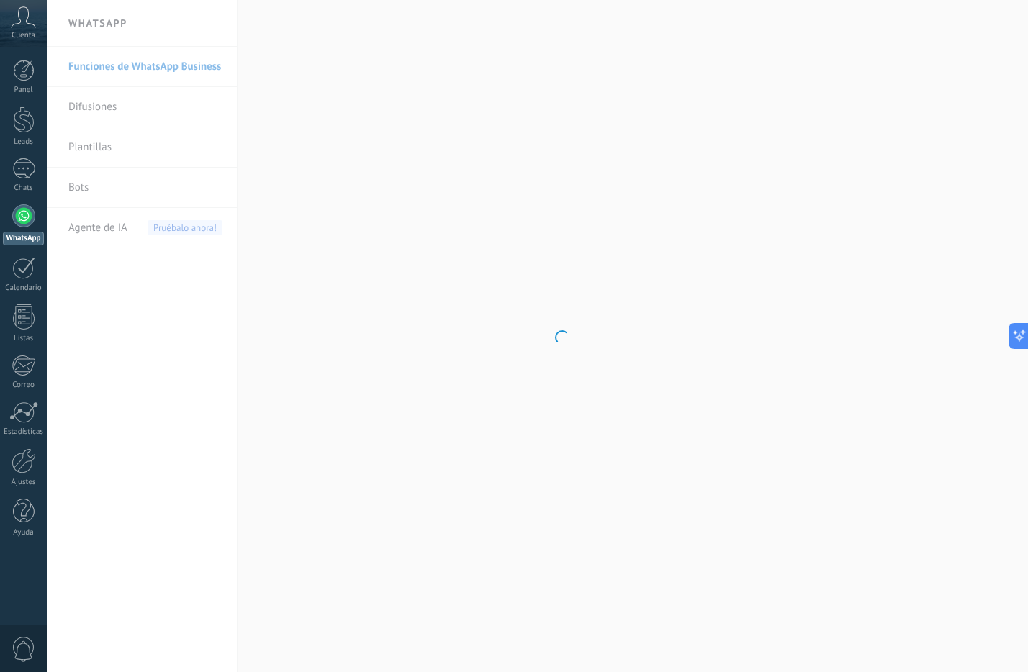
click at [20, 31] on span "Cuenta" at bounding box center [24, 35] width 24 height 9
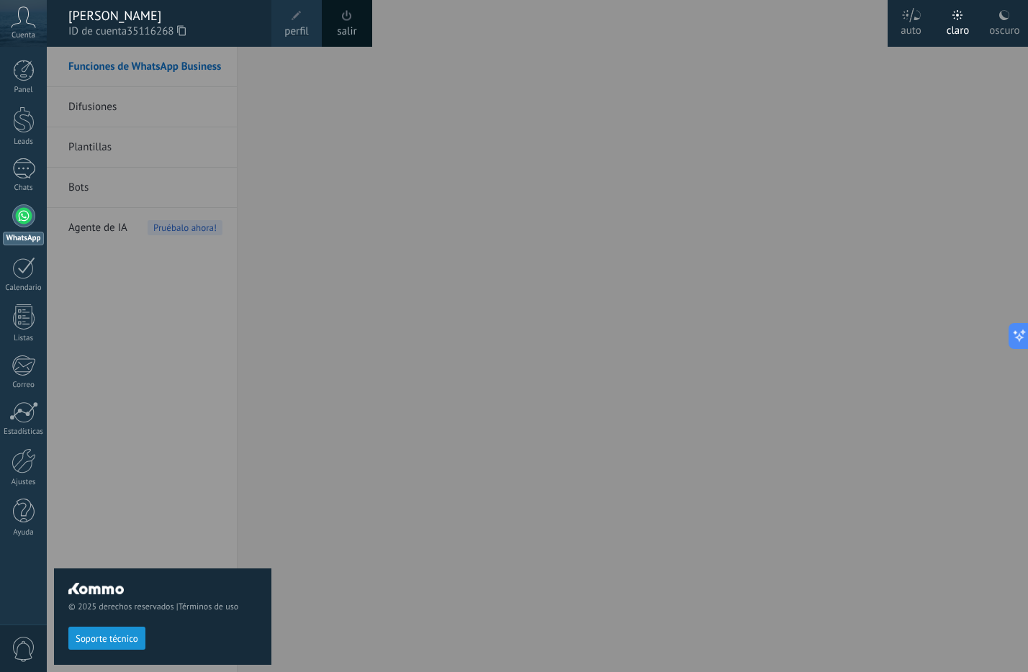
click at [146, 325] on div "© 2025 derechos reservados | Términos de uso Soporte técnico" at bounding box center [162, 360] width 217 height 626
click at [30, 120] on div at bounding box center [24, 120] width 22 height 27
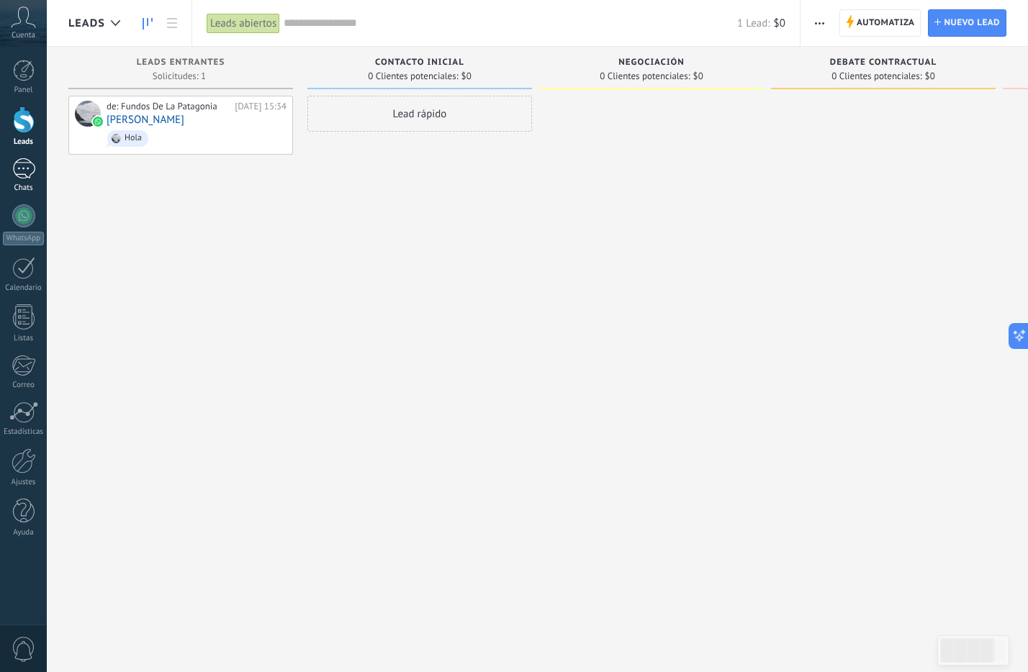
click at [23, 161] on div at bounding box center [23, 168] width 23 height 21
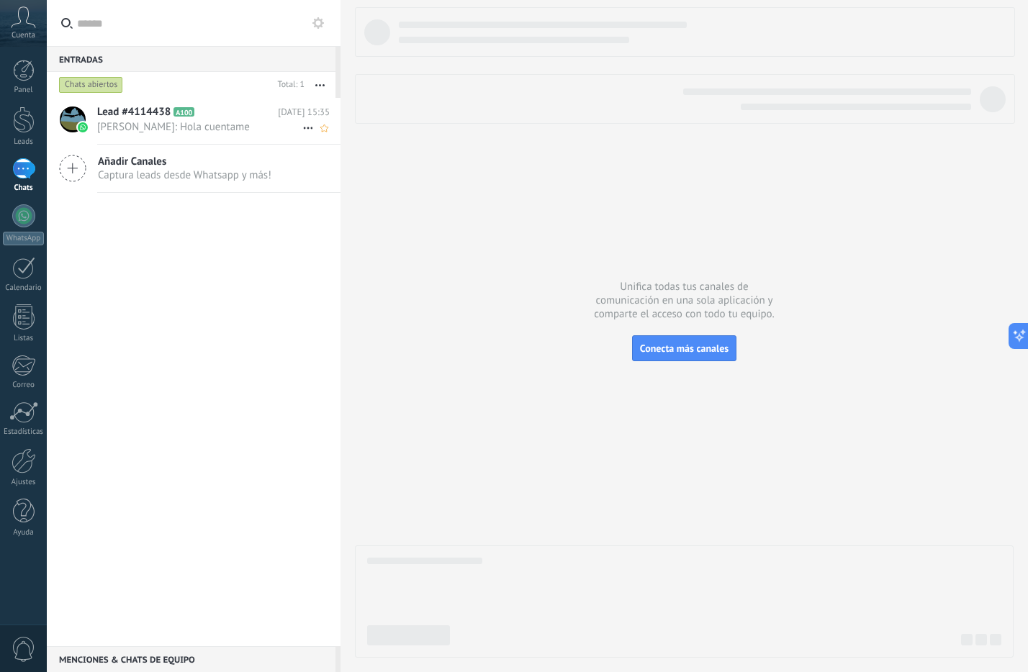
click at [156, 114] on span "Lead #4114438" at bounding box center [133, 112] width 73 height 14
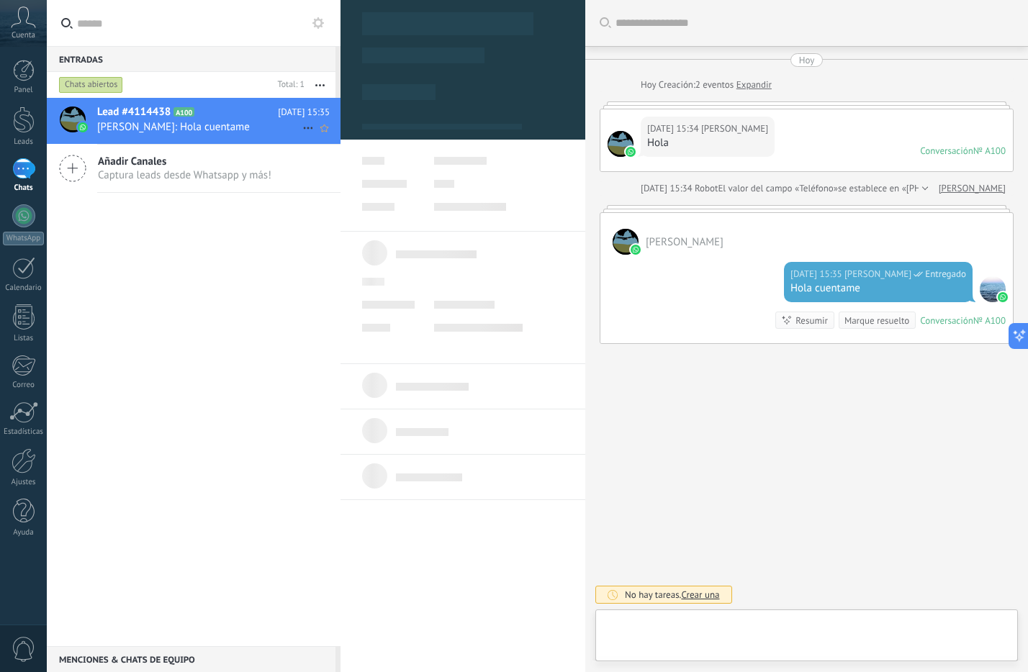
scroll to position [22, 0]
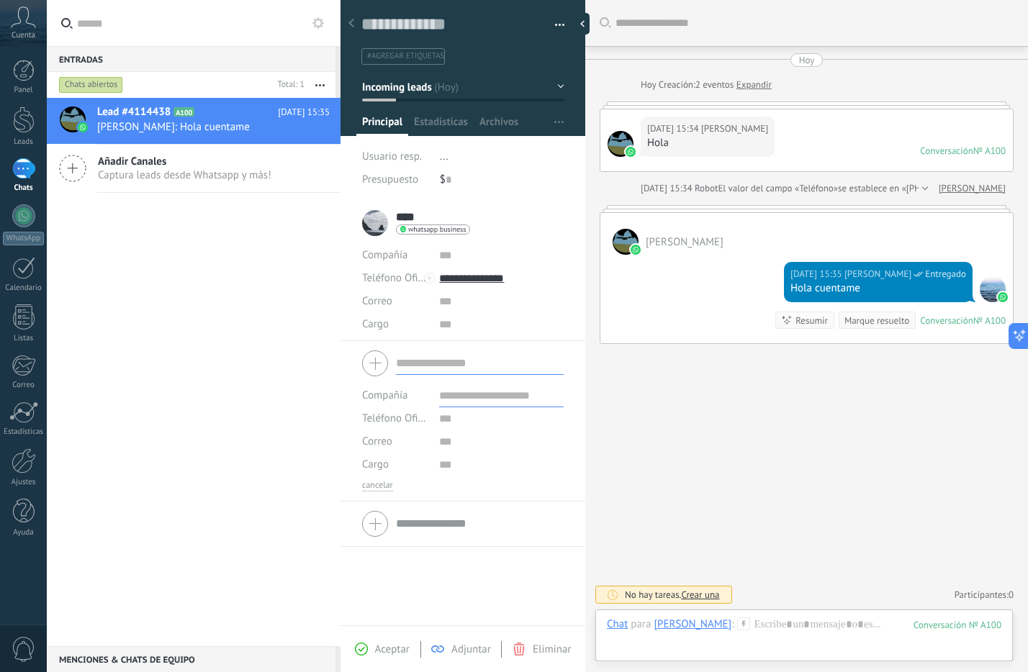
click at [423, 369] on form "Compañía Teléfono Oficina Ofic. directo Celular Fax Casa Otro Teléfono Oficina …" at bounding box center [463, 419] width 202 height 146
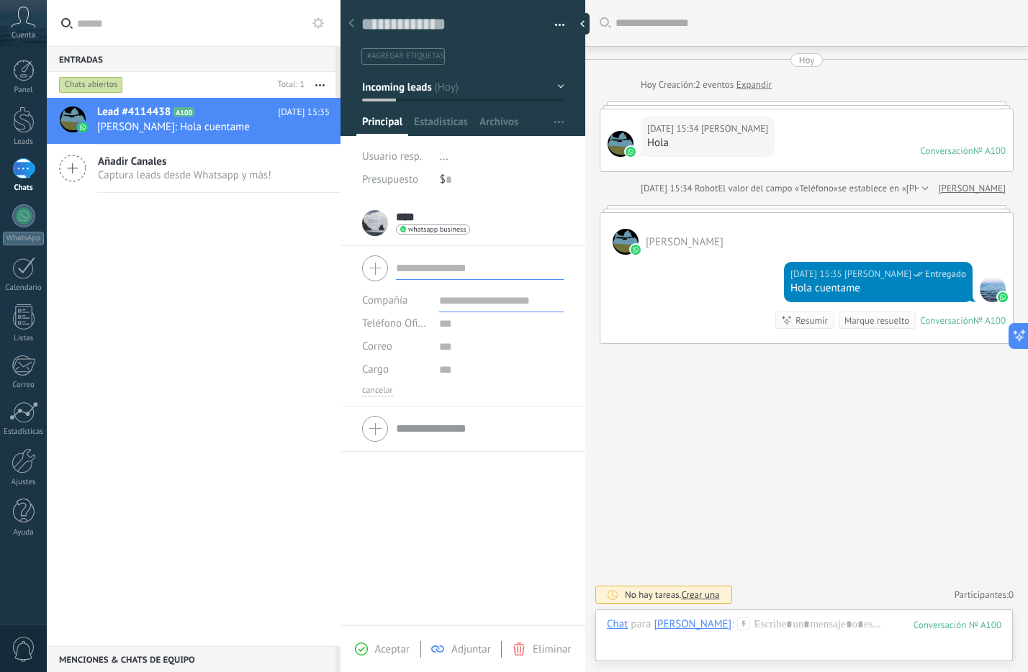
click at [646, 434] on div "Buscar Carga más [DATE] [DATE] Creación: 2 eventos Expandir [DATE] 15:34 [PERSO…" at bounding box center [806, 336] width 443 height 672
click at [459, 178] on div "$ 0" at bounding box center [502, 179] width 125 height 23
click at [383, 219] on div "**** [PERSON_NAME] **** [PERSON_NAME] Abrir detalle Copie el nombre Desatar Con…" at bounding box center [416, 223] width 108 height 36
click at [443, 302] on input "text" at bounding box center [501, 301] width 125 height 23
click at [440, 125] on span "Estadísticas" at bounding box center [441, 125] width 54 height 21
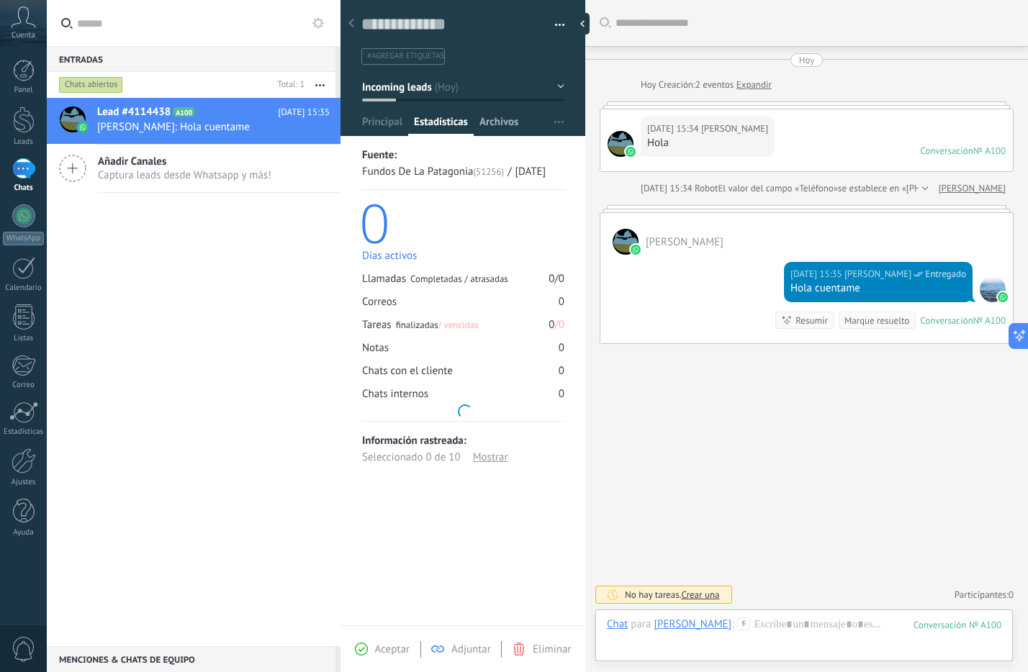
click at [492, 123] on span "Archivos" at bounding box center [498, 125] width 39 height 21
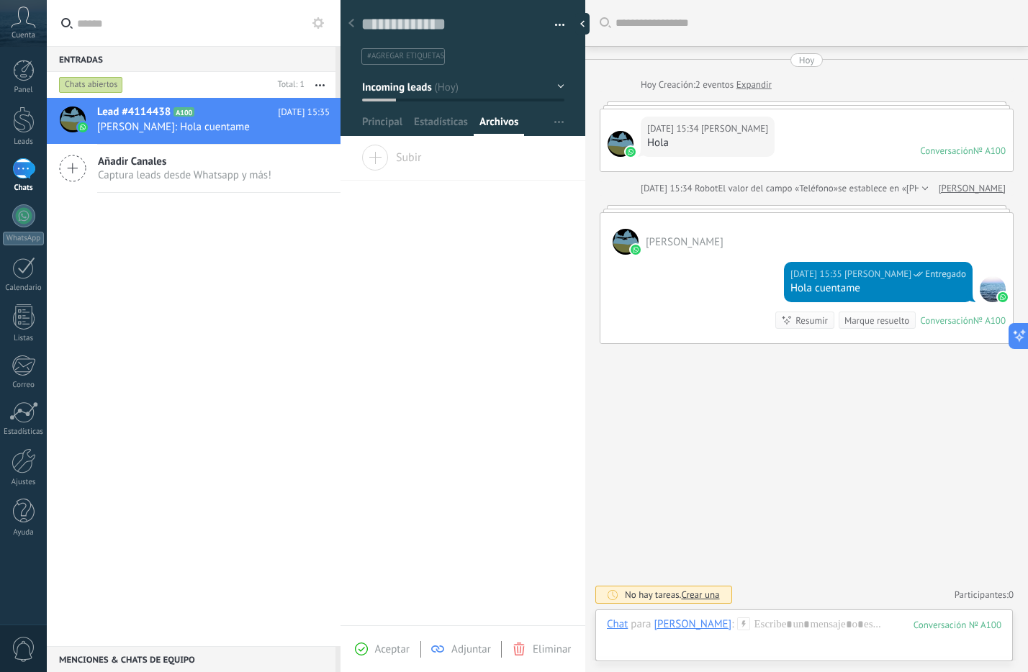
click at [461, 644] on span "Adjuntar" at bounding box center [471, 650] width 40 height 14
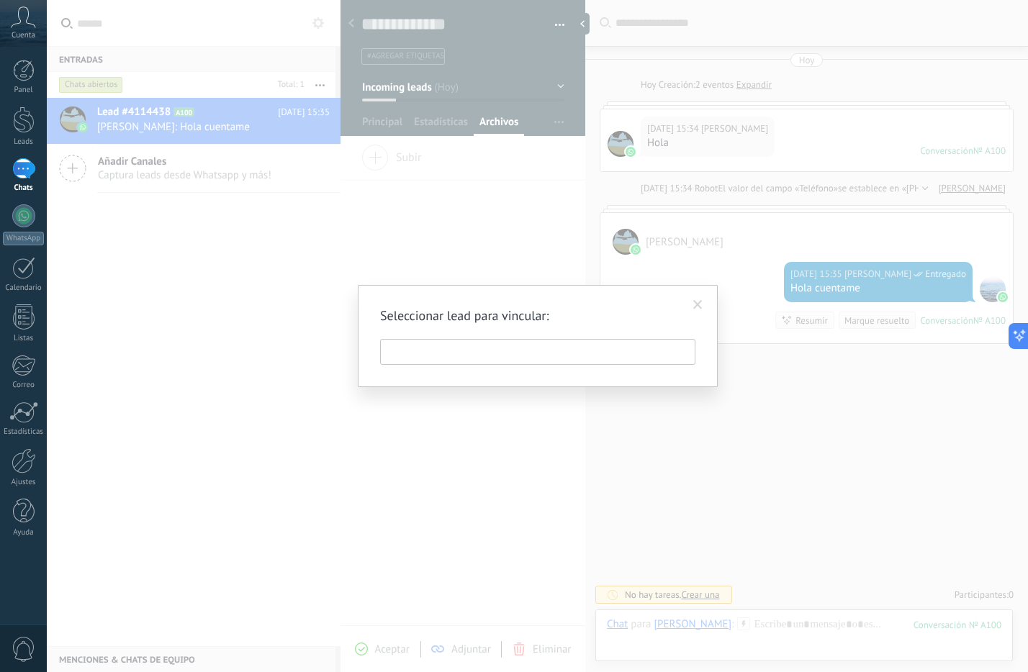
click at [501, 347] on input "text" at bounding box center [537, 352] width 315 height 26
click at [702, 302] on span at bounding box center [697, 305] width 9 height 10
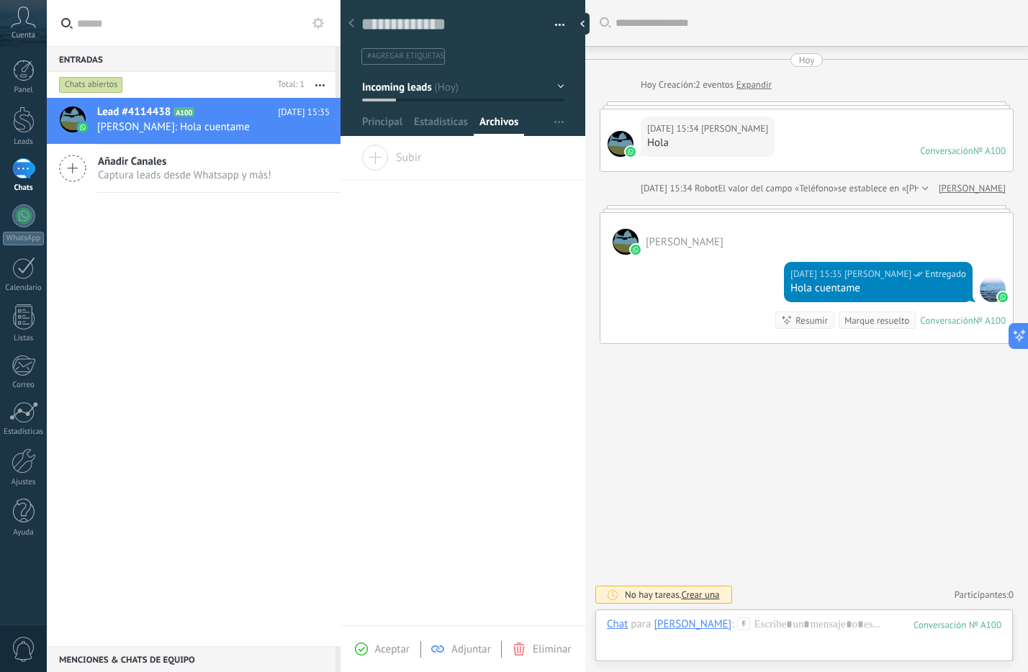
click at [454, 648] on span "Adjuntar" at bounding box center [471, 650] width 40 height 14
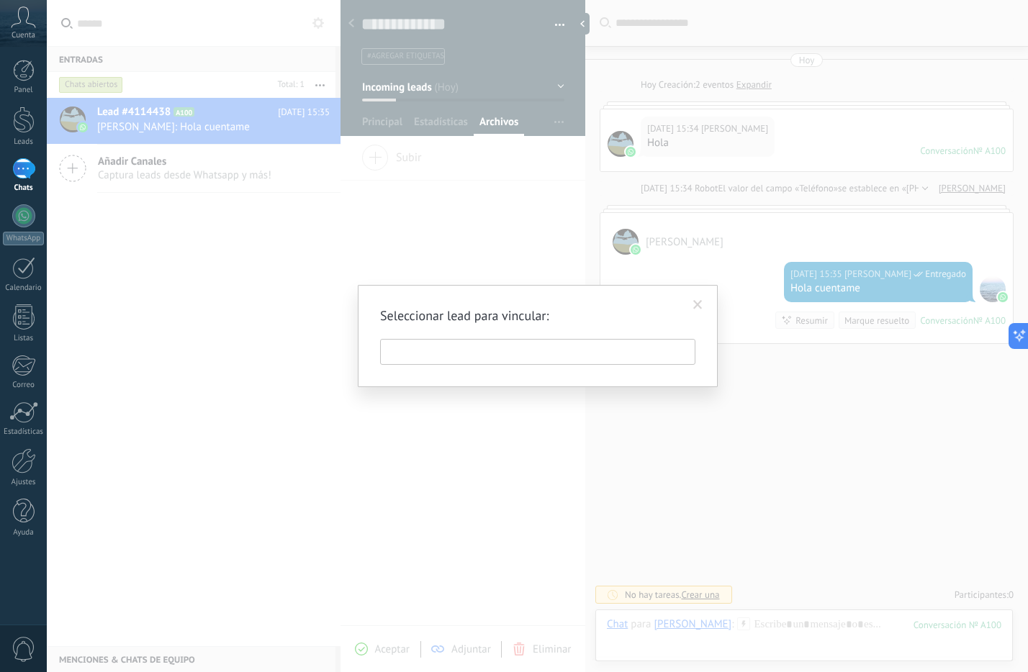
click at [473, 347] on input "text" at bounding box center [537, 352] width 315 height 26
click at [560, 488] on div "Seleccionar lead para vincular:" at bounding box center [537, 336] width 981 height 672
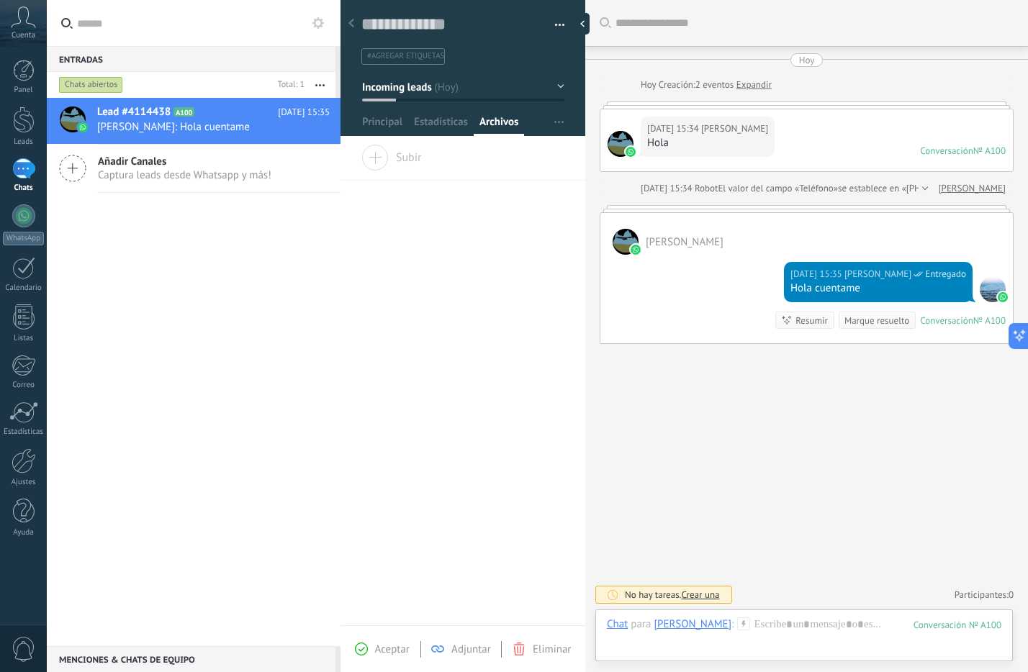
click at [841, 434] on div "Buscar Carga más [DATE] [DATE] Creación: 2 eventos Expandir [DATE] 15:34 [PERSO…" at bounding box center [806, 336] width 443 height 672
click at [880, 321] on div "Marque resuelto" at bounding box center [876, 321] width 65 height 14
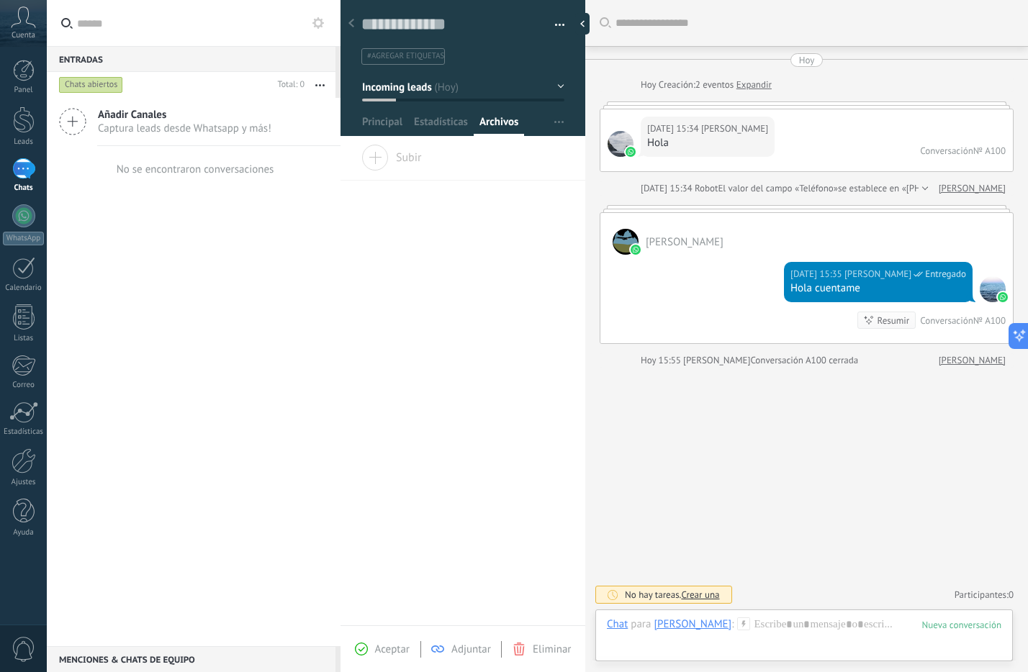
click at [111, 87] on div "Chats abiertos" at bounding box center [91, 84] width 64 height 17
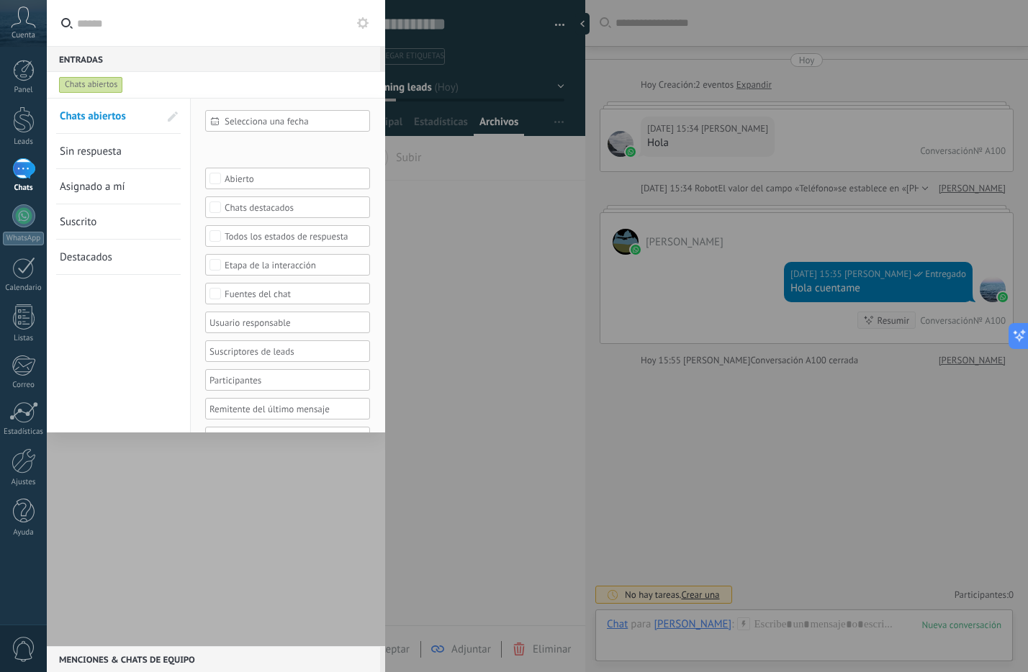
click at [105, 121] on span "Chats abiertos" at bounding box center [93, 116] width 66 height 14
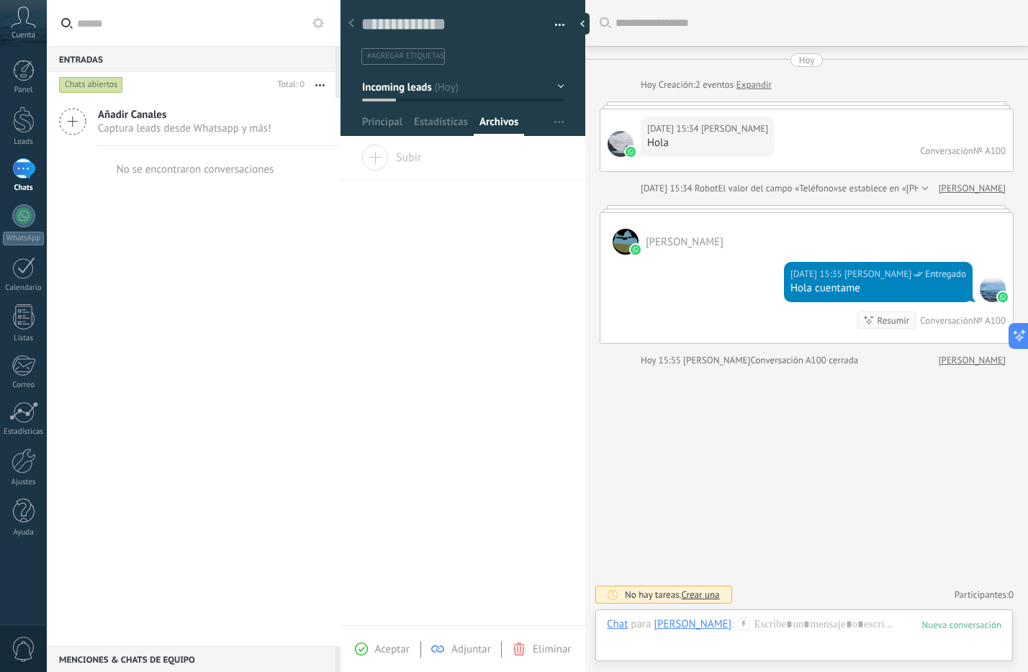
click at [107, 86] on div "Chats abiertos" at bounding box center [91, 84] width 64 height 17
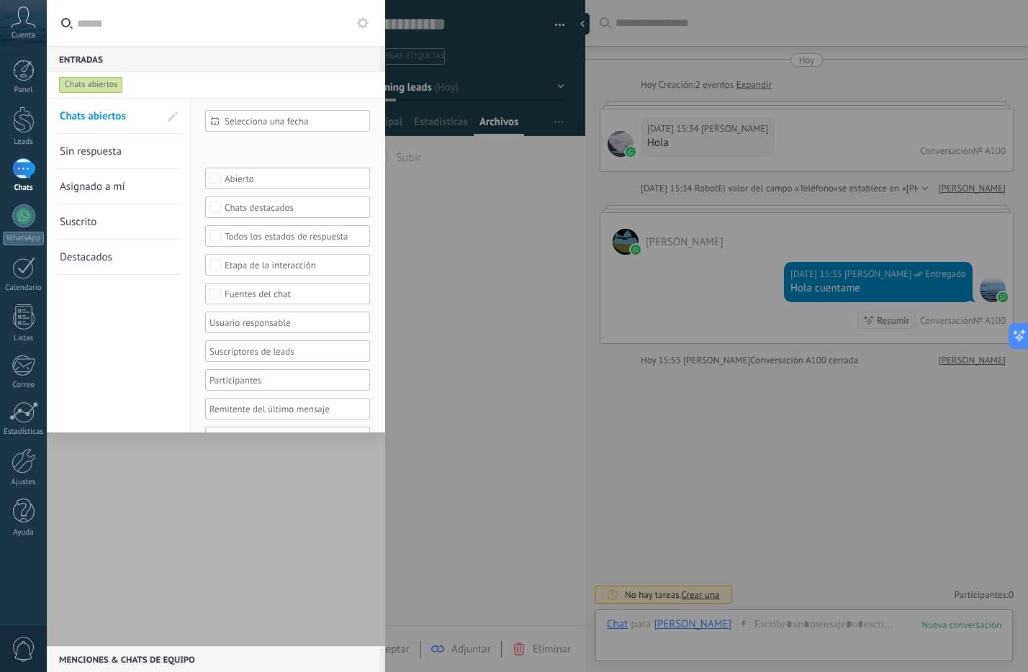
click at [177, 112] on span at bounding box center [173, 117] width 10 height 10
click at [177, 112] on span at bounding box center [171, 117] width 13 height 10
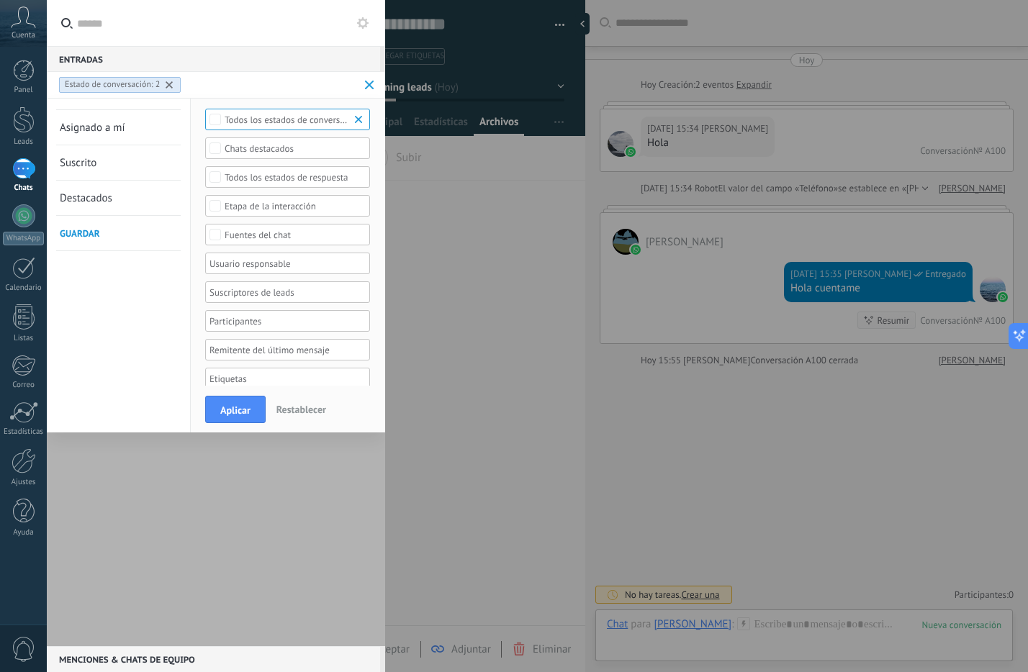
click at [255, 121] on div "Todos los estados de conversación" at bounding box center [288, 119] width 127 height 11
click at [251, 128] on label "Abierto" at bounding box center [287, 136] width 163 height 17
click at [254, 120] on div "Ninguno" at bounding box center [242, 120] width 34 height 10
click at [251, 407] on button "Aplicar" at bounding box center [235, 409] width 60 height 27
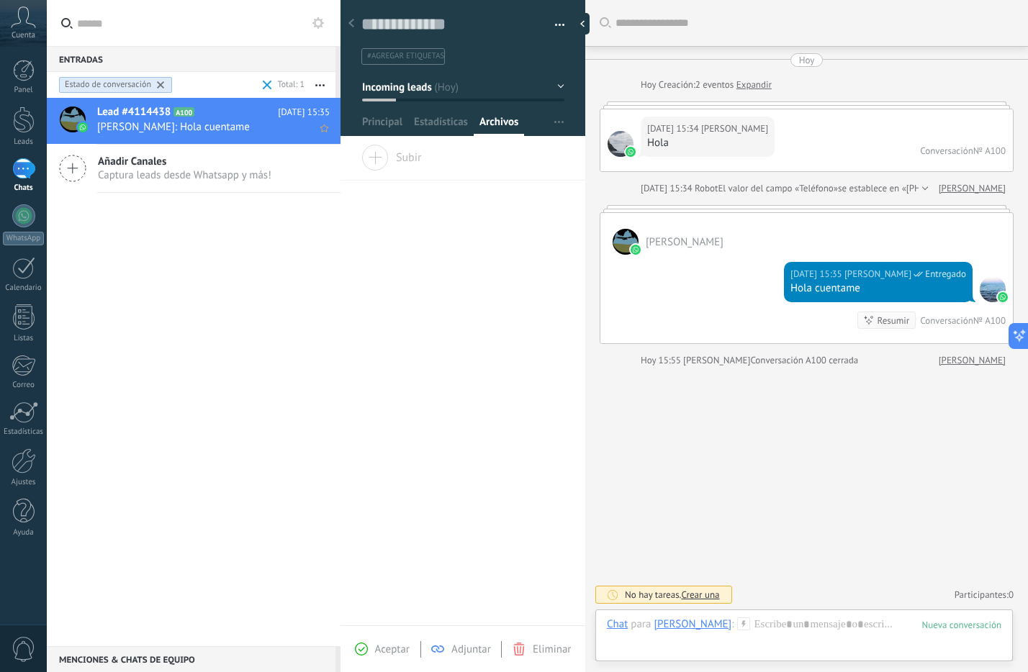
click at [163, 127] on span "[PERSON_NAME]: Hola cuentame" at bounding box center [199, 127] width 205 height 14
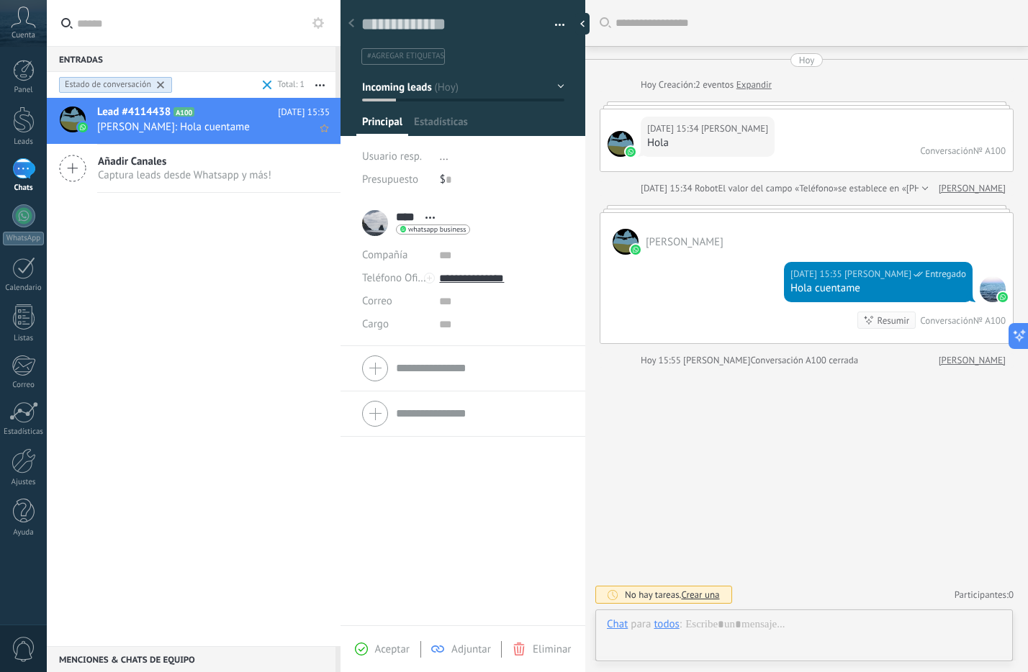
scroll to position [22, 0]
click at [26, 116] on div at bounding box center [24, 120] width 22 height 27
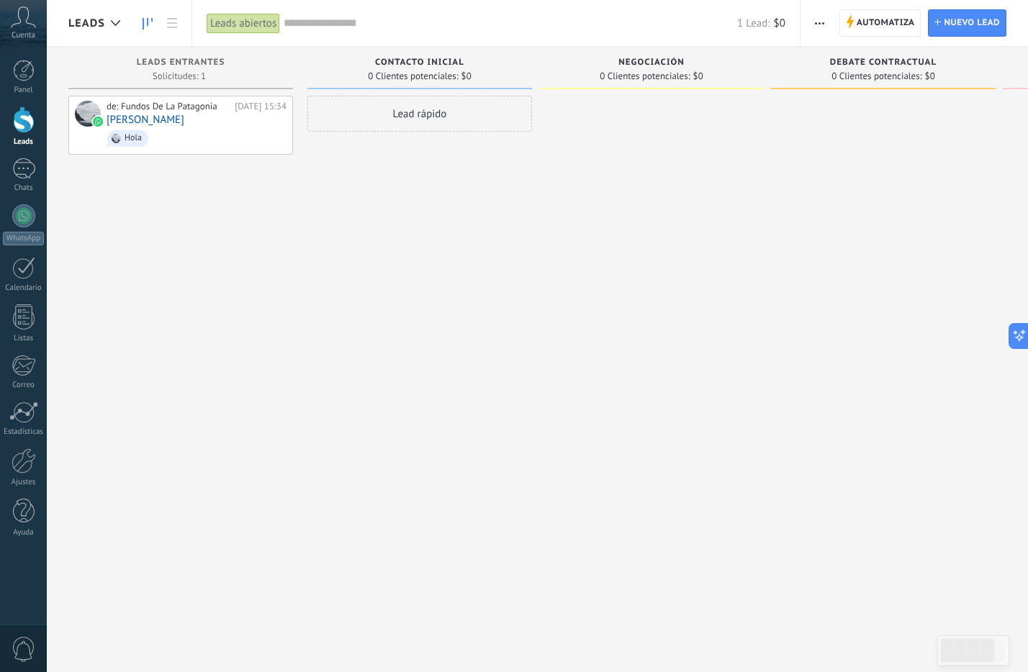
click at [25, 132] on div at bounding box center [24, 120] width 22 height 27
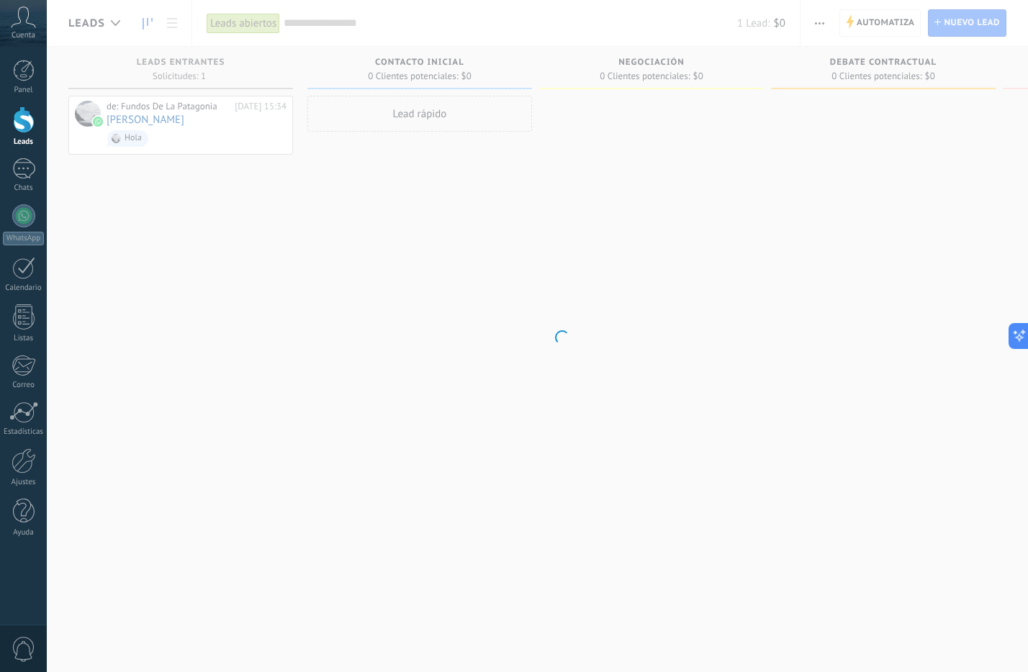
click at [25, 132] on div at bounding box center [24, 120] width 22 height 27
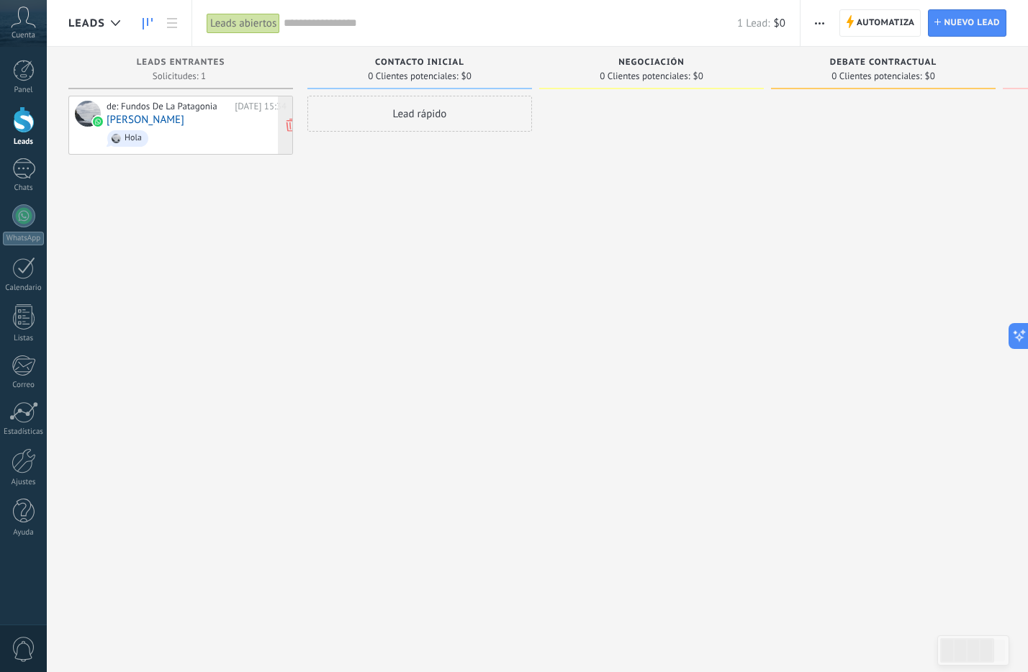
click at [143, 139] on div "Hola" at bounding box center [127, 138] width 41 height 17
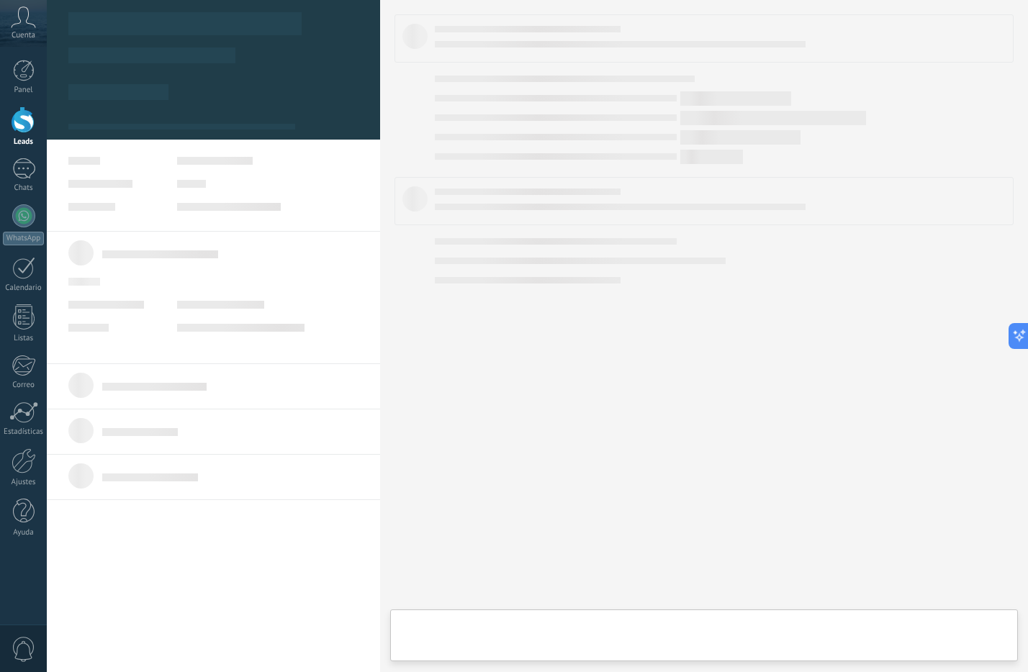
click at [143, 139] on div "Hola" at bounding box center [127, 138] width 41 height 17
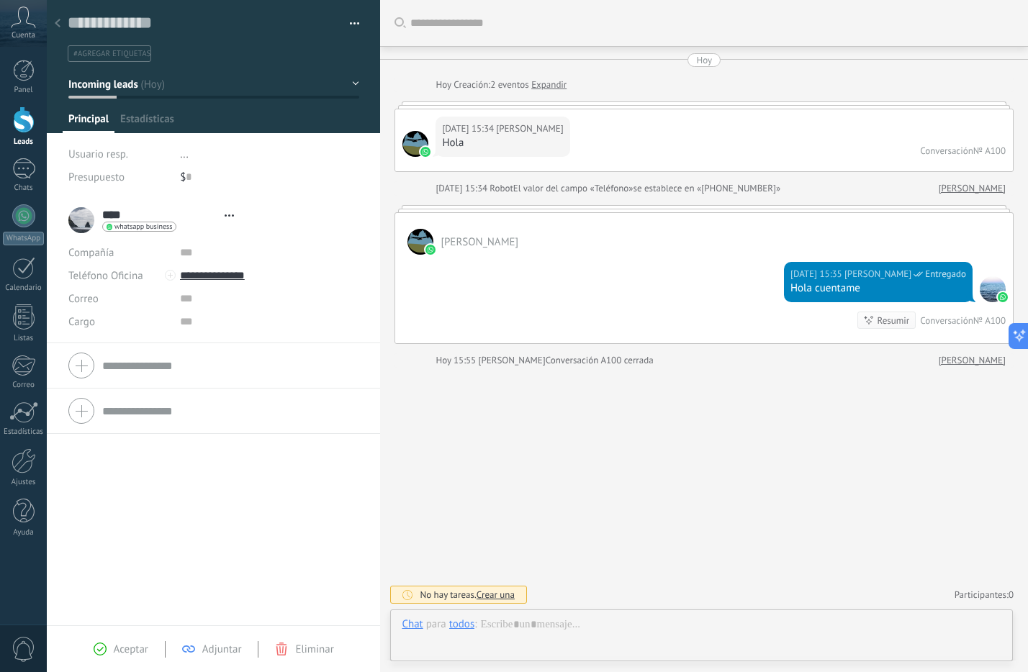
scroll to position [22, 0]
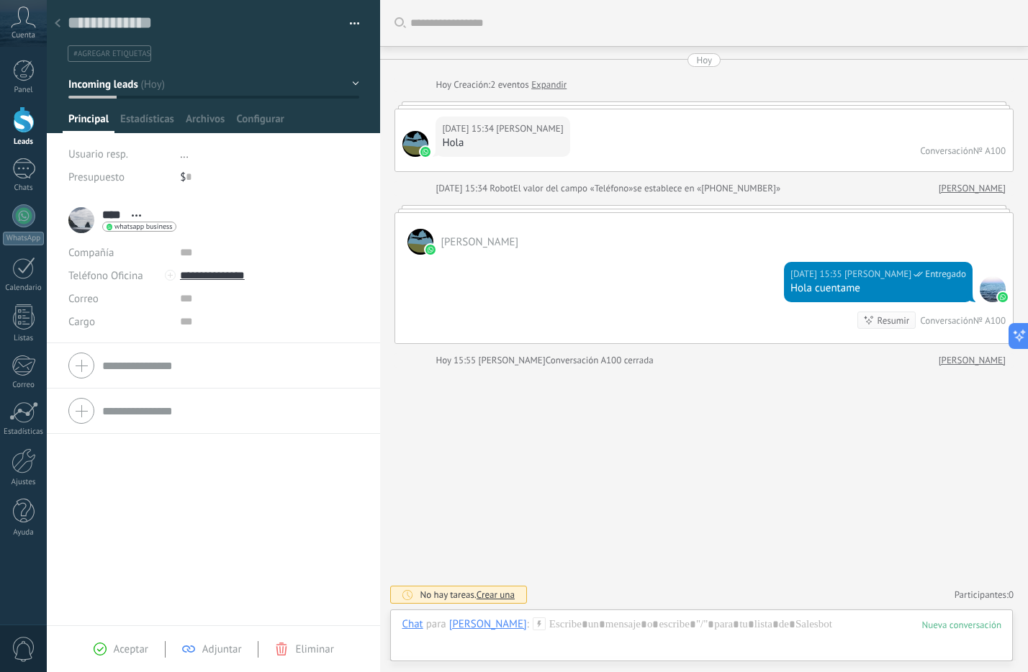
click at [354, 22] on button "button" at bounding box center [349, 24] width 21 height 22
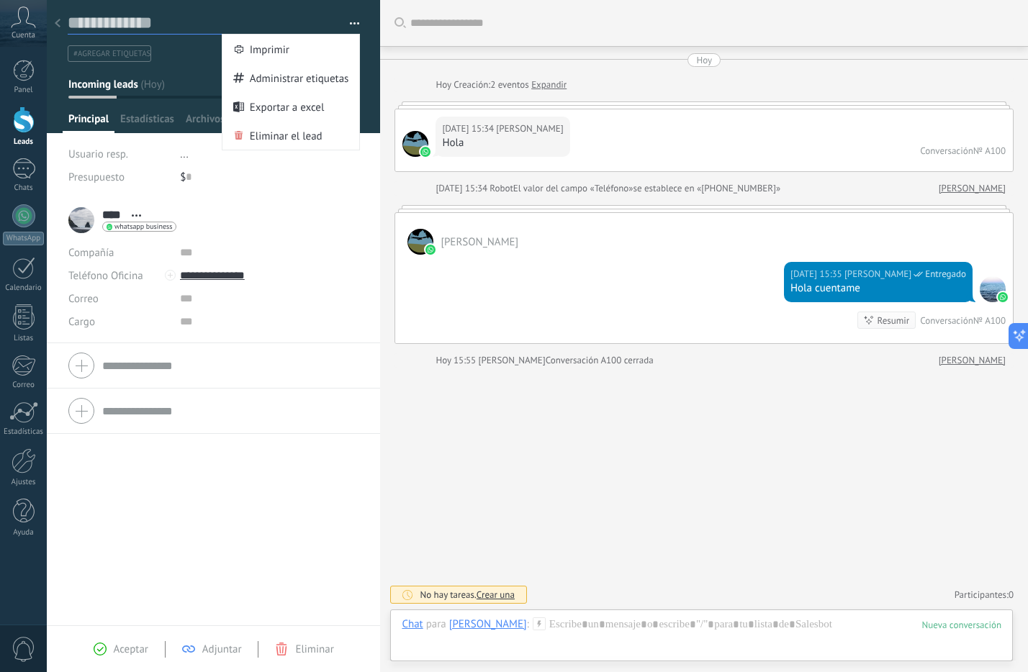
click at [114, 18] on textarea at bounding box center [203, 23] width 271 height 22
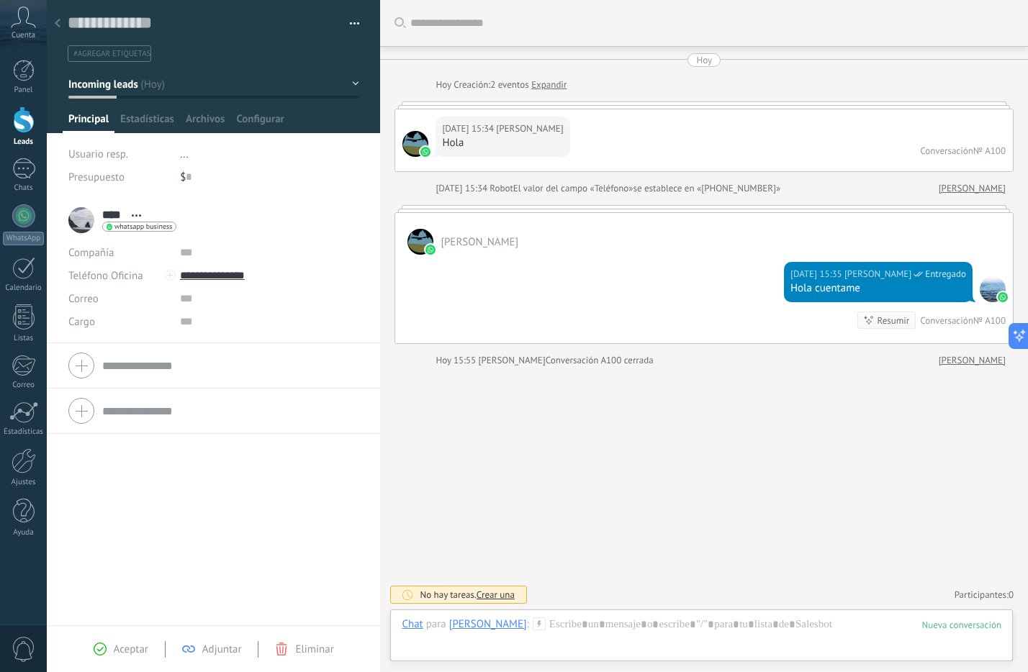
click at [135, 58] on span "#agregar etiquetas" at bounding box center [111, 54] width 77 height 10
click at [495, 430] on div "Buscar Carga más [DATE] [DATE] Creación: 2 eventos Expandir [DATE] 15:34 [PERSO…" at bounding box center [704, 336] width 648 height 672
click at [123, 81] on span "Incoming leads" at bounding box center [103, 85] width 70 height 14
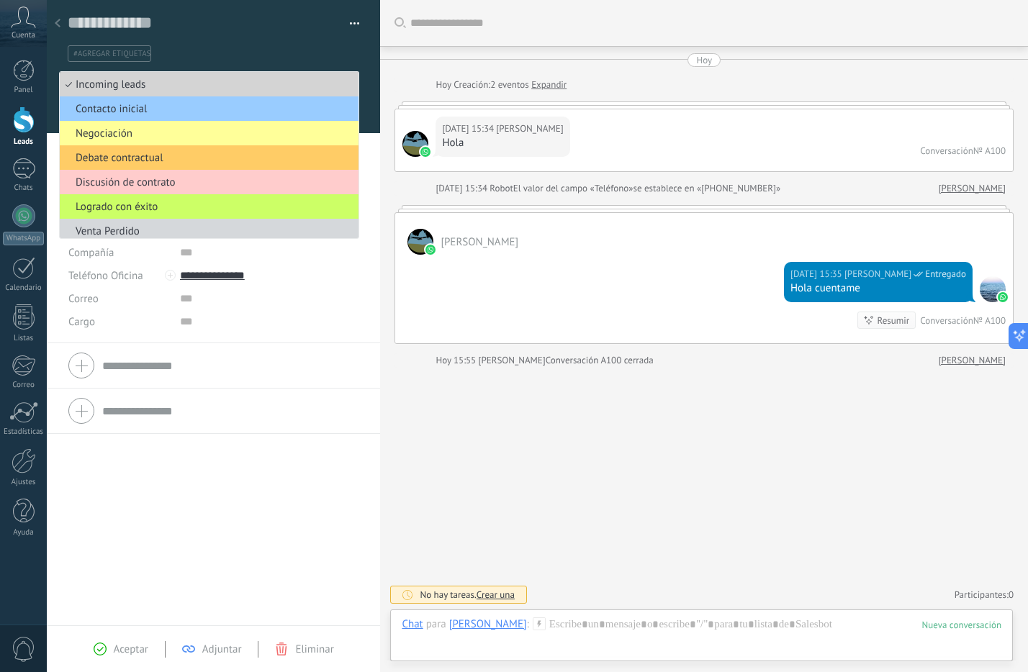
click at [129, 89] on span "Incoming leads" at bounding box center [207, 85] width 294 height 14
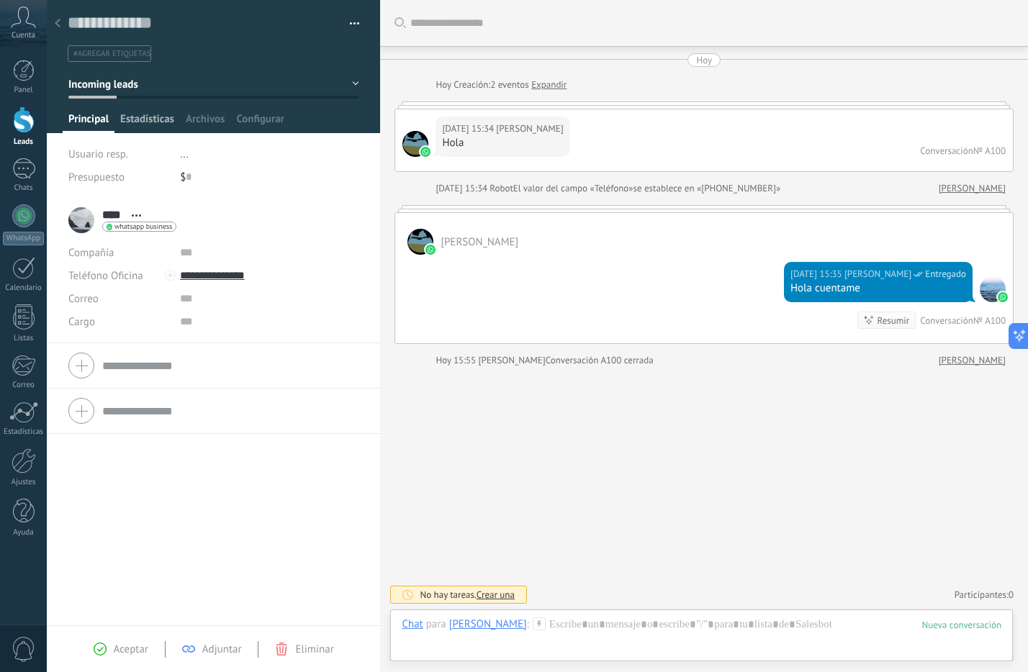
click at [136, 114] on span "Estadísticas" at bounding box center [147, 122] width 54 height 21
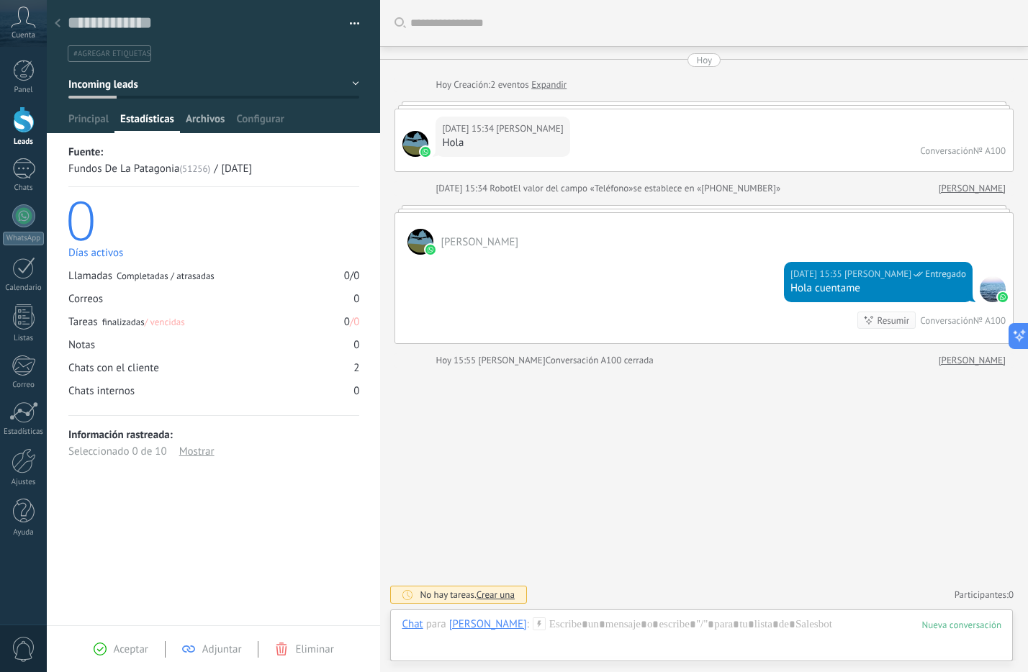
click at [220, 122] on span "Archivos" at bounding box center [205, 122] width 39 height 21
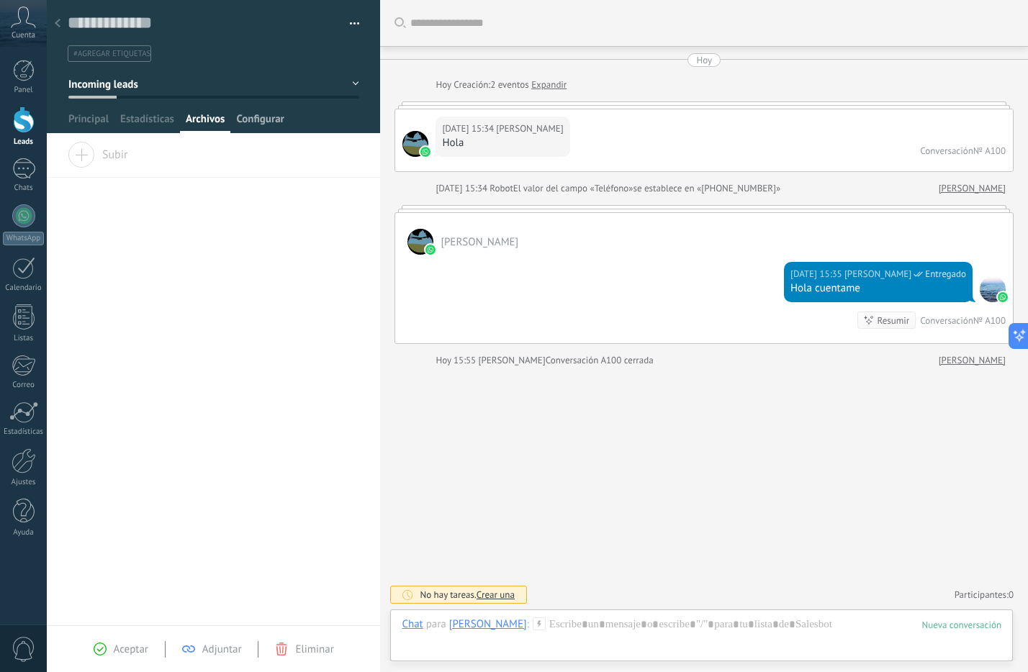
click at [245, 120] on span "Configurar" at bounding box center [260, 122] width 48 height 21
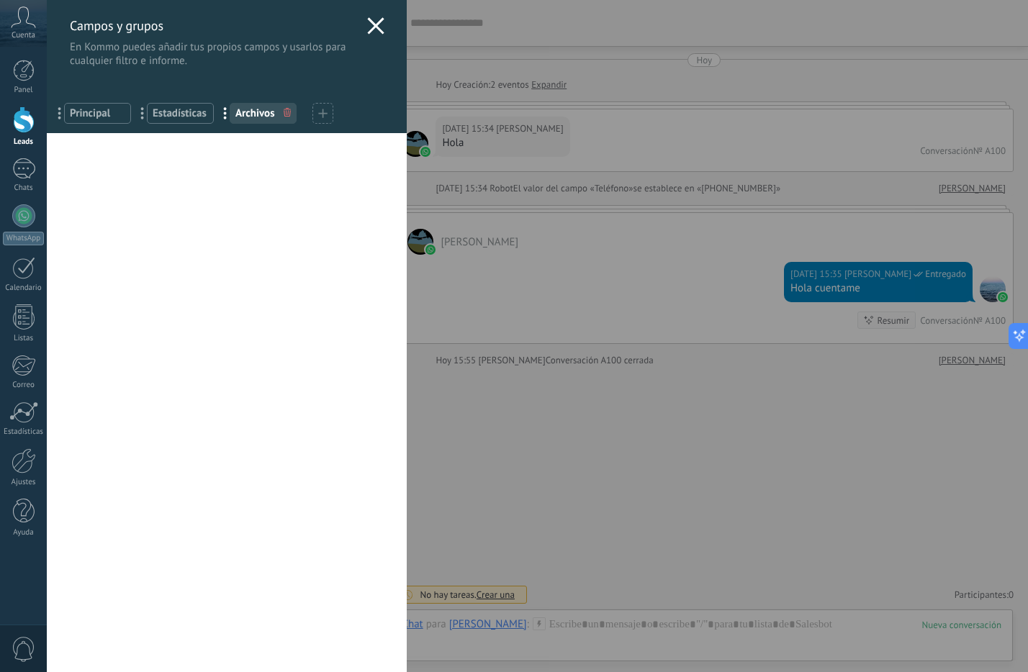
click at [369, 27] on use at bounding box center [375, 25] width 17 height 17
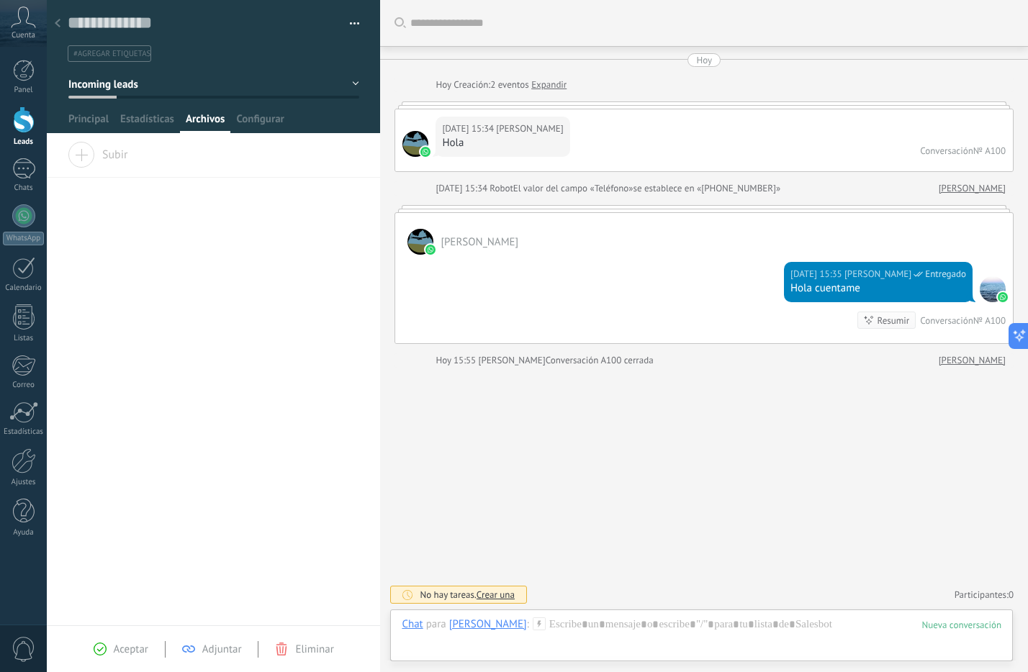
drag, startPoint x: 238, startPoint y: 227, endPoint x: 89, endPoint y: 199, distance: 151.6
click at [236, 227] on div "Arrastra y suelte los archivos aquí para adjuntarlos. Suelte el botón del ratón…" at bounding box center [213, 383] width 333 height 483
click at [27, 129] on div at bounding box center [24, 120] width 22 height 27
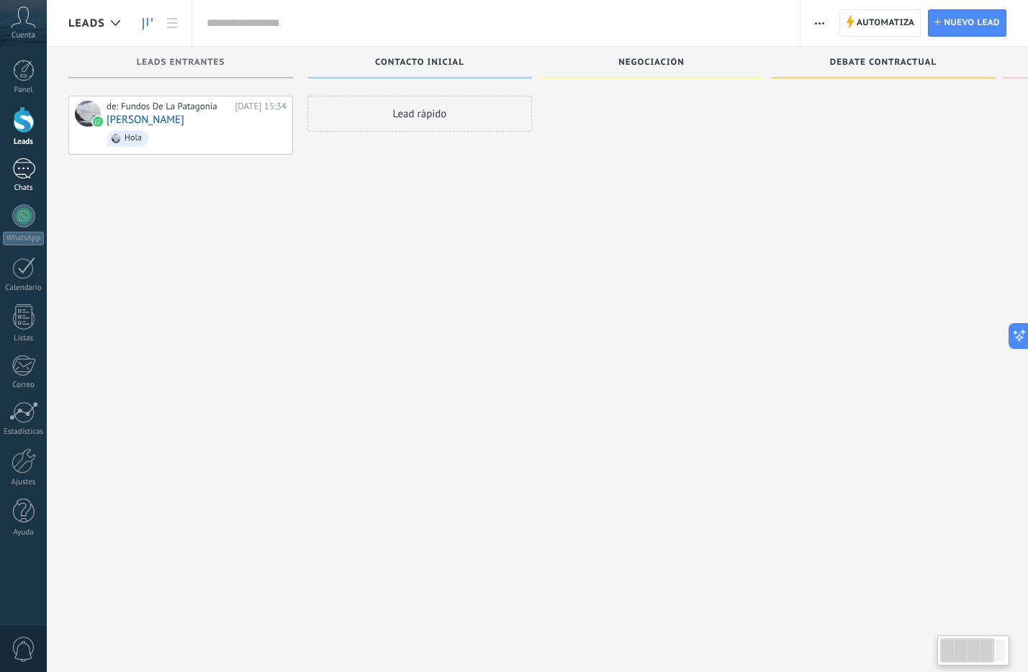
click at [29, 166] on div at bounding box center [23, 168] width 23 height 21
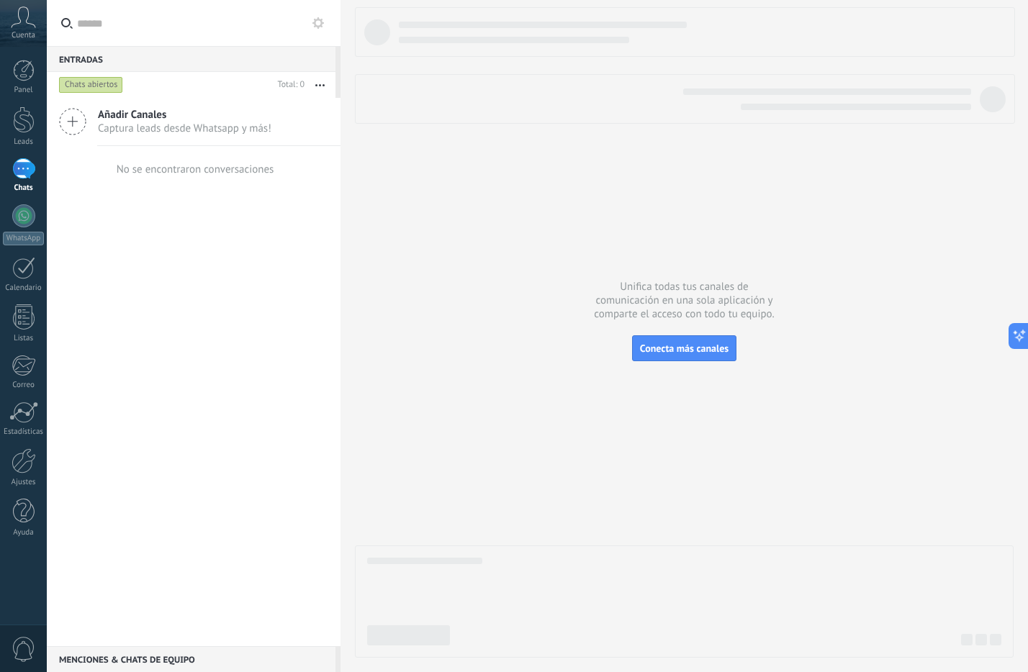
click at [90, 83] on div "Chats abiertos" at bounding box center [91, 84] width 64 height 17
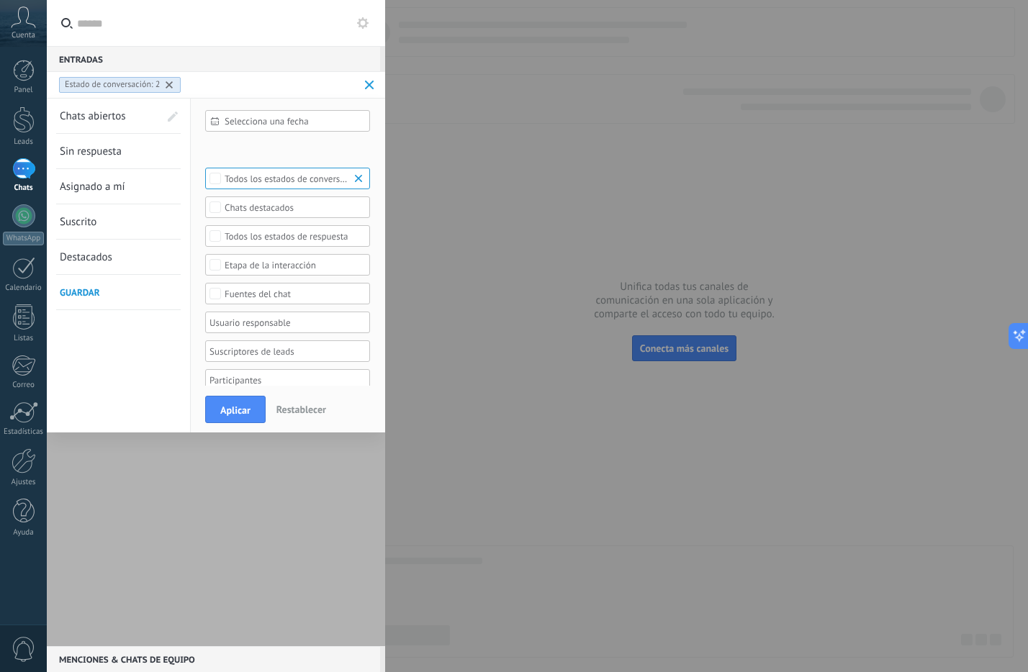
click at [245, 410] on span "Aplicar" at bounding box center [235, 410] width 30 height 10
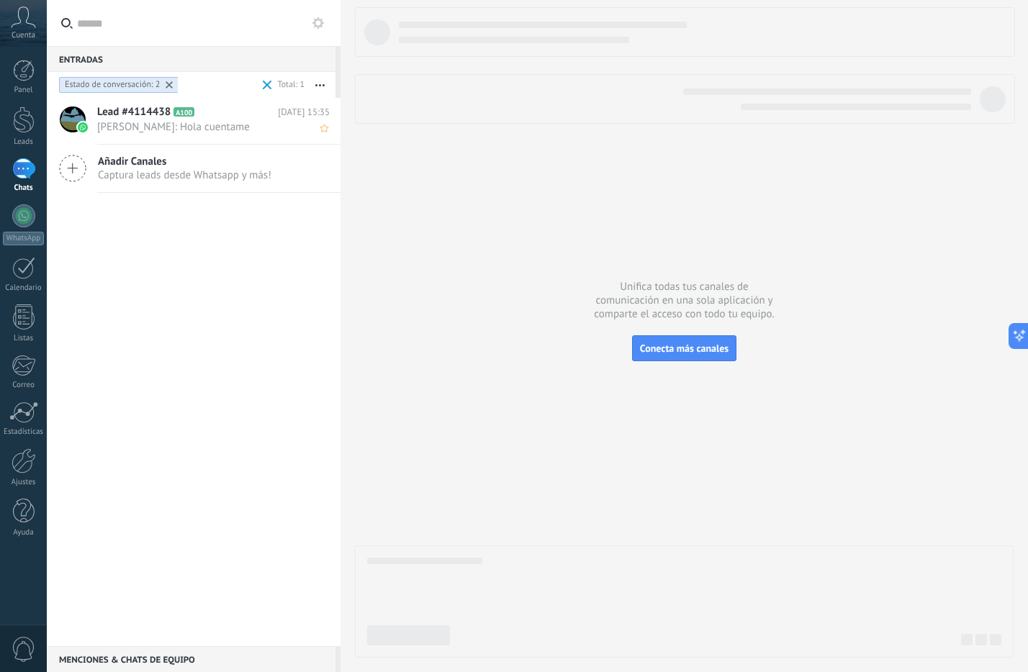
click at [317, 117] on span "[DATE] 15:35" at bounding box center [304, 112] width 52 height 14
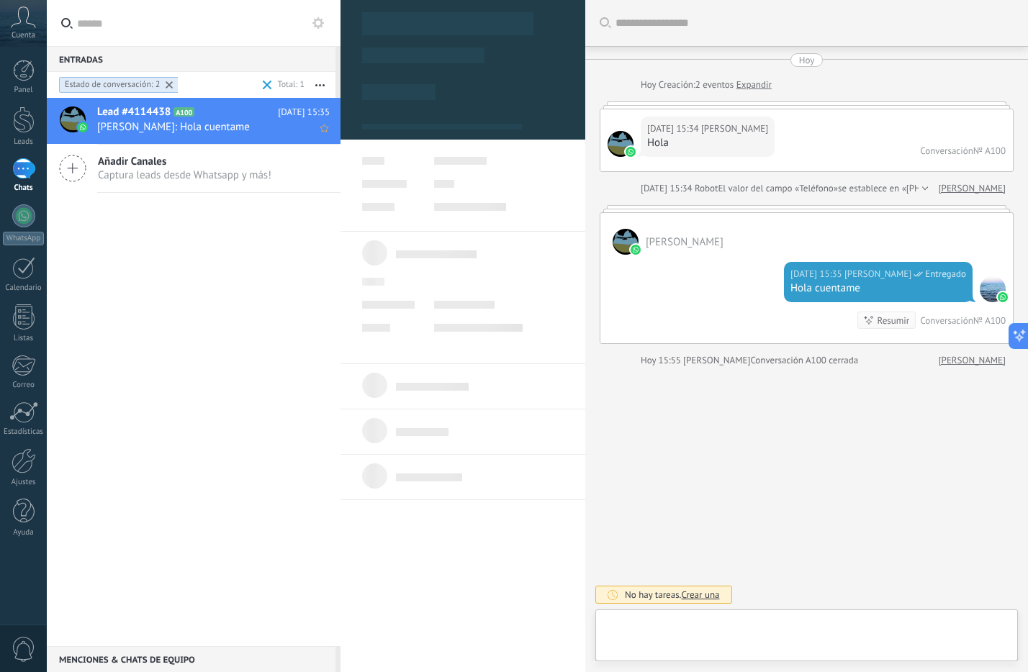
type textarea "**********"
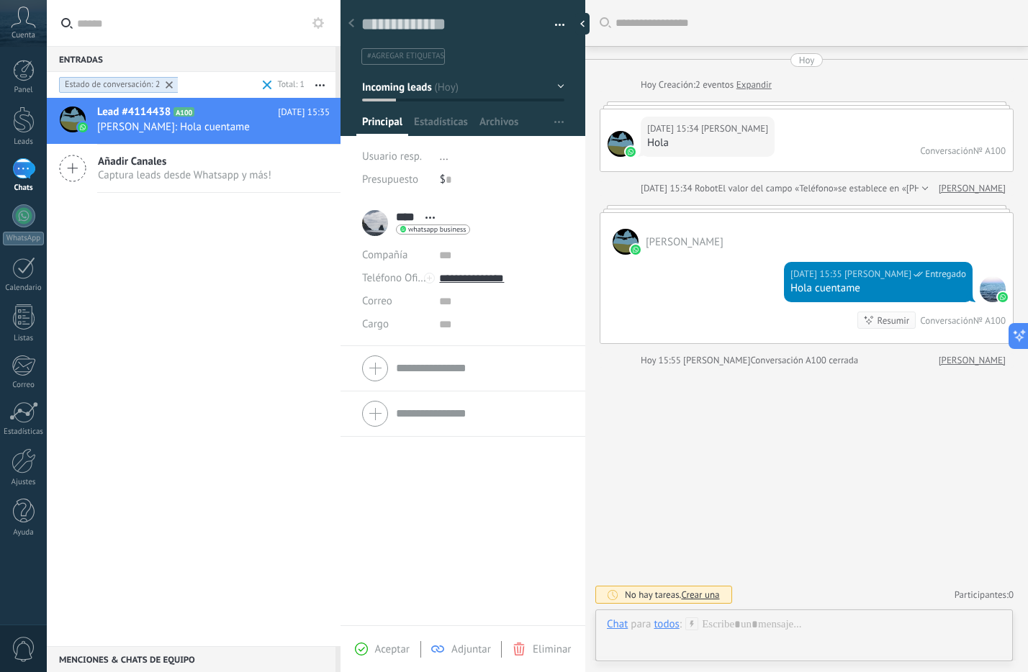
click at [554, 21] on button "button" at bounding box center [554, 25] width 21 height 22
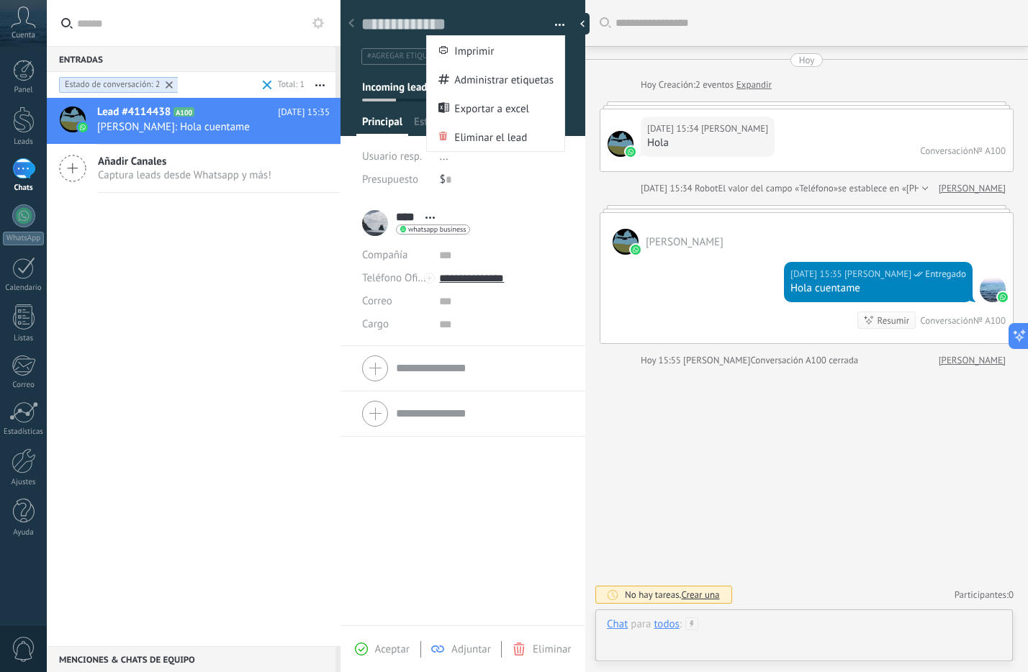
click at [793, 623] on div at bounding box center [804, 639] width 394 height 43
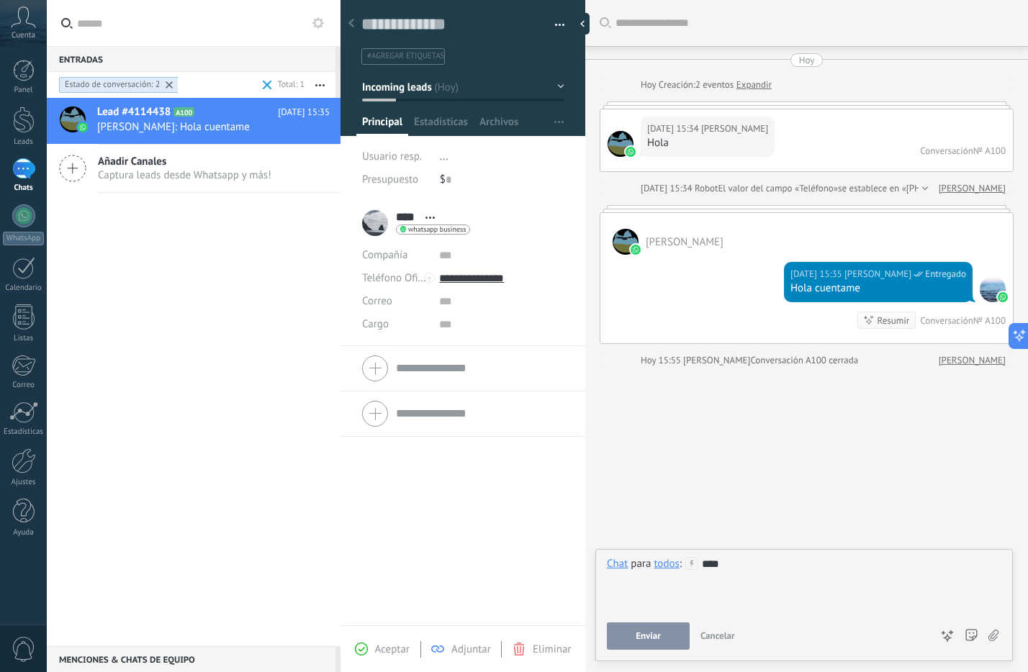
click at [680, 638] on button "Enviar" at bounding box center [648, 636] width 83 height 27
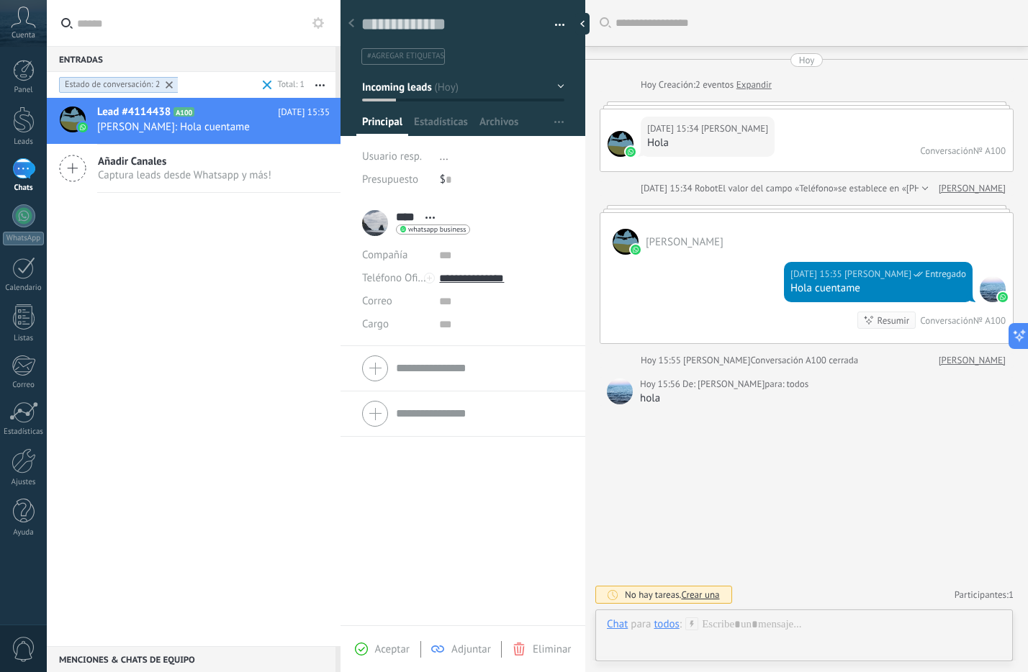
click at [788, 527] on div "Buscar Carga más [DATE] [DATE] Creación: 2 eventos Expandir [DATE] 15:34 [PERSO…" at bounding box center [806, 336] width 443 height 672
click at [322, 88] on button "button" at bounding box center [319, 85] width 31 height 26
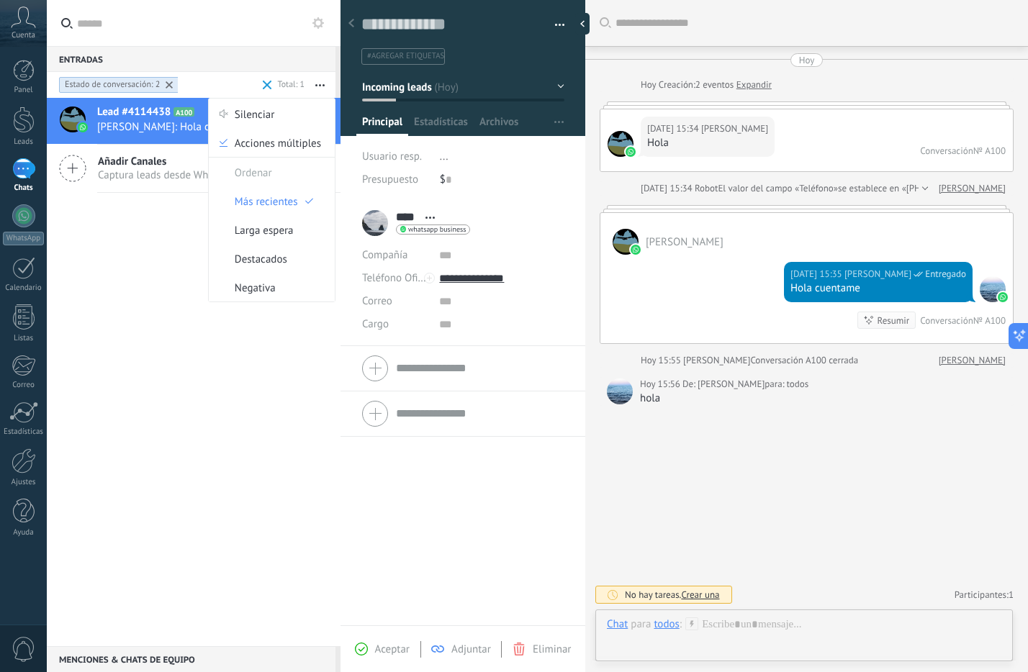
click at [165, 247] on div "Lead #4114438 A100 [DATE] 15:35 [PERSON_NAME]: Hola cuentame Añadir Canales Cap…" at bounding box center [194, 372] width 294 height 548
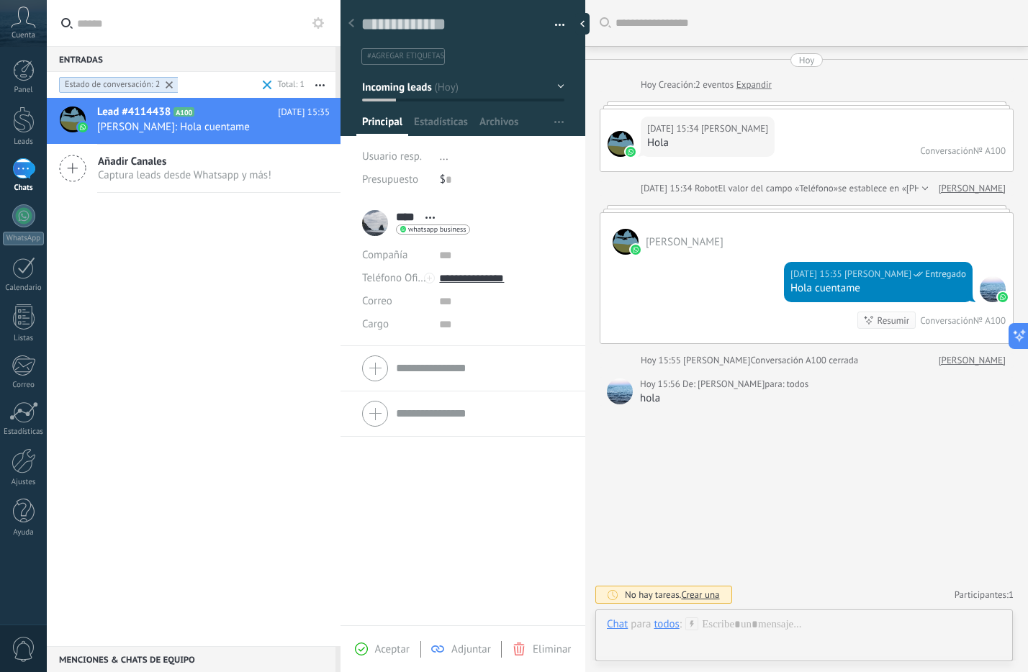
click at [407, 225] on div "whatsapp business Enviar mensaje Separar el chat" at bounding box center [433, 230] width 74 height 10
click at [418, 173] on div at bounding box center [514, 336] width 1028 height 672
click at [441, 156] on span "..." at bounding box center [444, 157] width 9 height 14
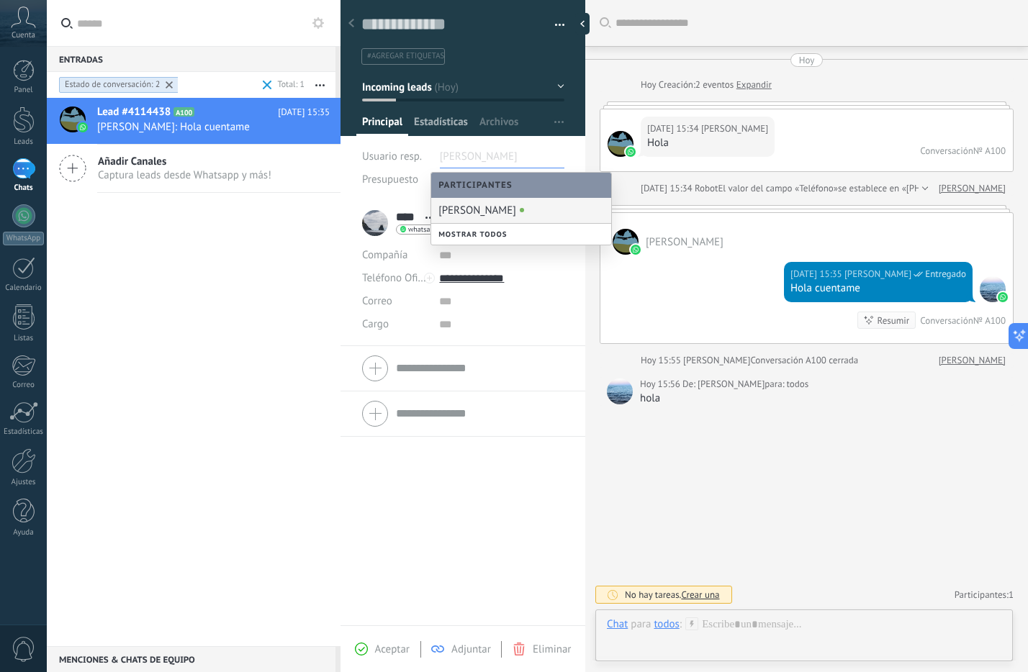
click at [433, 125] on span "Estadísticas" at bounding box center [441, 125] width 54 height 21
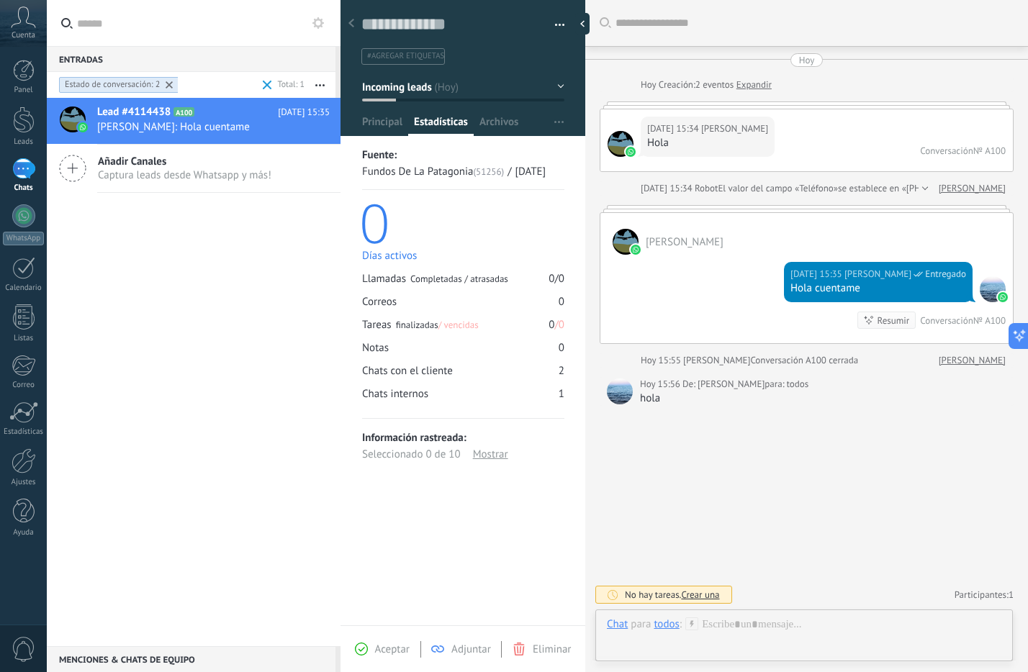
click at [397, 110] on div at bounding box center [462, 63] width 245 height 145
click at [398, 119] on span "Principal" at bounding box center [382, 125] width 40 height 21
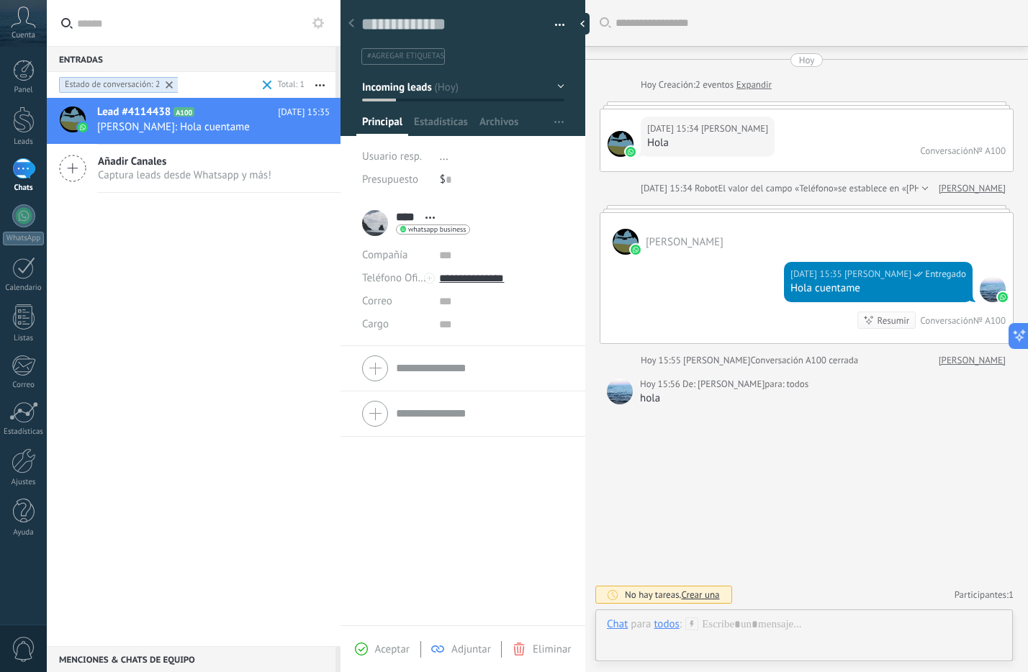
click at [445, 157] on span "..." at bounding box center [444, 157] width 9 height 14
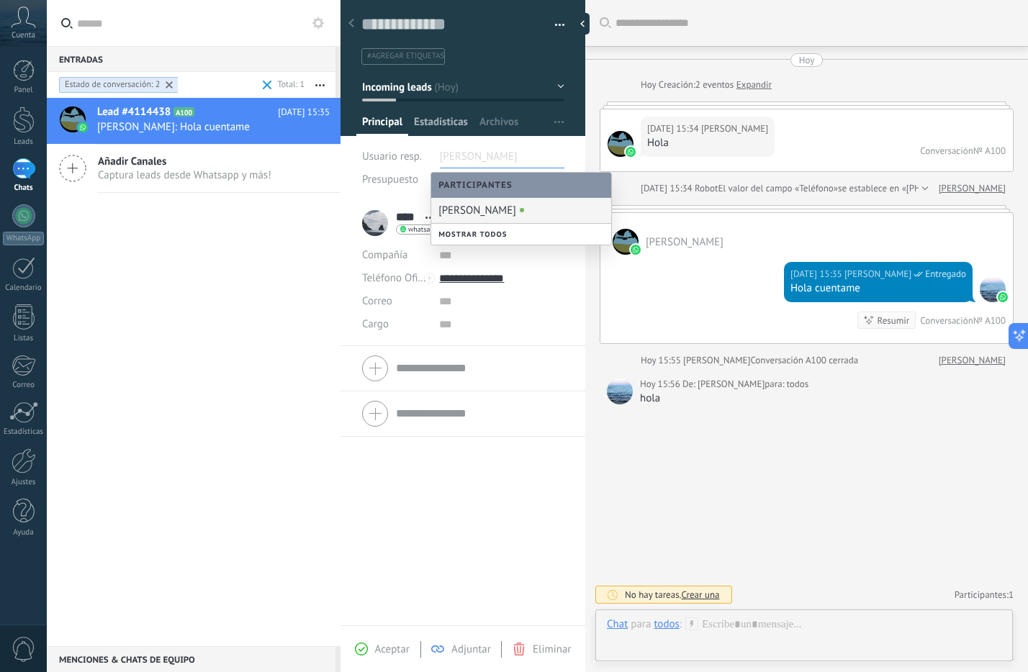
click at [434, 125] on span "Estadísticas" at bounding box center [441, 125] width 54 height 21
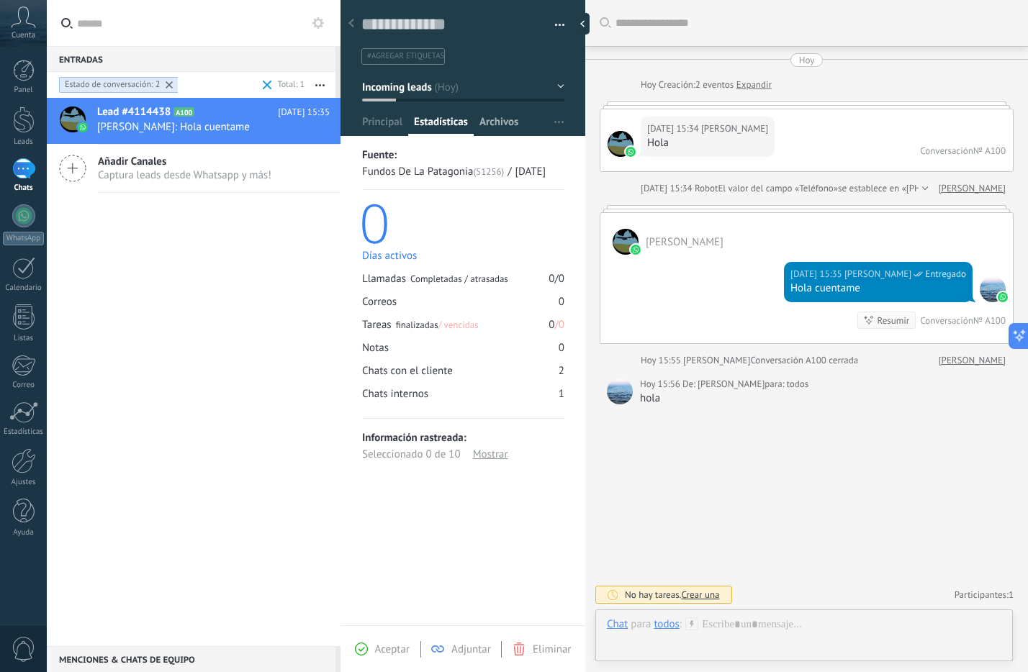
click at [503, 126] on span "Archivos" at bounding box center [498, 125] width 39 height 21
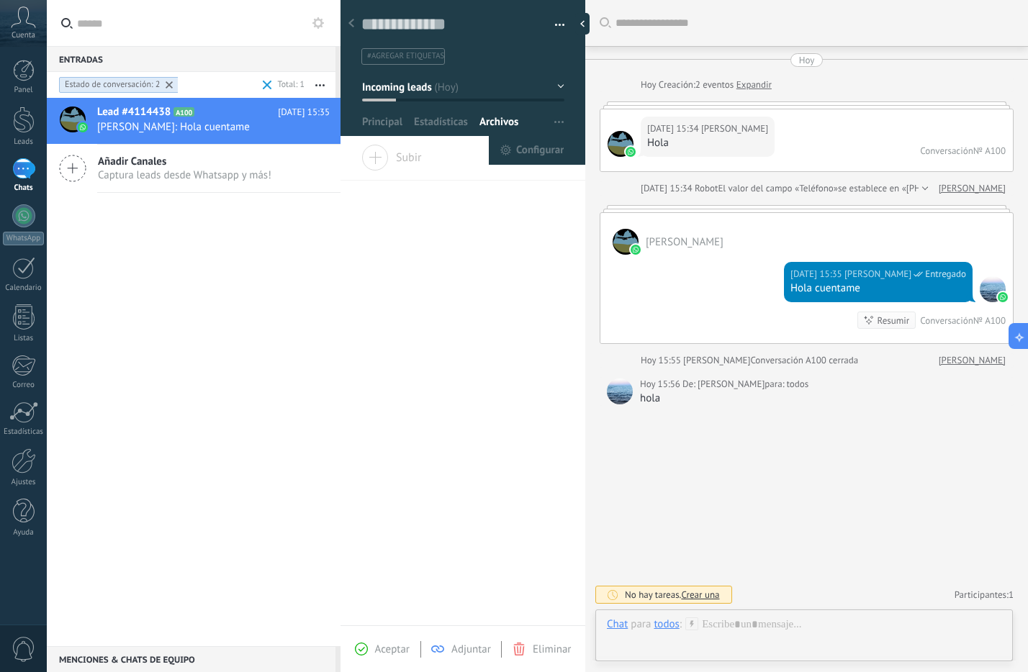
click at [556, 127] on span "button" at bounding box center [558, 122] width 9 height 27
click at [531, 147] on span "Configurar" at bounding box center [540, 150] width 48 height 29
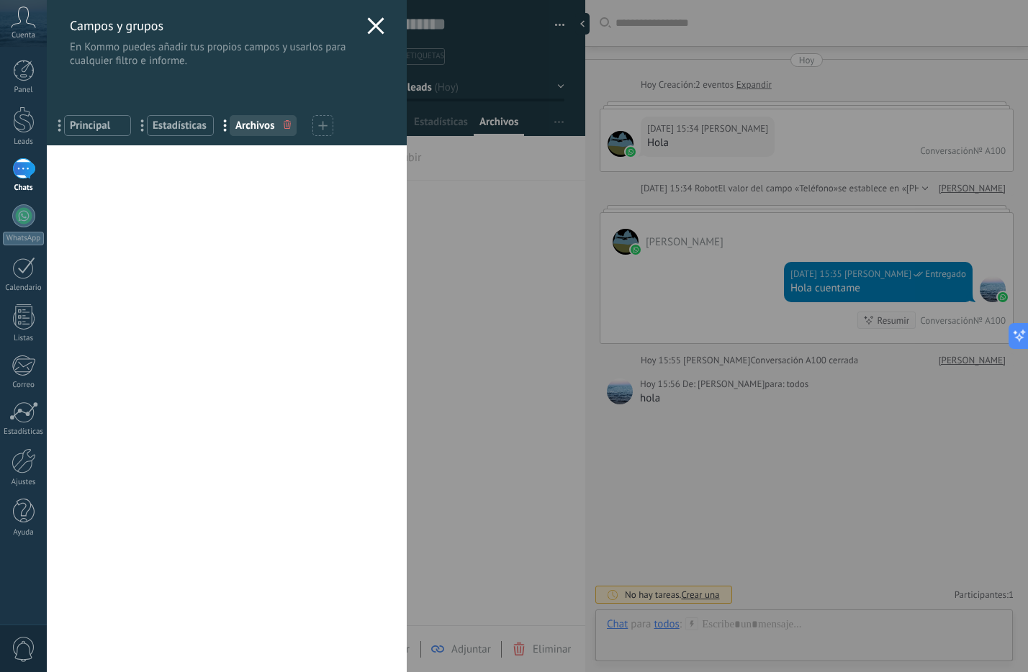
click at [85, 127] on span "Principal" at bounding box center [97, 126] width 55 height 14
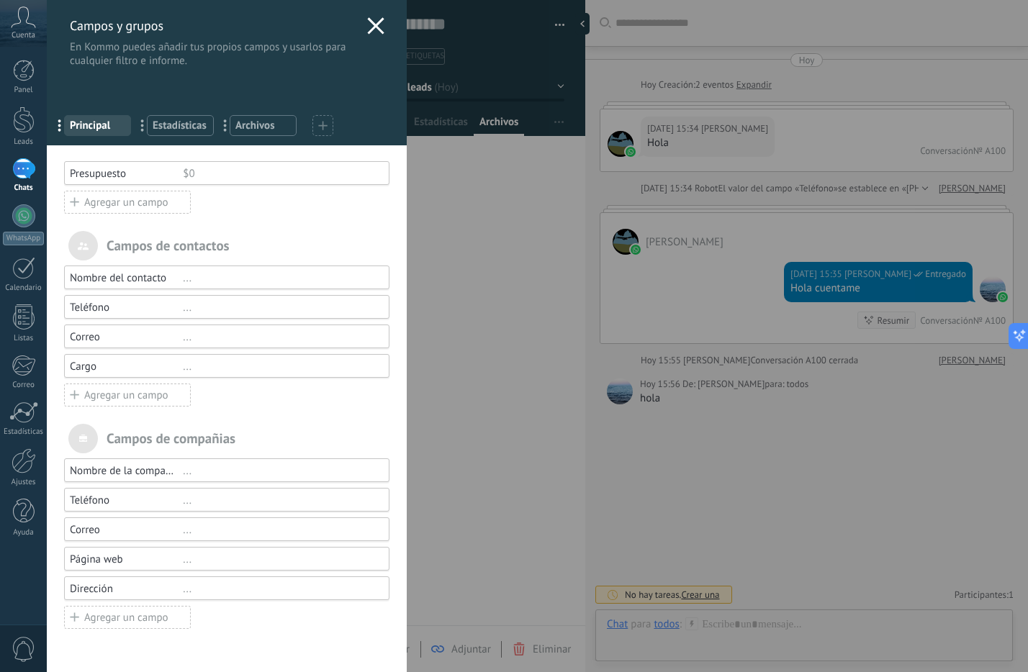
click at [367, 24] on icon at bounding box center [375, 25] width 17 height 17
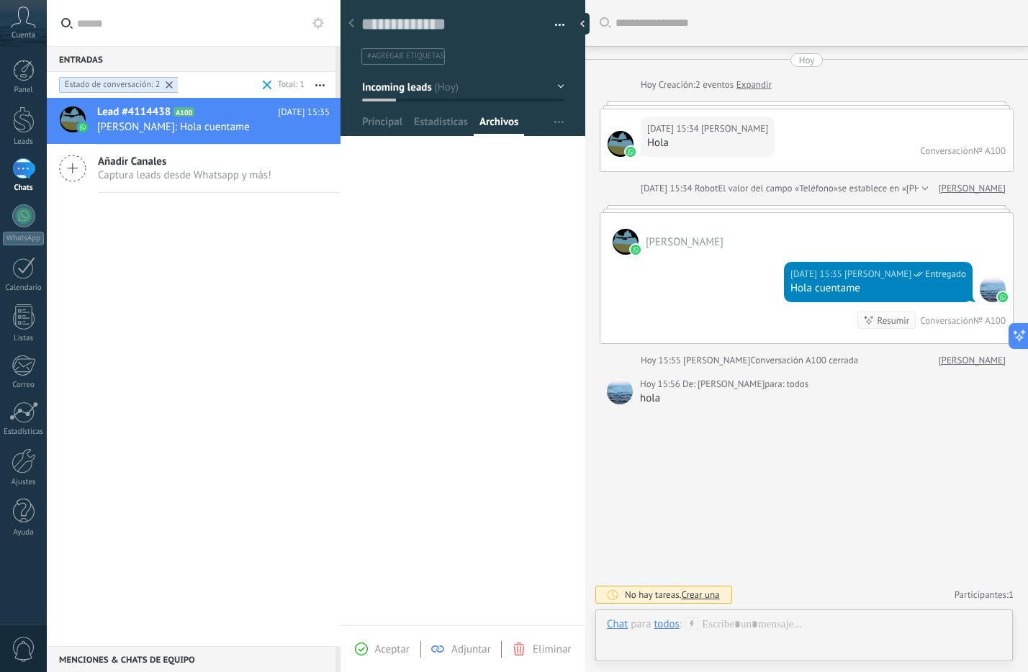
click at [551, 36] on div "Guardar y crear Imprimir Administrar etiquetas Exportar a excel" at bounding box center [463, 39] width 204 height 51
click at [555, 26] on span "button" at bounding box center [560, 27] width 10 height 3
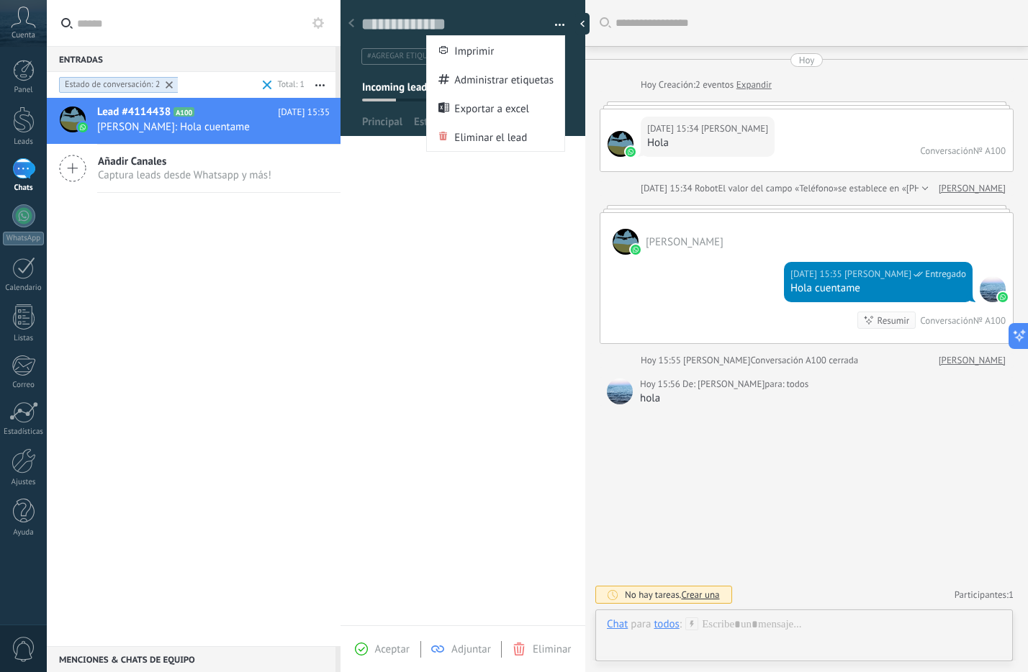
drag, startPoint x: 495, startPoint y: 246, endPoint x: 443, endPoint y: 212, distance: 61.7
click at [494, 245] on div "**** [PERSON_NAME] **** [PERSON_NAME] Abrir detalle Copie el nombre" at bounding box center [462, 385] width 245 height 481
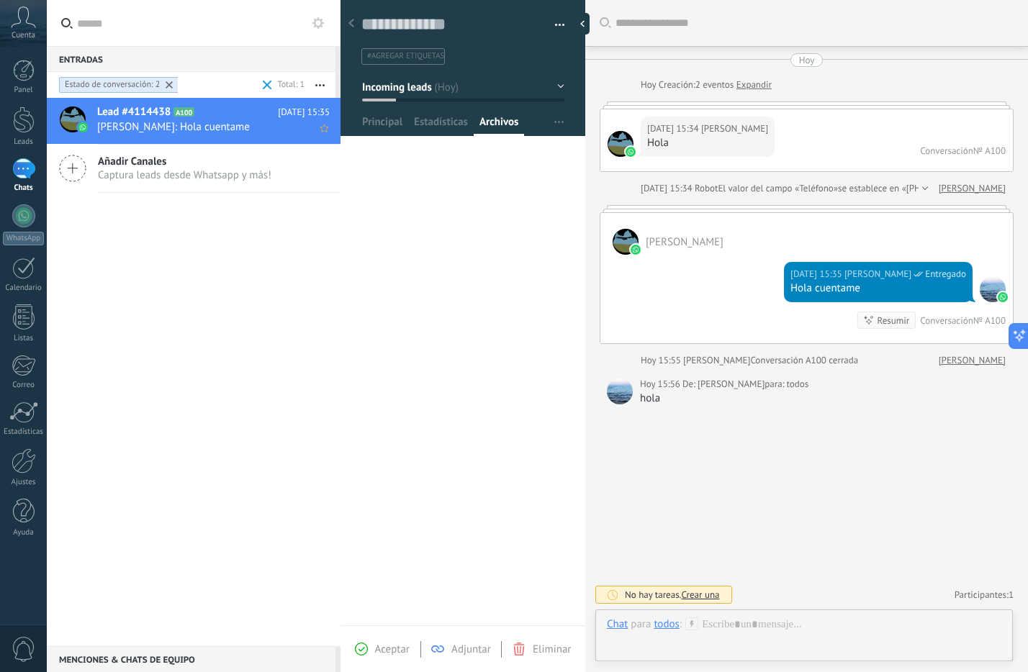
click at [206, 120] on span "[PERSON_NAME]: Hola cuentame" at bounding box center [199, 127] width 205 height 14
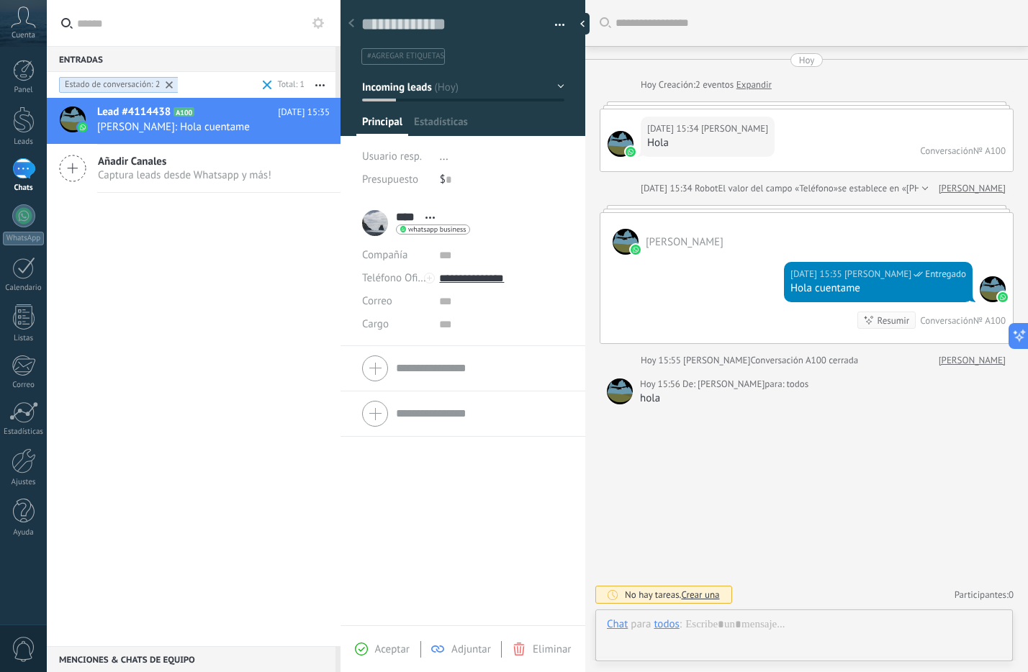
scroll to position [22, 0]
click at [1012, 332] on icon at bounding box center [1013, 336] width 15 height 15
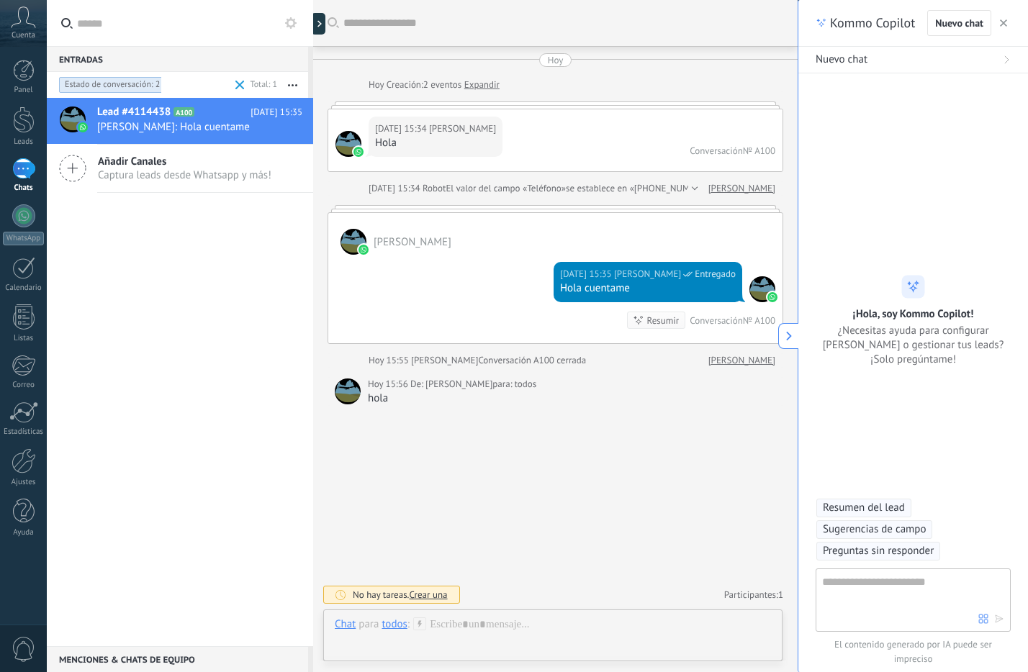
type textarea "**********"
click at [898, 602] on textarea at bounding box center [900, 600] width 156 height 52
type textarea "**********"
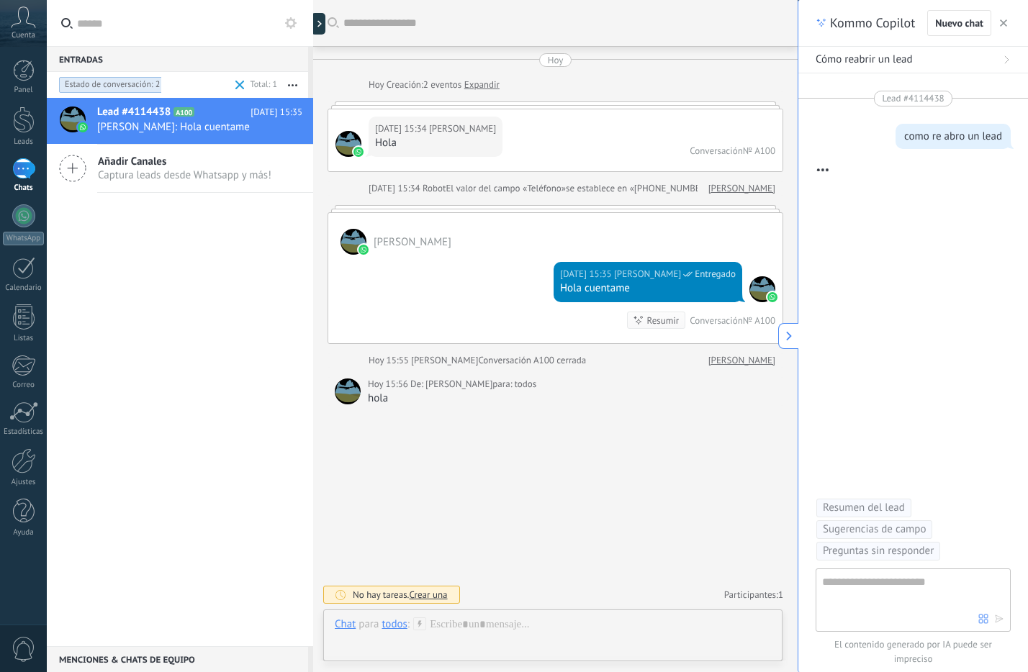
click at [743, 150] on div "№ A100" at bounding box center [759, 151] width 32 height 12
click at [471, 153] on div "[DATE] 15:34 [PERSON_NAME] Conversación № A100" at bounding box center [555, 140] width 454 height 62
click at [554, 61] on div "Hoy" at bounding box center [556, 60] width 16 height 14
click at [321, 25] on div at bounding box center [322, 24] width 22 height 22
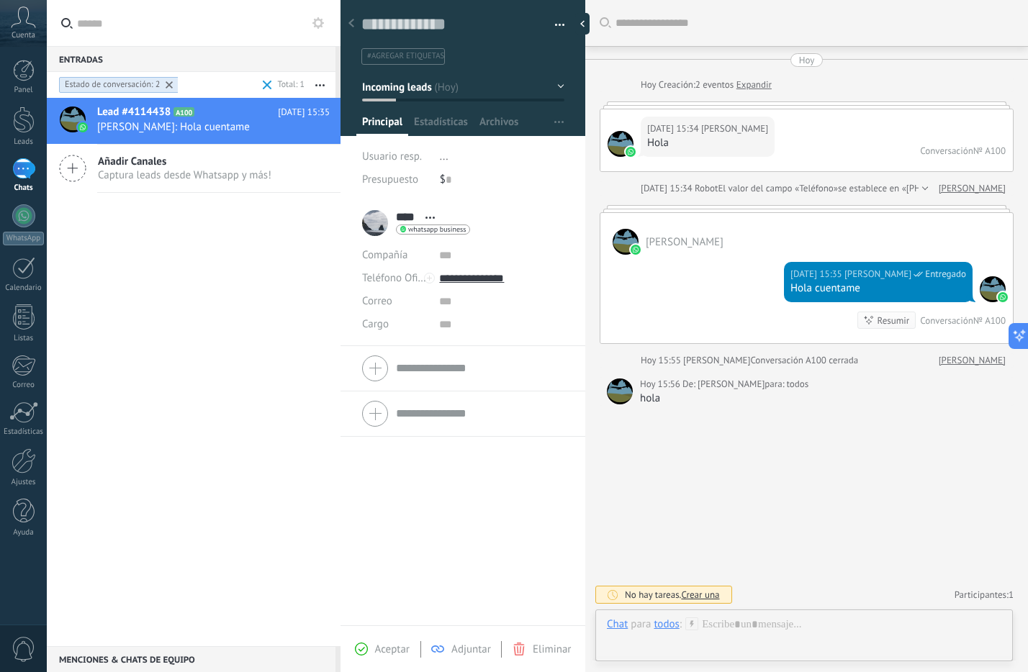
scroll to position [278, 0]
click at [1016, 335] on icon at bounding box center [1013, 336] width 15 height 15
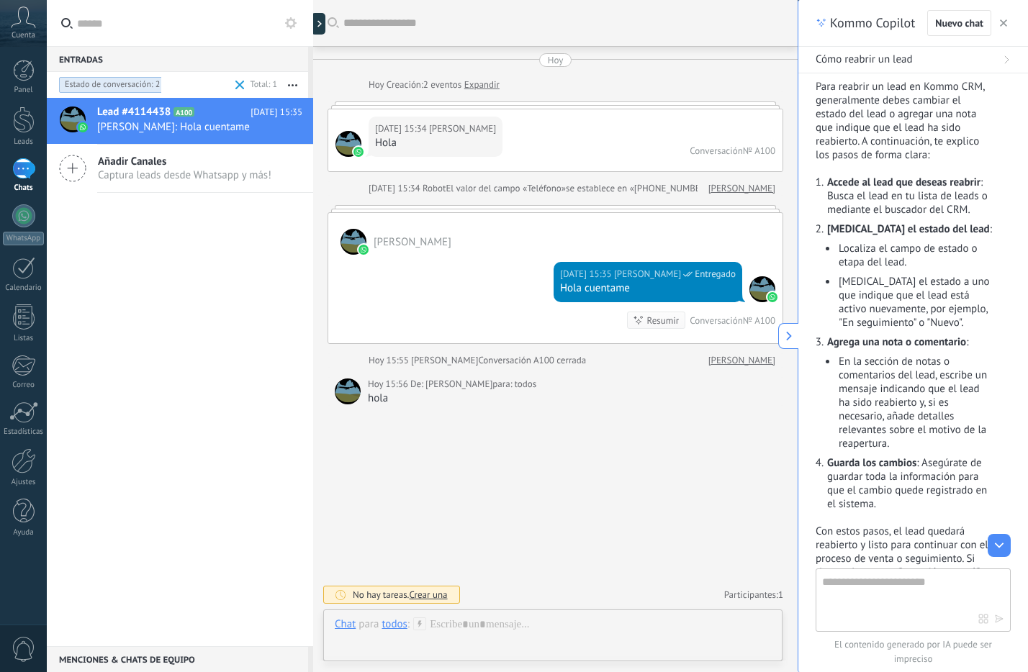
scroll to position [87, 0]
click at [34, 168] on div at bounding box center [23, 168] width 23 height 21
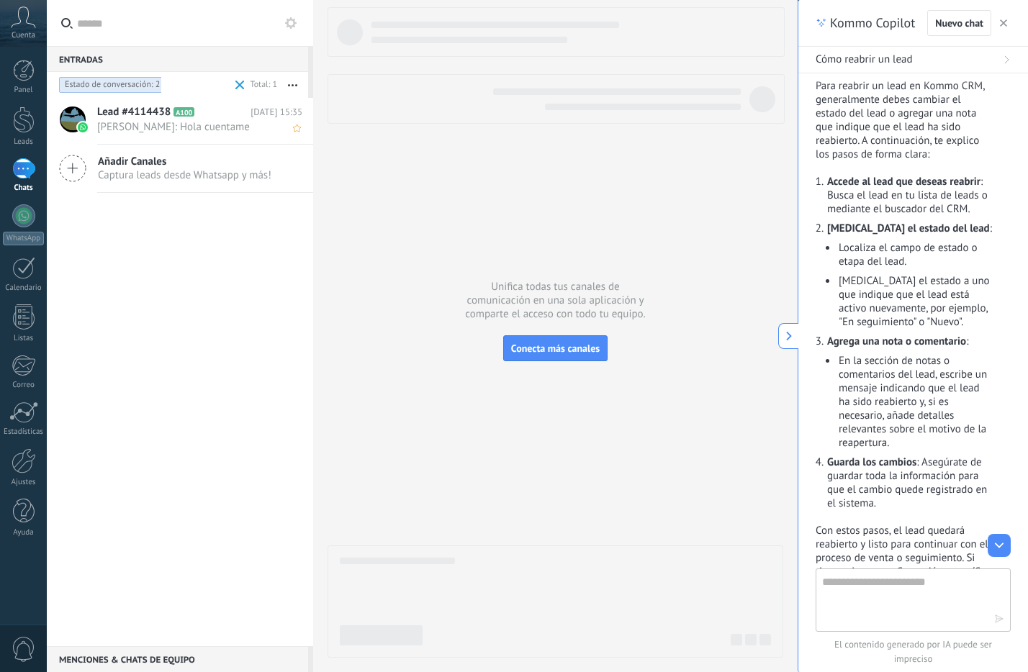
click at [163, 132] on span "[PERSON_NAME]: Hola cuentame" at bounding box center [186, 127] width 178 height 14
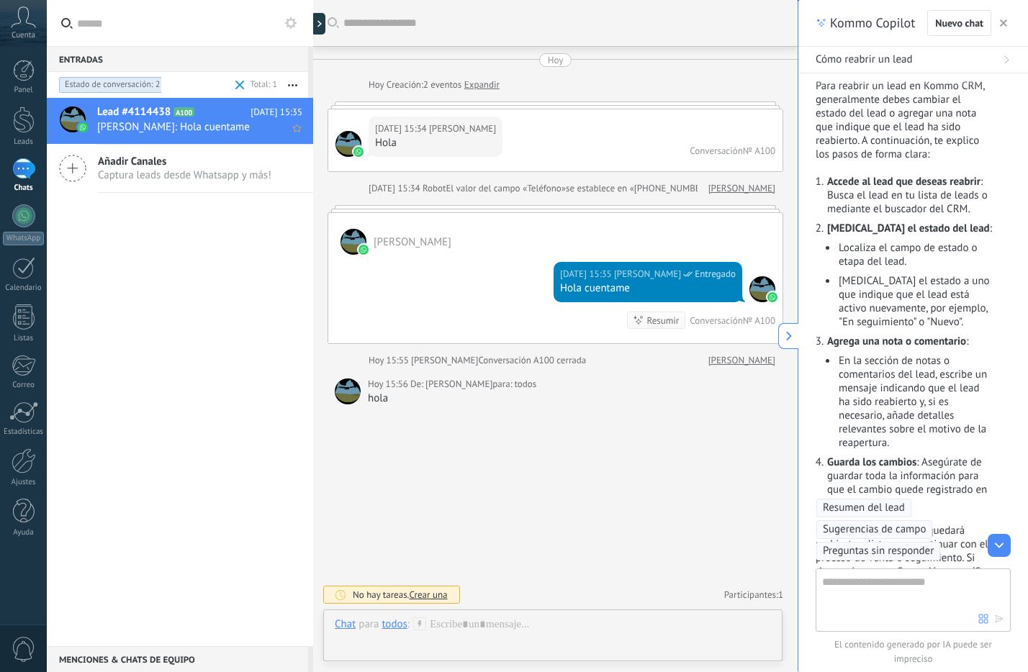
click at [219, 124] on span "[PERSON_NAME]: Hola cuentame" at bounding box center [186, 127] width 178 height 14
click at [324, 30] on div at bounding box center [322, 24] width 22 height 22
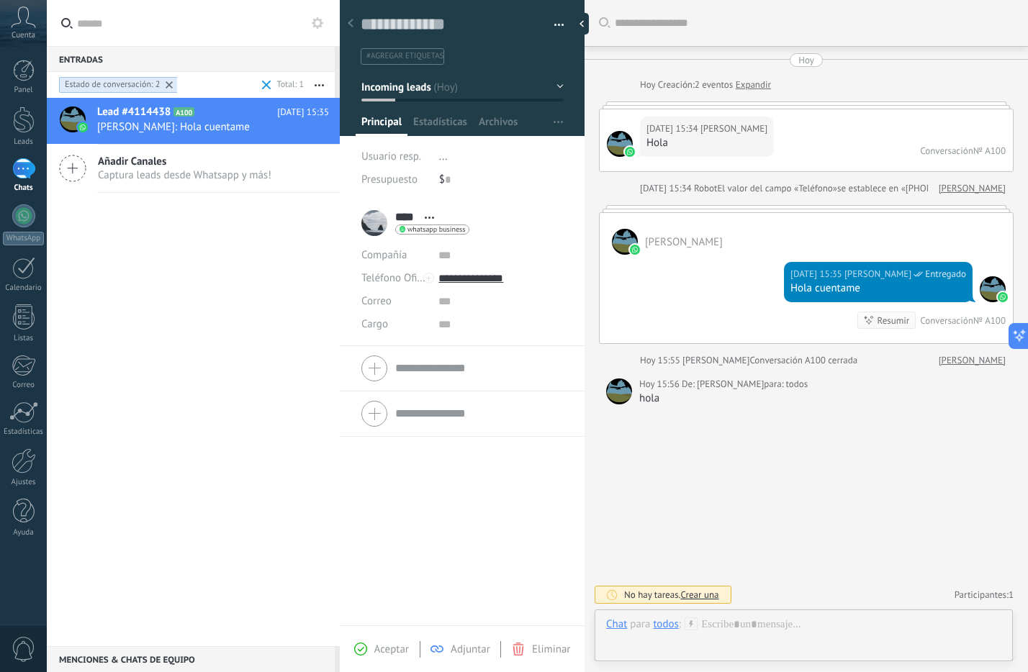
type textarea "**********"
click at [463, 89] on button "Incoming leads" at bounding box center [463, 87] width 202 height 26
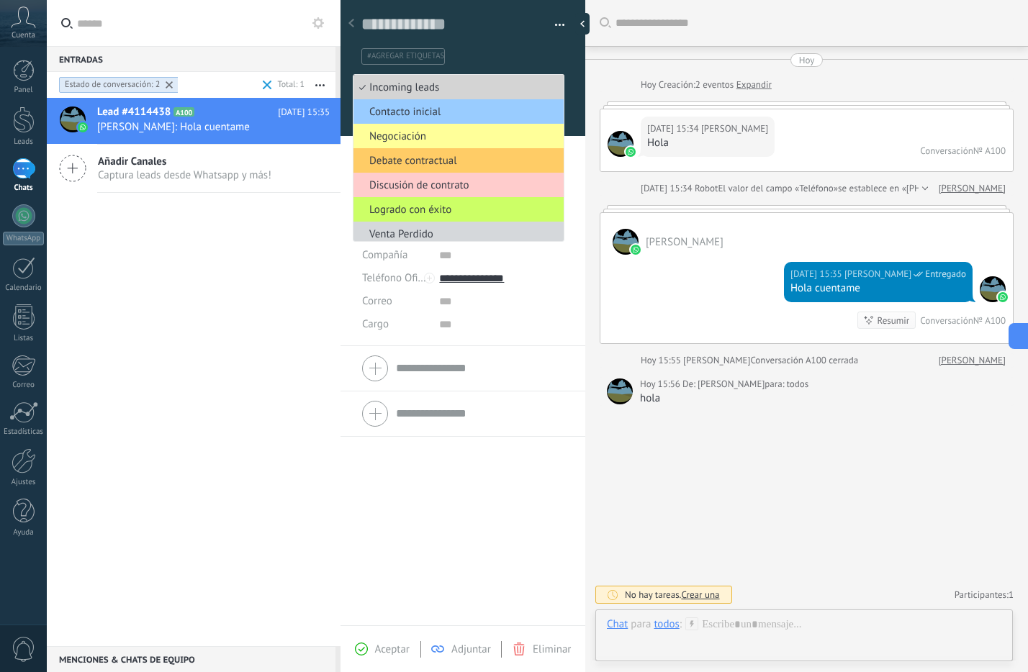
click at [423, 93] on span "Incoming leads" at bounding box center [456, 88] width 206 height 14
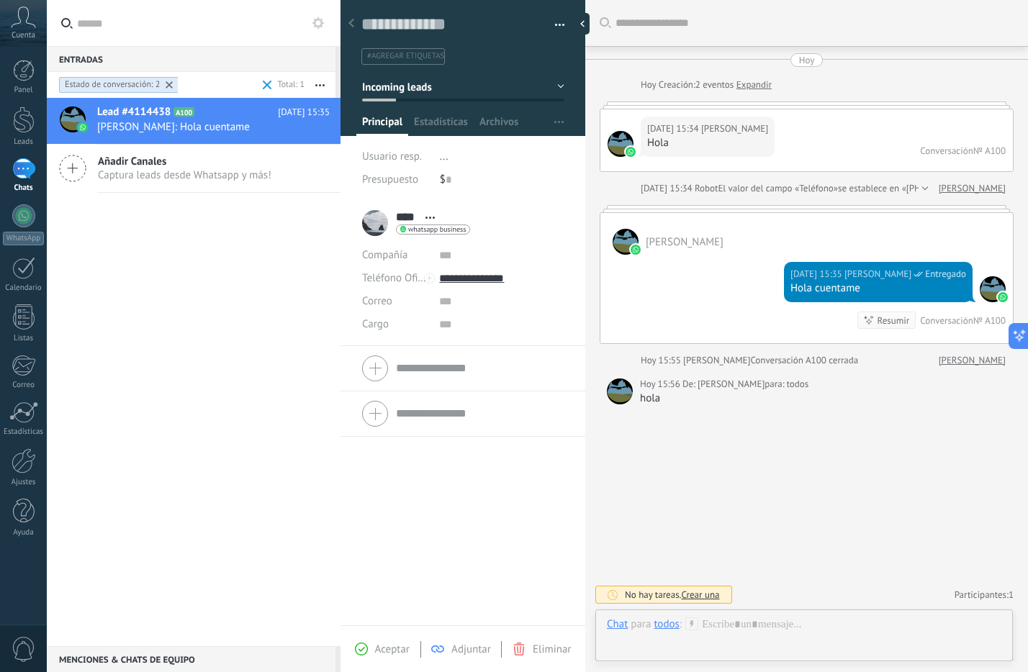
click at [425, 51] on span "#agregar etiquetas" at bounding box center [405, 56] width 77 height 10
click at [558, 23] on button "button" at bounding box center [554, 25] width 21 height 22
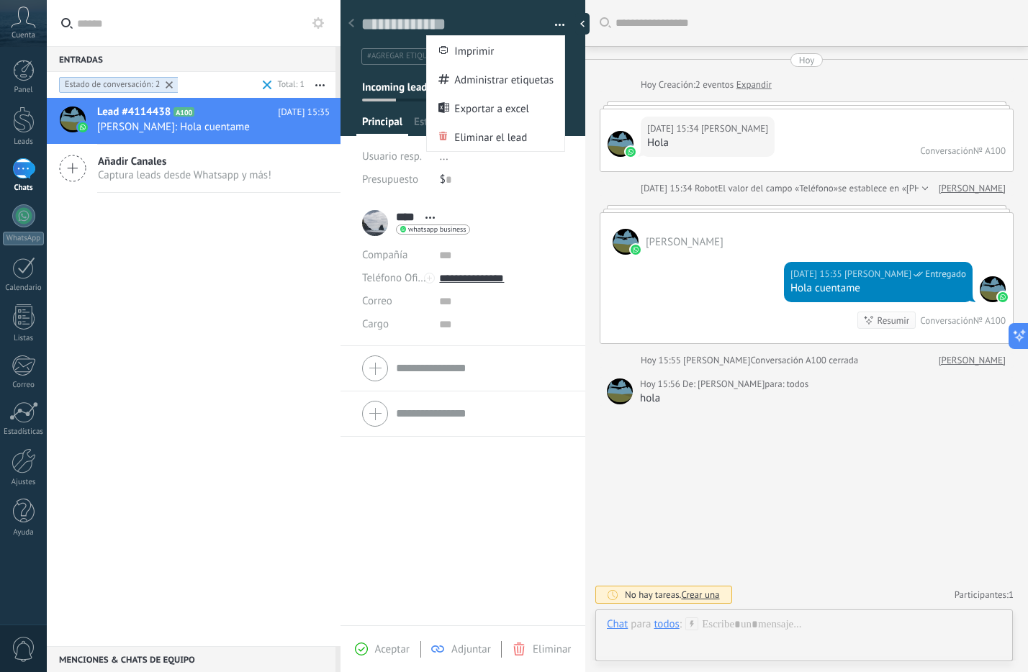
click at [558, 23] on button "button" at bounding box center [554, 25] width 21 height 22
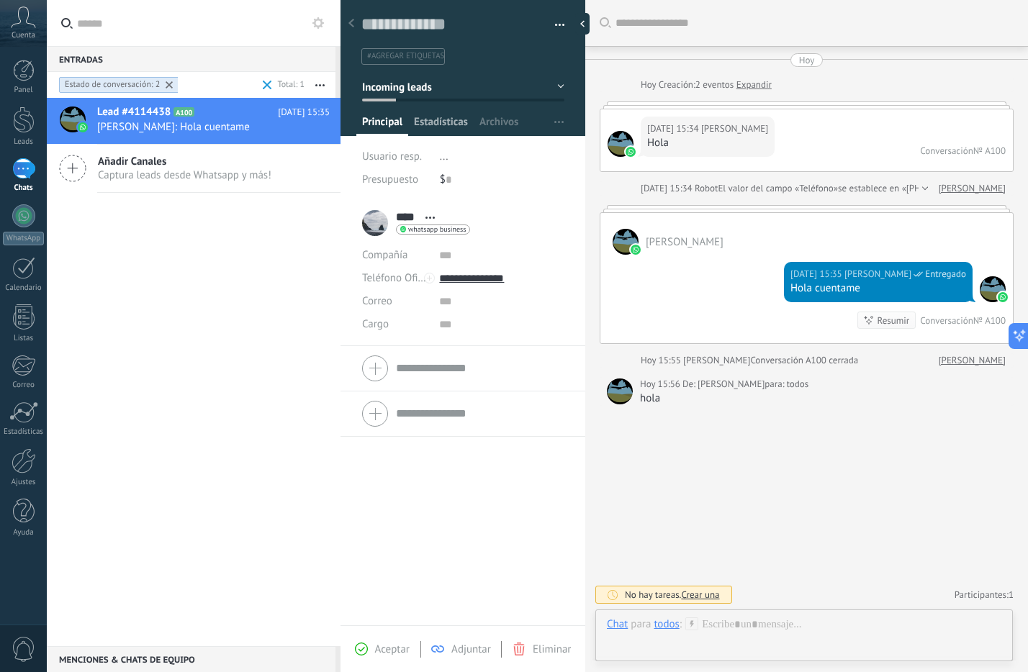
click at [466, 123] on span "Estadísticas" at bounding box center [441, 125] width 54 height 21
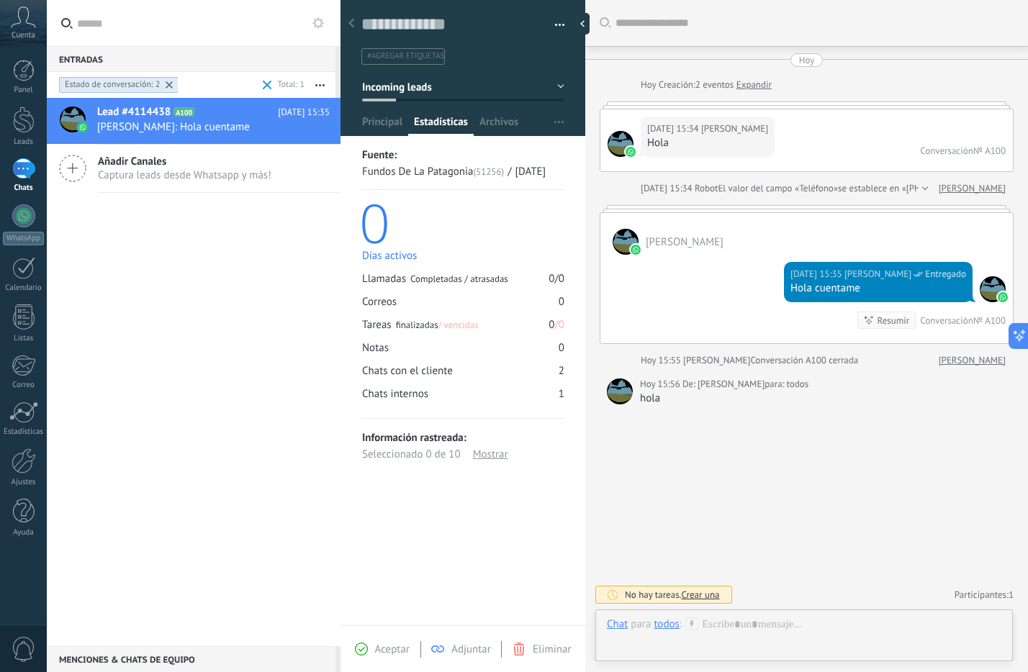
click at [473, 334] on div "Llamadas Completadas / atrasadas 0 / 0 Correos 0 Tareas finalizadas / vencidas …" at bounding box center [463, 336] width 202 height 129
click at [497, 128] on span "Archivos" at bounding box center [498, 125] width 39 height 21
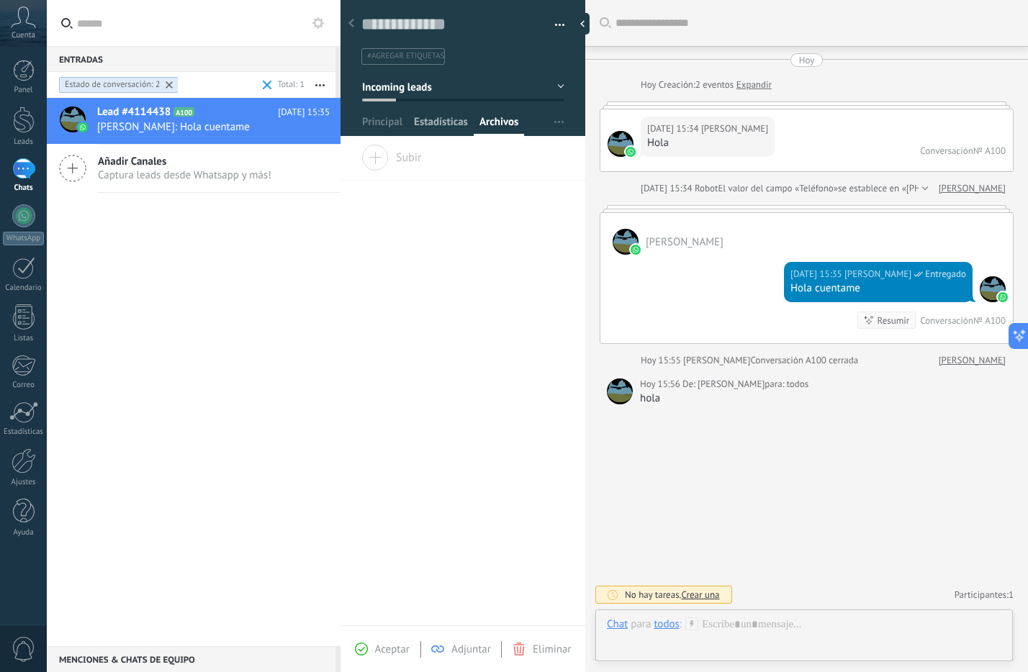
click at [459, 121] on span "Estadísticas" at bounding box center [441, 125] width 54 height 21
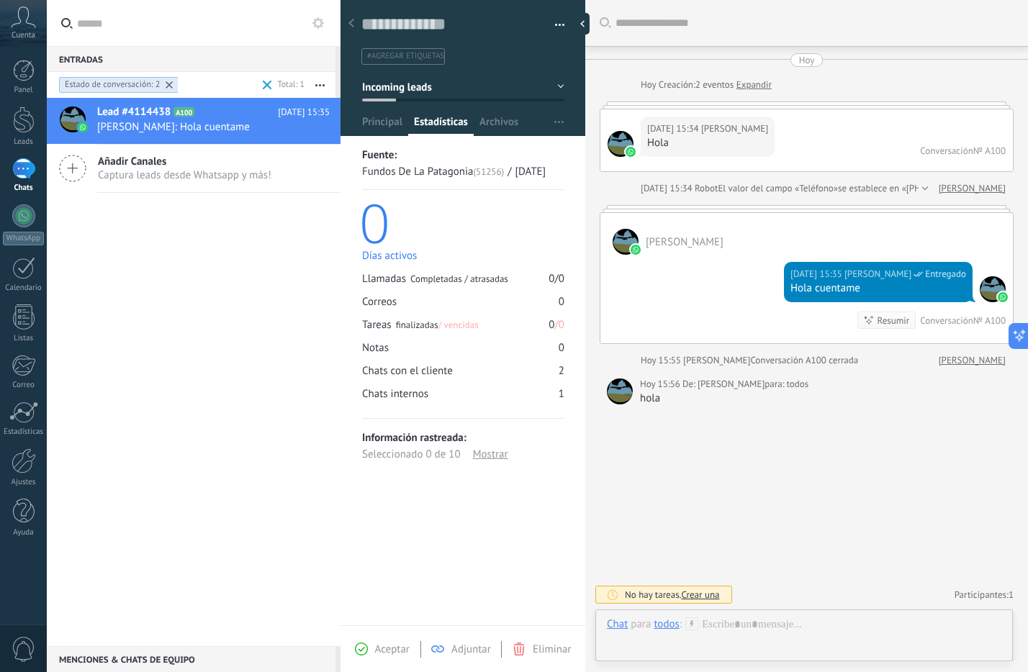
click at [498, 170] on div "Fundos De La Patagonia (51256) / [DATE]" at bounding box center [463, 171] width 202 height 17
click at [548, 122] on button "button" at bounding box center [558, 122] width 21 height 27
click at [534, 151] on span "Configurar" at bounding box center [540, 150] width 48 height 29
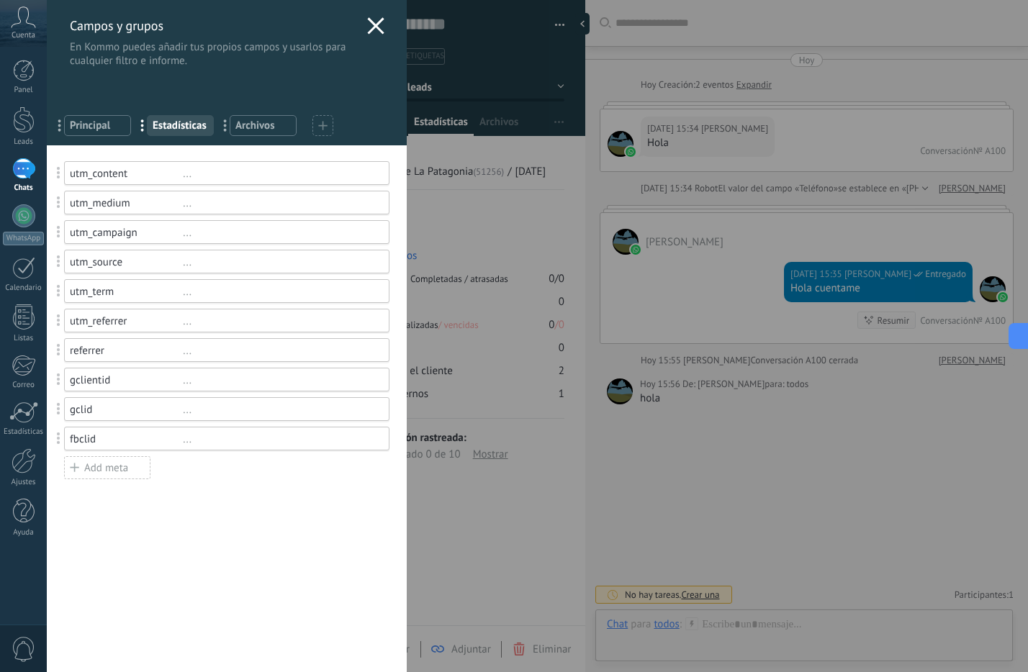
click at [271, 130] on span "Archivos" at bounding box center [262, 126] width 55 height 14
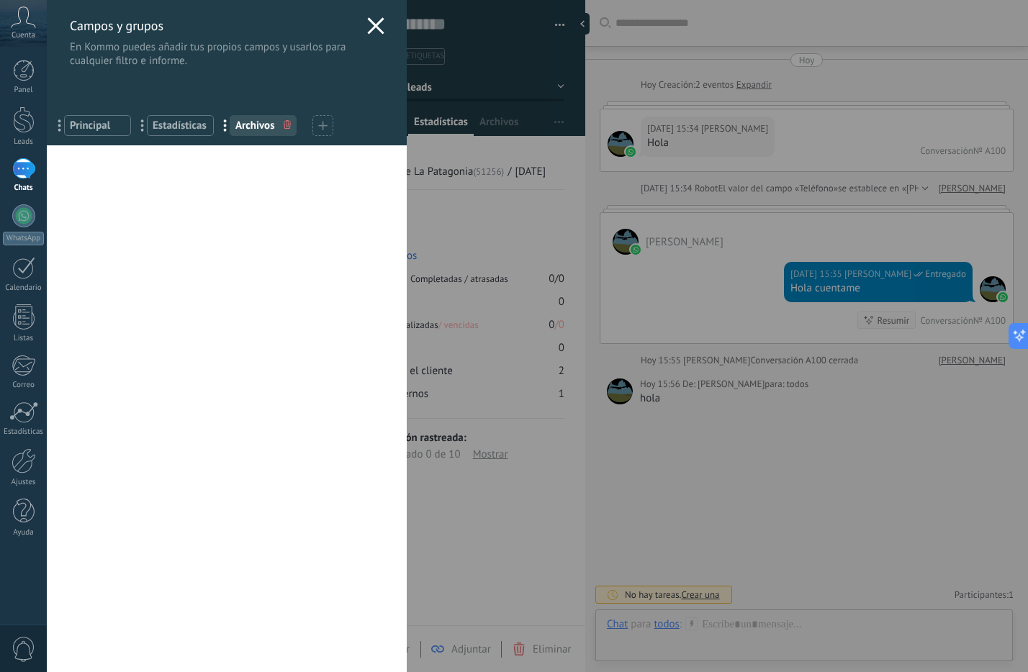
click at [385, 27] on div "Campos y grupos En Kommo puedes añadir tus propios campos y usarlos para cualqu…" at bounding box center [227, 34] width 360 height 68
click at [367, 17] on icon at bounding box center [375, 25] width 17 height 17
